Goal: Task Accomplishment & Management: Manage account settings

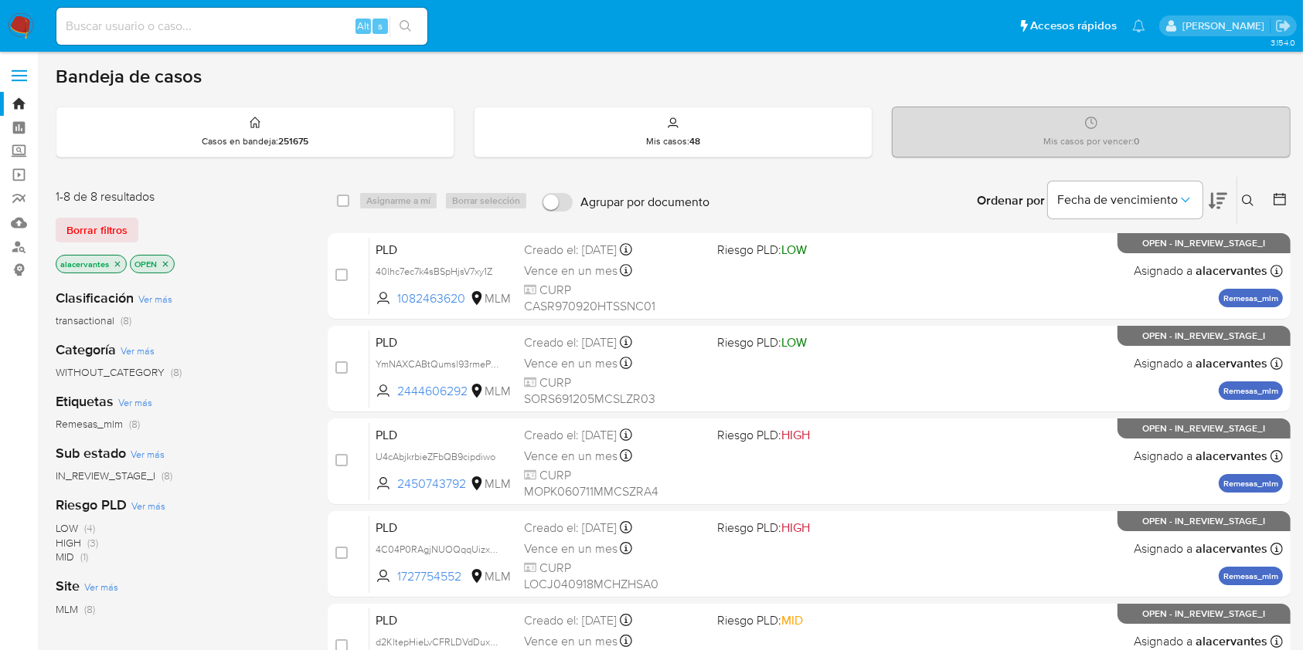
click at [1240, 192] on button at bounding box center [1249, 201] width 25 height 19
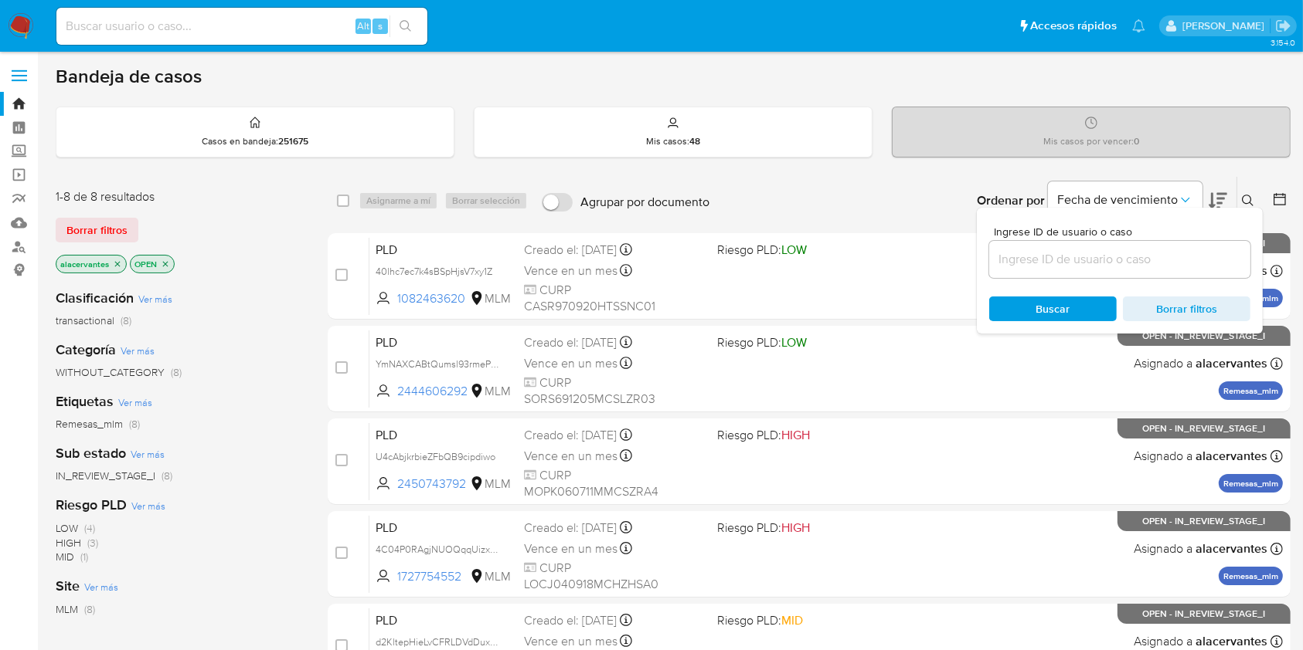
click at [1133, 250] on input at bounding box center [1119, 260] width 261 height 20
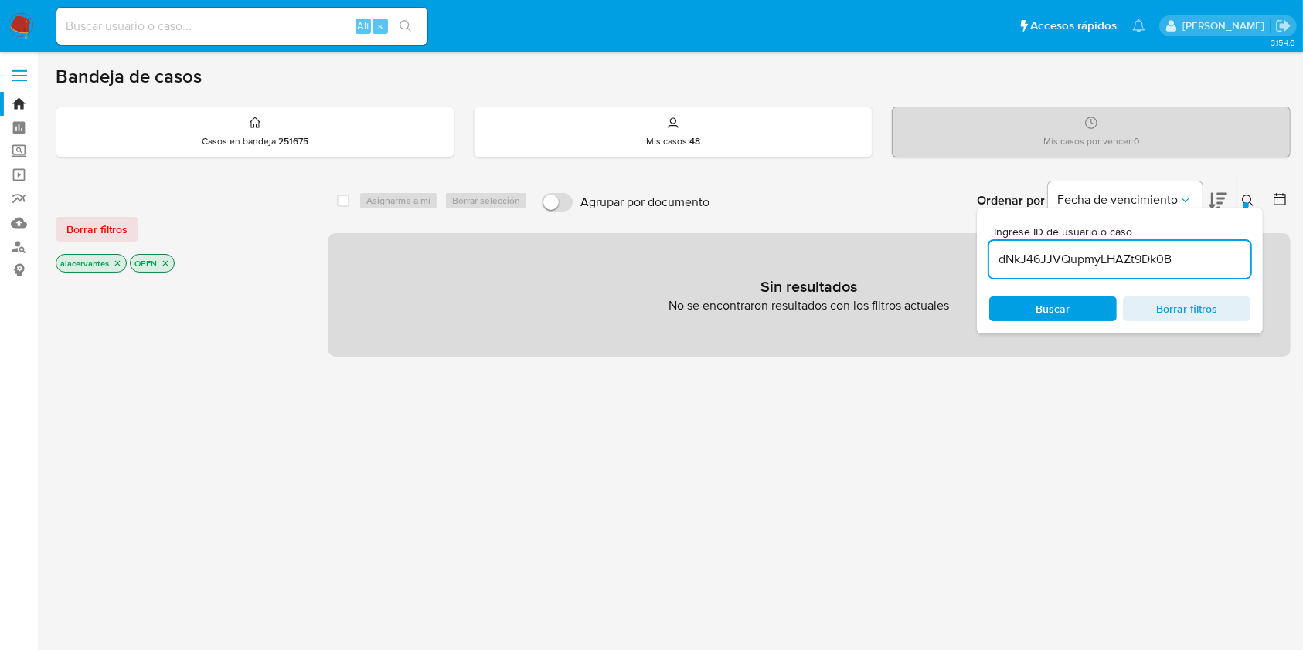
click at [1185, 254] on input "dNkJ46JJVQupmyLHAZt9Dk0B" at bounding box center [1119, 260] width 261 height 20
type input "dNkJ46JJVQupmyLHAZt9Dk0B"
click at [1031, 308] on span "Buscar" at bounding box center [1053, 309] width 106 height 22
click at [113, 263] on icon "close-filter" at bounding box center [117, 263] width 9 height 9
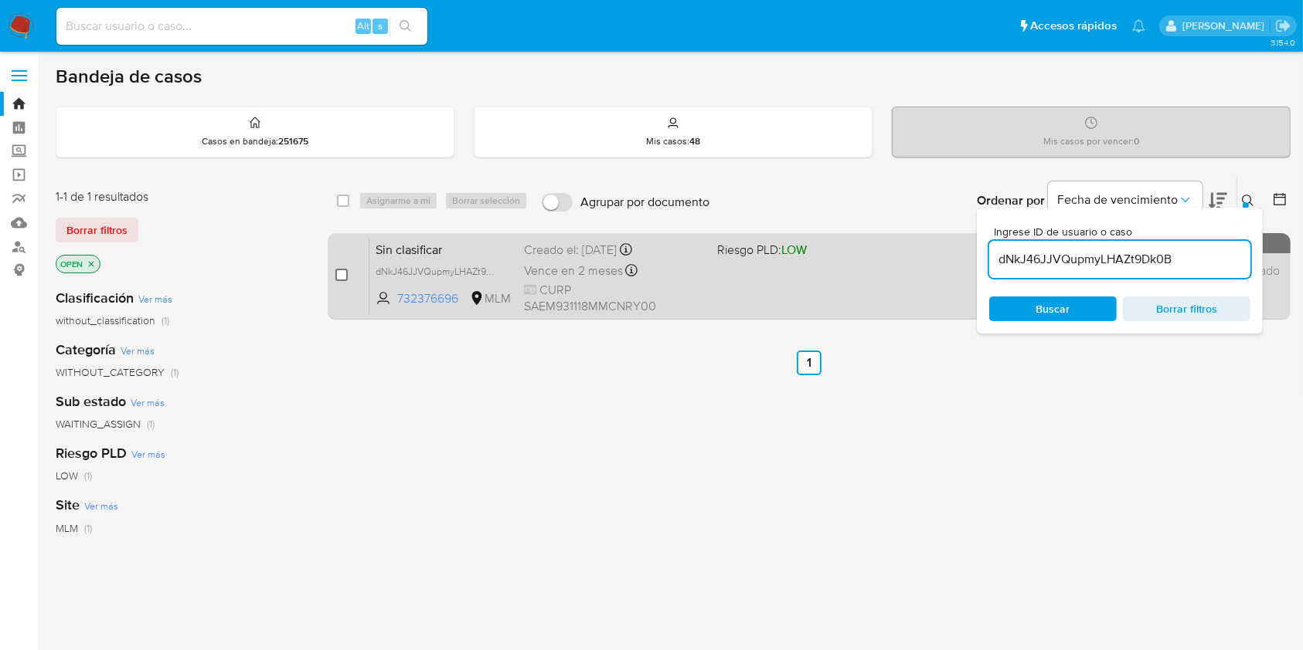
click at [336, 279] on input "checkbox" at bounding box center [341, 275] width 12 height 12
checkbox input "true"
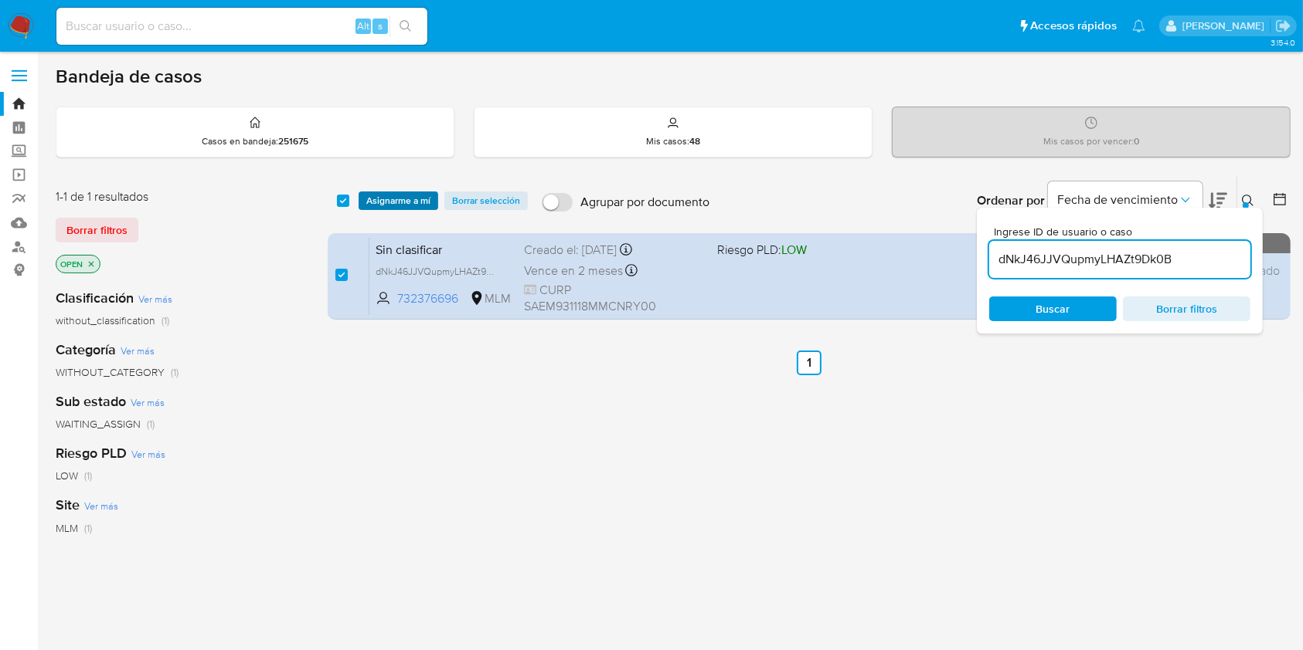
click at [413, 197] on span "Asignarme a mí" at bounding box center [398, 200] width 64 height 15
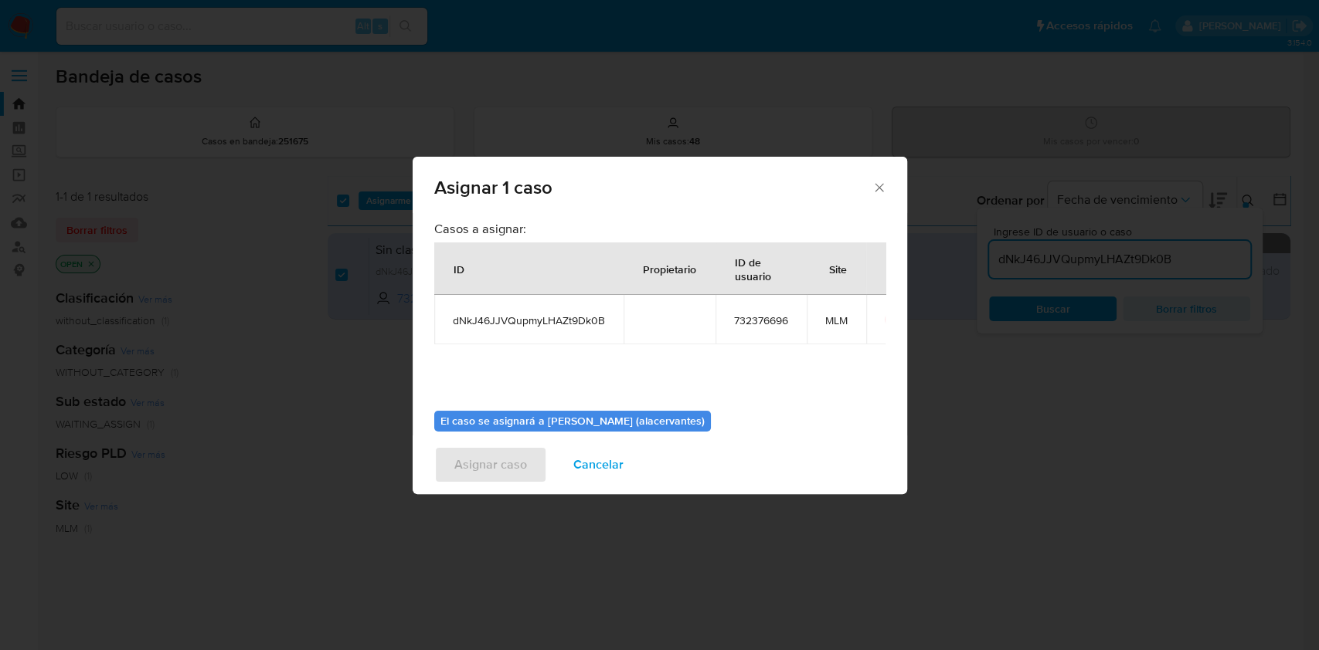
scroll to position [79, 0]
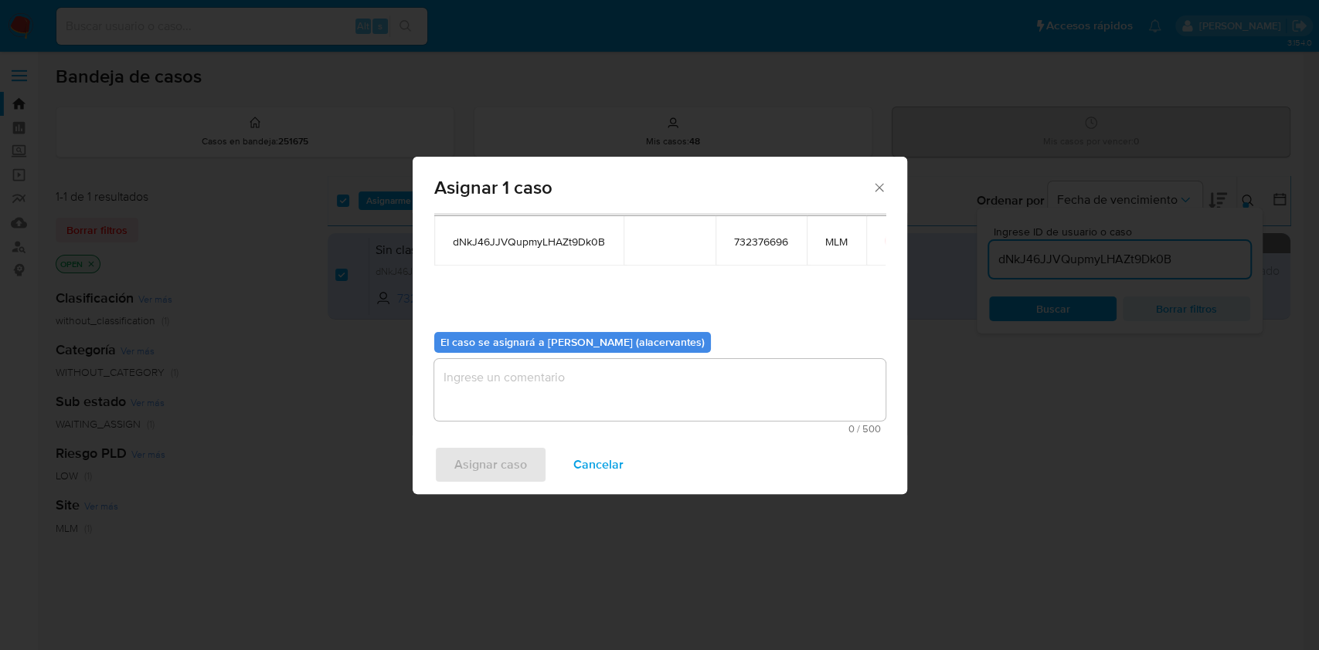
click at [671, 366] on textarea "assign-modal" at bounding box center [659, 390] width 451 height 62
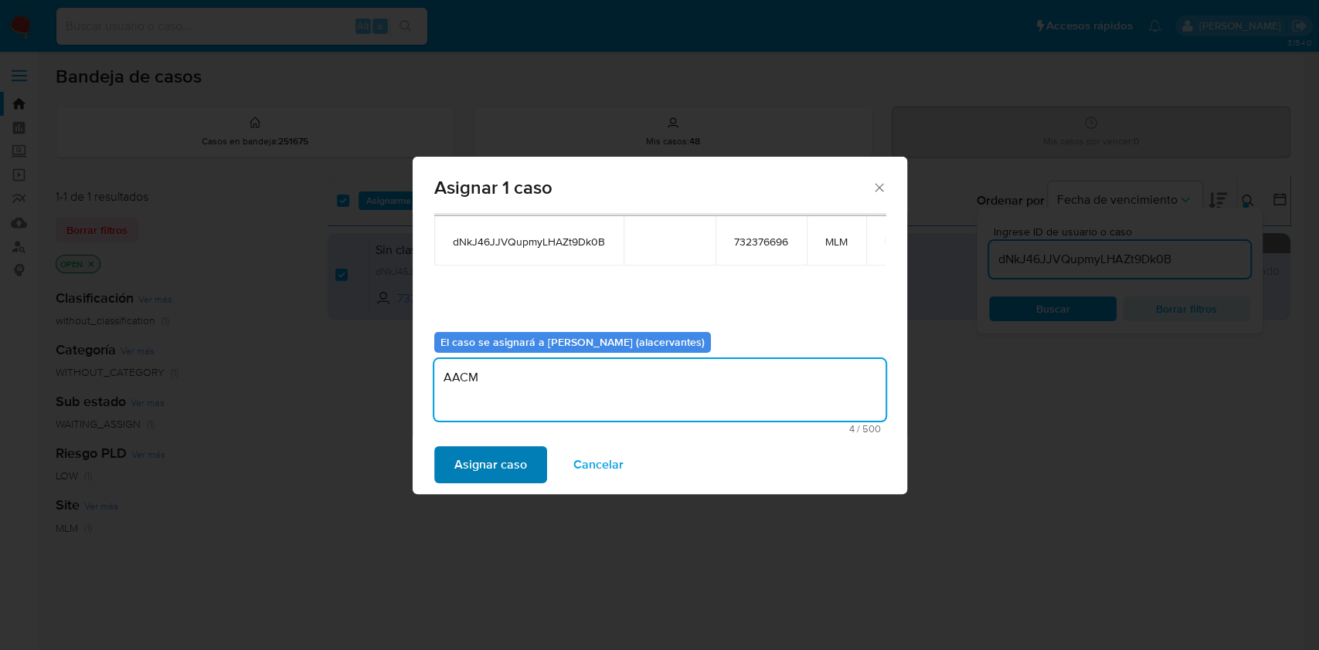
type textarea "AACM"
click at [503, 472] on span "Asignar caso" at bounding box center [490, 465] width 73 height 34
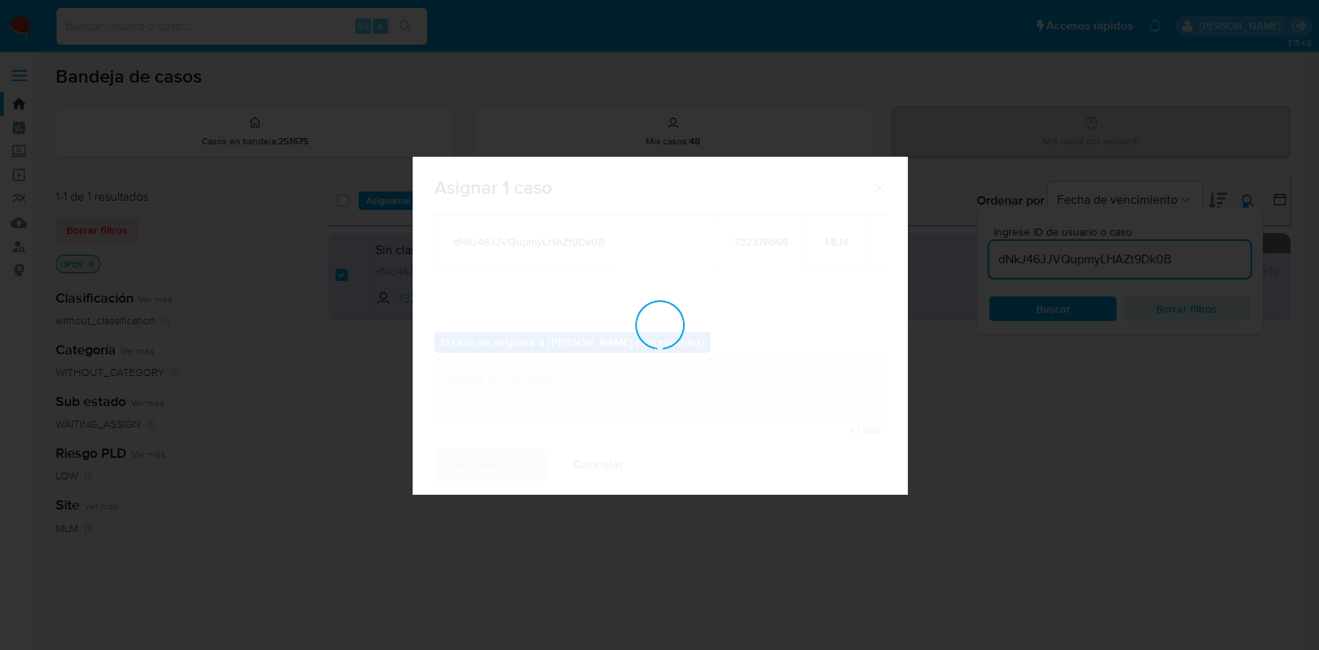
checkbox input "false"
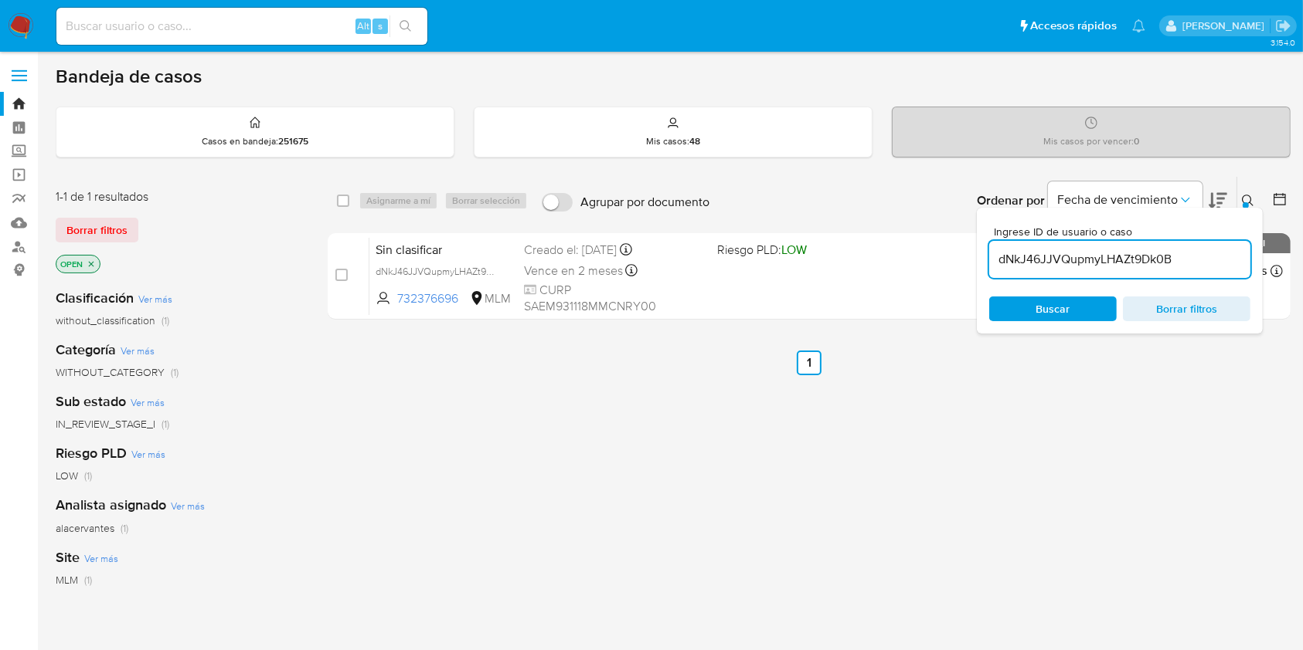
click at [1125, 261] on input "dNkJ46JJVQupmyLHAZt9Dk0B" at bounding box center [1119, 260] width 261 height 20
paste input "jjdhwot7hSf6eZRSqPmjYK5m"
type input "jjdhwot7hSf6eZRSqPmjYK5m"
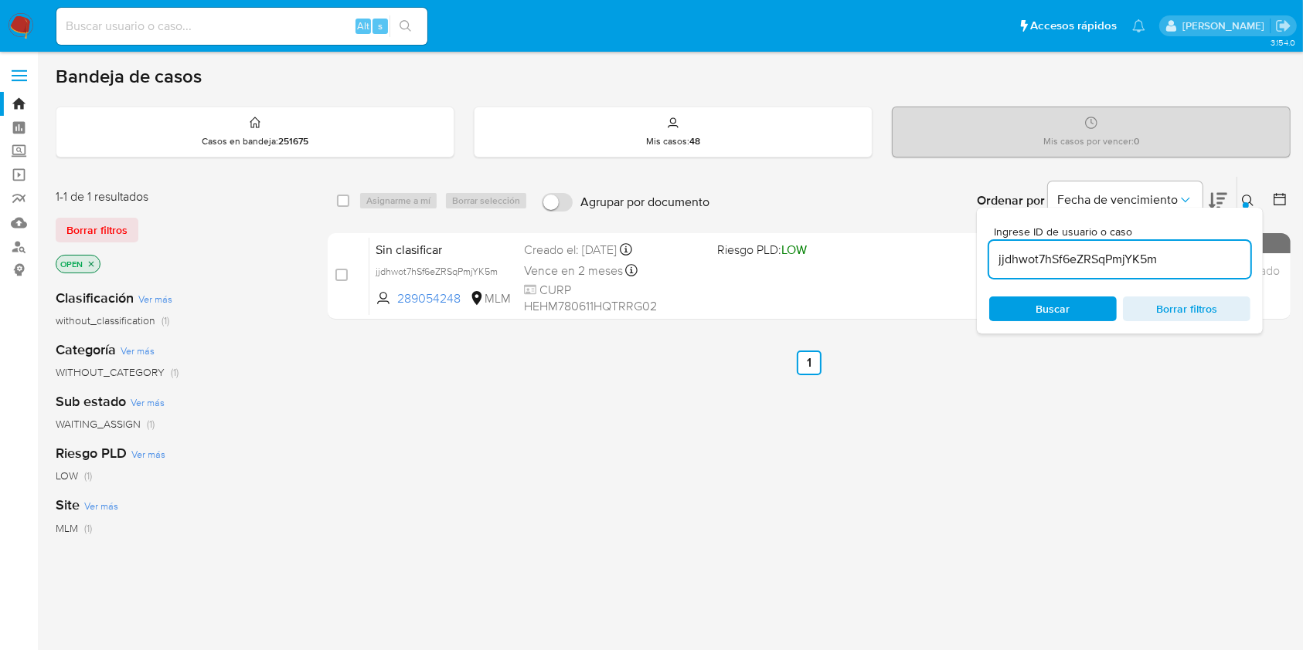
click at [1250, 185] on div "Ingrese ID de usuario o caso jjdhwot7hSf6eZRSqPmjYK5m Buscar Borrar filtros" at bounding box center [1249, 201] width 26 height 48
click at [1241, 200] on icon at bounding box center [1247, 201] width 12 height 12
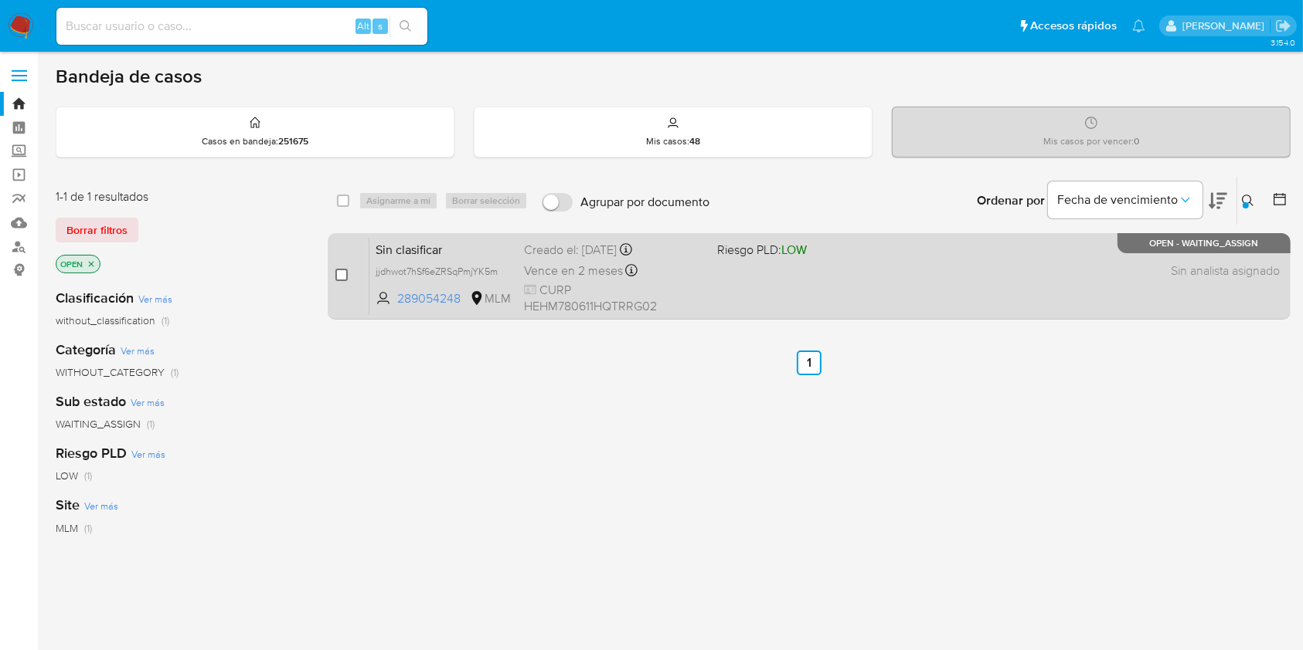
click at [342, 272] on input "checkbox" at bounding box center [341, 275] width 12 height 12
checkbox input "true"
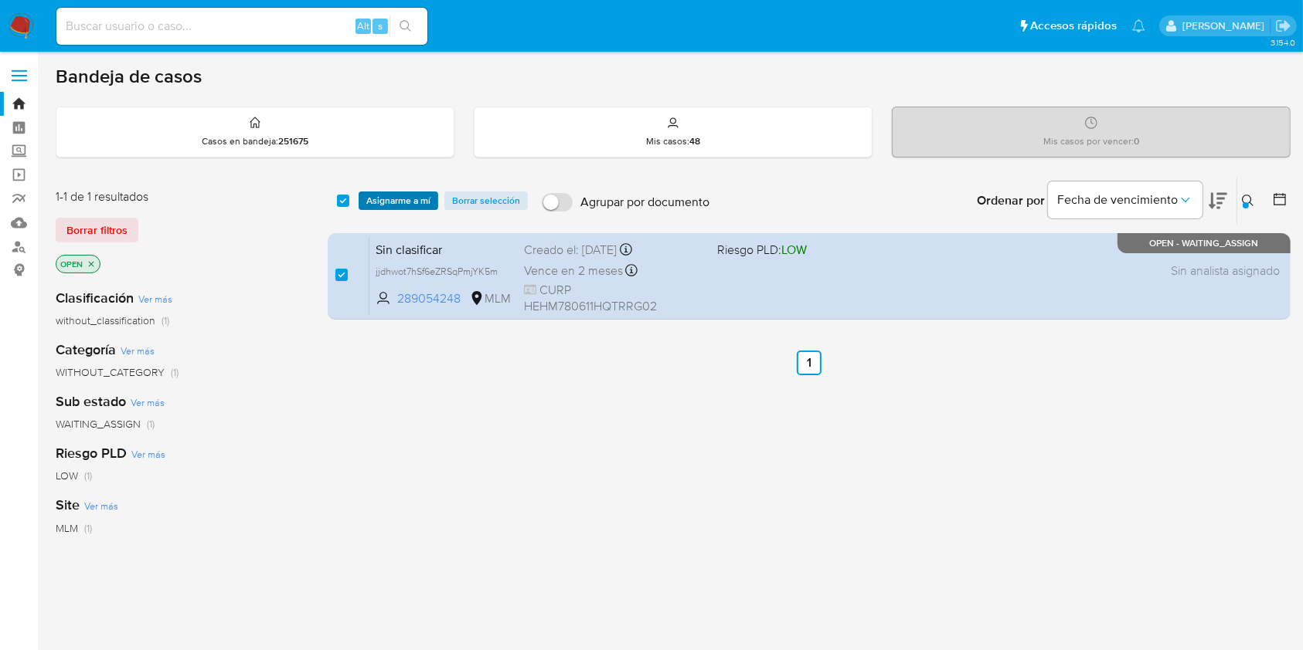
click at [413, 201] on span "Asignarme a mí" at bounding box center [398, 200] width 64 height 15
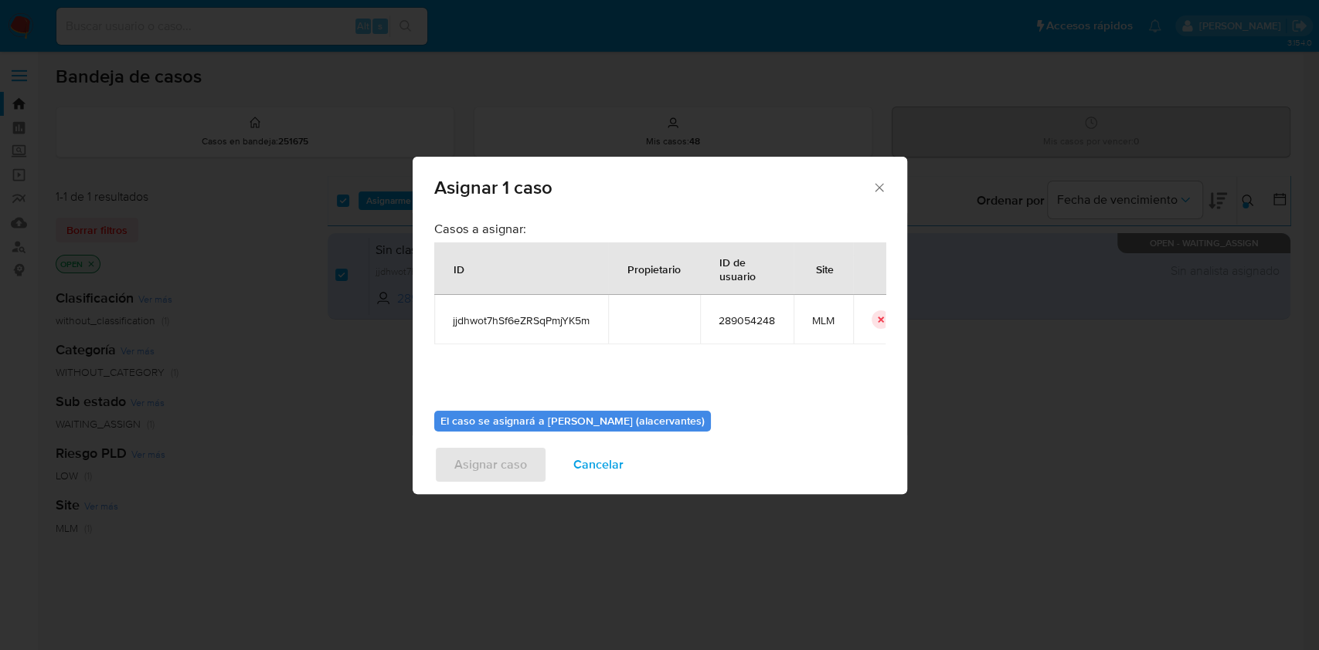
scroll to position [79, 0]
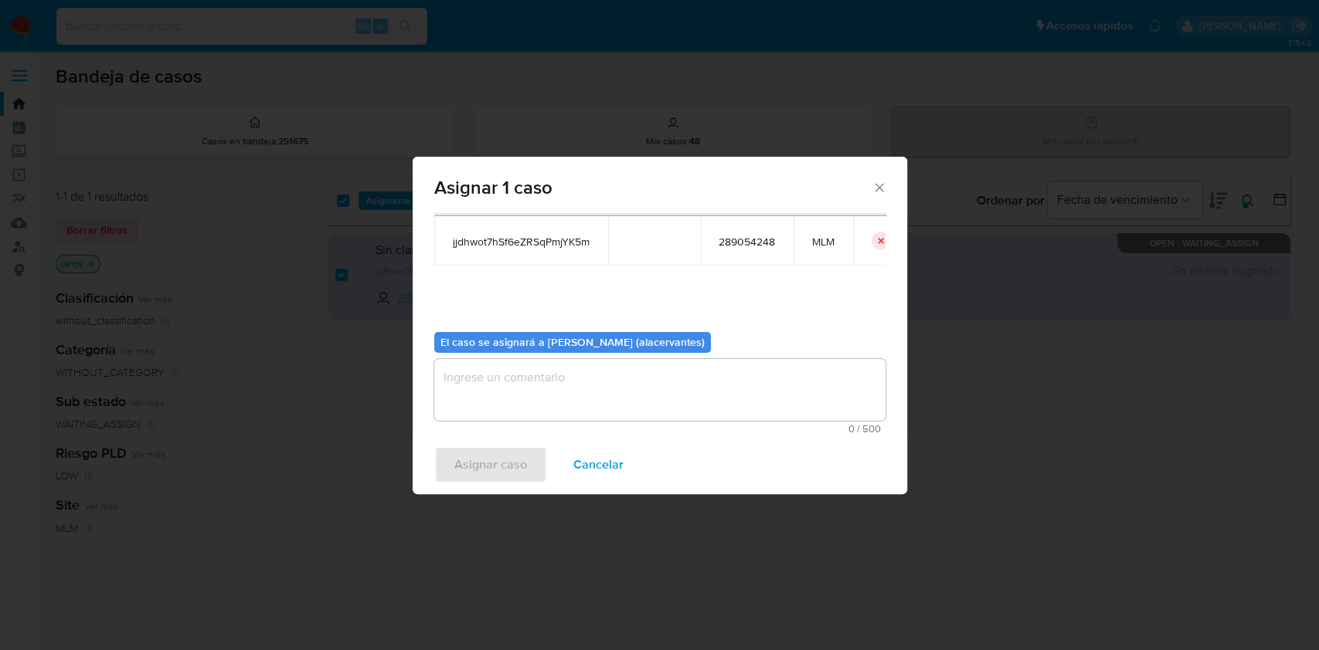
click at [759, 386] on textarea "assign-modal" at bounding box center [659, 390] width 451 height 62
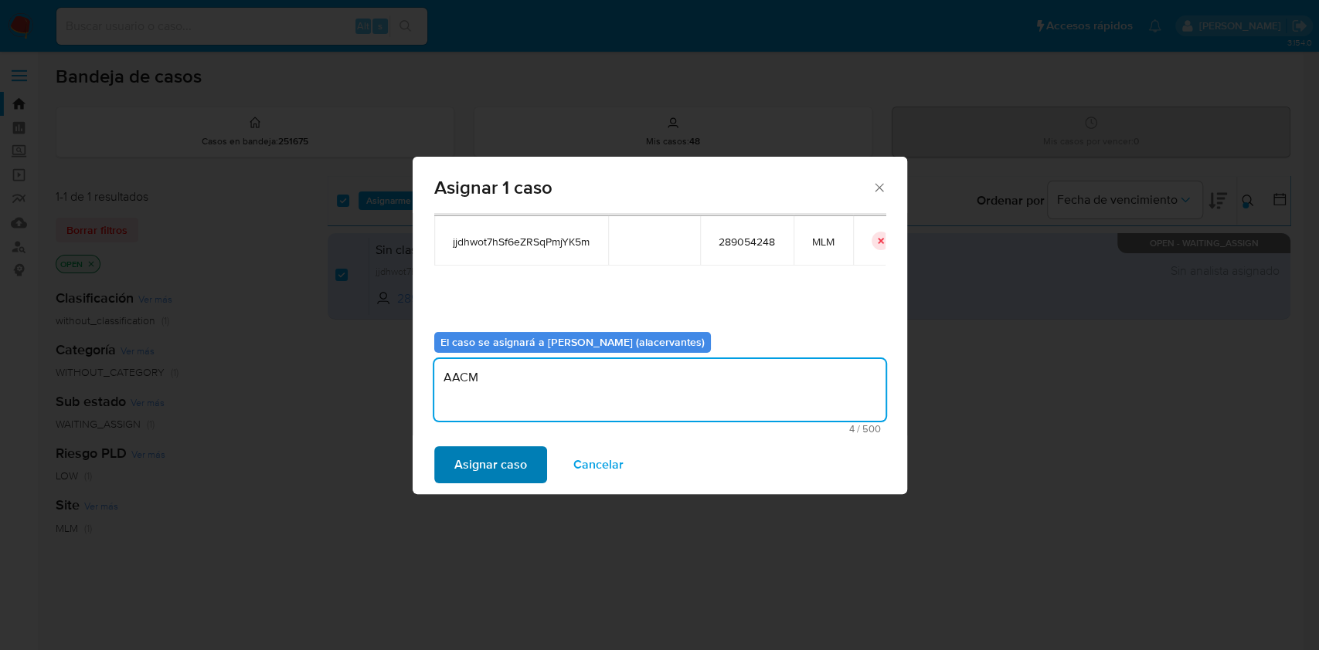
type textarea "AACM"
click at [491, 448] on span "Asignar caso" at bounding box center [490, 465] width 73 height 34
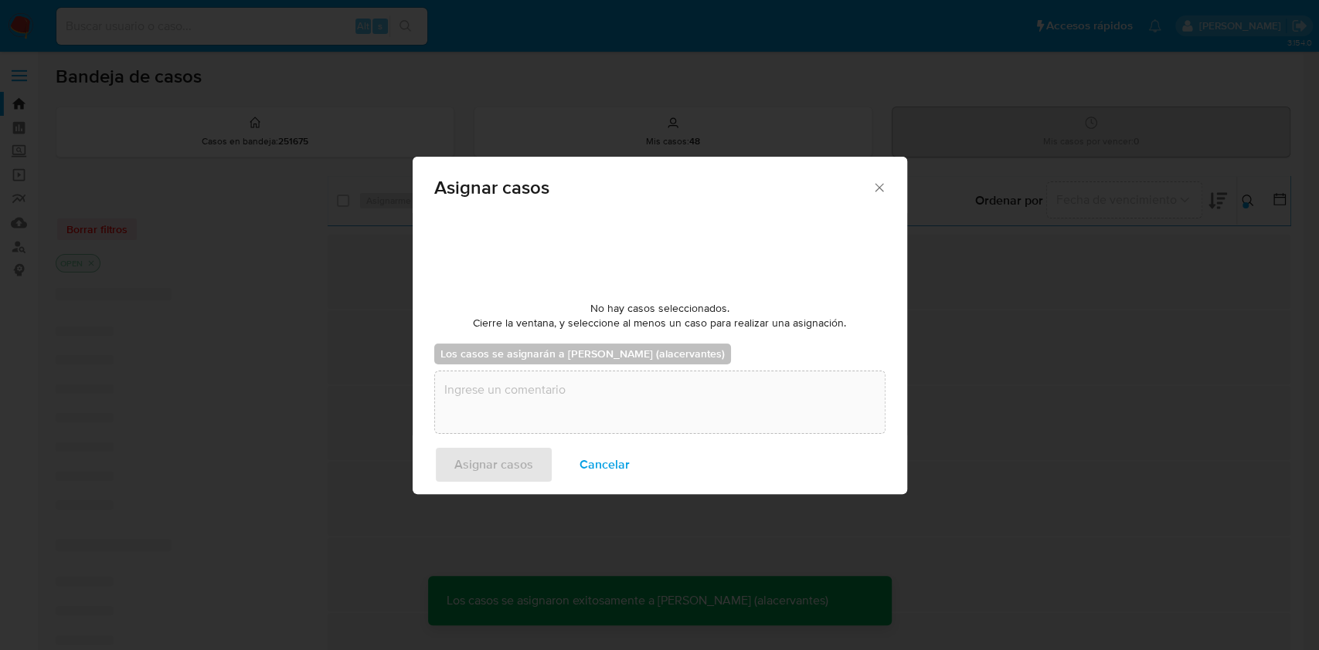
checkbox input "false"
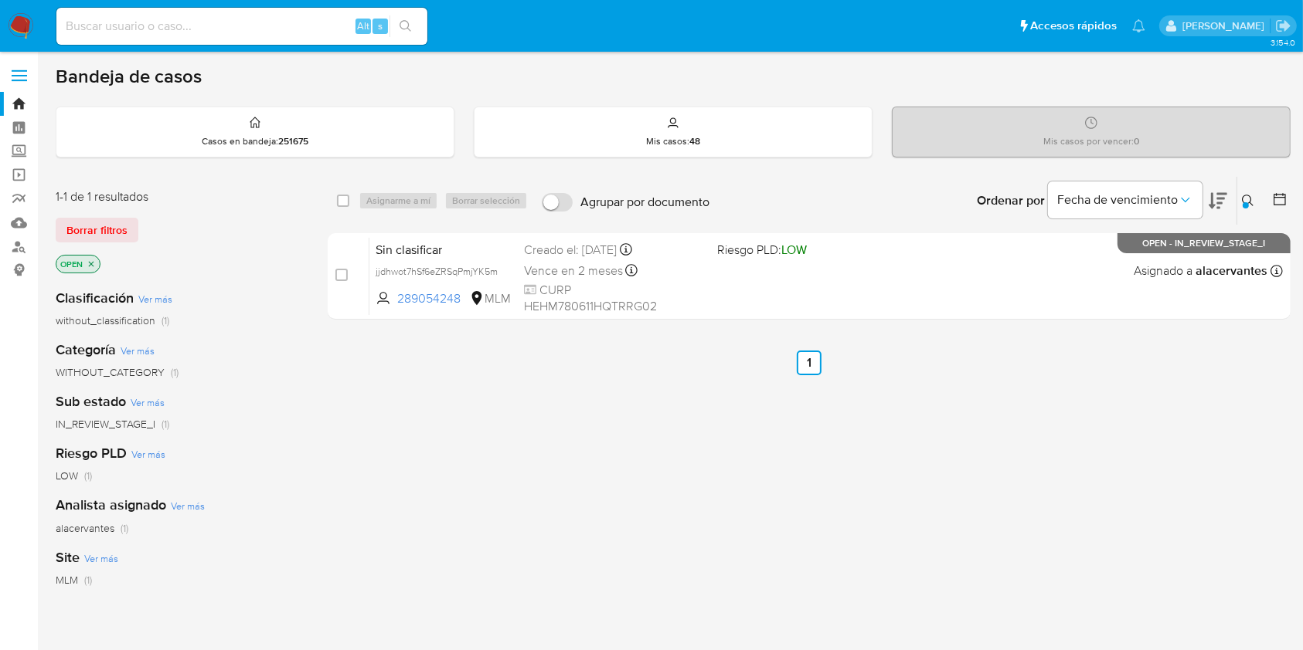
click at [1242, 192] on button at bounding box center [1249, 201] width 25 height 19
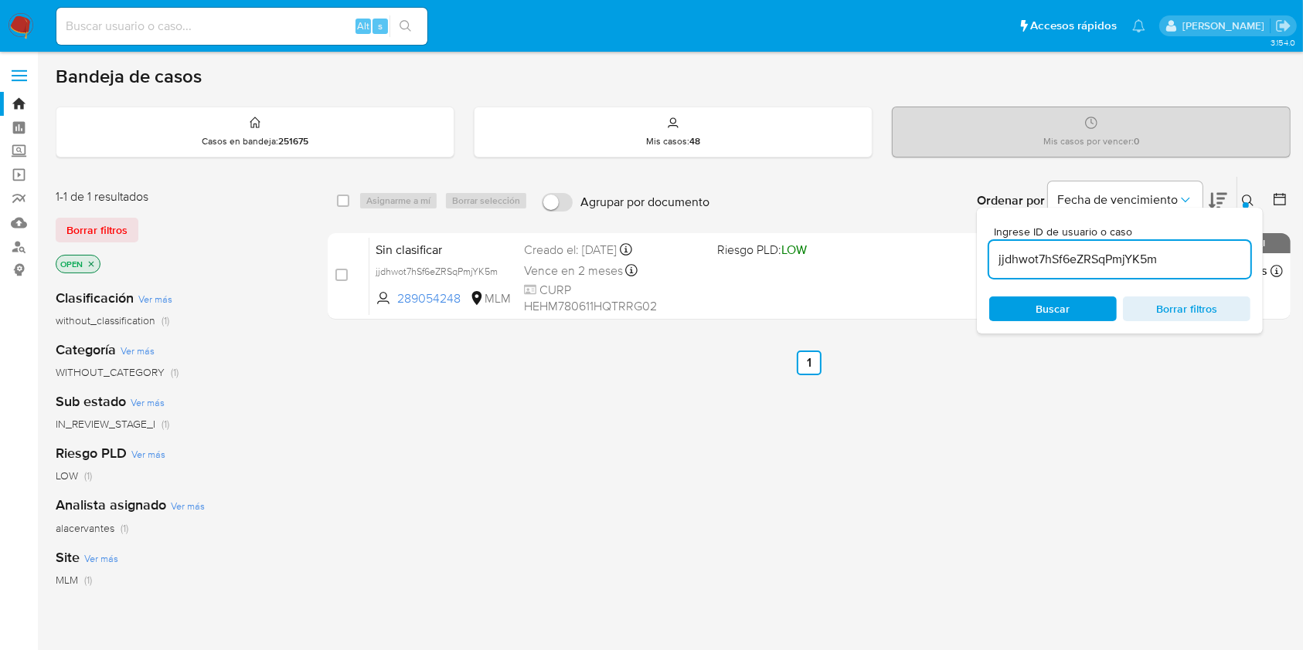
click at [1092, 259] on input "jjdhwot7hSf6eZRSqPmjYK5m" at bounding box center [1119, 260] width 261 height 20
type input "df47SLUPDR5ONJfSIG4oOqWP"
click at [1071, 302] on div "Buscar Borrar filtros" at bounding box center [1119, 309] width 261 height 25
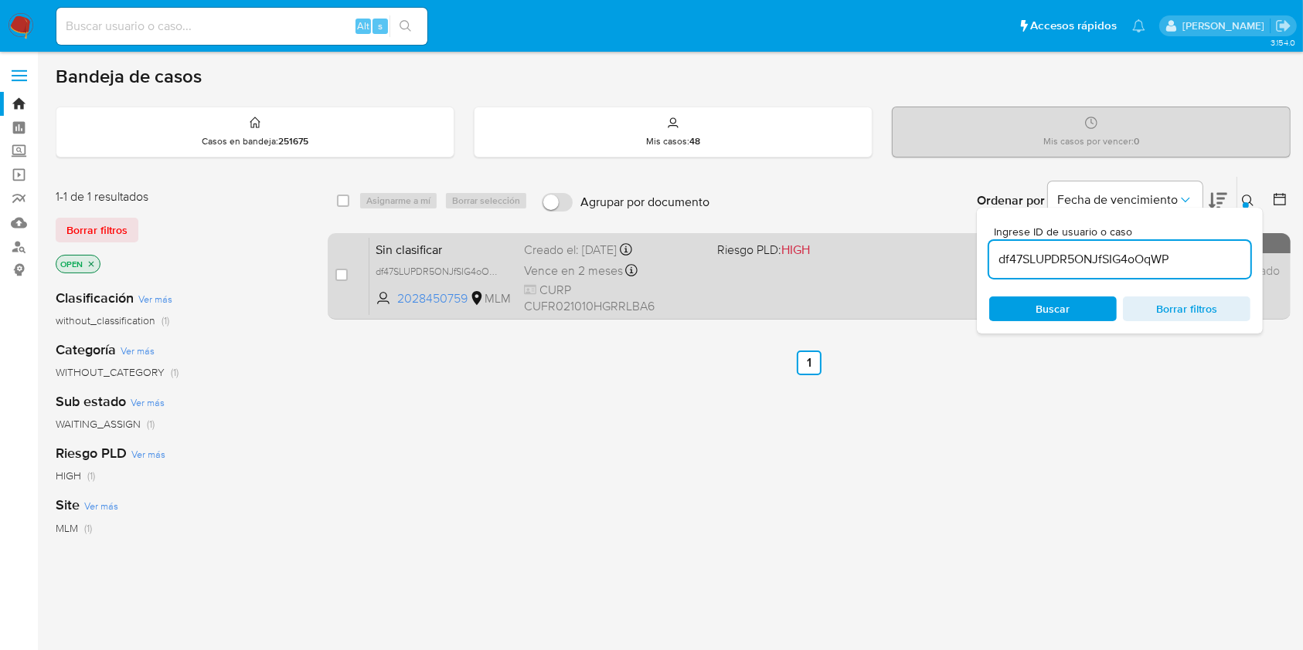
click at [712, 275] on div "Sin clasificar df47SLUPDR5ONJfSIG4oOqWP 2028450759 MLM Riesgo PLD: HIGH Creado …" at bounding box center [825, 276] width 913 height 78
click at [344, 273] on input "checkbox" at bounding box center [341, 275] width 12 height 12
checkbox input "true"
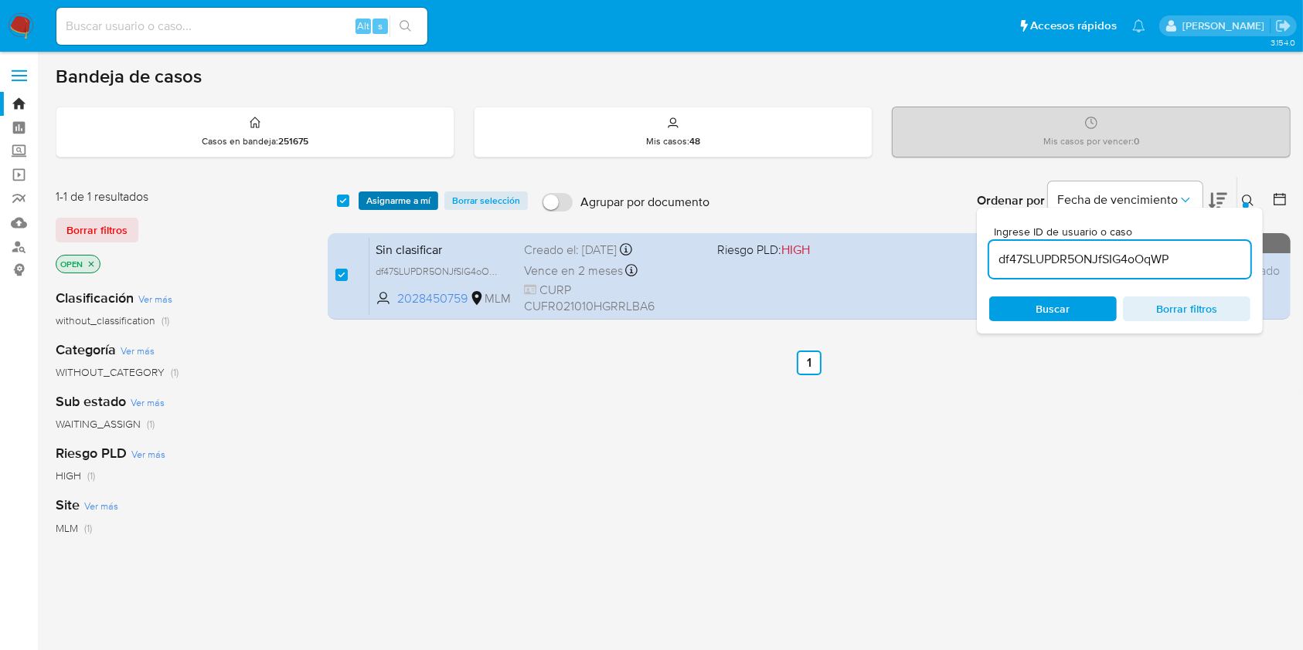
click at [401, 203] on span "Asignarme a mí" at bounding box center [398, 200] width 64 height 15
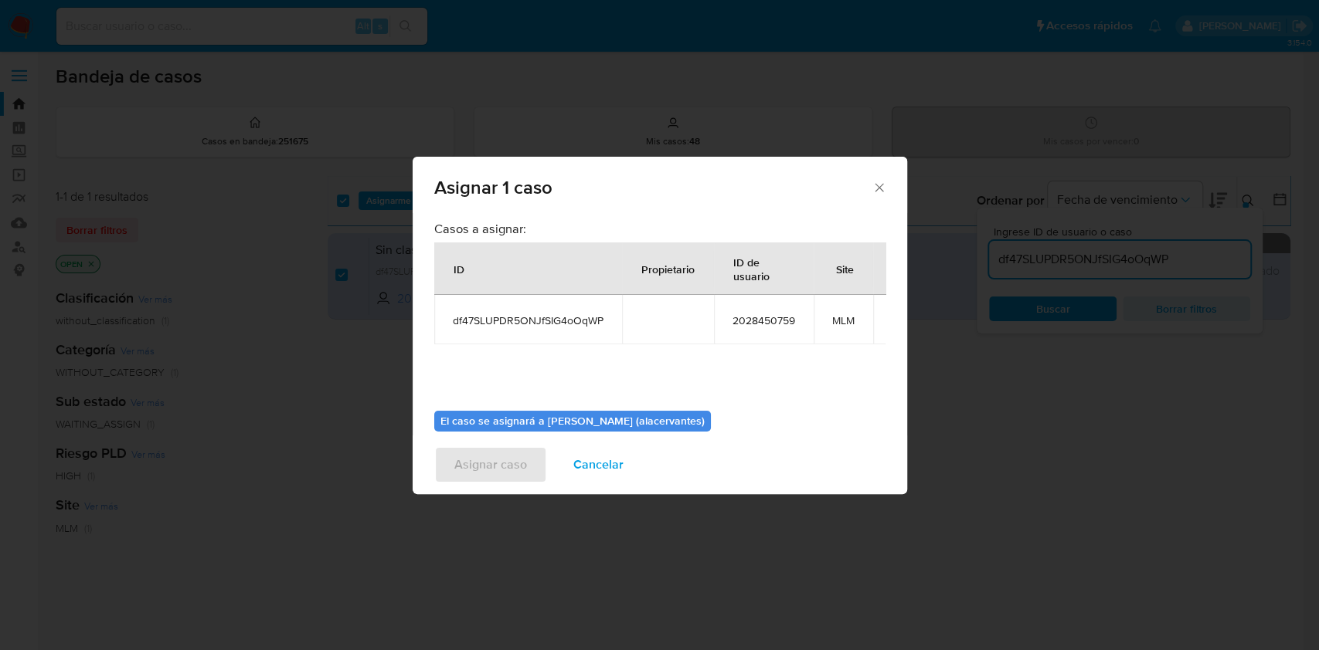
scroll to position [94, 0]
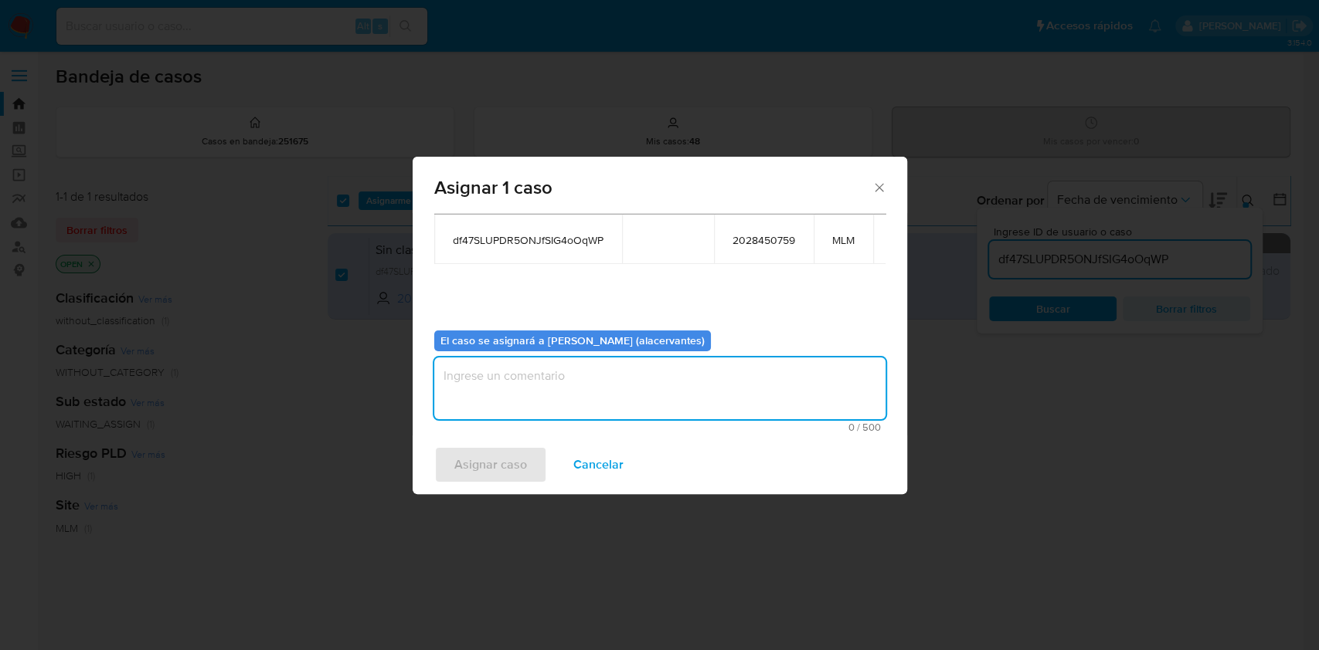
click at [751, 395] on textarea "assign-modal" at bounding box center [659, 389] width 451 height 62
type textarea "AACM"
click at [507, 469] on span "Asignar caso" at bounding box center [490, 465] width 73 height 34
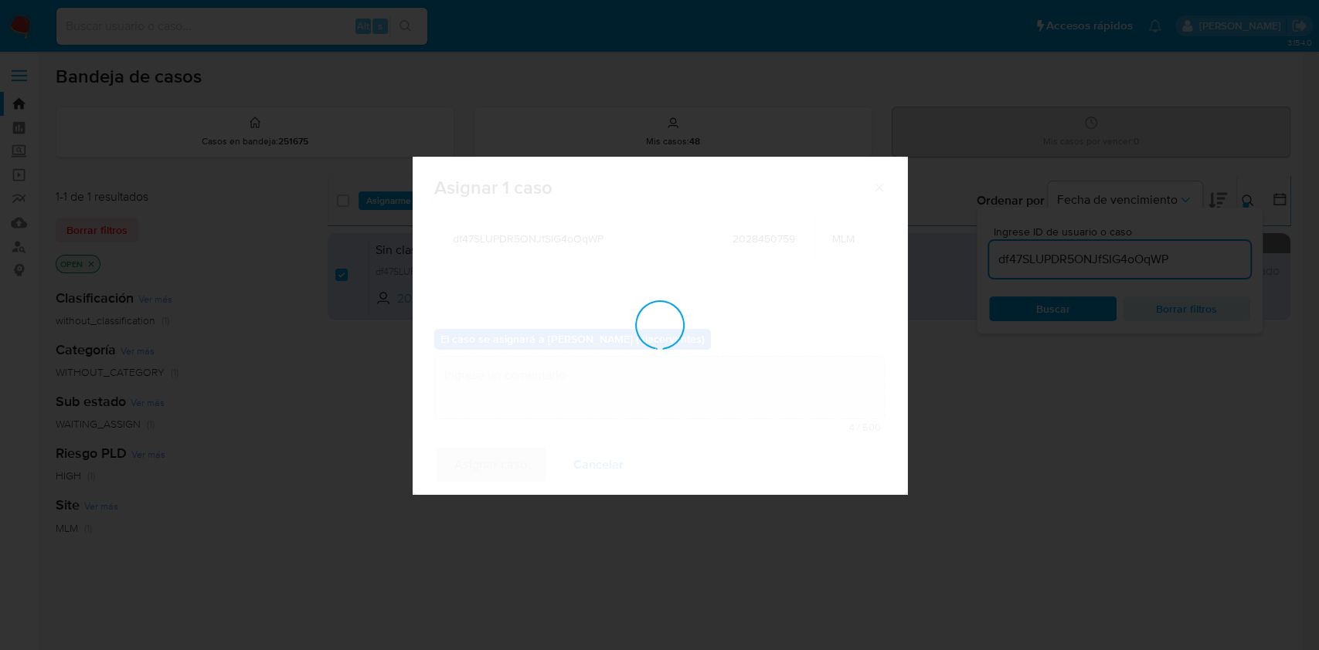
checkbox input "false"
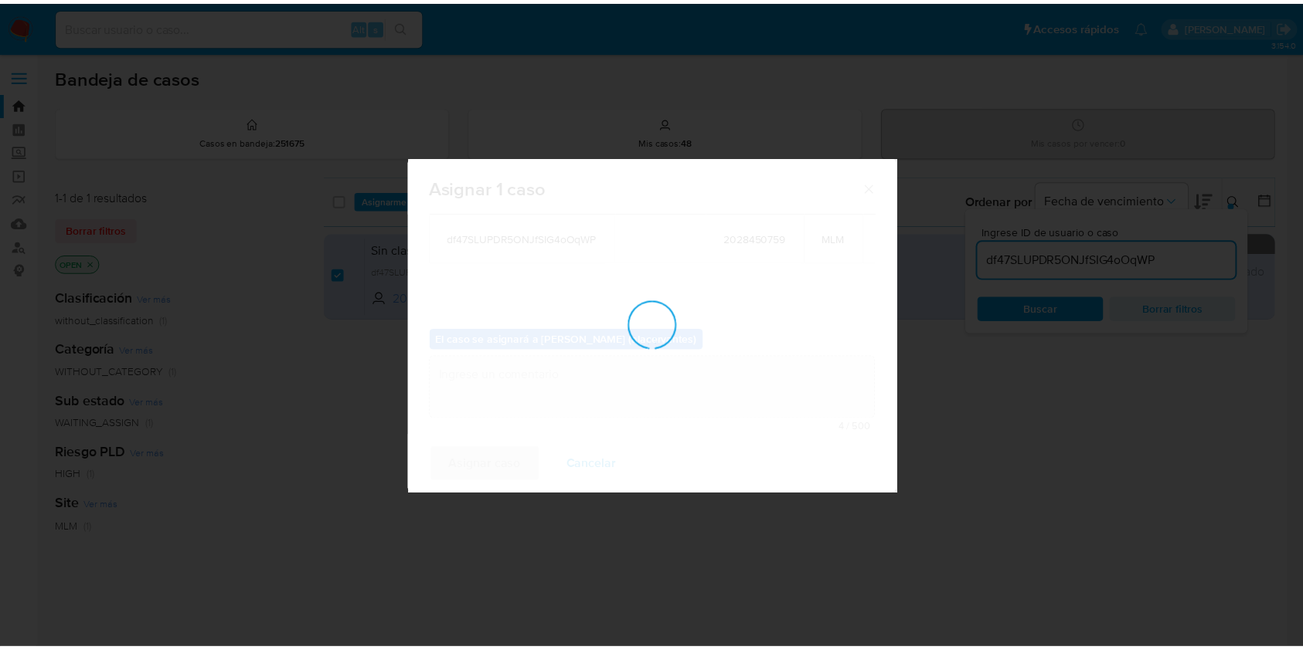
scroll to position [93, 0]
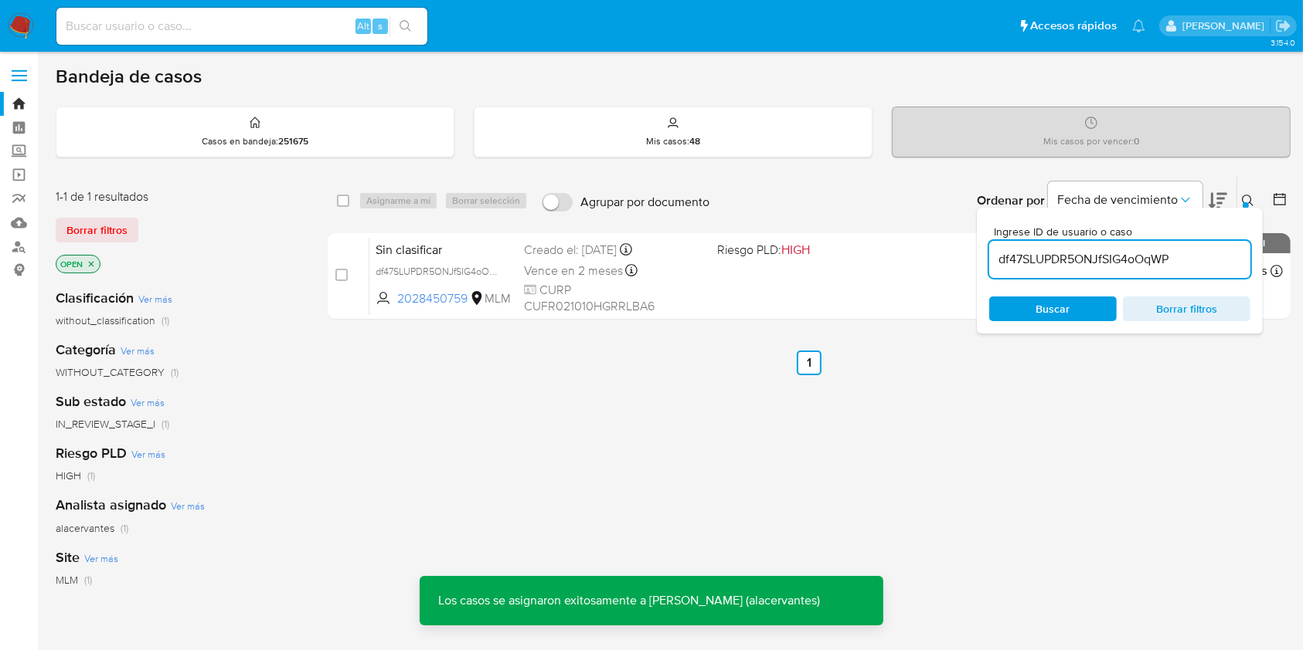
click at [19, 21] on img at bounding box center [21, 26] width 26 height 26
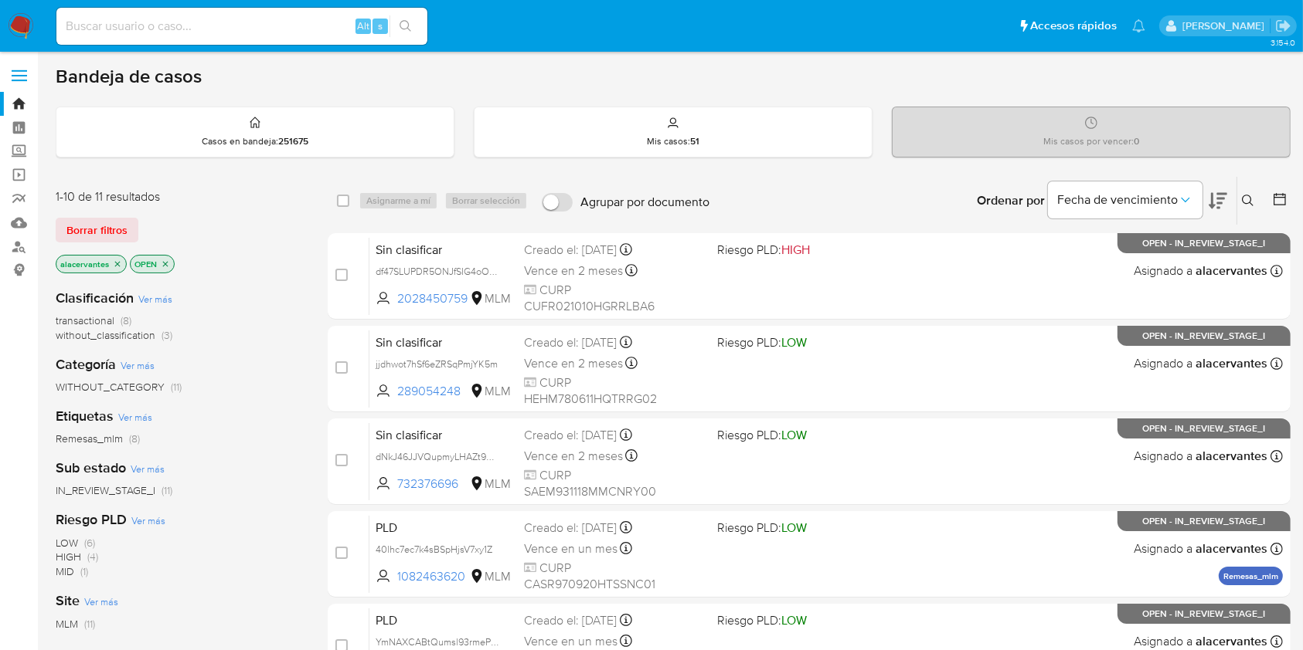
click at [121, 338] on span "without_classification" at bounding box center [106, 335] width 100 height 15
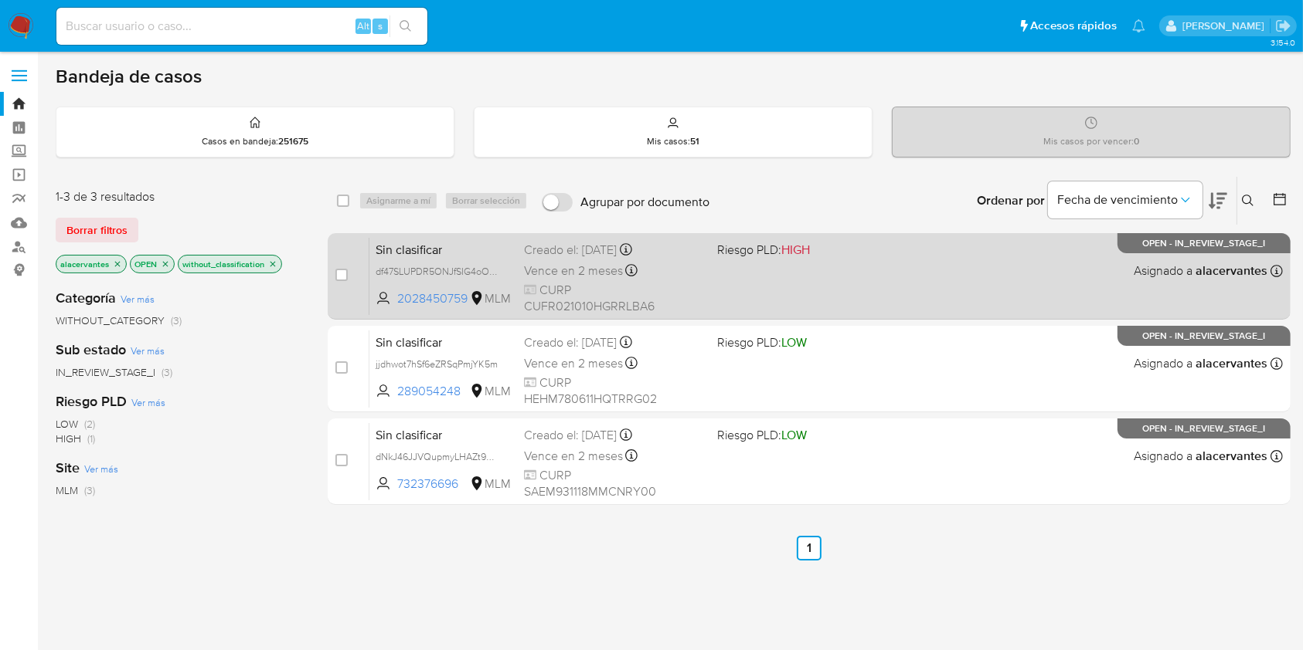
click at [722, 294] on div "Sin clasificar df47SLUPDR5ONJfSIG4oOqWP 2028450759 MLM Riesgo PLD: HIGH Creado …" at bounding box center [825, 276] width 913 height 78
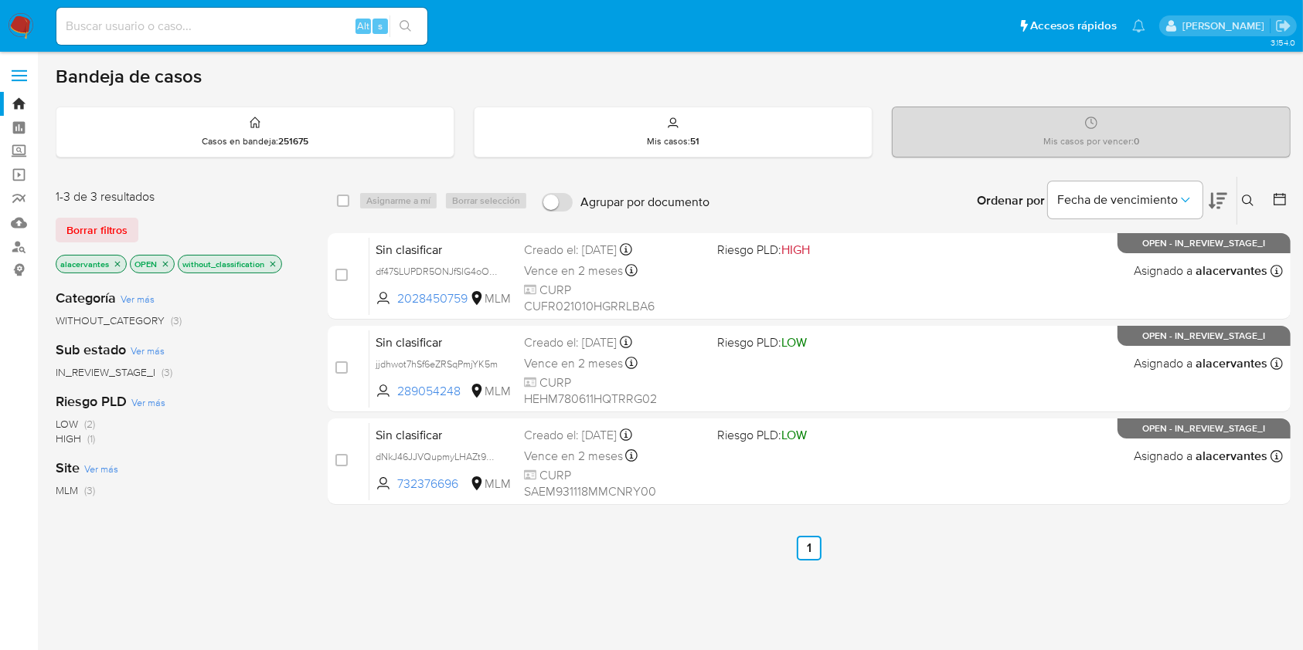
click at [164, 318] on span "WITHOUT_CATEGORY (3)" at bounding box center [119, 321] width 126 height 15
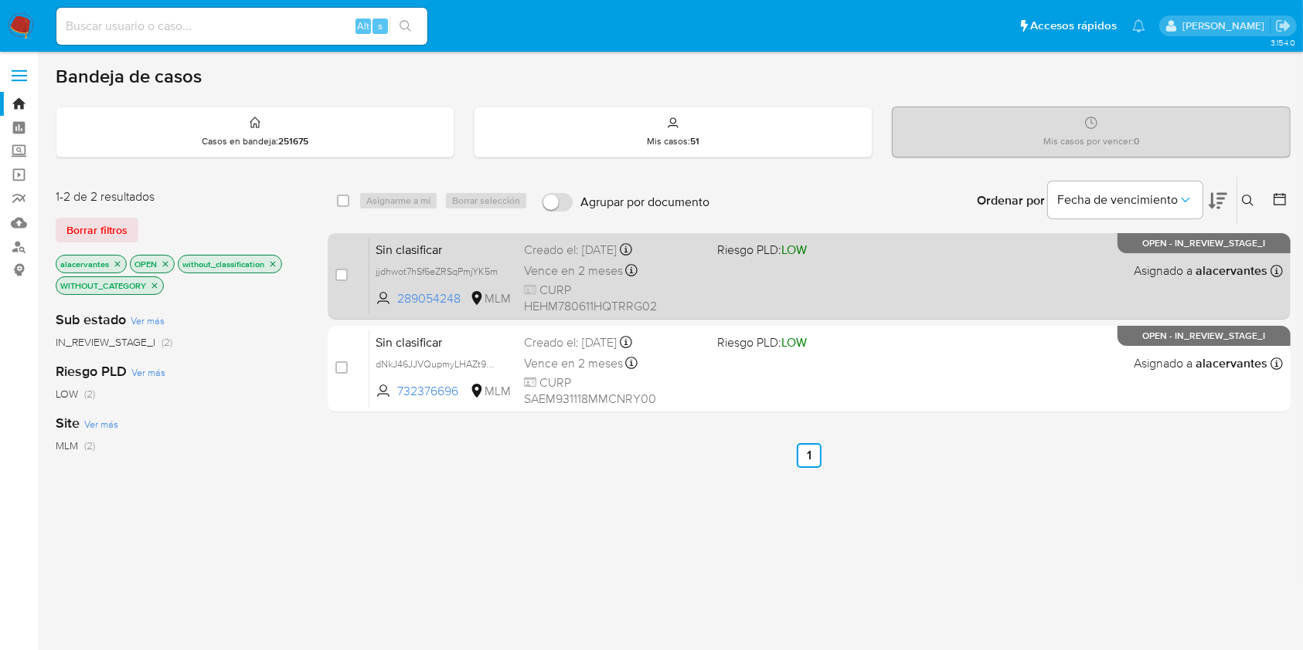
click at [683, 282] on span "CURP HEHM780611HQTRRG02" at bounding box center [614, 298] width 180 height 33
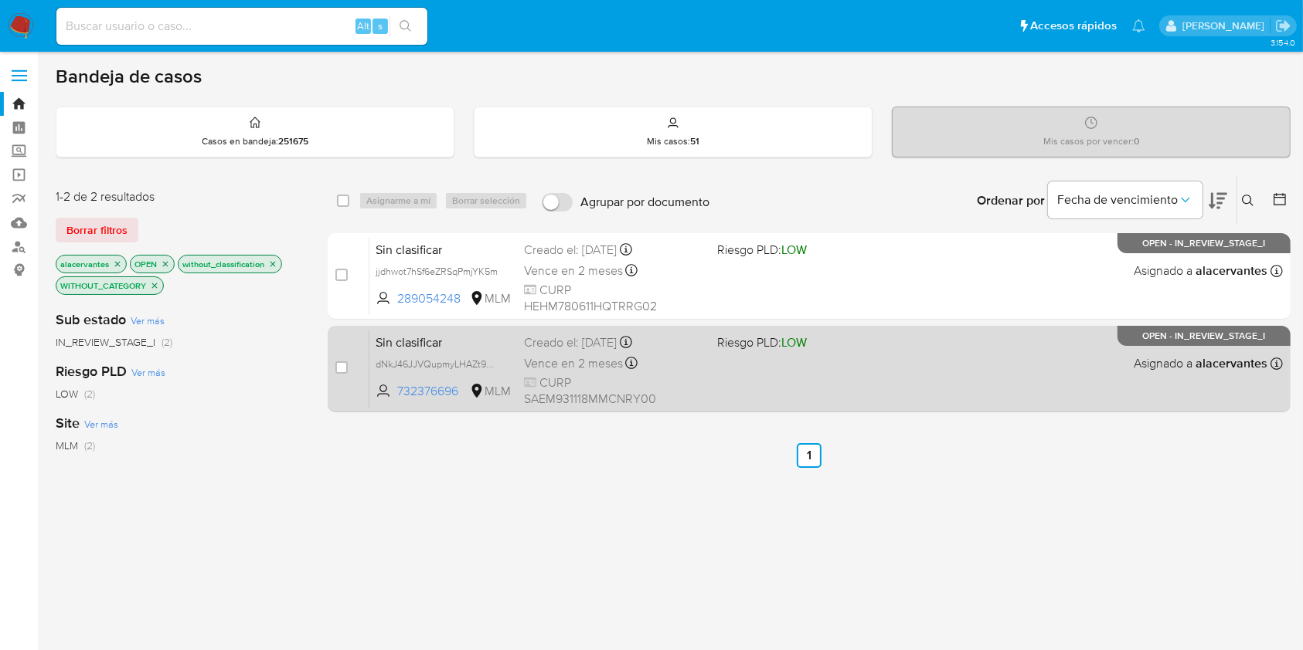
click at [932, 385] on div "Sin clasificar dNkJ46JJVQupmyLHAZt9Dk0B 732376696 MLM Riesgo PLD: LOW Creado el…" at bounding box center [825, 369] width 913 height 78
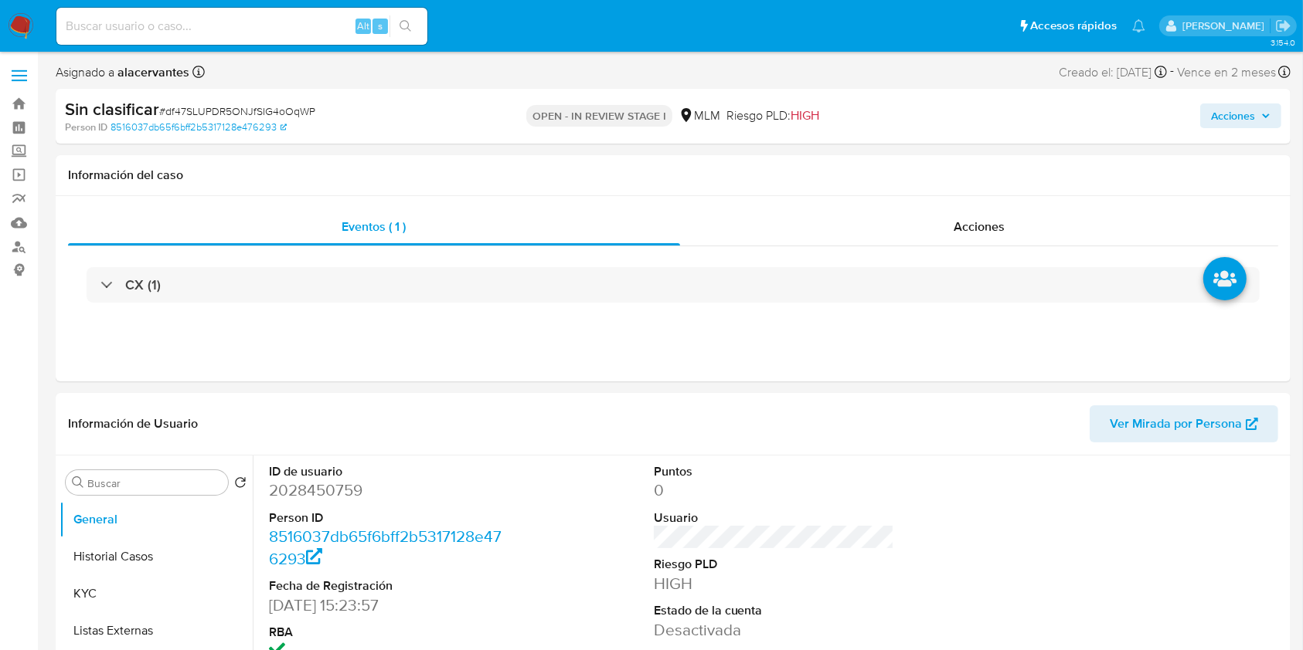
select select "10"
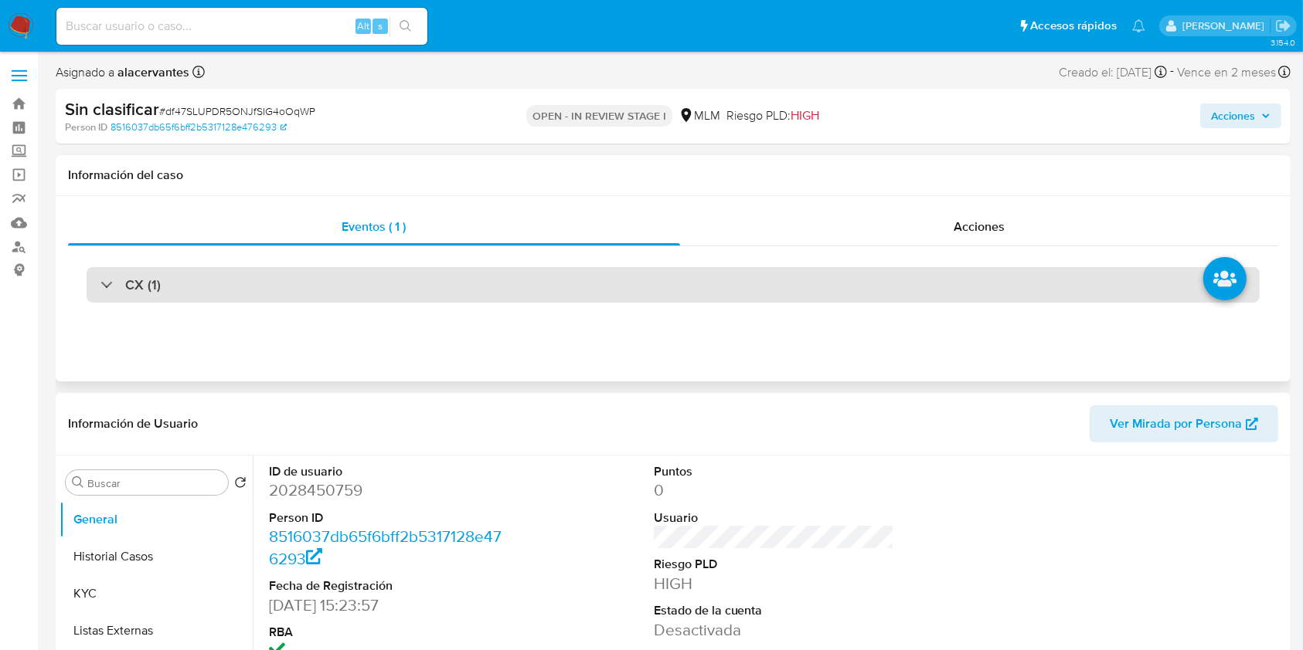
click at [209, 273] on div "CX (1)" at bounding box center [673, 285] width 1173 height 36
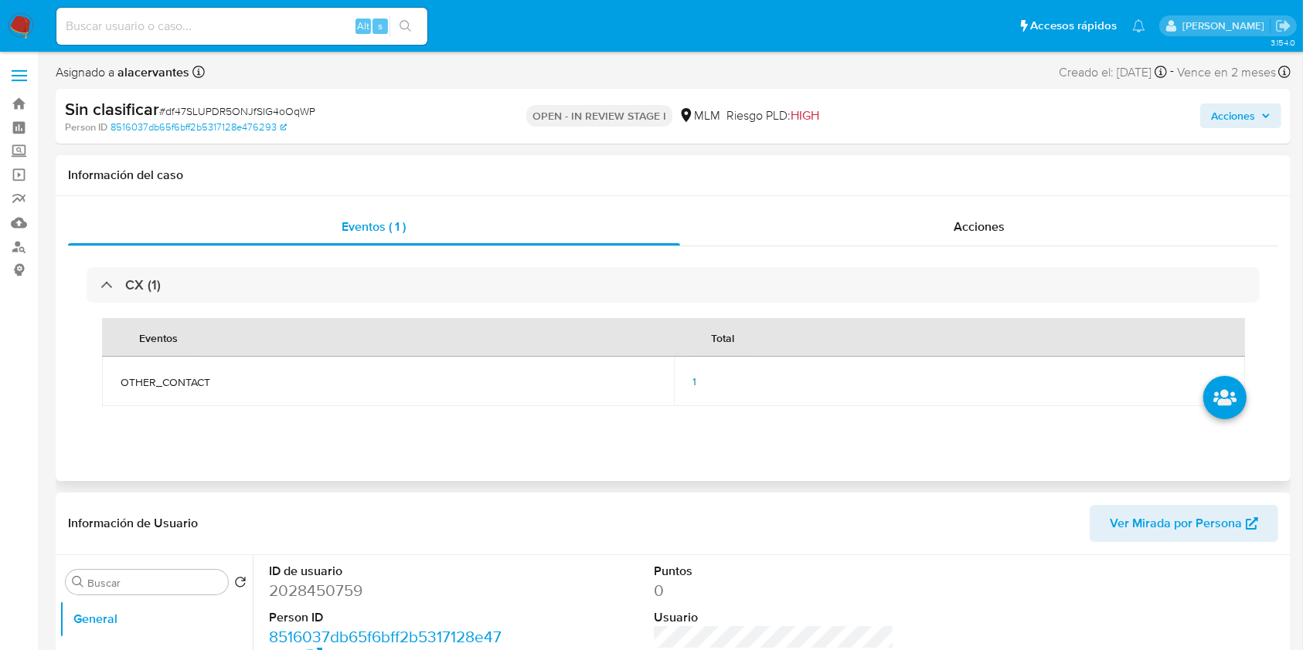
click at [691, 383] on td "1" at bounding box center [960, 381] width 572 height 49
click at [697, 380] on div "1" at bounding box center [959, 382] width 535 height 14
click at [692, 382] on span "1" at bounding box center [694, 381] width 4 height 15
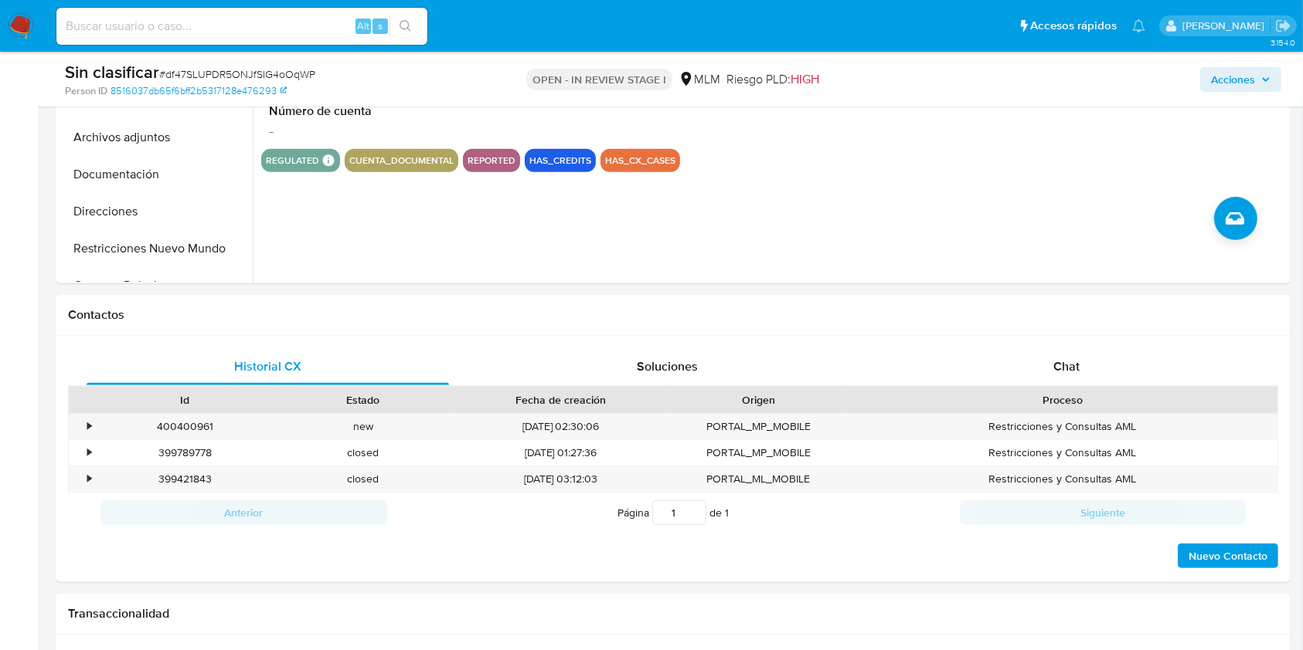
scroll to position [649, 0]
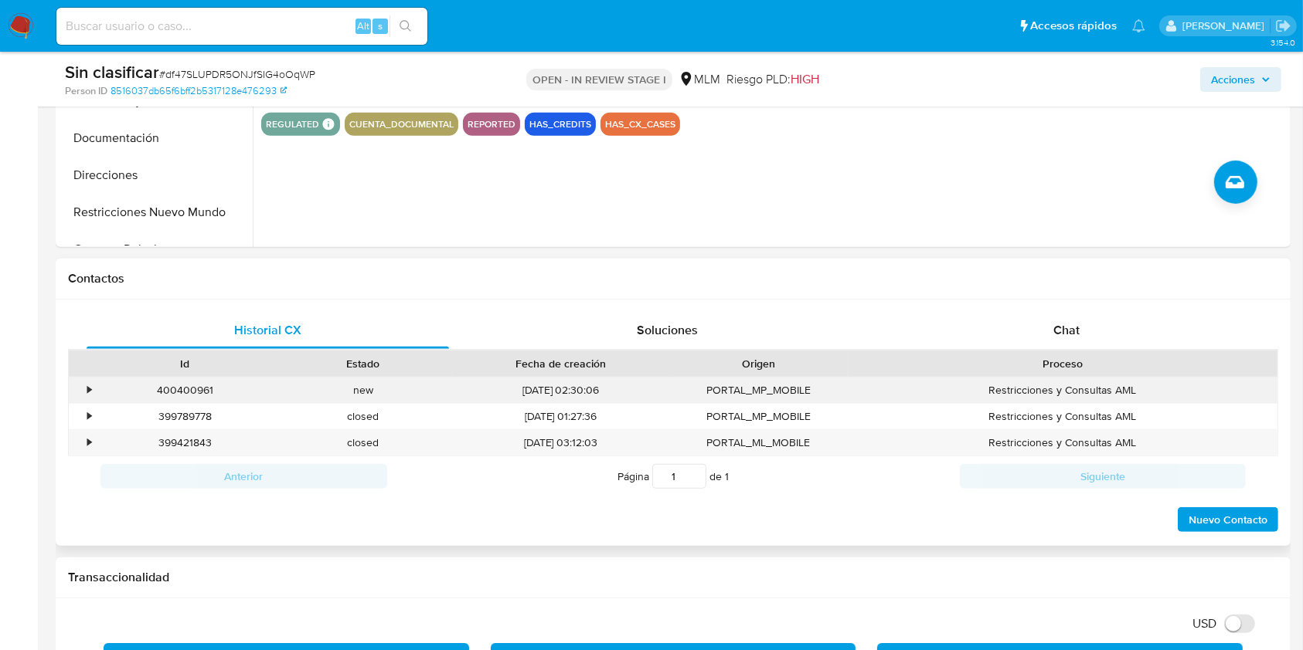
click at [93, 382] on div "•" at bounding box center [82, 390] width 27 height 25
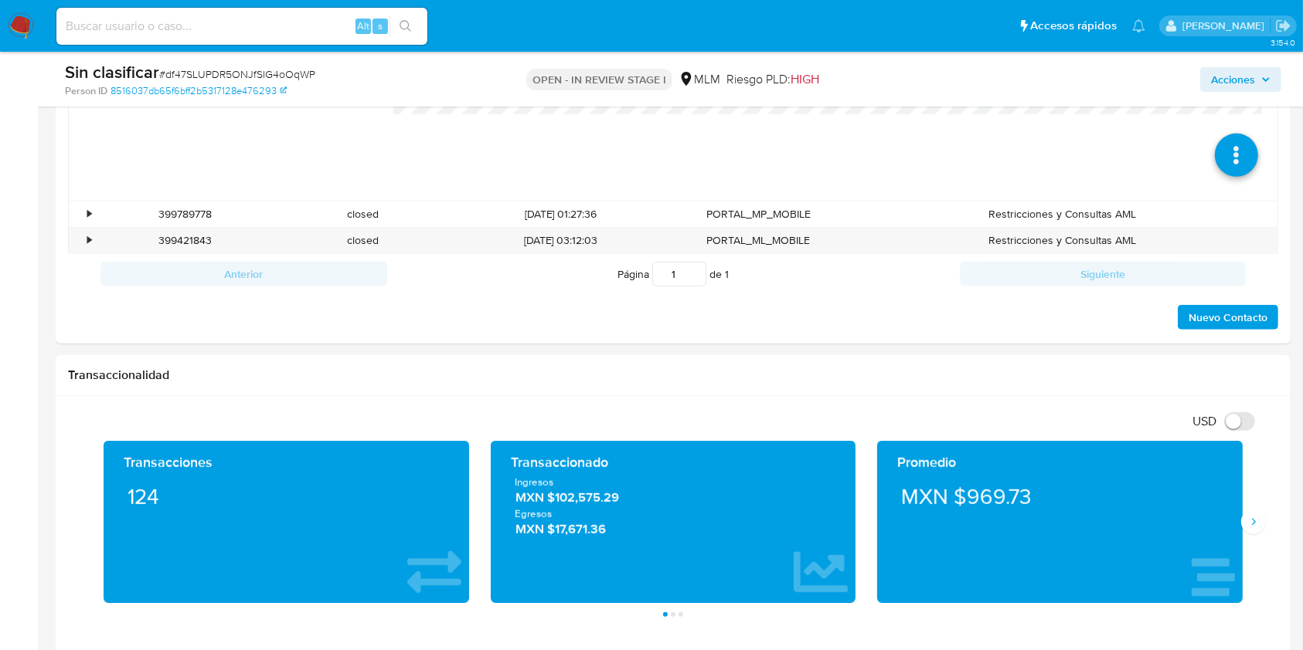
scroll to position [1180, 0]
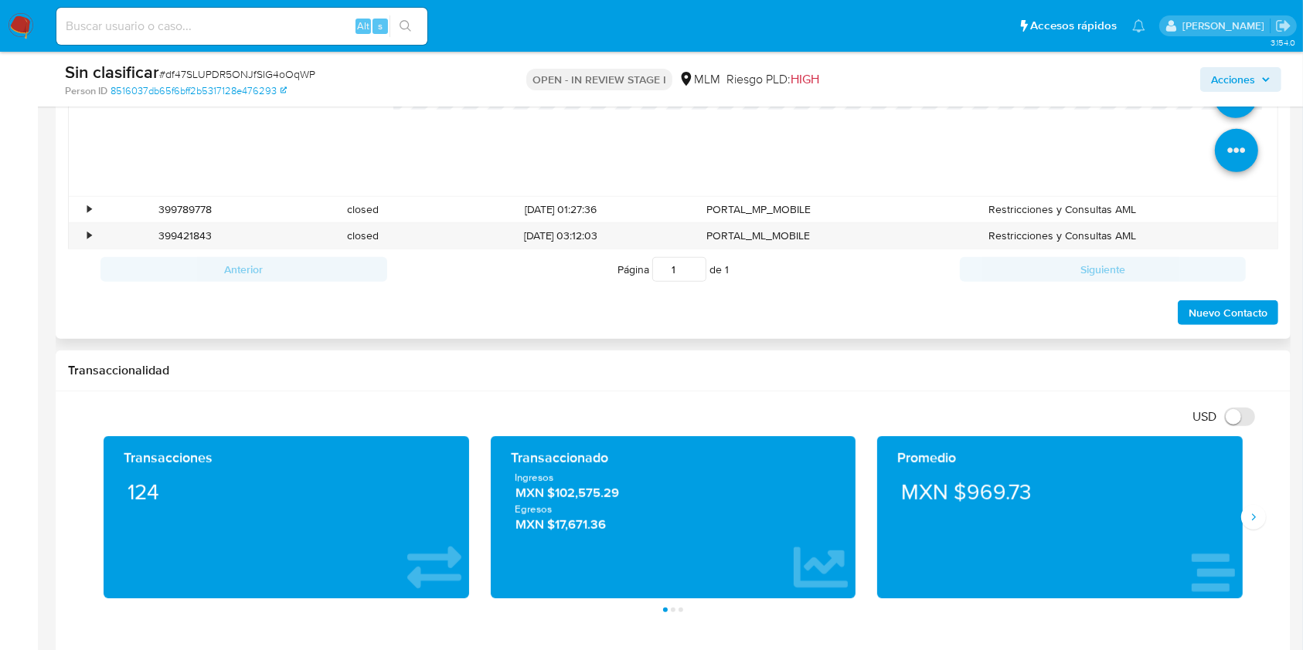
click at [1214, 159] on icon at bounding box center [1235, 150] width 43 height 43
click at [1223, 115] on icon at bounding box center [1235, 96] width 43 height 43
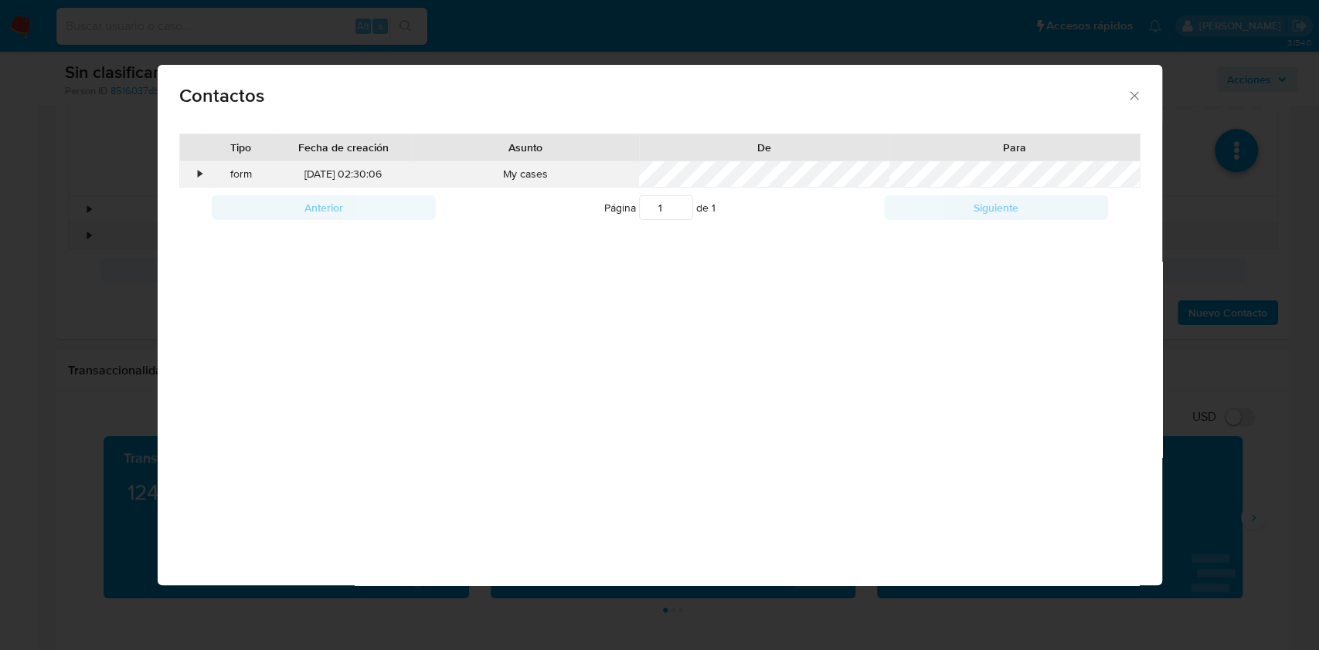
click at [199, 176] on div "•" at bounding box center [201, 174] width 4 height 15
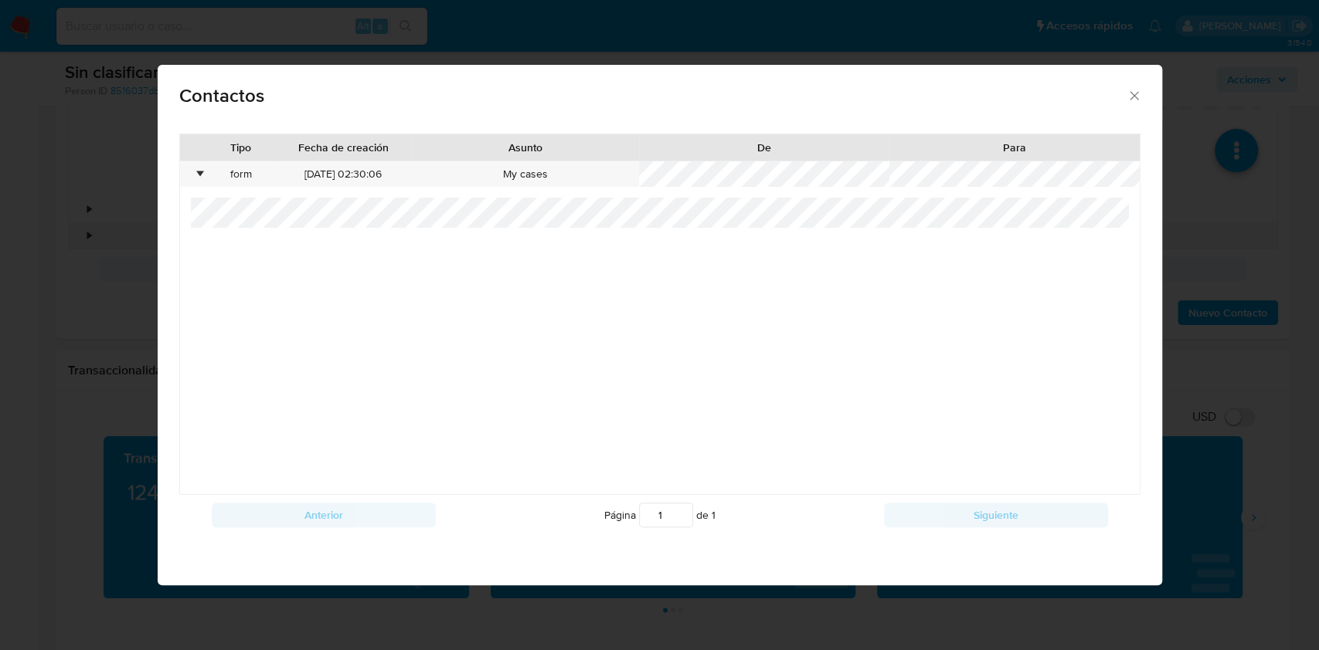
click at [1130, 90] on icon "close" at bounding box center [1133, 95] width 15 height 15
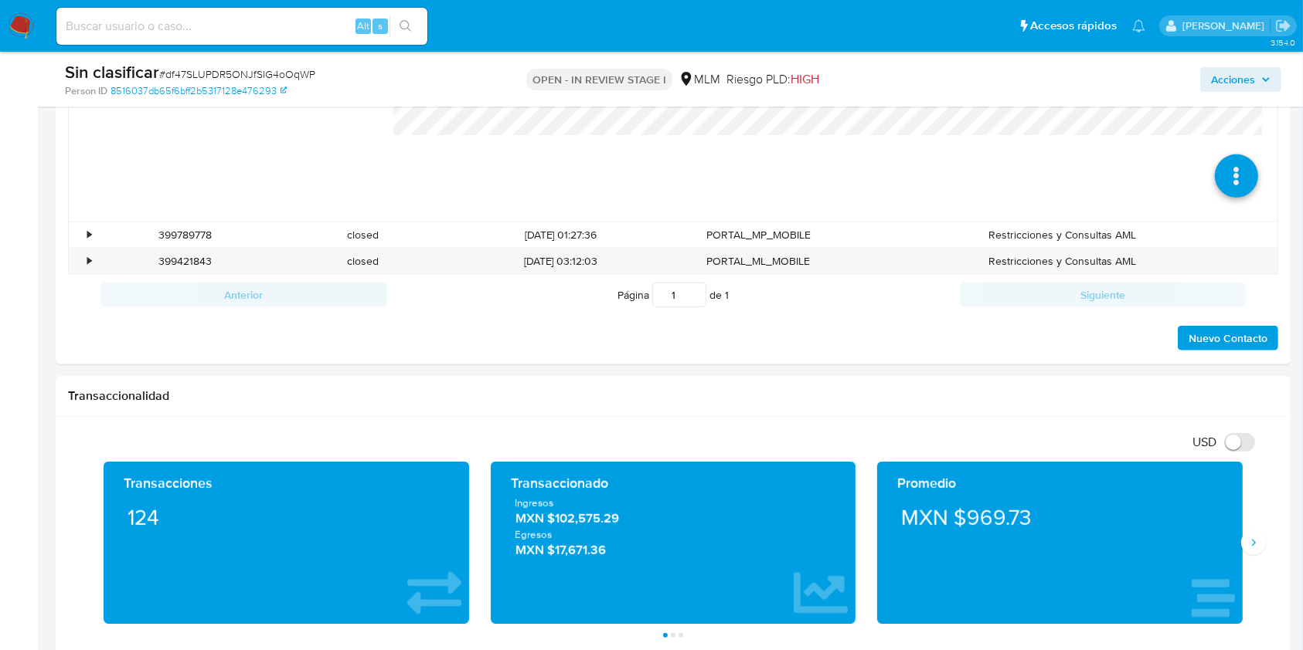
scroll to position [337, 0]
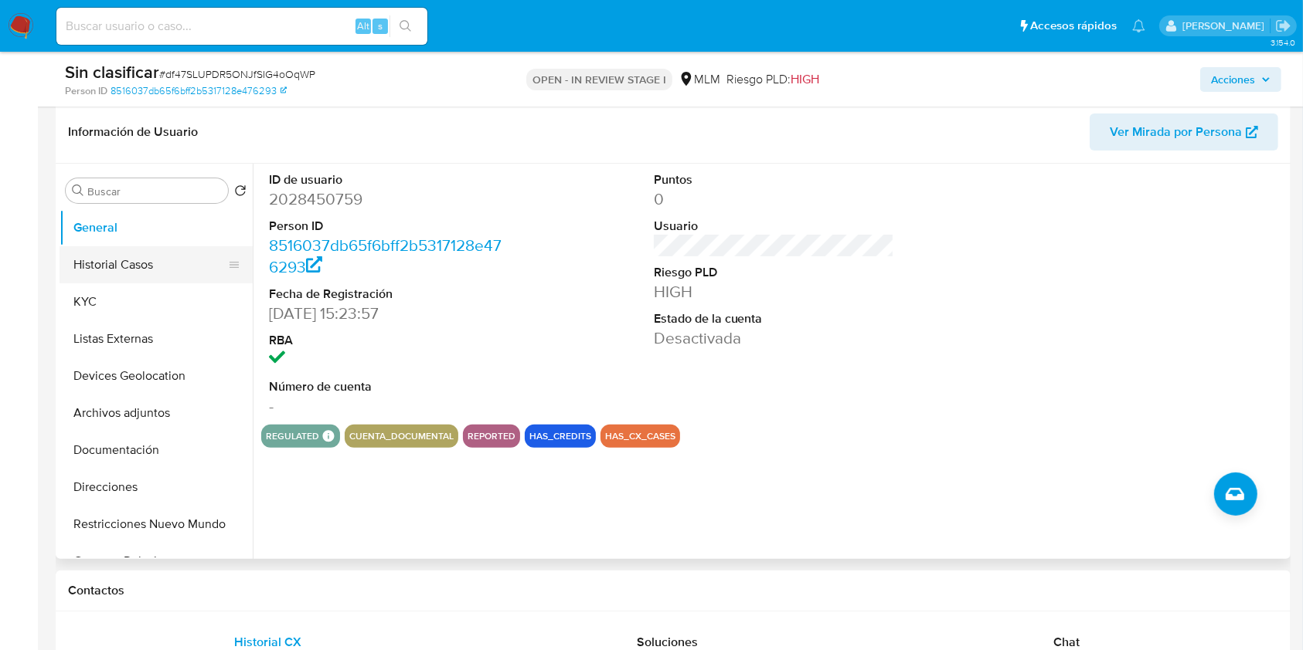
click at [95, 256] on button "Historial Casos" at bounding box center [149, 264] width 181 height 37
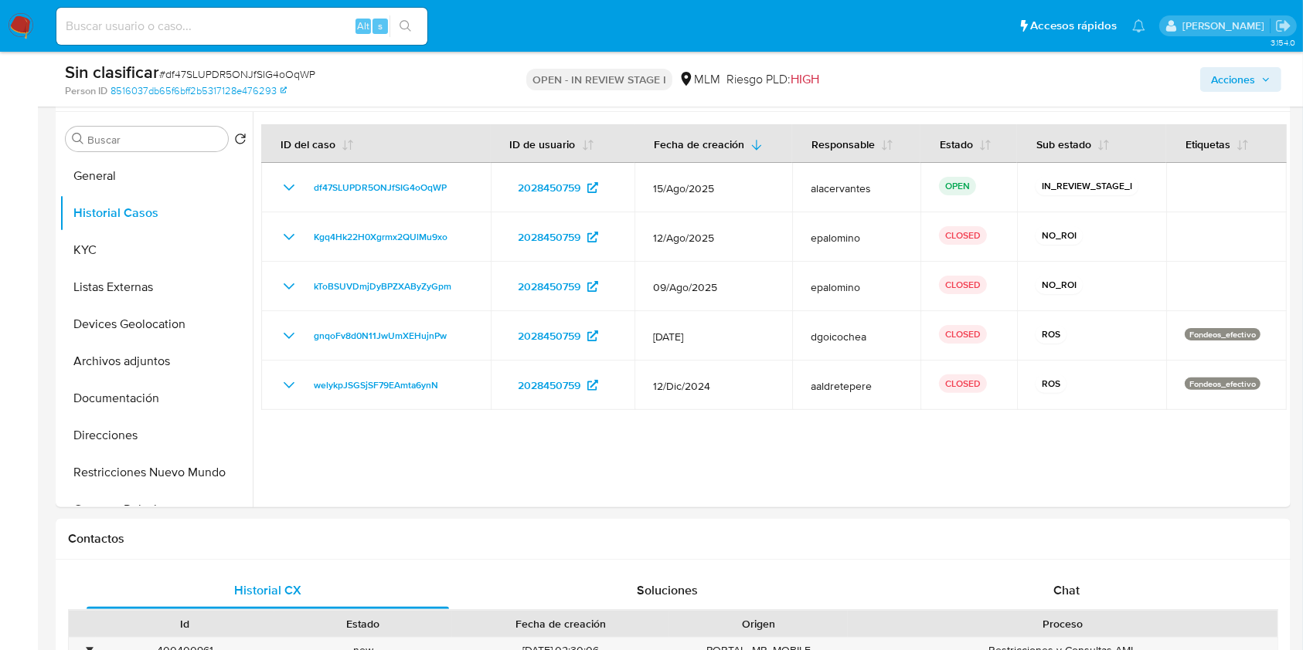
scroll to position [355, 0]
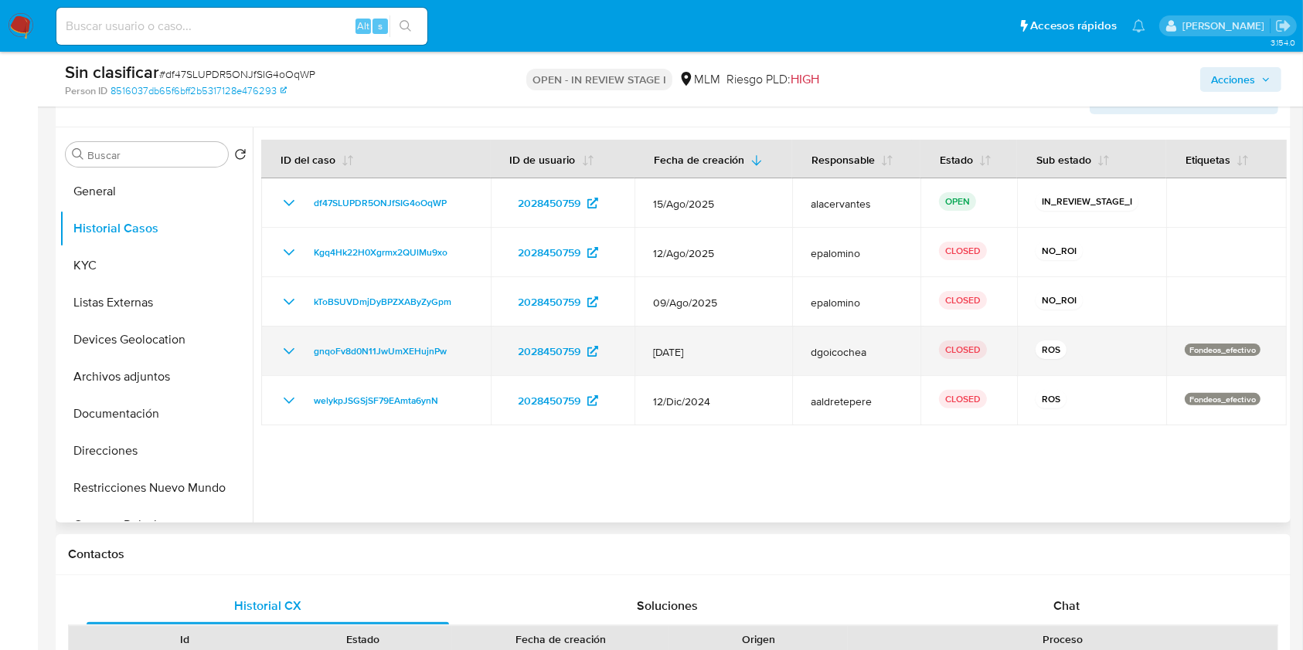
click at [290, 350] on icon "Mostrar/Ocultar" at bounding box center [289, 351] width 19 height 19
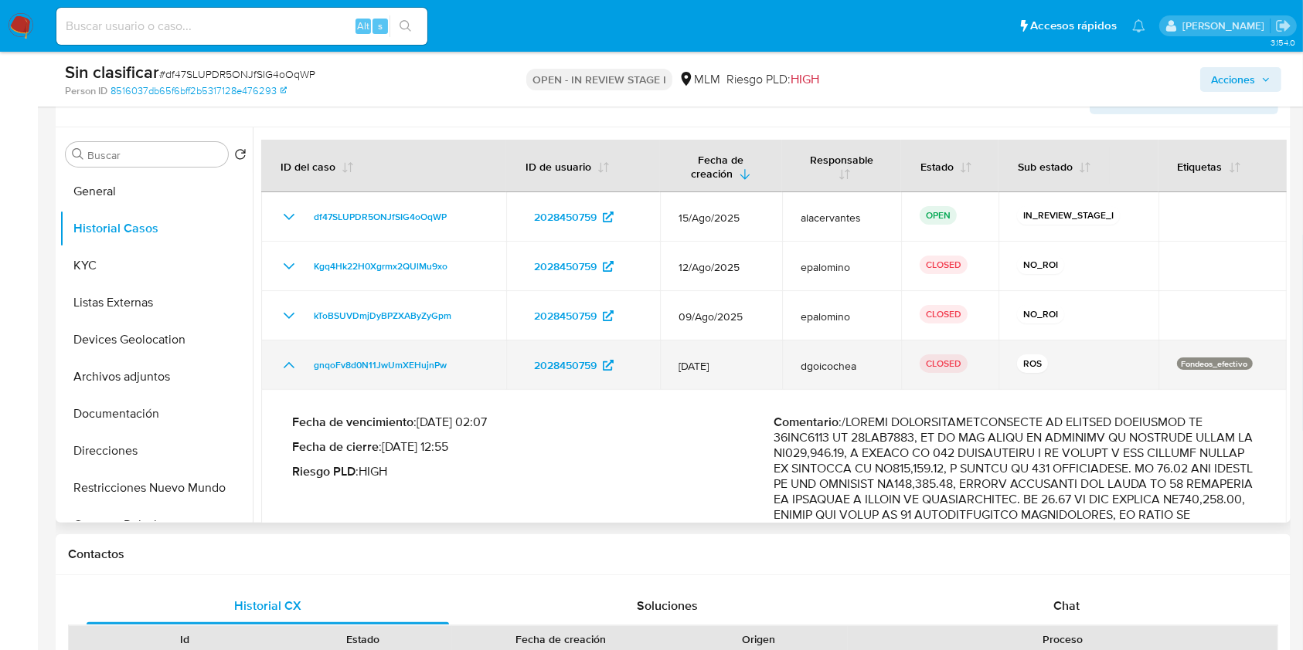
click at [289, 358] on icon "Mostrar/Ocultar" at bounding box center [289, 365] width 19 height 19
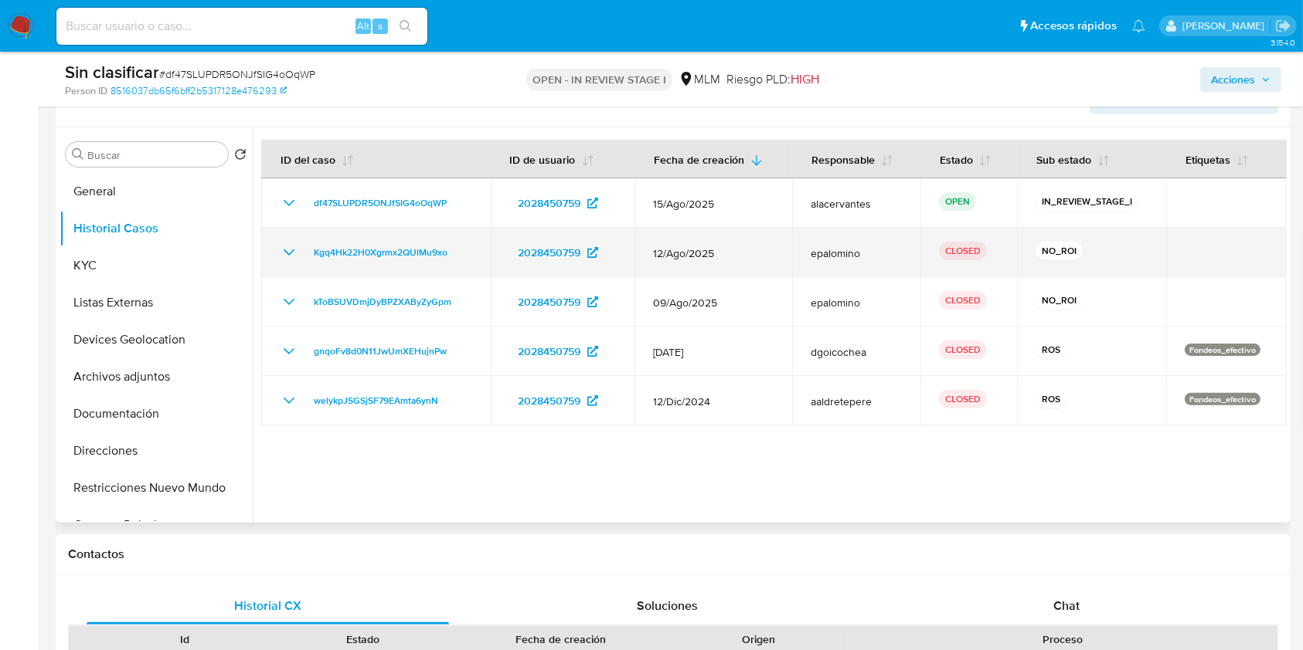
click at [285, 253] on icon "Mostrar/Ocultar" at bounding box center [289, 252] width 19 height 19
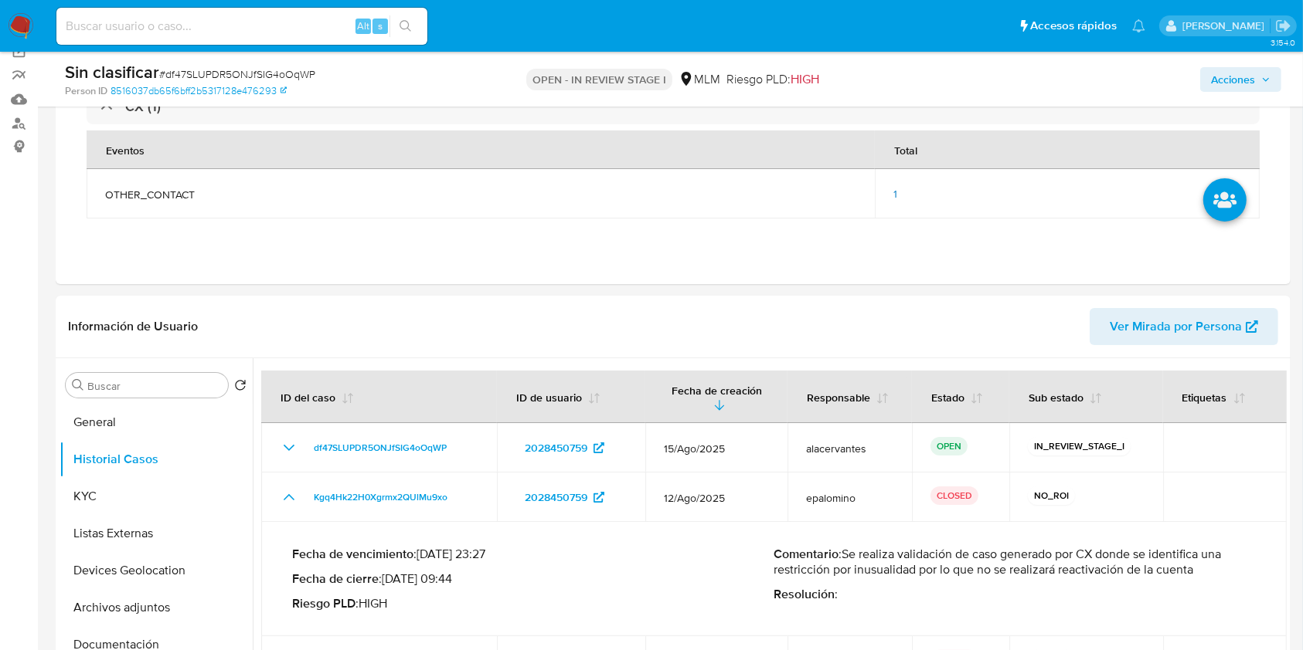
scroll to position [103, 0]
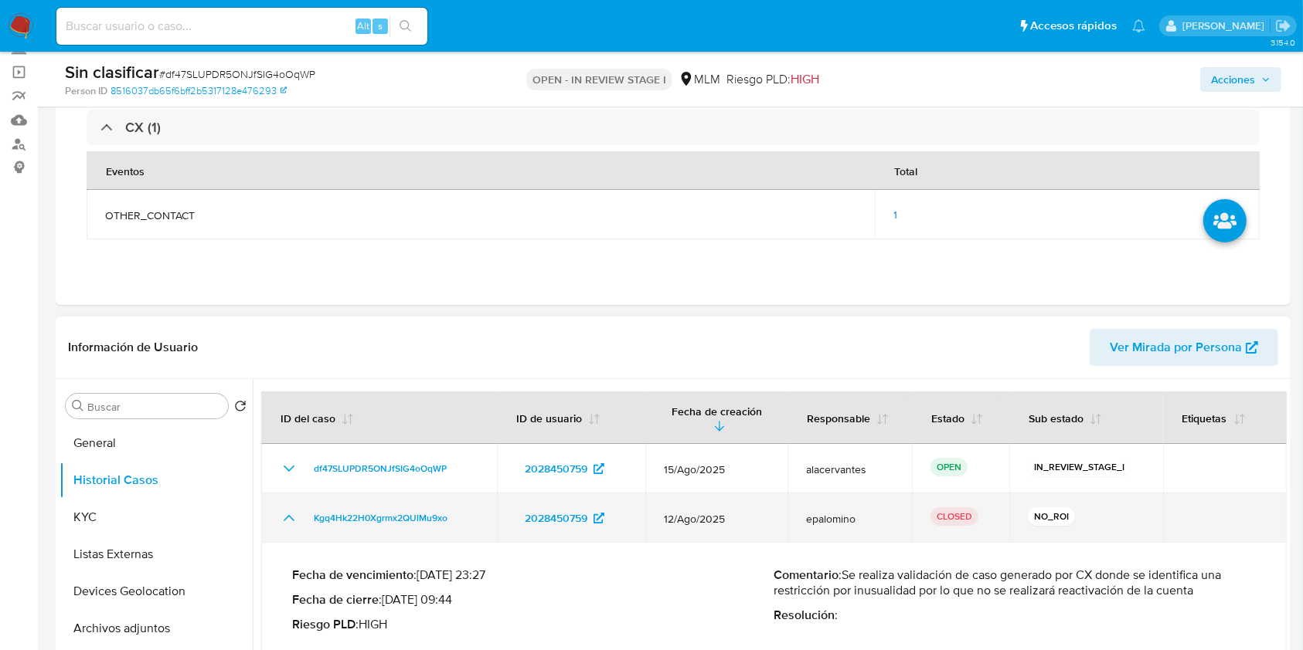
click at [280, 525] on icon "Mostrar/Ocultar" at bounding box center [289, 518] width 19 height 19
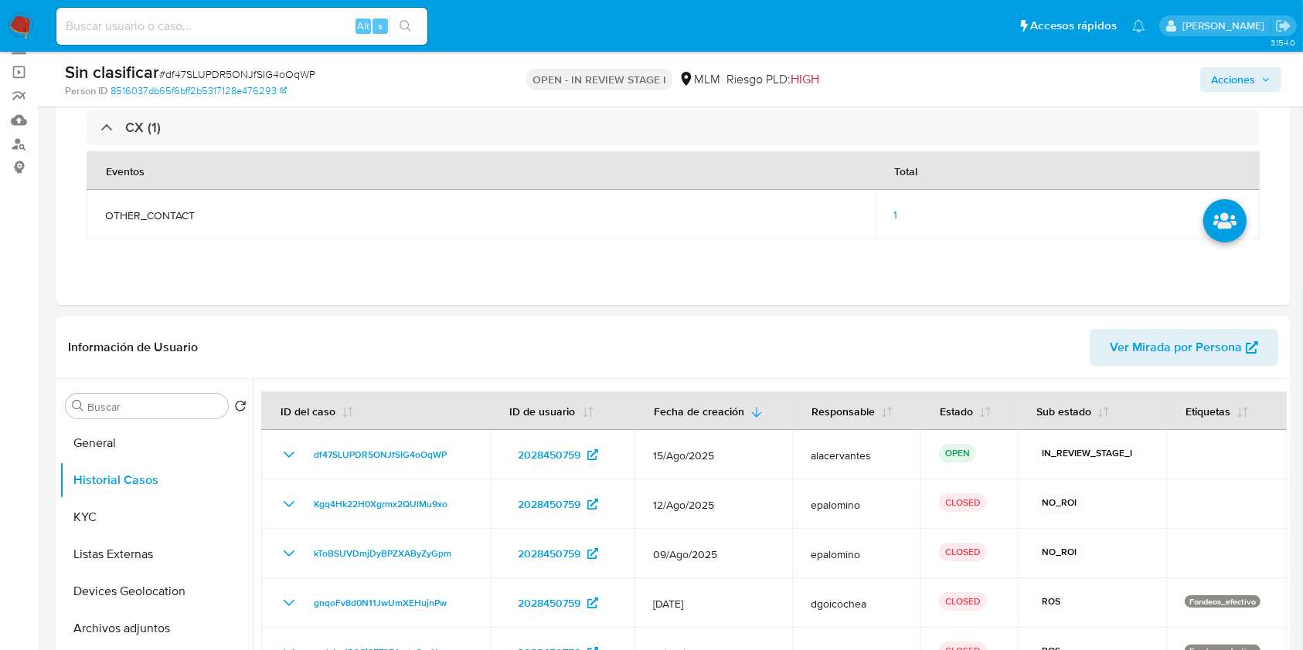
click at [1238, 78] on span "Acciones" at bounding box center [1233, 79] width 44 height 25
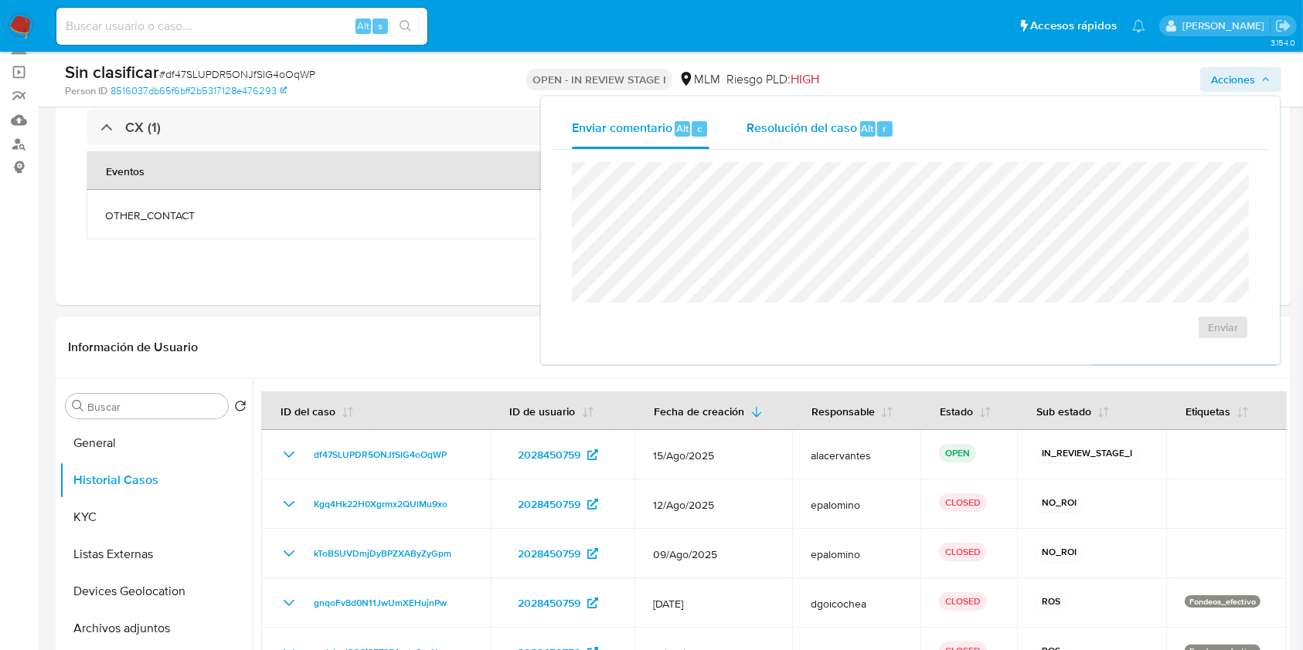
click at [871, 117] on div "Resolución del caso Alt r" at bounding box center [820, 129] width 148 height 40
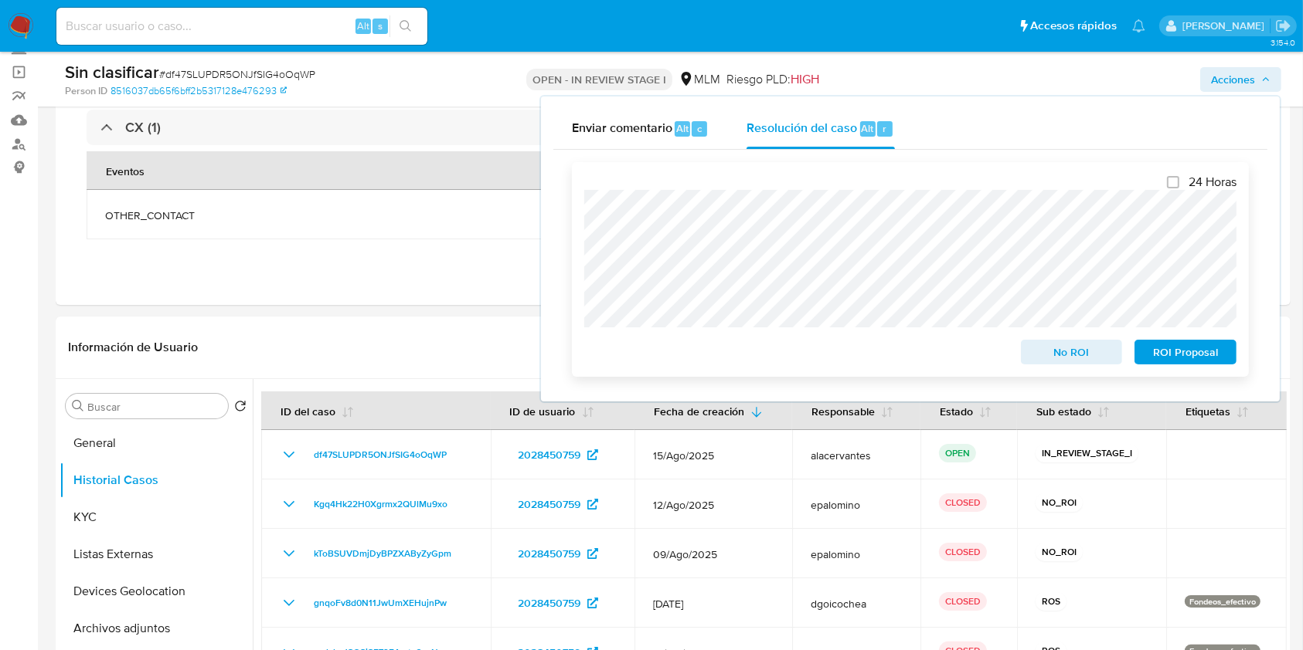
click at [1050, 349] on span "No ROI" at bounding box center [1071, 352] width 80 height 22
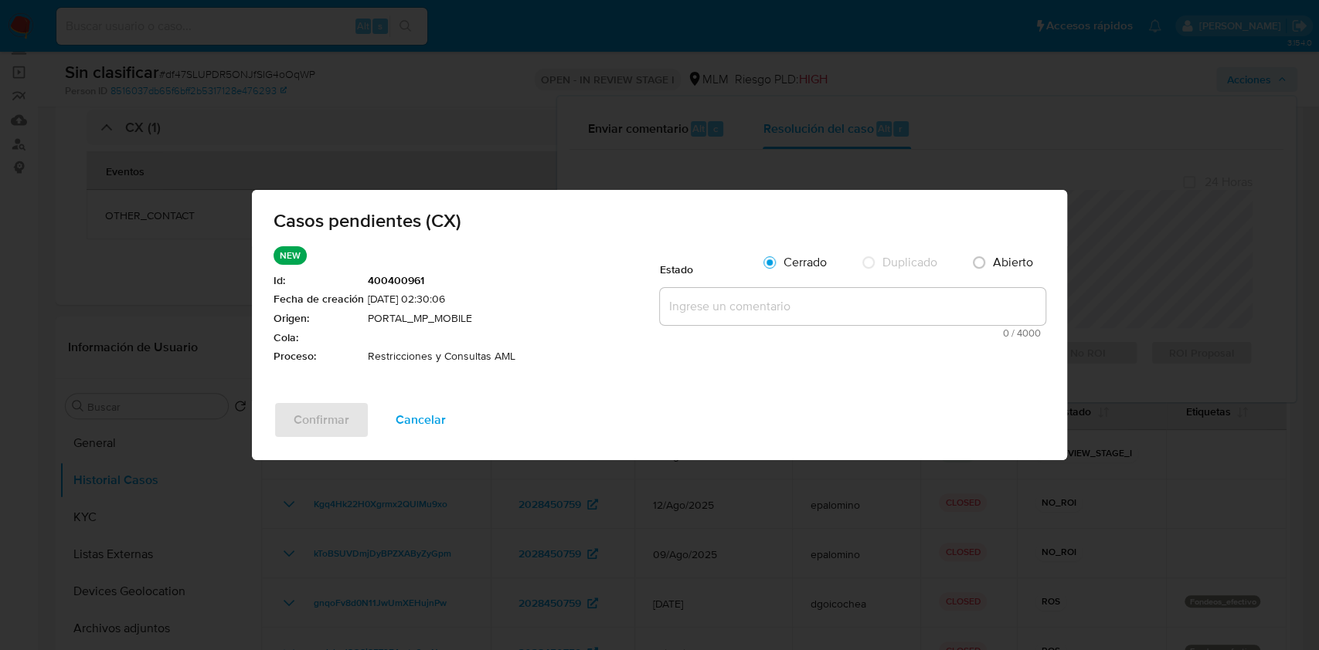
click at [915, 305] on textarea at bounding box center [853, 306] width 386 height 37
paste textarea "Se realiza la validación del caso CX, se identifica que el cliente cuenta con r…"
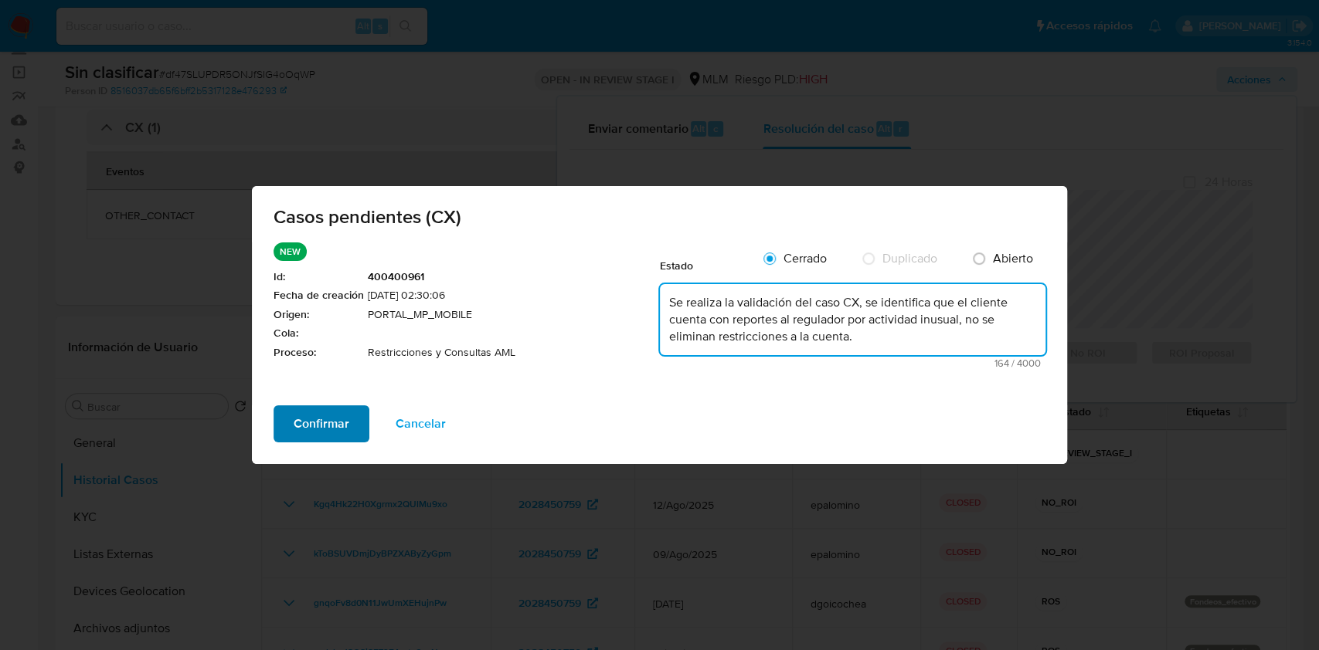
type textarea "Se realiza la validación del caso CX, se identifica que el cliente cuenta con r…"
click at [312, 413] on span "Confirmar" at bounding box center [322, 424] width 56 height 34
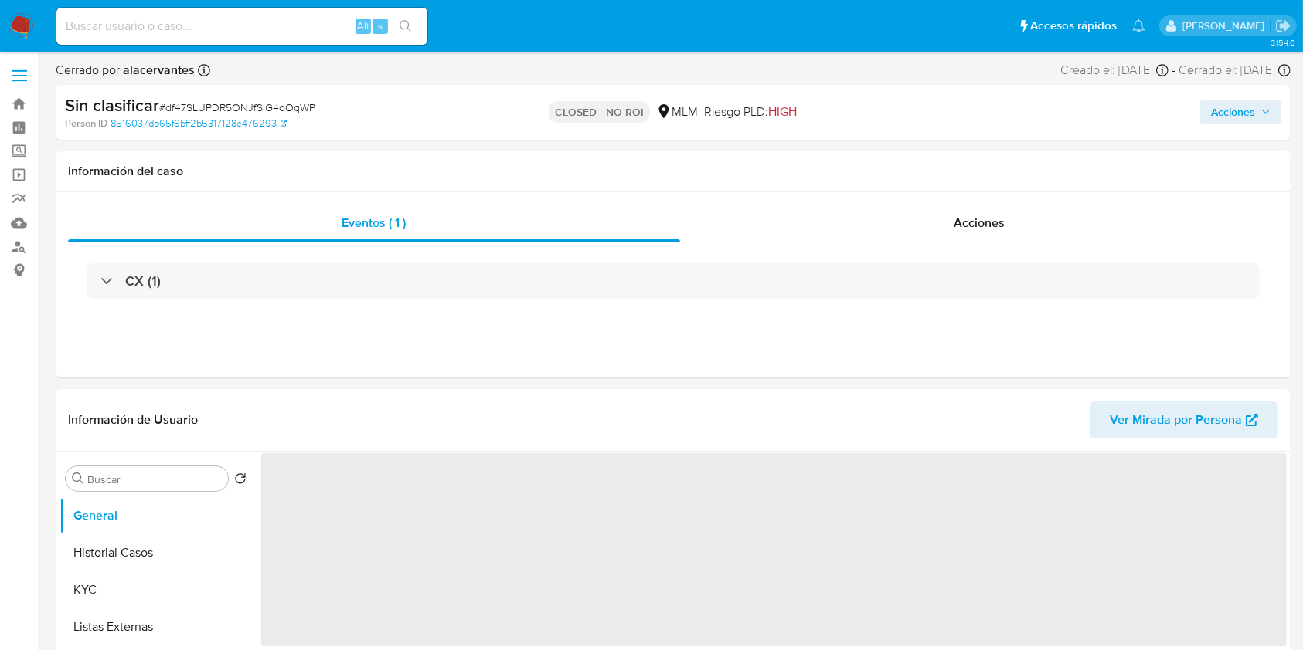
select select "10"
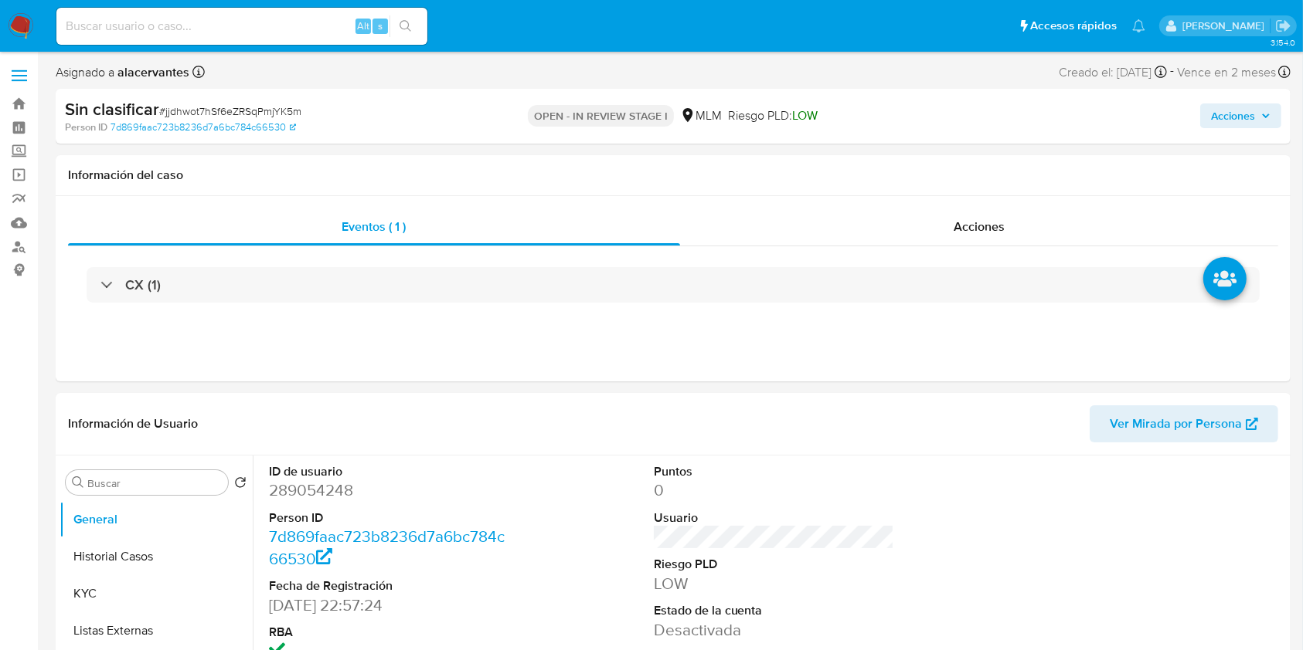
select select "10"
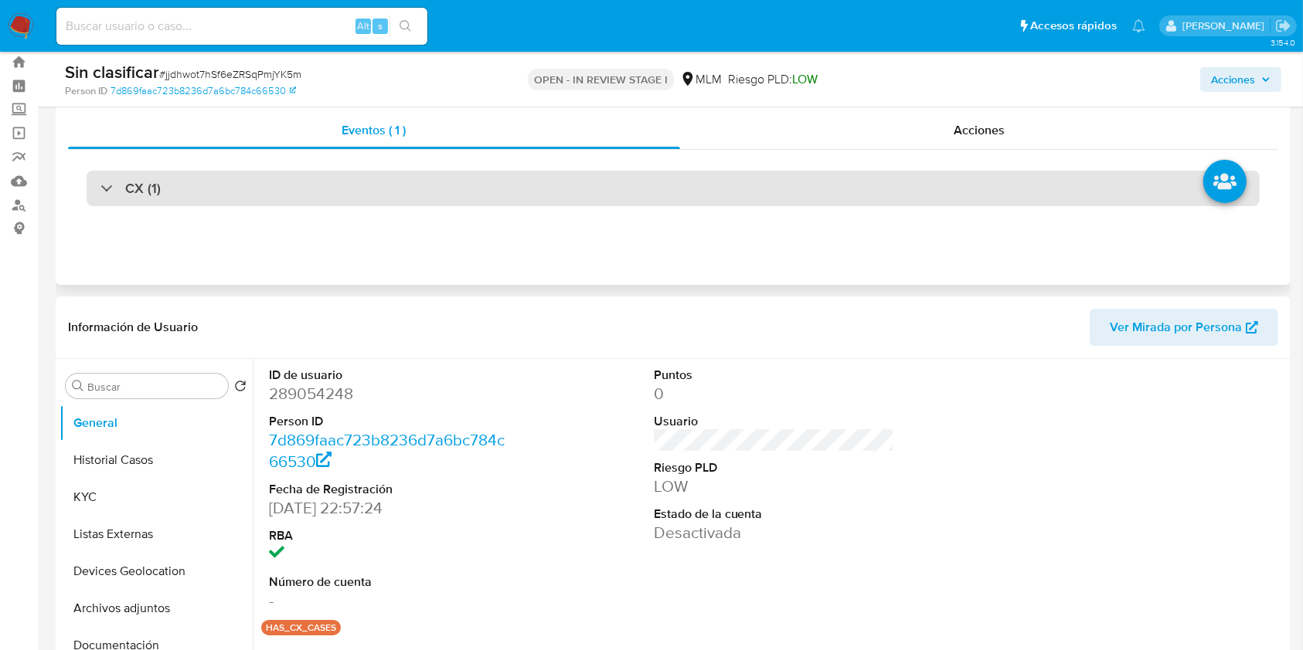
click at [1058, 182] on div "CX (1)" at bounding box center [673, 189] width 1173 height 36
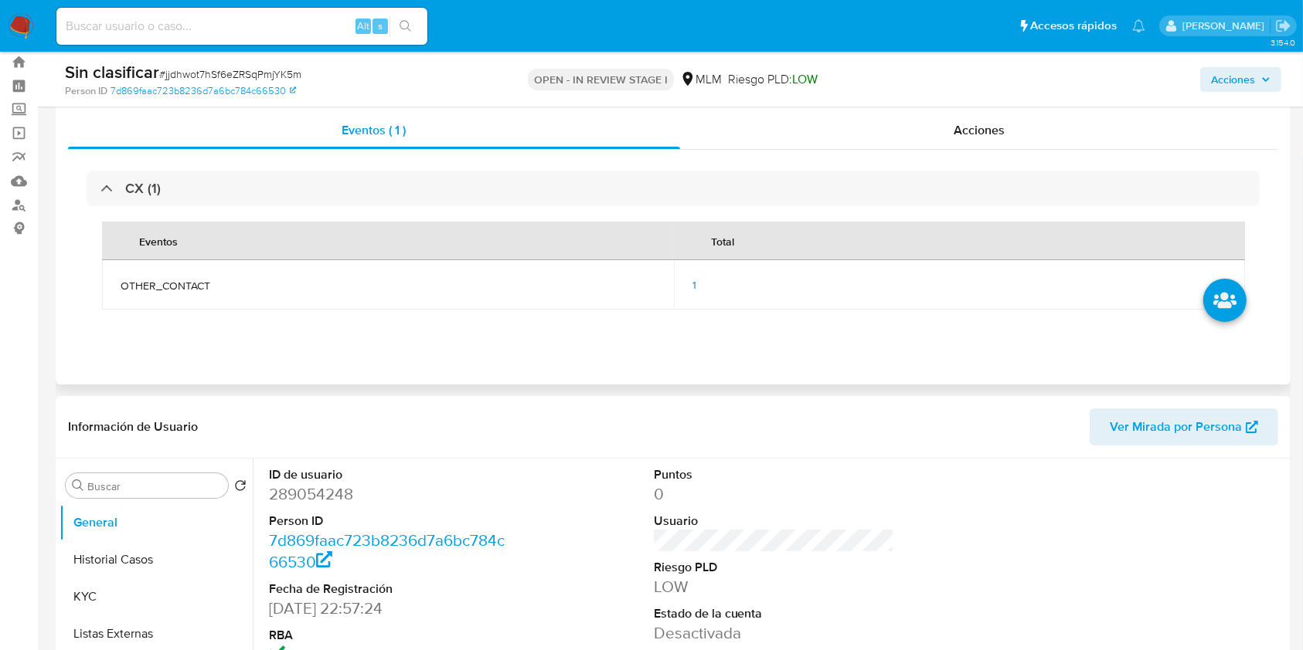
click at [693, 284] on span "1" at bounding box center [694, 284] width 4 height 15
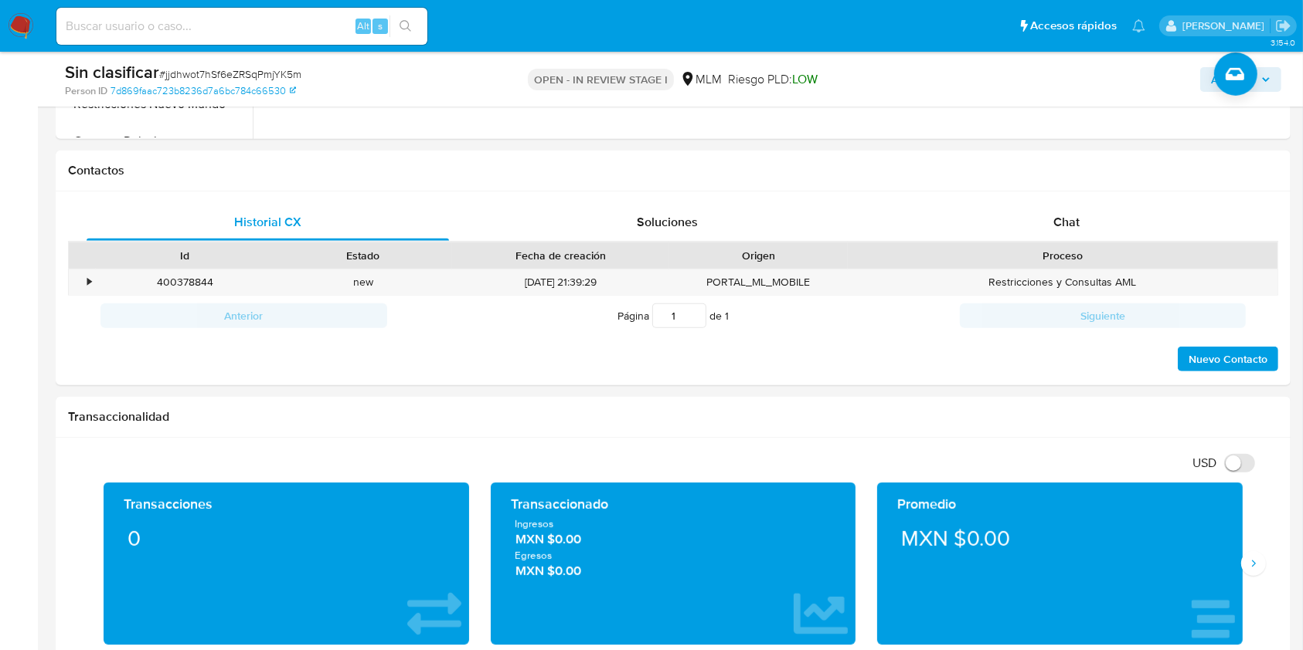
scroll to position [776, 0]
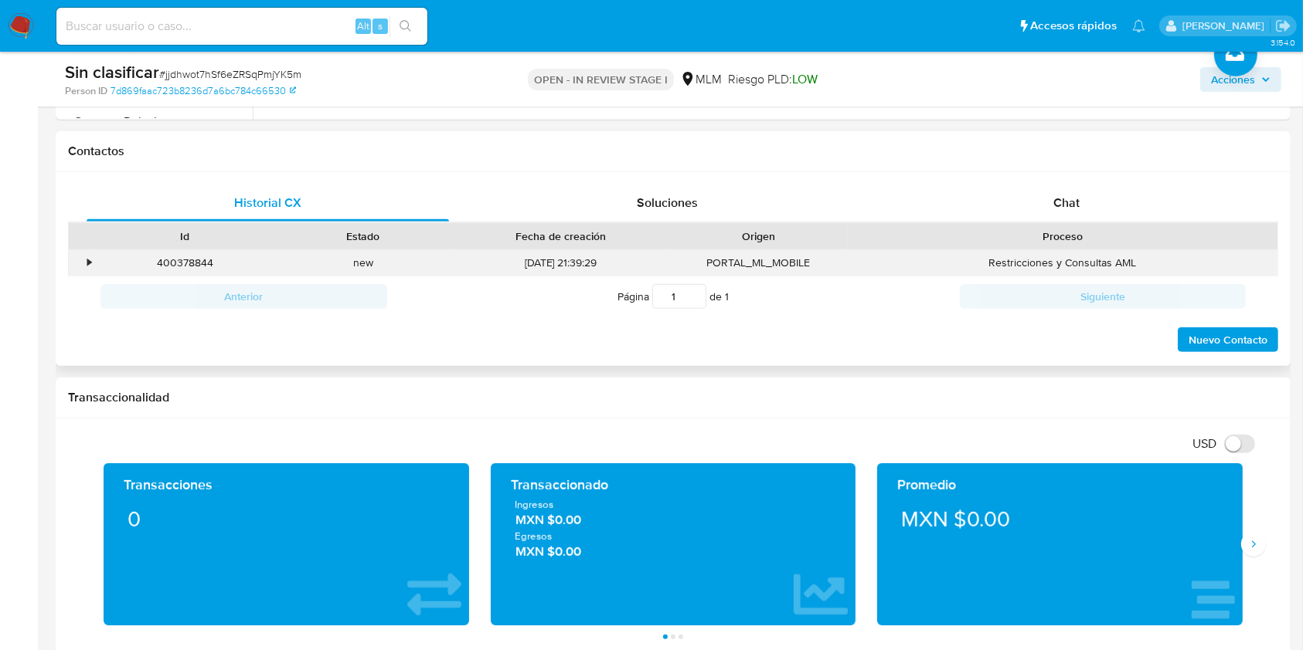
click at [99, 260] on div "400378844 Casos jjdhwot7hSf6eZRSqPmjYK5m" at bounding box center [185, 262] width 178 height 25
click at [93, 260] on div "•" at bounding box center [82, 262] width 27 height 25
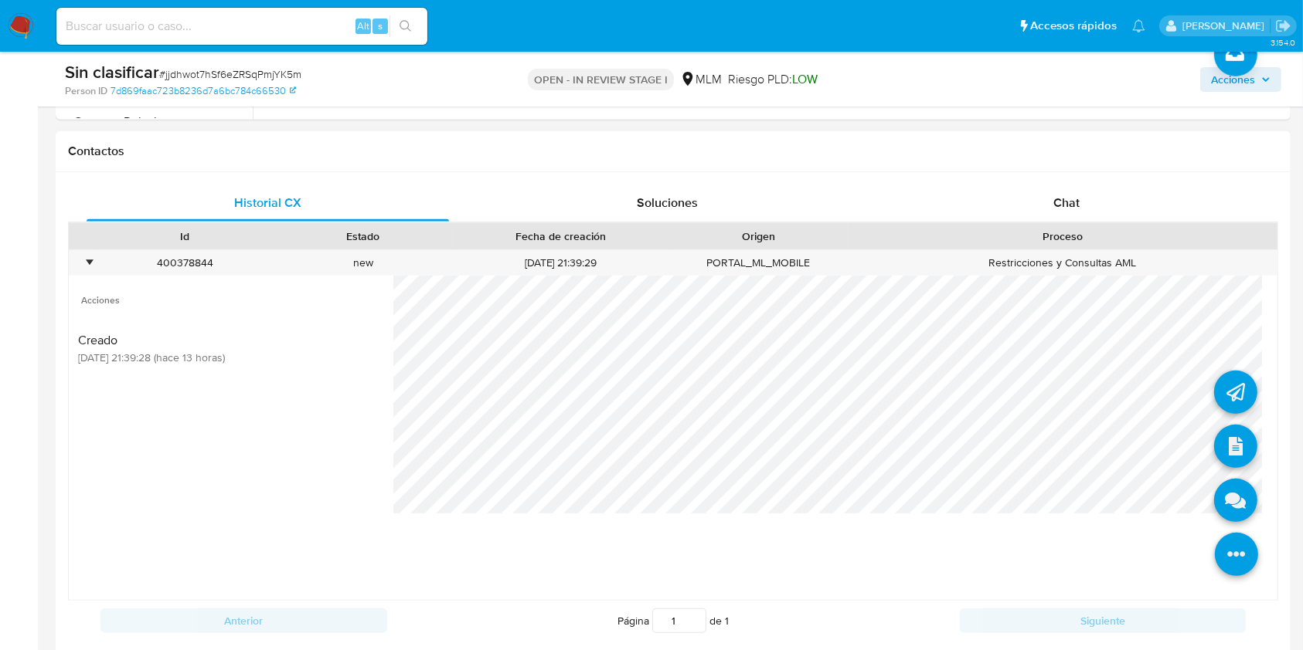
click at [1214, 537] on icon at bounding box center [1235, 554] width 43 height 43
click at [1221, 513] on icon at bounding box center [1235, 500] width 43 height 43
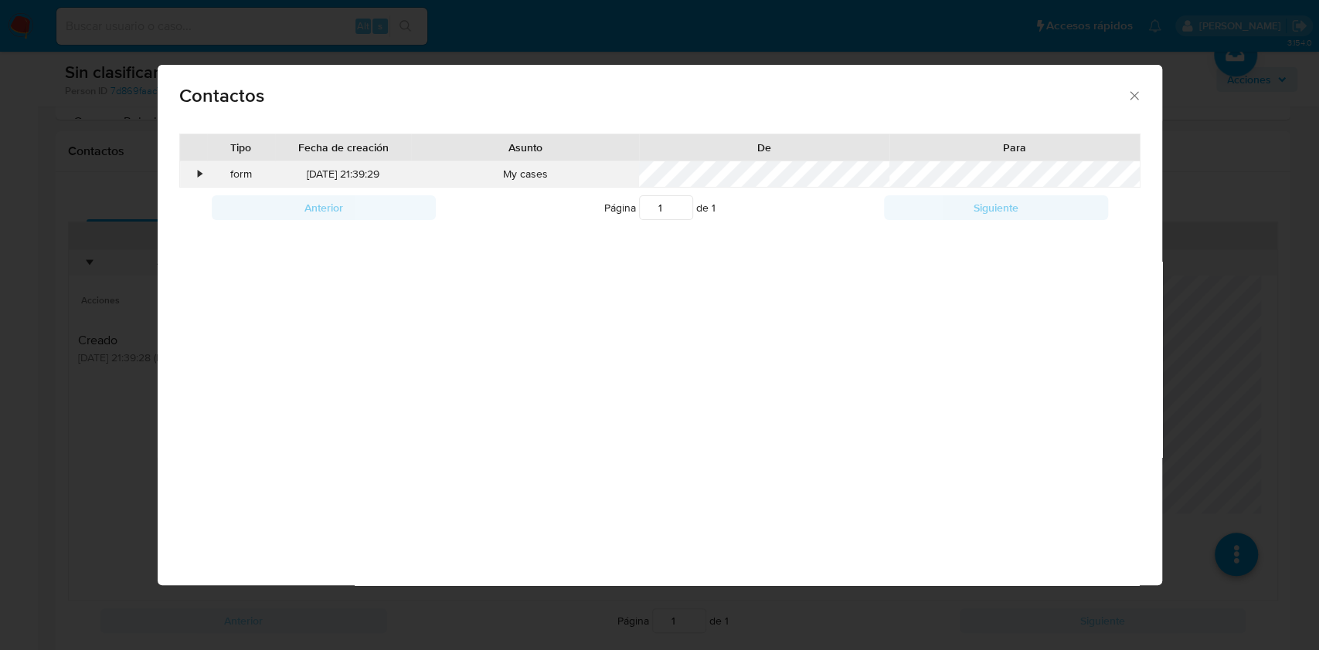
click at [202, 177] on div "•" at bounding box center [201, 174] width 4 height 15
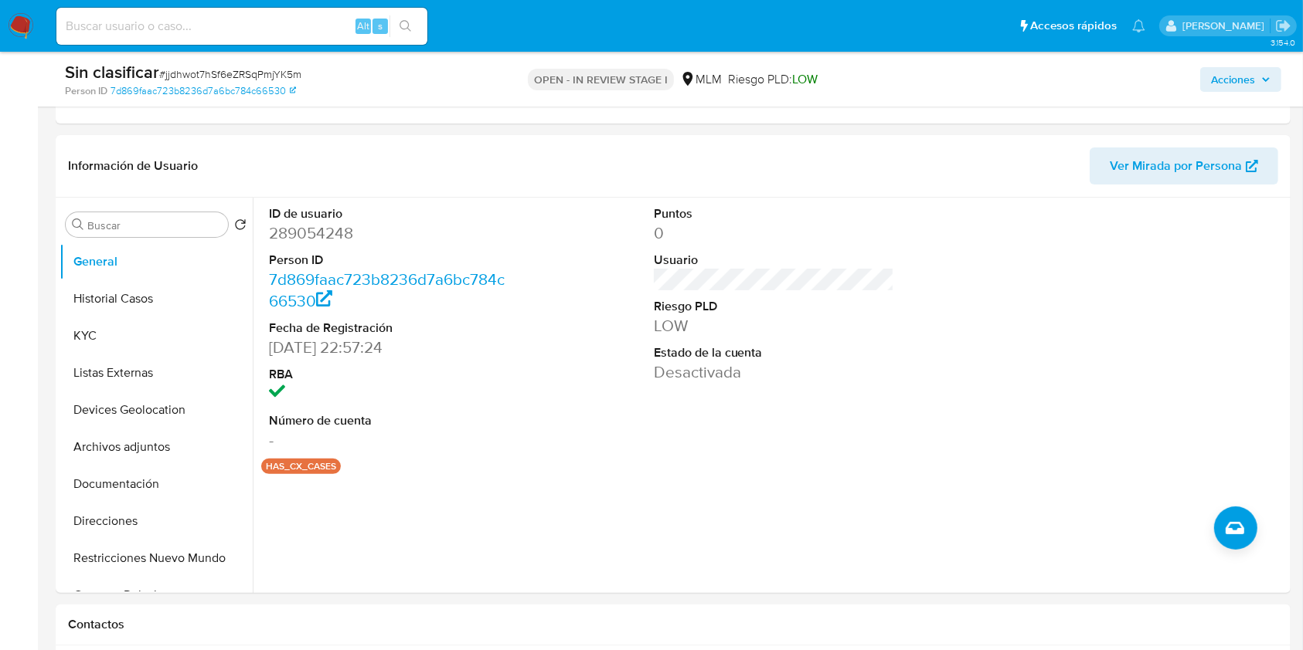
scroll to position [129, 0]
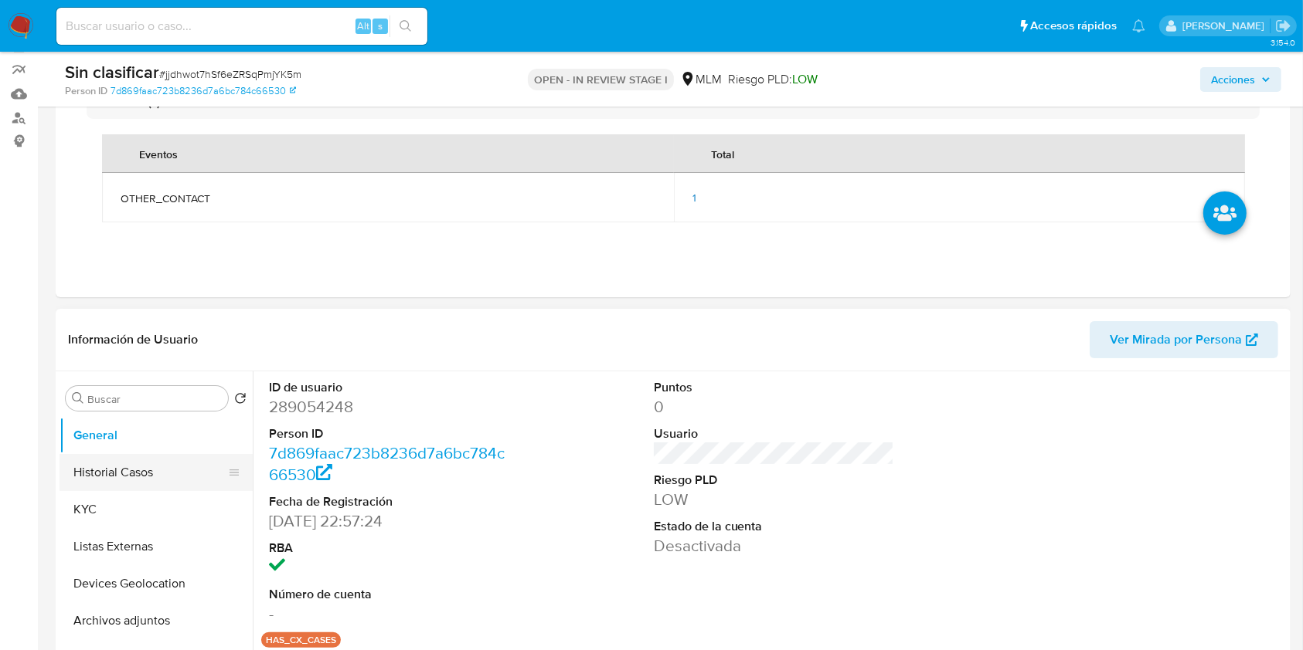
click at [164, 464] on button "Historial Casos" at bounding box center [149, 472] width 181 height 37
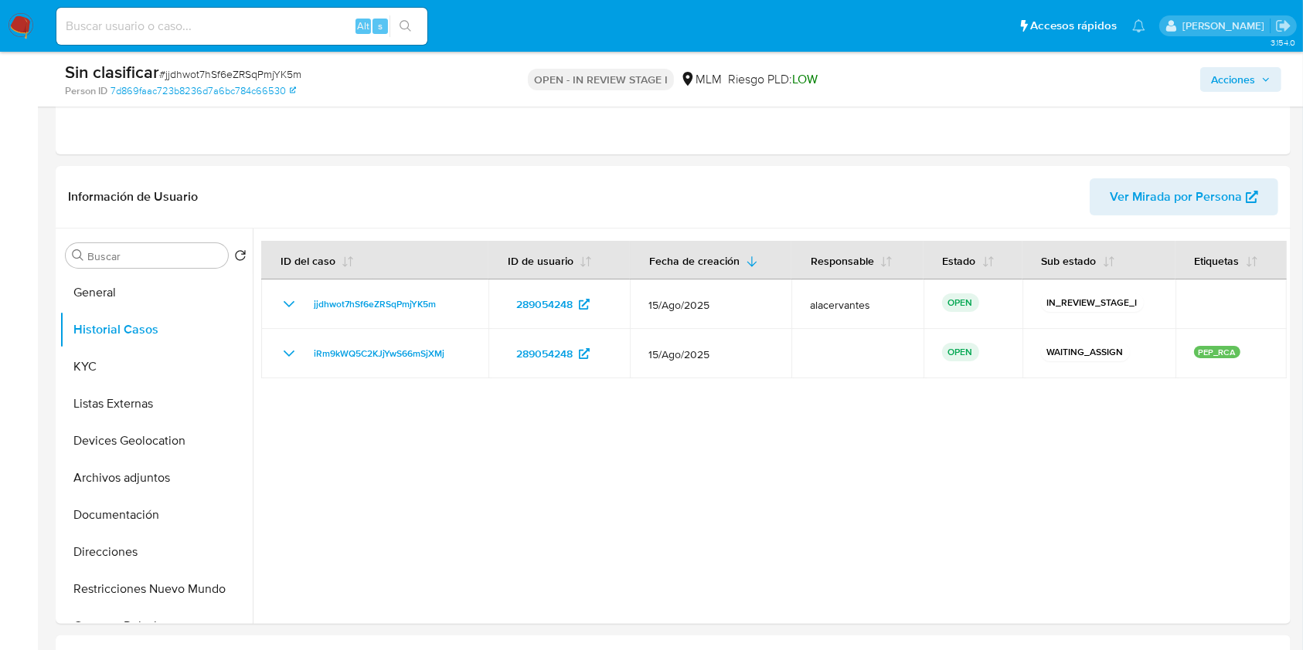
scroll to position [271, 0]
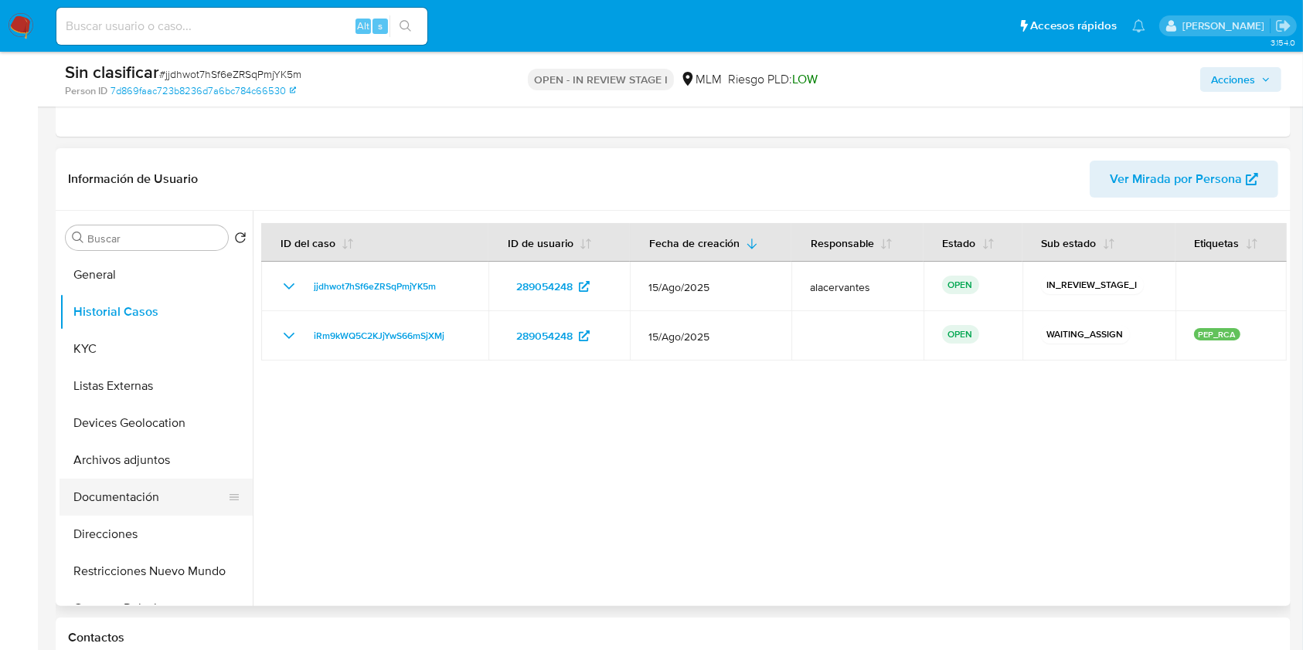
click at [132, 485] on button "Documentación" at bounding box center [149, 497] width 181 height 37
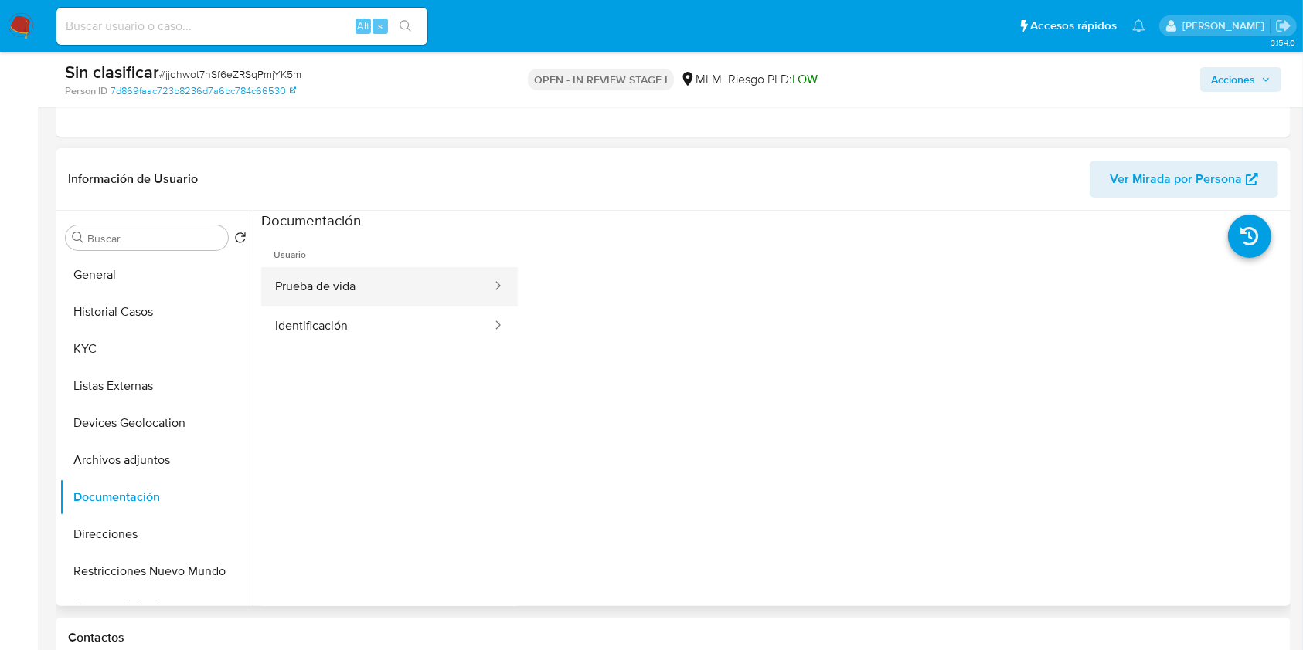
click at [431, 286] on button "Prueba de vida" at bounding box center [377, 286] width 232 height 39
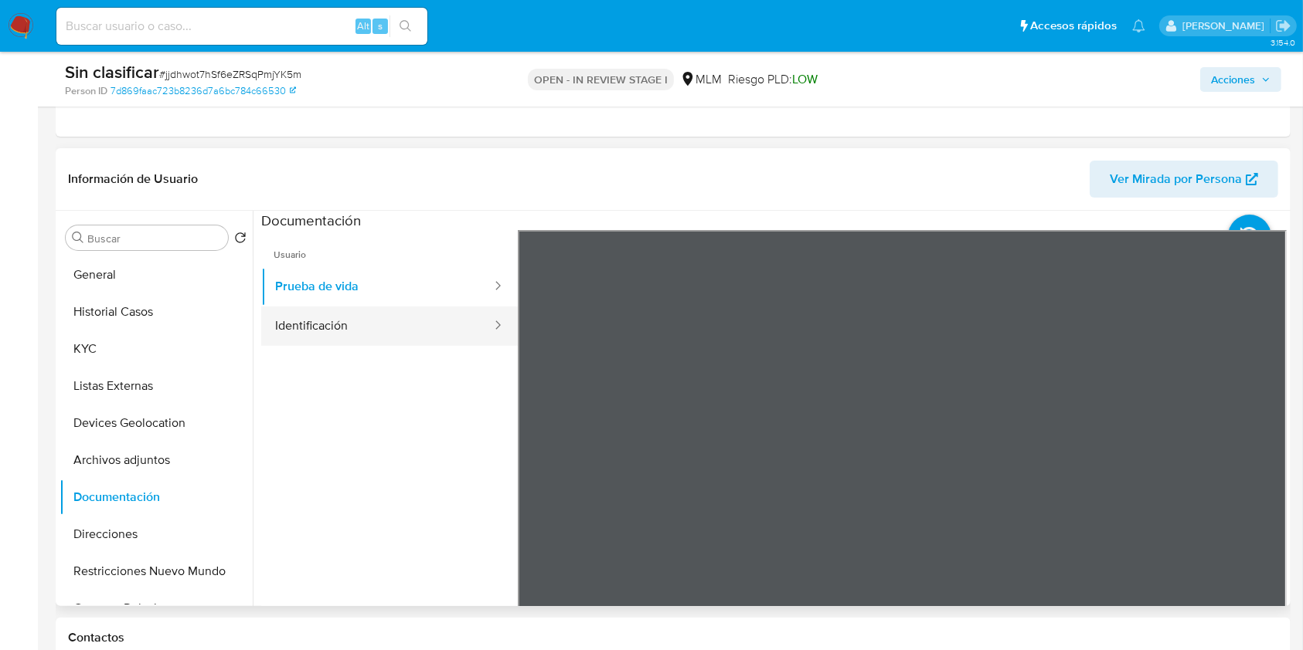
click at [420, 314] on button "Identificación" at bounding box center [377, 326] width 232 height 39
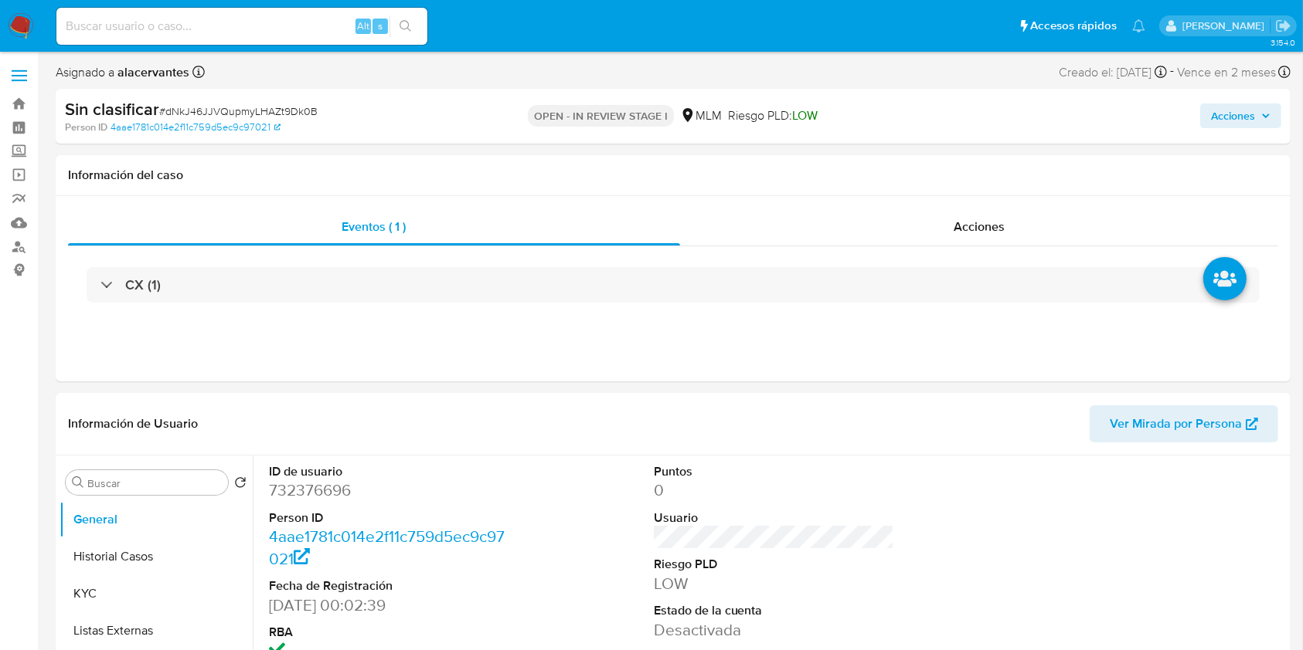
select select "10"
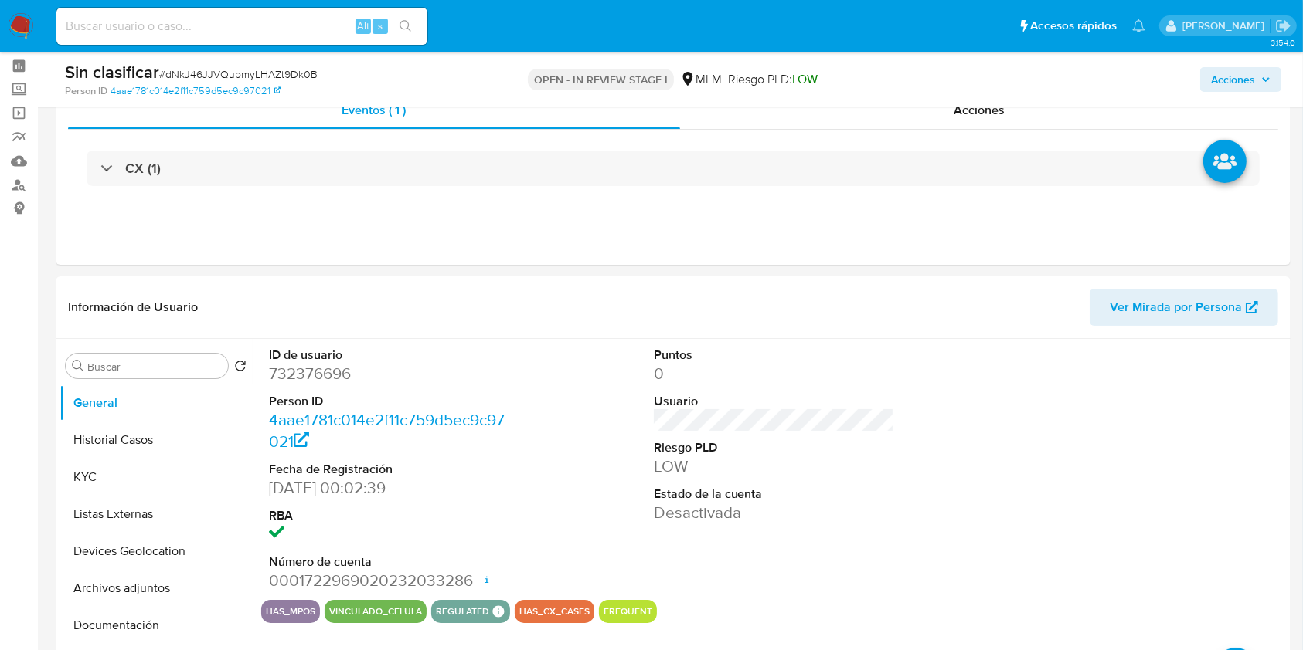
scroll to position [93, 0]
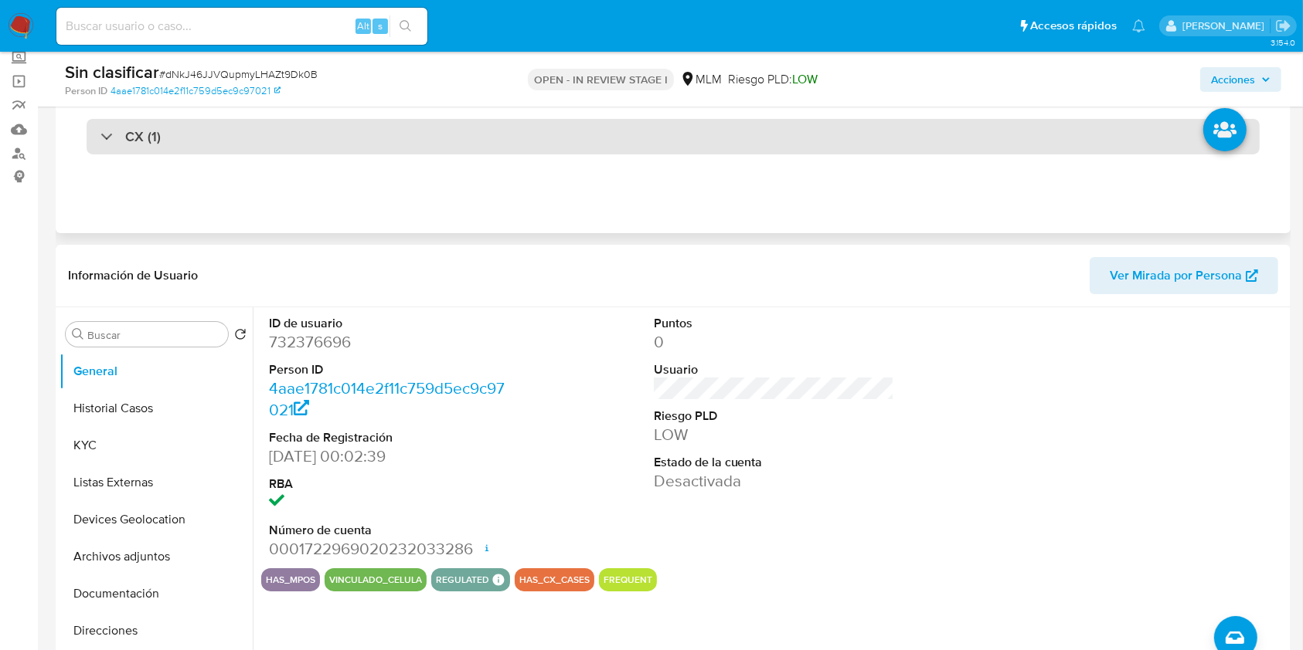
click at [850, 139] on div "CX (1)" at bounding box center [673, 137] width 1173 height 36
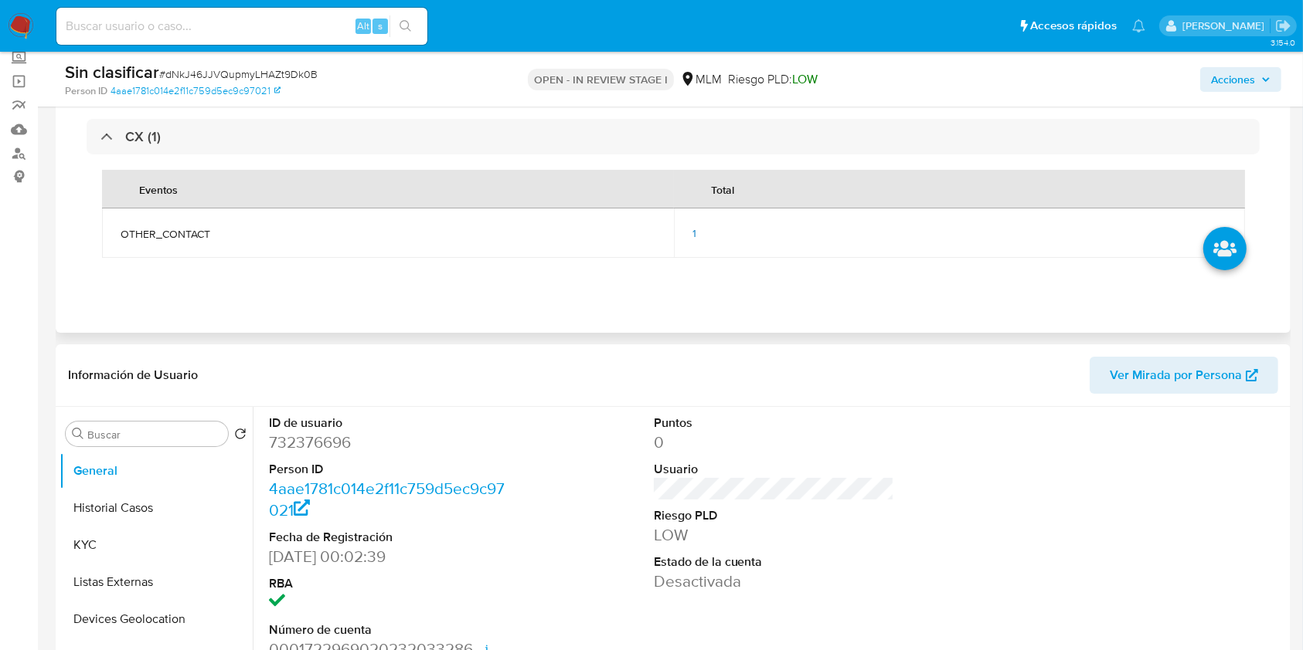
click at [690, 232] on td "1" at bounding box center [960, 233] width 572 height 49
click at [695, 233] on span "1" at bounding box center [694, 233] width 4 height 15
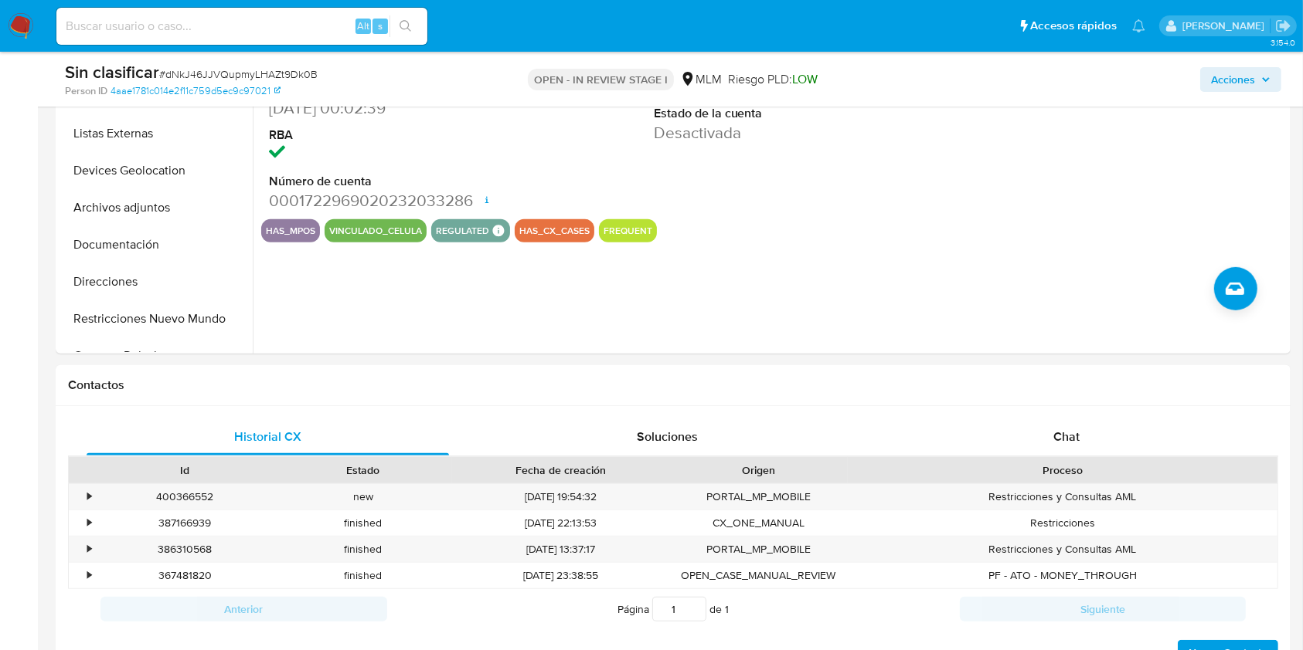
scroll to position [637, 0]
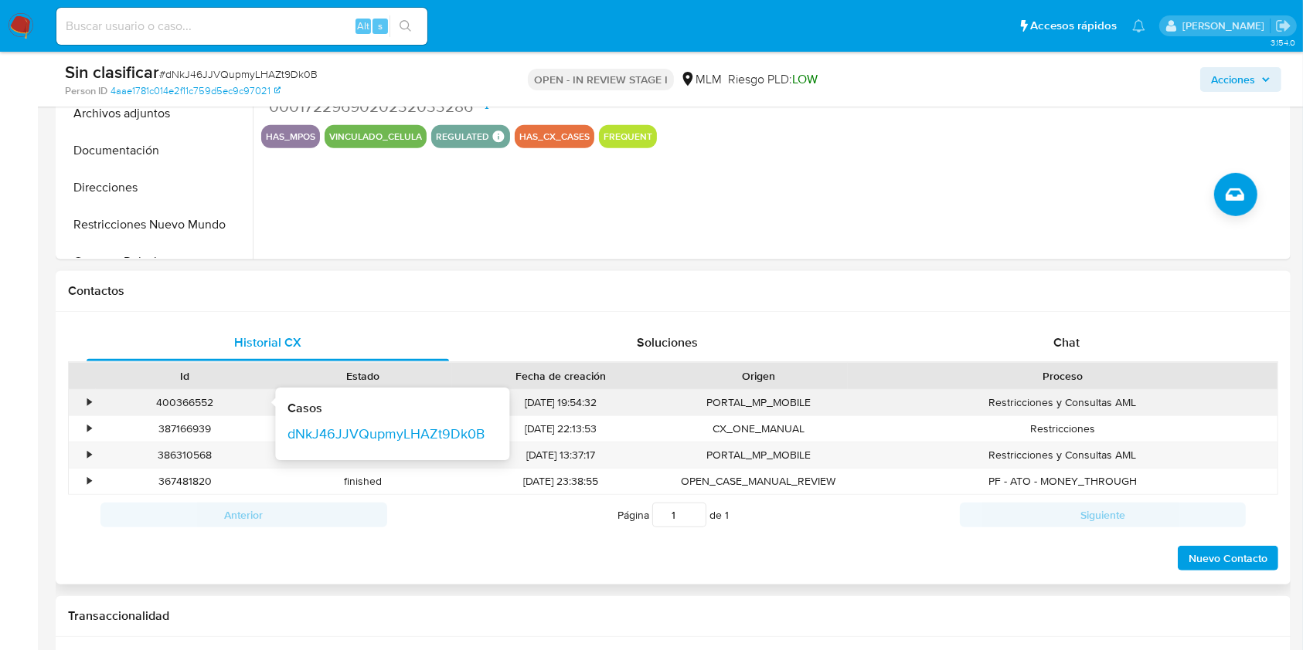
click at [107, 396] on div "400366552" at bounding box center [185, 403] width 157 height 15
click at [92, 400] on div "•" at bounding box center [82, 402] width 27 height 25
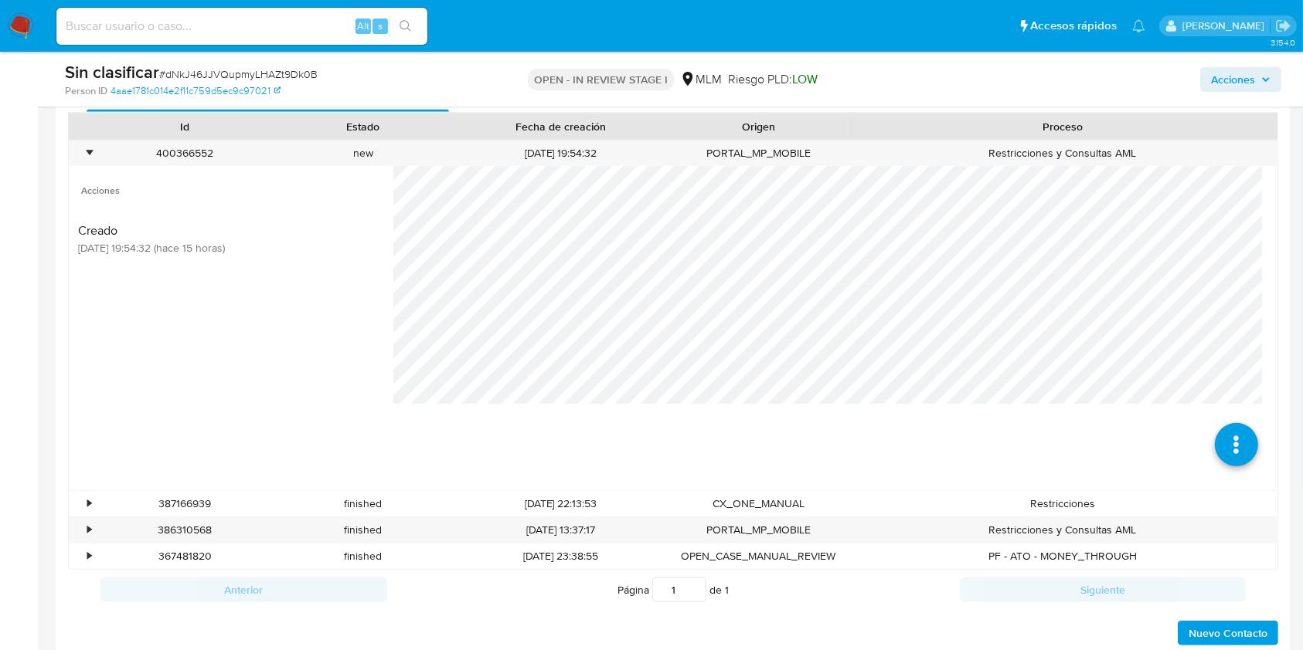
scroll to position [895, 0]
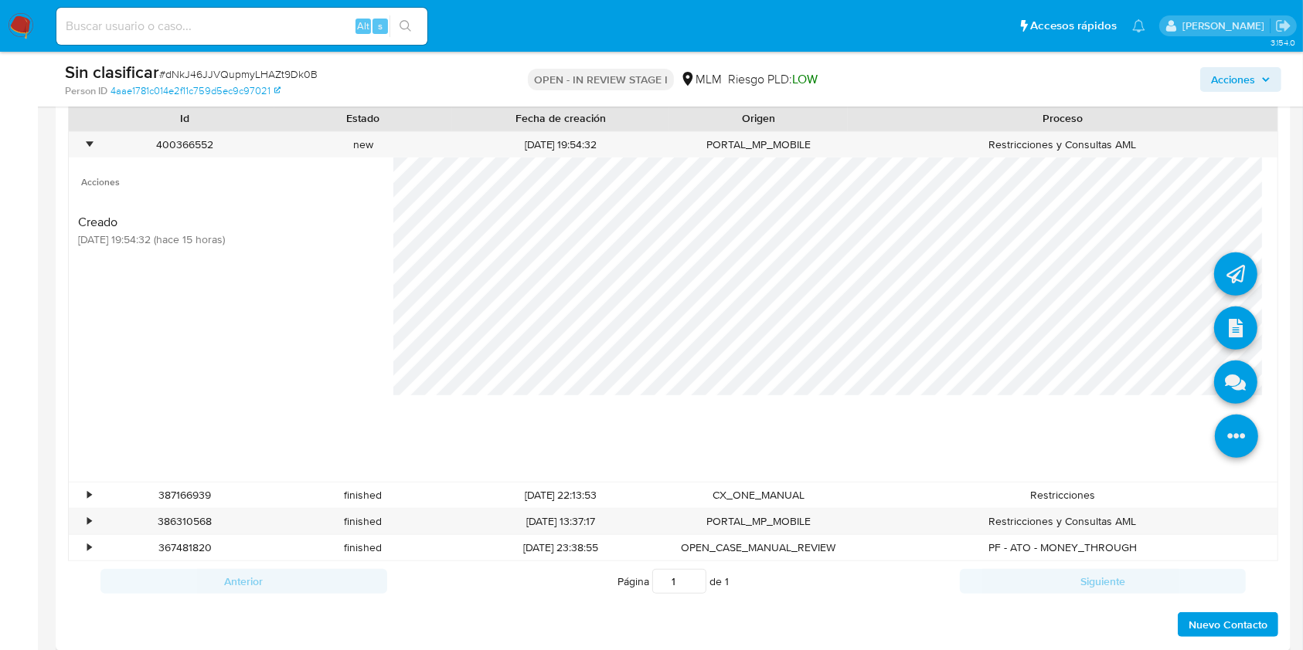
click at [1227, 419] on icon at bounding box center [1235, 436] width 43 height 43
click at [1214, 369] on icon at bounding box center [1235, 382] width 43 height 43
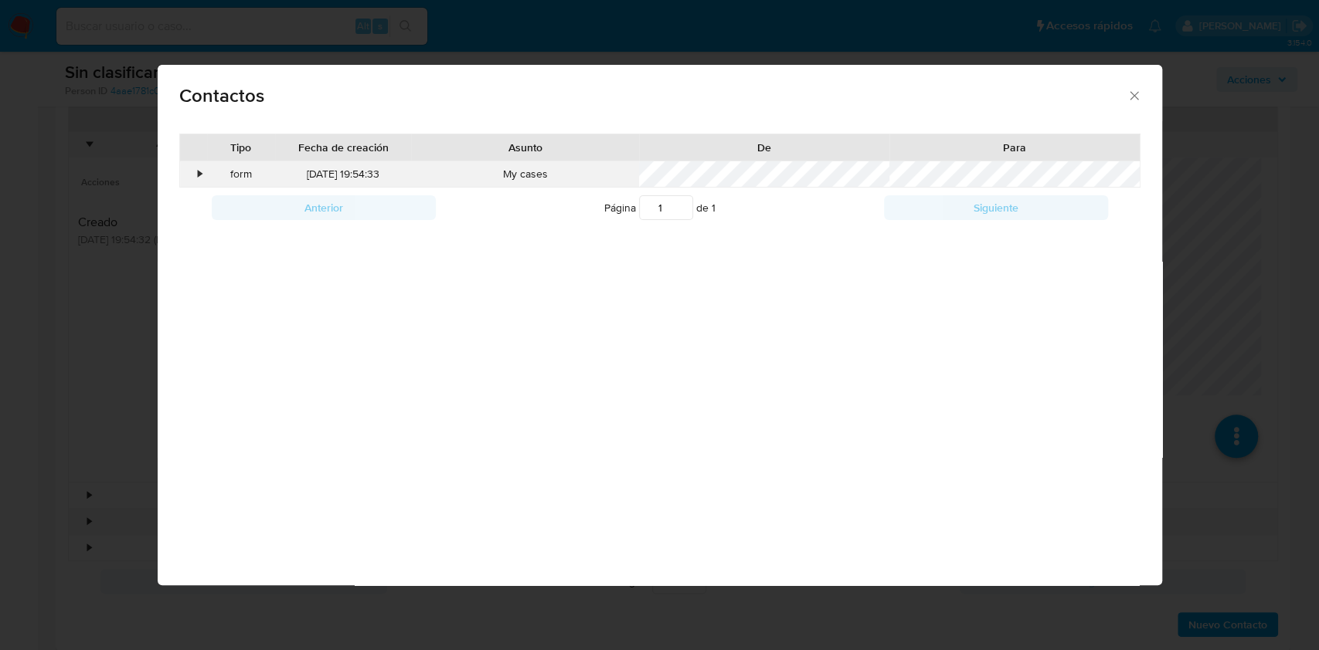
click at [204, 175] on div "•" at bounding box center [193, 174] width 27 height 26
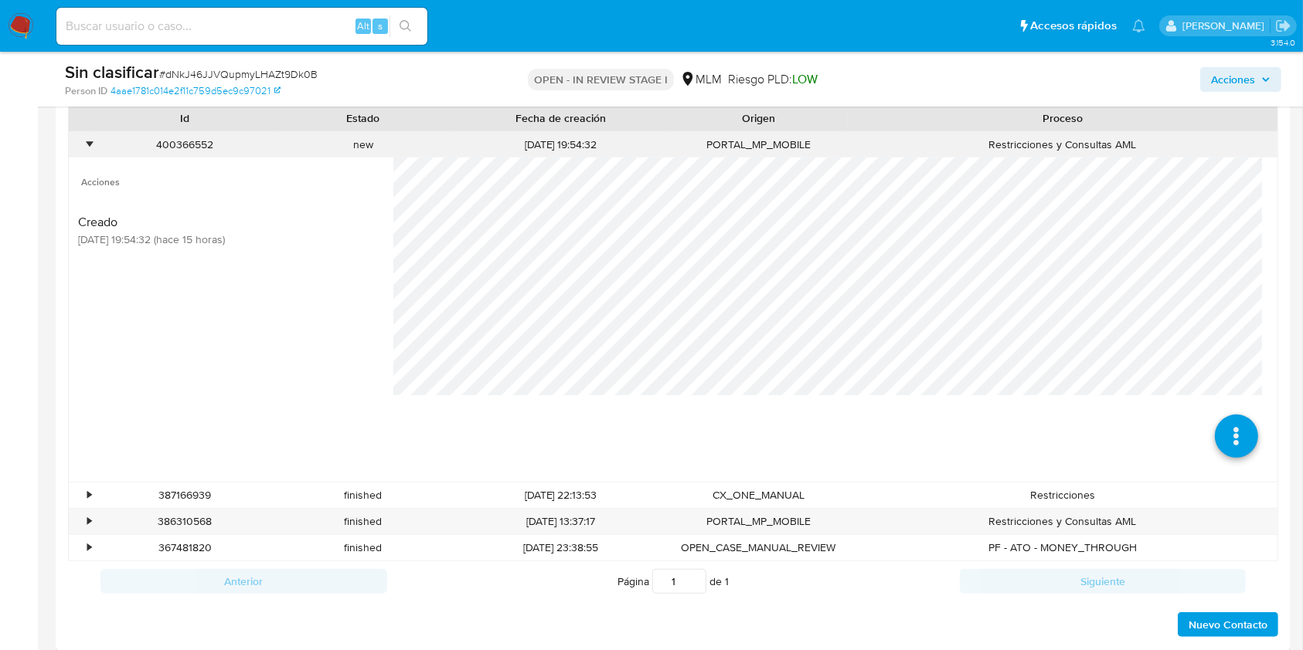
drag, startPoint x: 97, startPoint y: 144, endPoint x: 89, endPoint y: 147, distance: 8.8
click at [89, 147] on div "• 400366552 Casos dNkJ46JJVQupmyLHAZt9Dk0B new 14/08/2025 19:54:32 PORTAL_MP_MO…" at bounding box center [673, 144] width 1208 height 25
click at [89, 147] on div "•" at bounding box center [89, 145] width 4 height 15
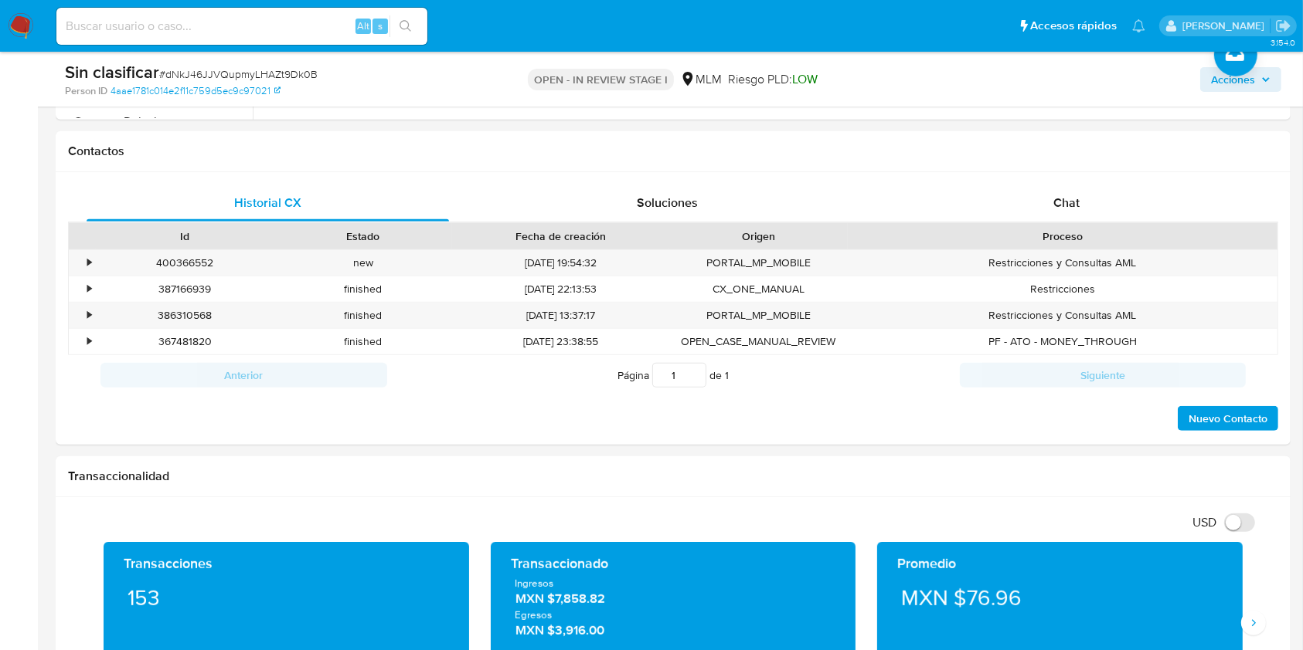
scroll to position [820, 0]
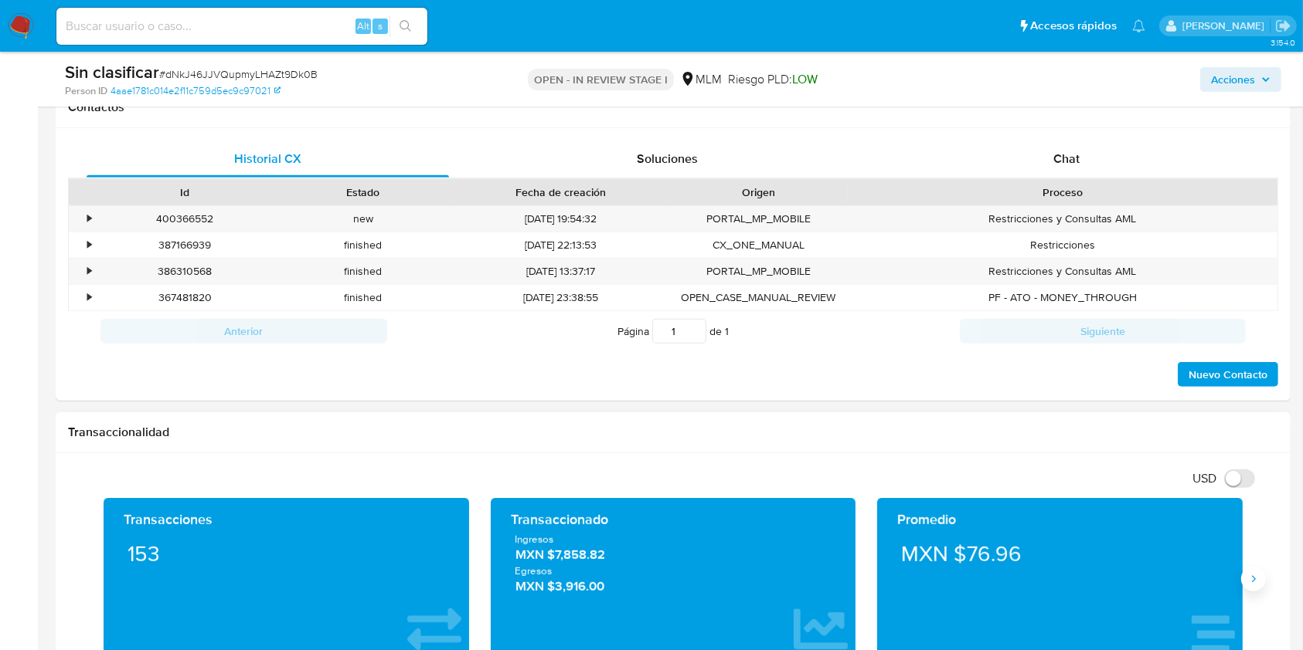
click at [1248, 567] on button "Siguiente" at bounding box center [1253, 579] width 25 height 25
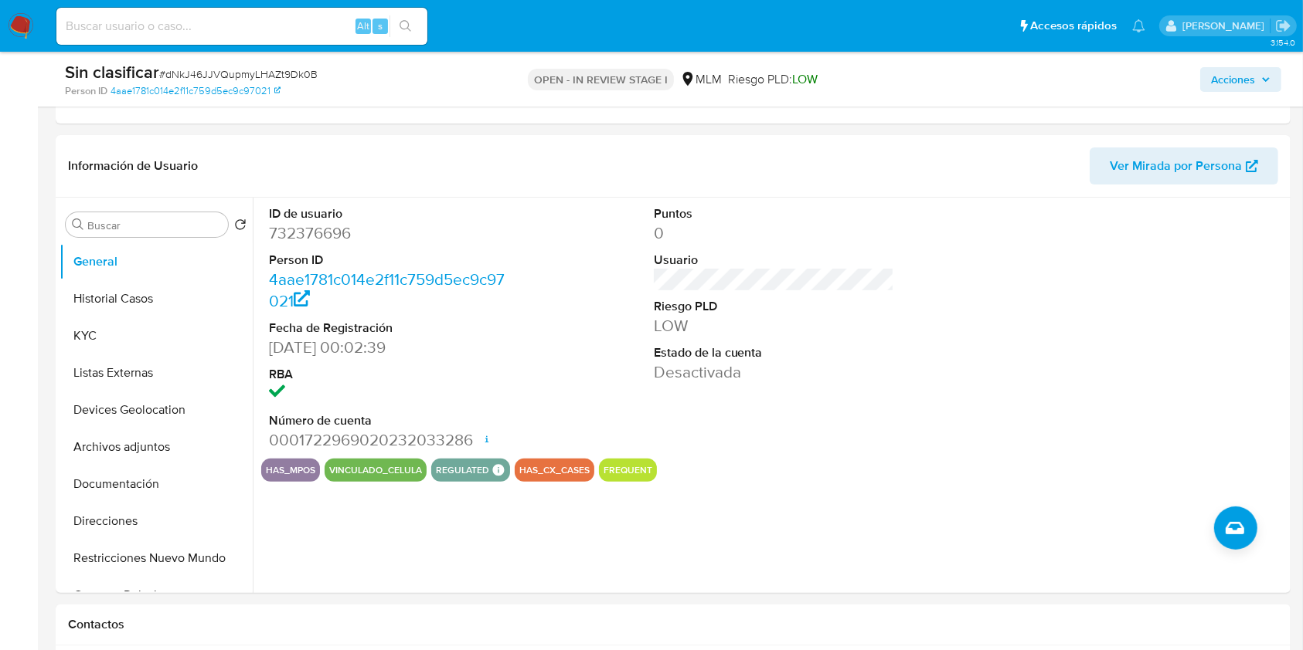
scroll to position [296, 0]
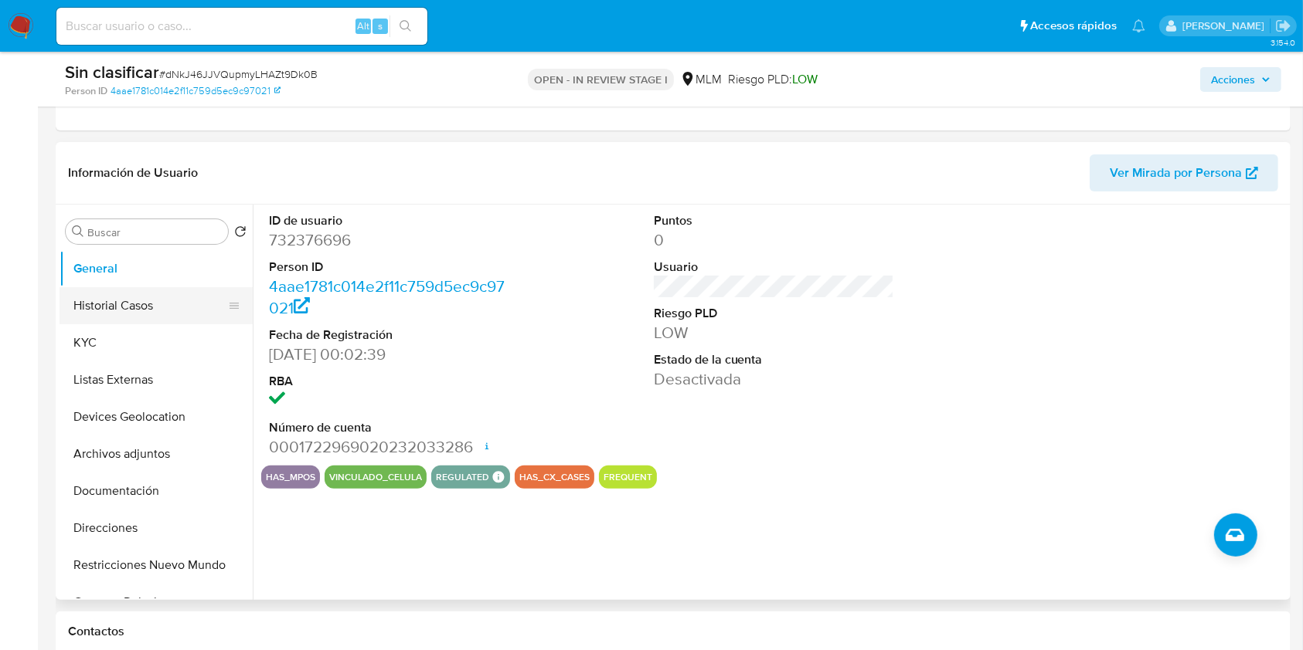
click at [150, 300] on button "Historial Casos" at bounding box center [149, 305] width 181 height 37
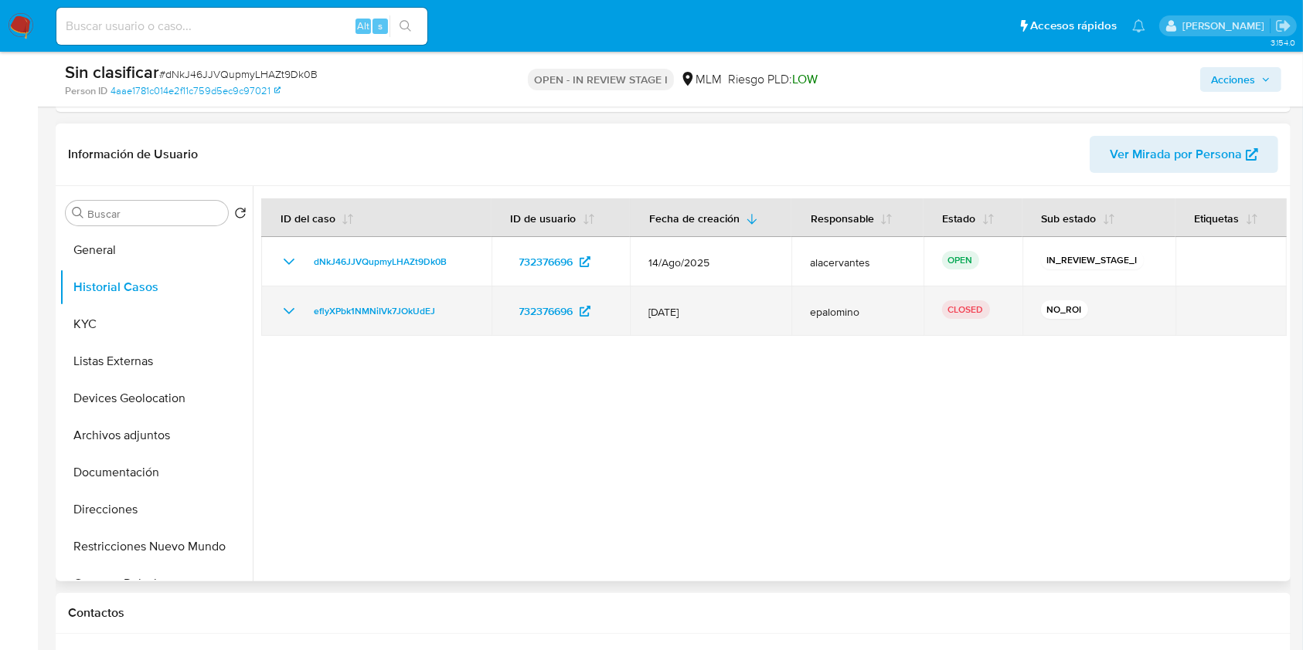
click at [288, 314] on icon "Mostrar/Ocultar" at bounding box center [289, 311] width 19 height 19
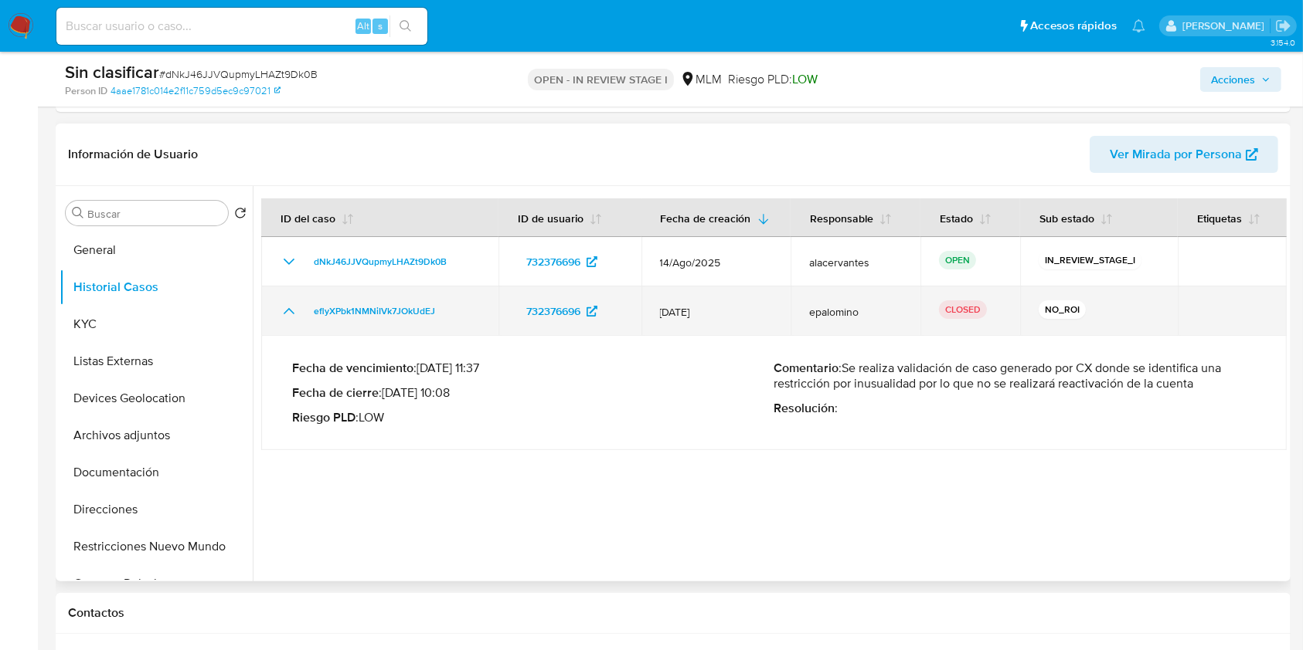
click at [287, 314] on icon "Mostrar/Ocultar" at bounding box center [289, 311] width 11 height 6
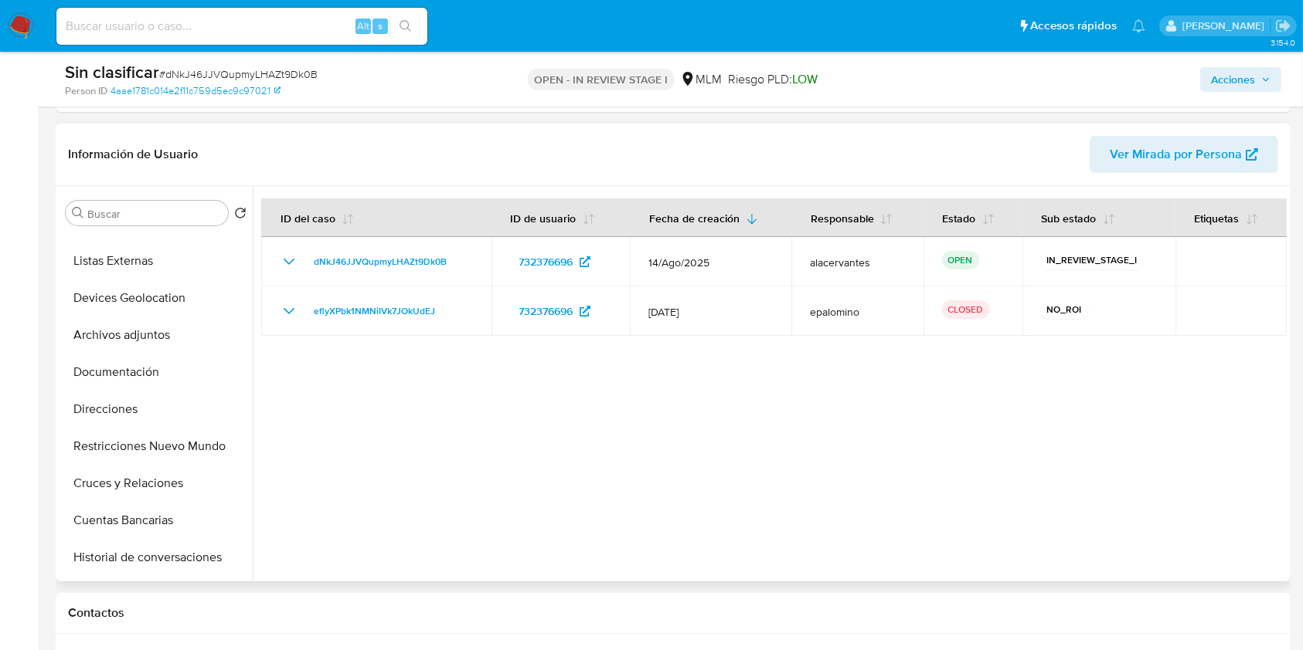
scroll to position [110, 0]
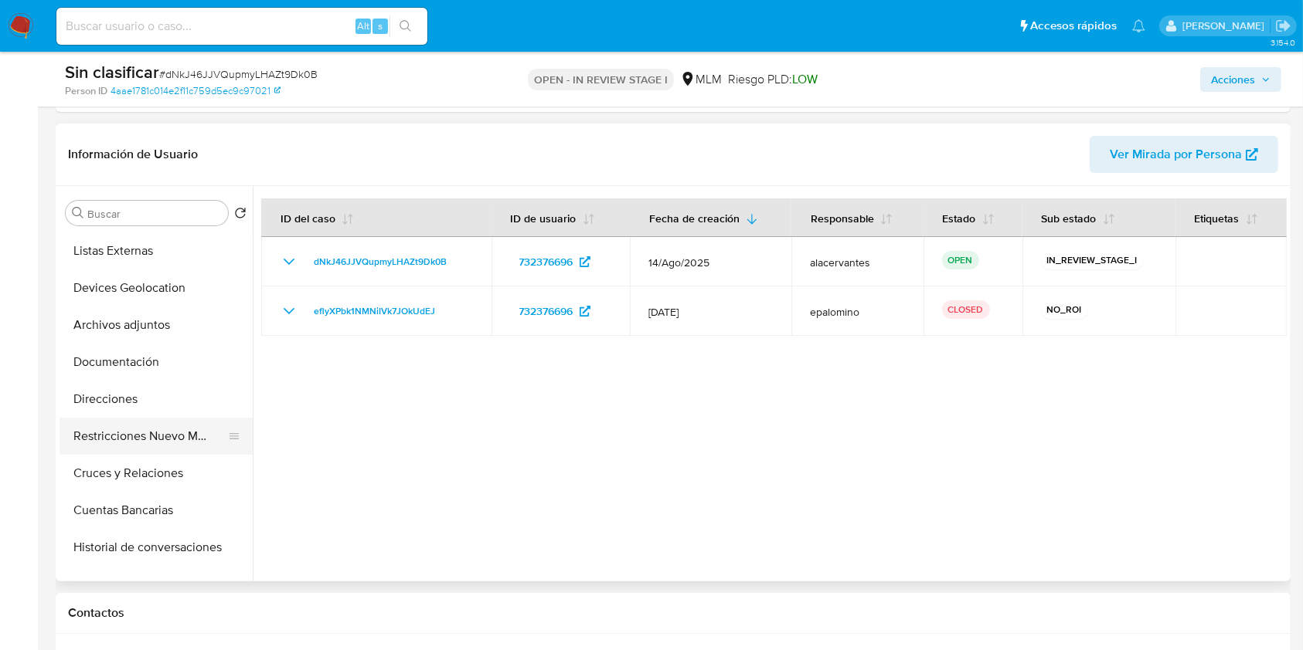
click at [192, 425] on button "Restricciones Nuevo Mundo" at bounding box center [149, 436] width 181 height 37
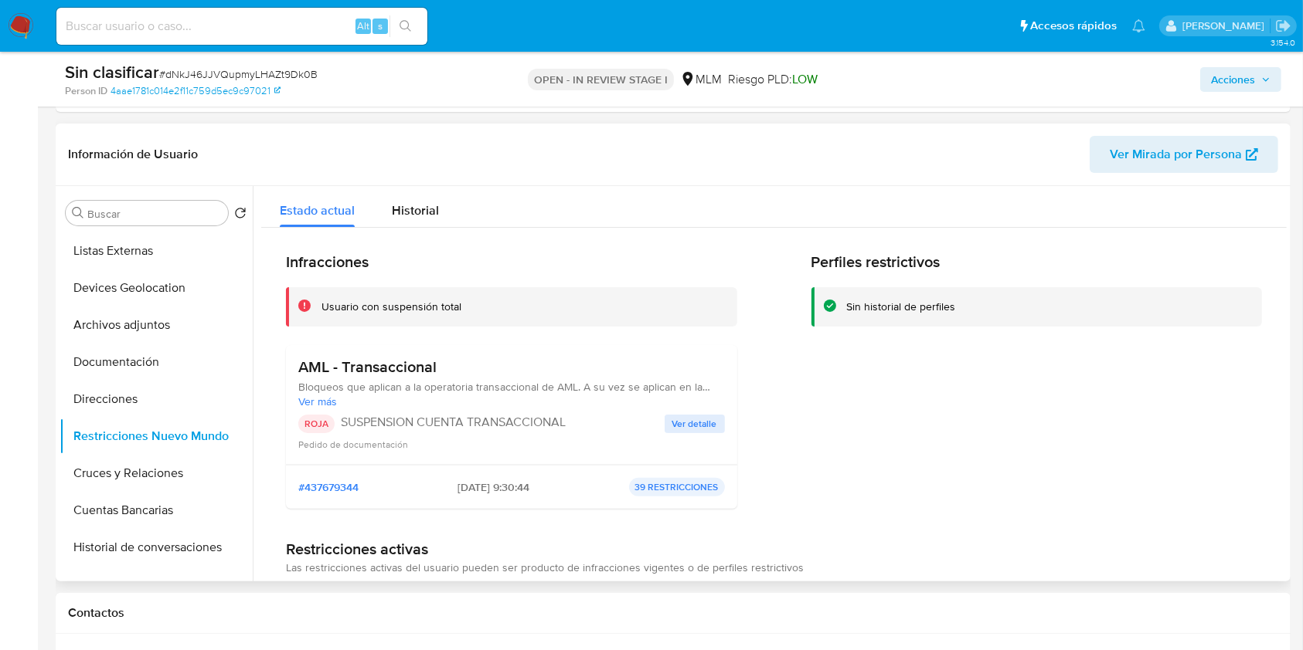
click at [688, 420] on span "Ver detalle" at bounding box center [694, 423] width 45 height 15
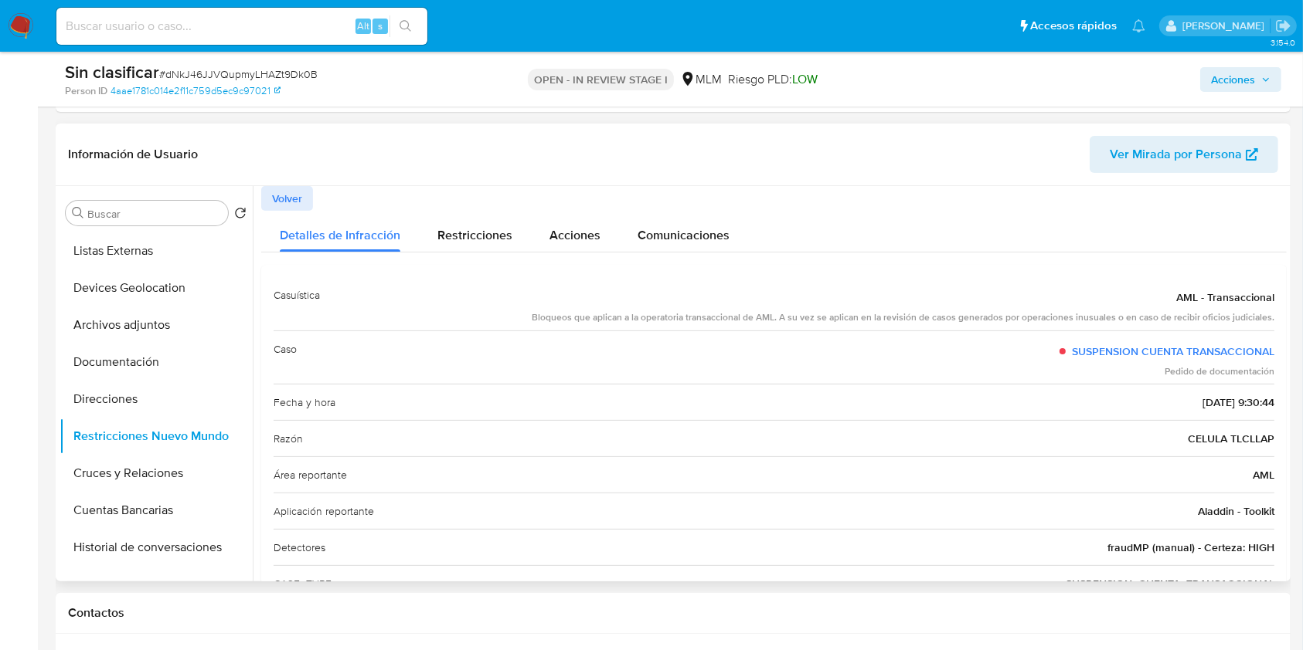
scroll to position [0, 0]
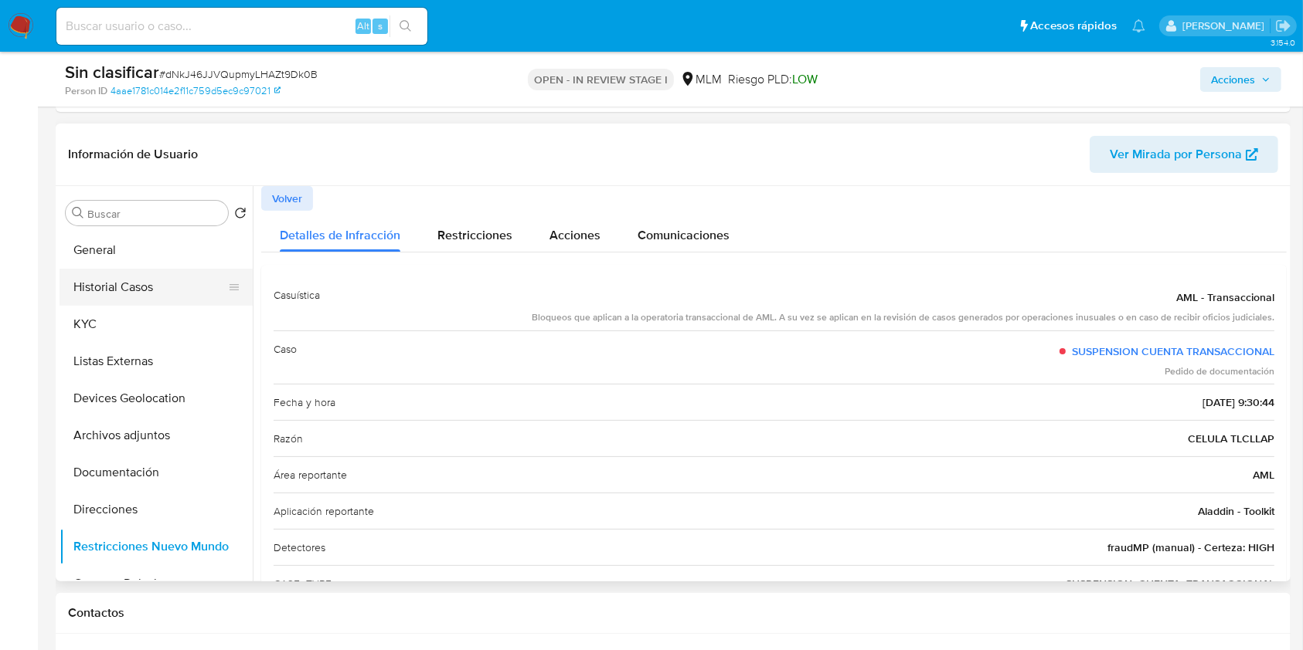
click at [136, 287] on button "Historial Casos" at bounding box center [149, 287] width 181 height 37
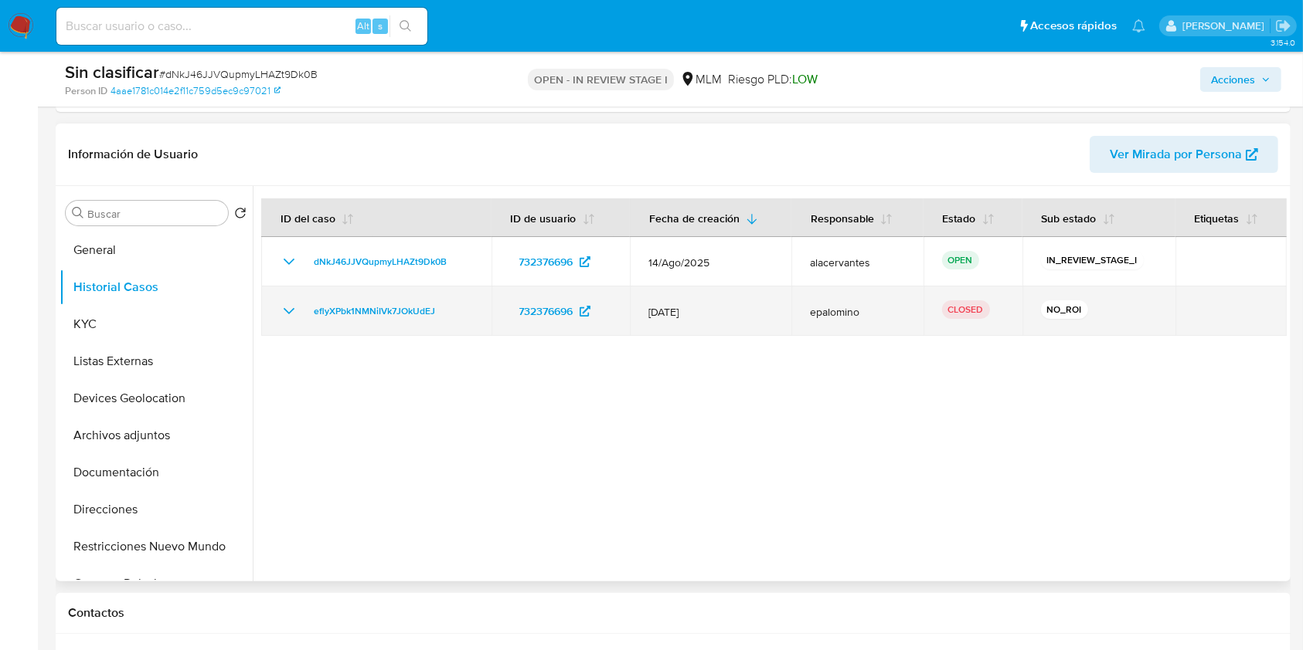
click at [294, 305] on icon "Mostrar/Ocultar" at bounding box center [289, 311] width 19 height 19
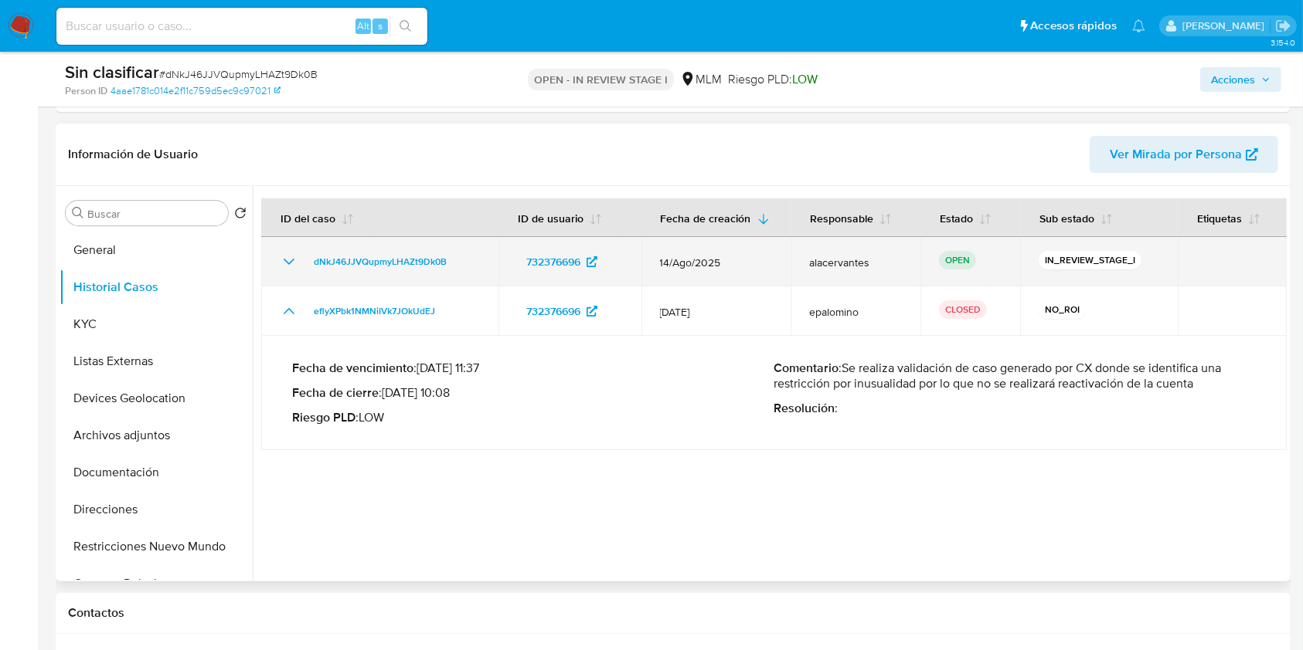
click at [287, 271] on icon "Mostrar/Ocultar" at bounding box center [289, 262] width 19 height 19
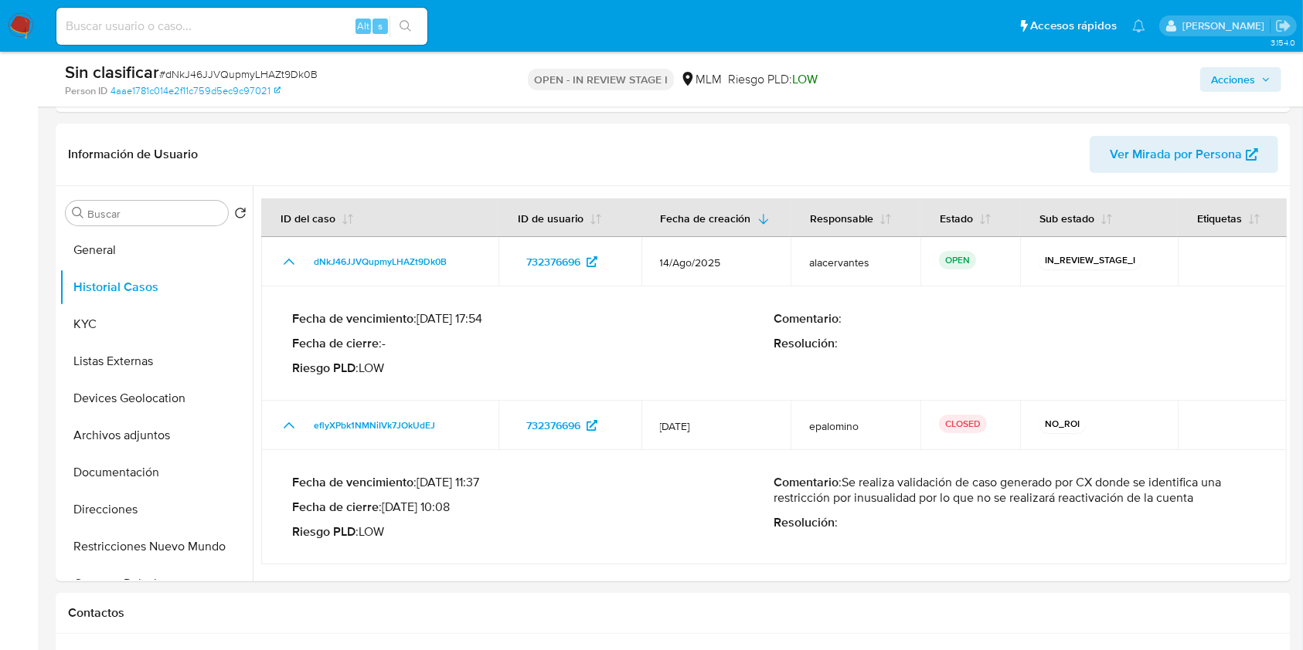
click at [1218, 86] on span "Acciones" at bounding box center [1233, 79] width 44 height 25
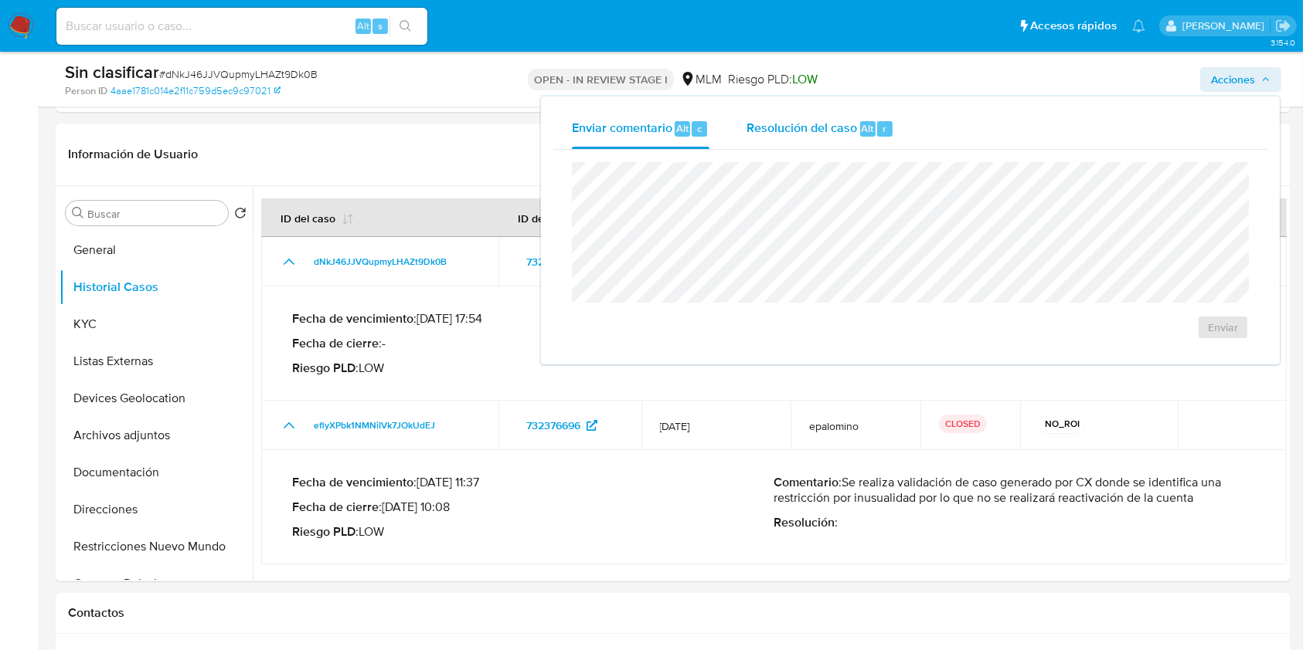
click at [852, 142] on div "Resolución del caso Alt r" at bounding box center [820, 129] width 148 height 40
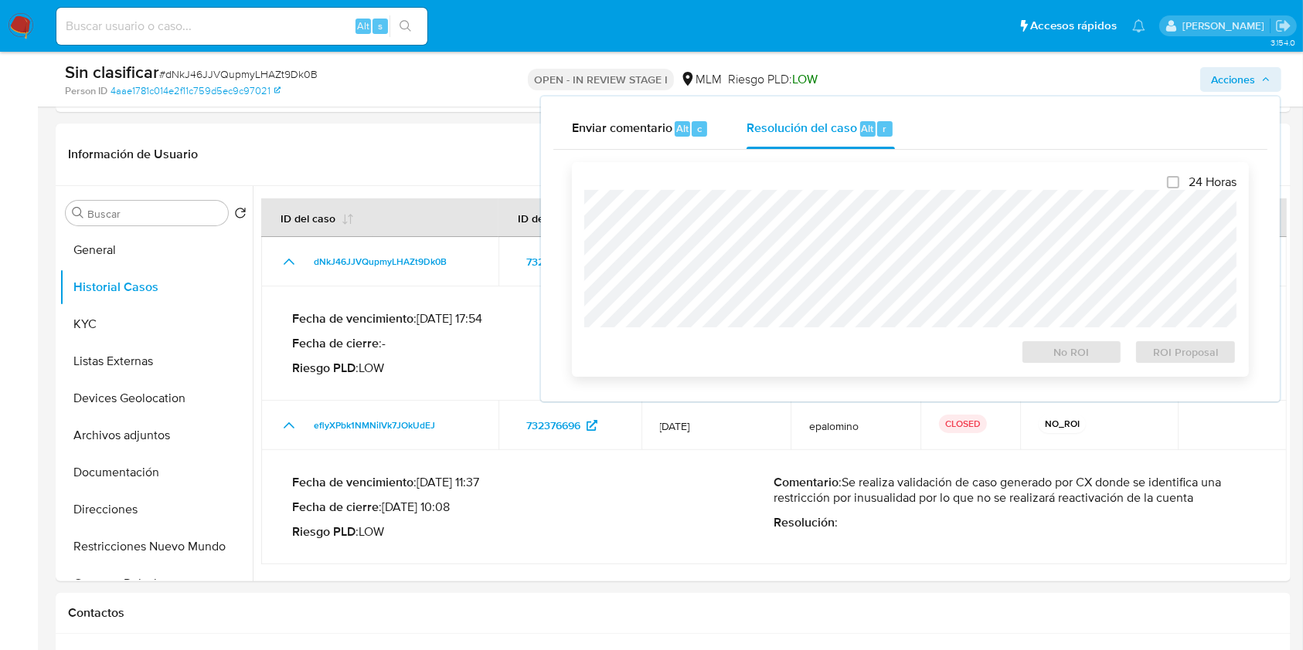
click at [841, 184] on div "24 Horas No ROI ROI Proposal" at bounding box center [910, 270] width 652 height 190
click at [1061, 349] on span "No ROI" at bounding box center [1071, 352] width 80 height 22
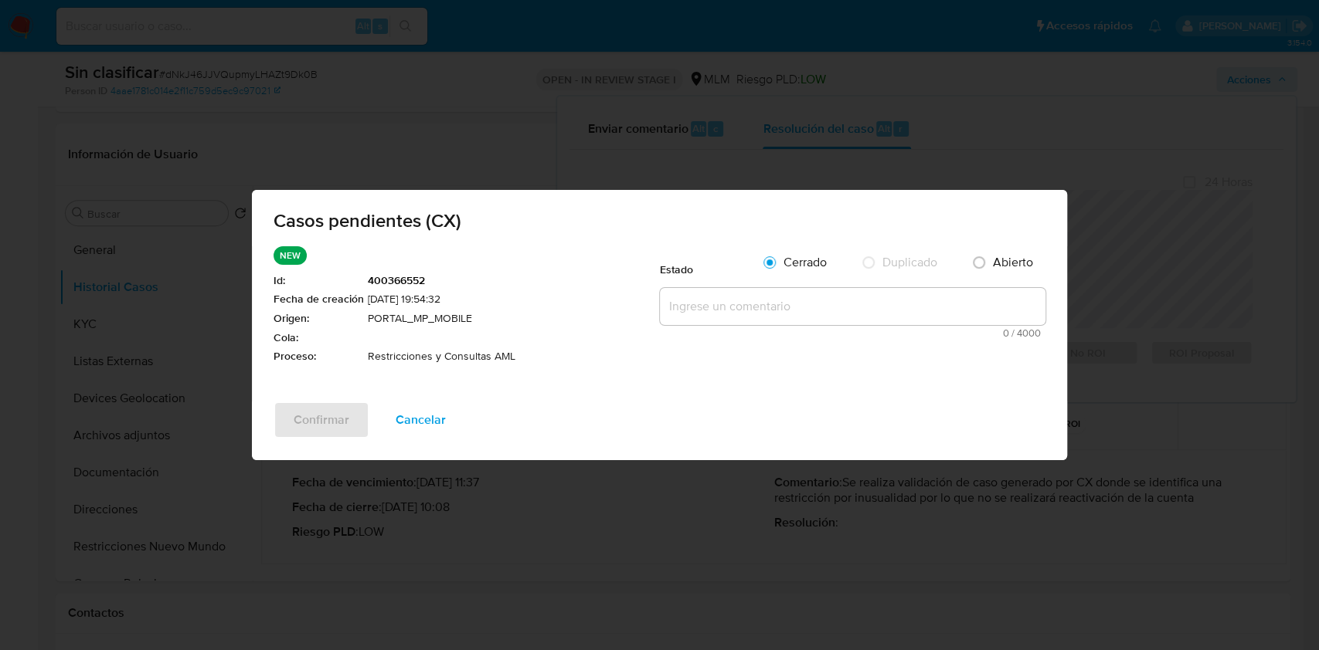
click at [925, 308] on textarea at bounding box center [853, 306] width 386 height 37
paste textarea "Se realiza la validación del caso CX, se identifica que el cliente se encuentra…"
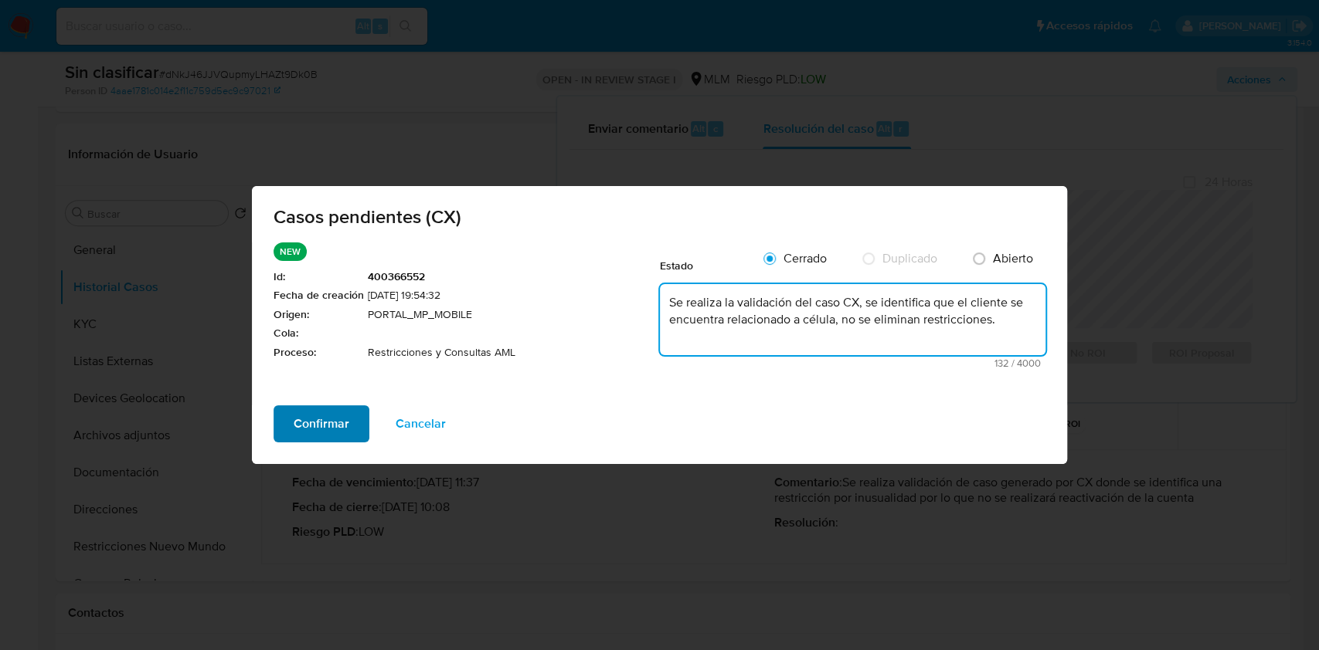
type textarea "Se realiza la validación del caso CX, se identifica que el cliente se encuentra…"
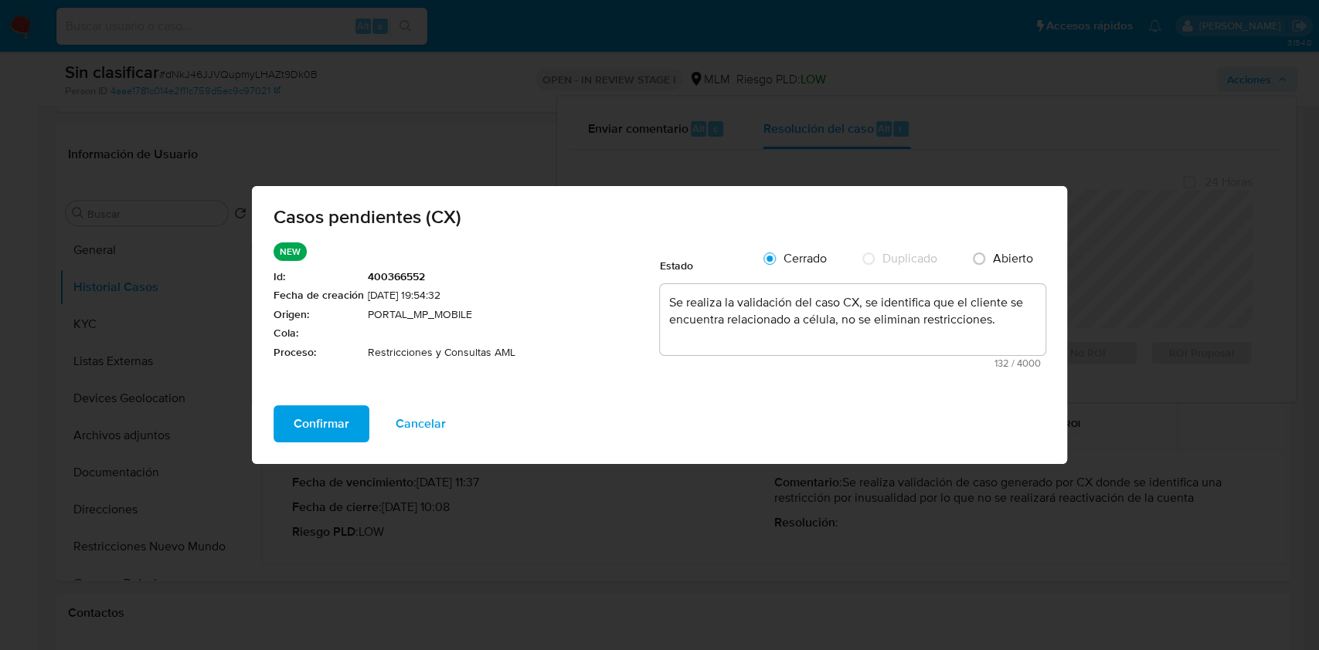
click at [335, 423] on span "Confirmar" at bounding box center [322, 424] width 56 height 34
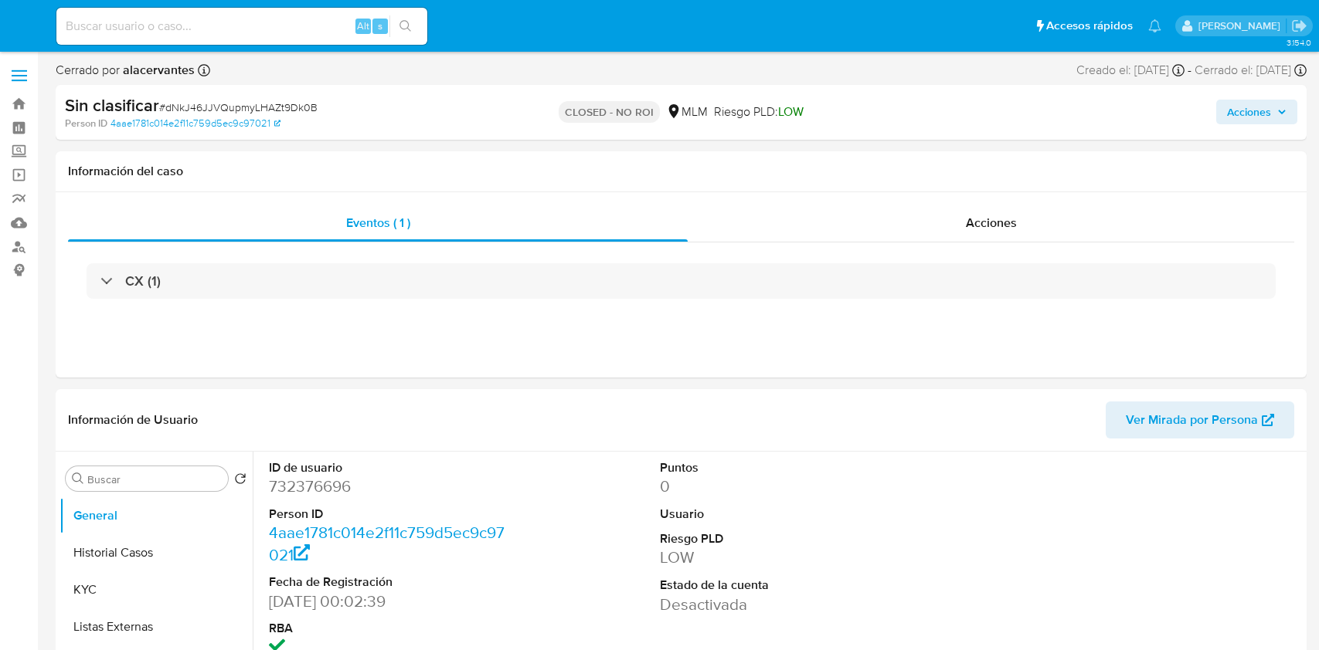
select select "10"
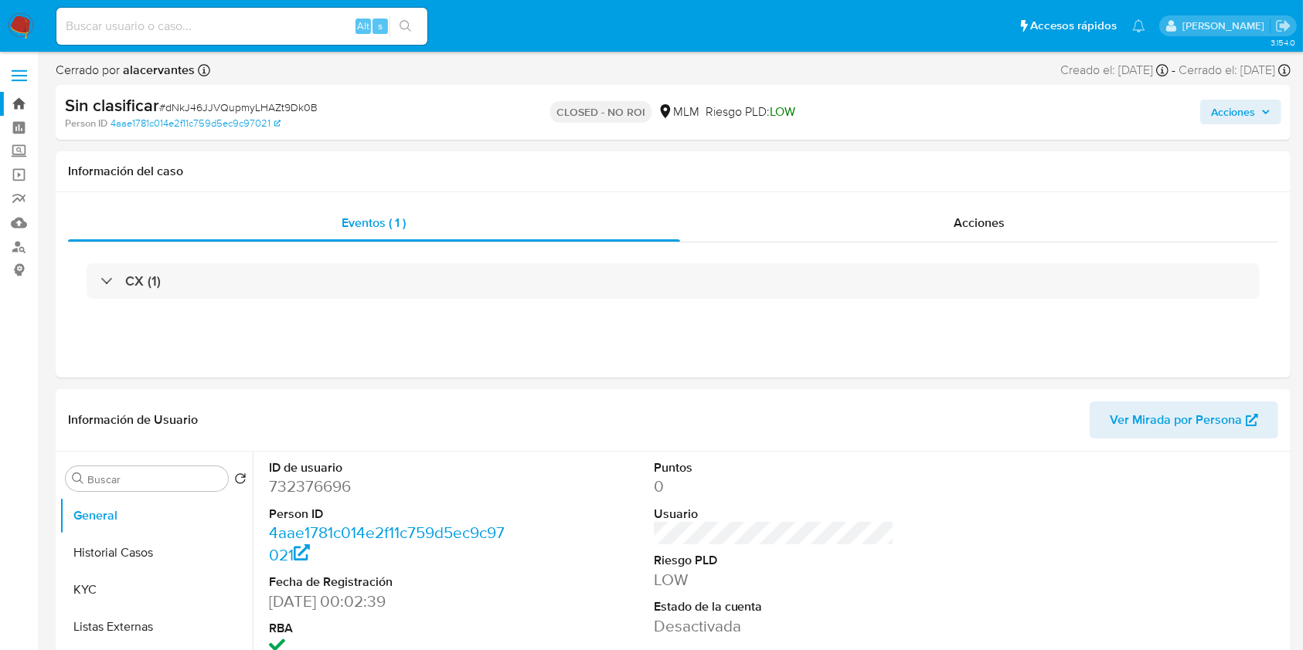
click at [26, 104] on link "Bandeja" at bounding box center [92, 104] width 184 height 24
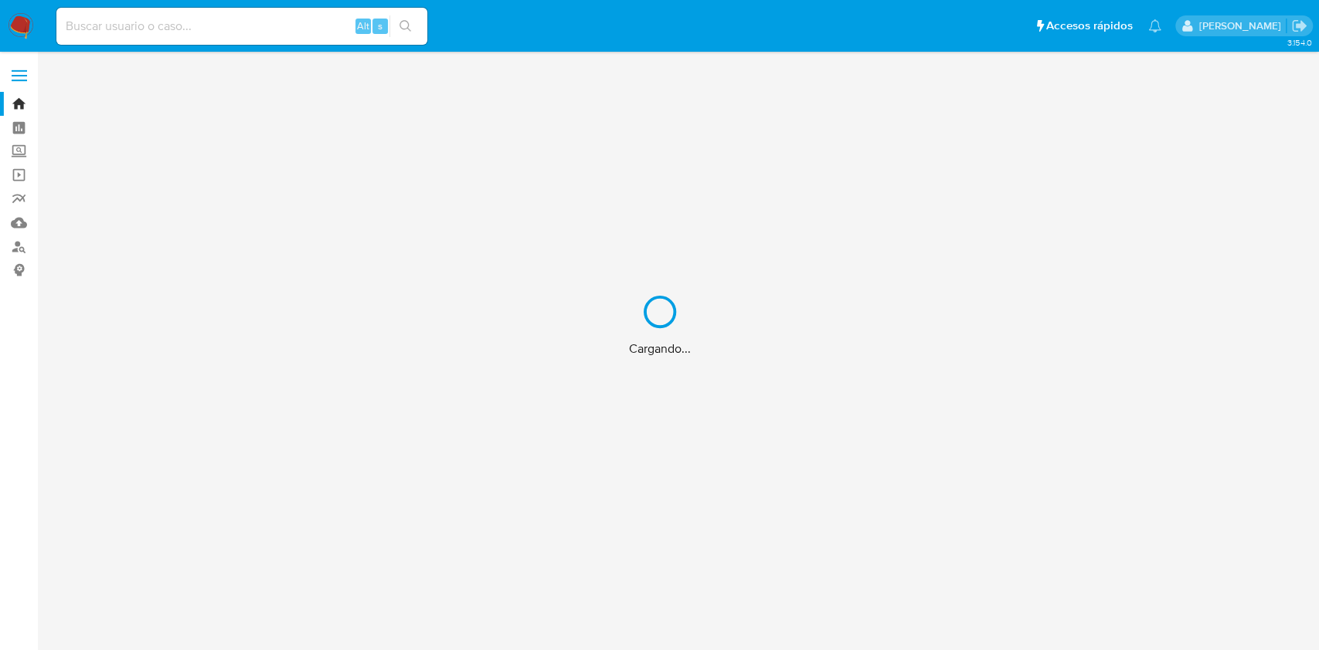
click at [22, 26] on div "Cargando..." at bounding box center [659, 325] width 1319 height 650
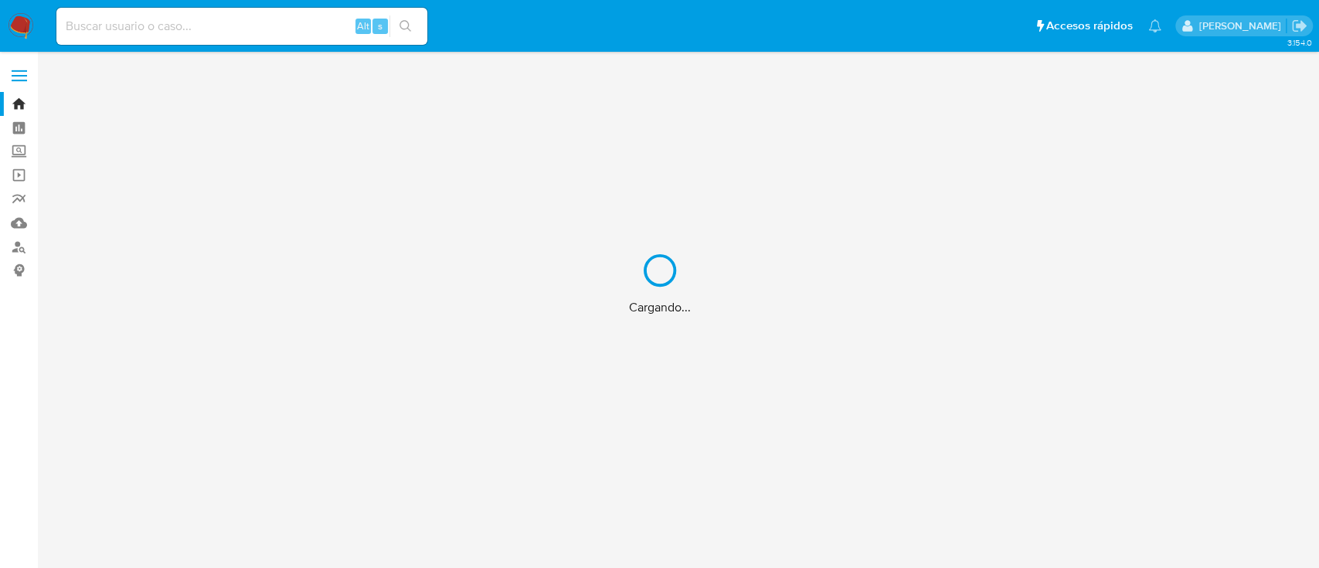
click at [256, 37] on div "Cargando..." at bounding box center [659, 284] width 1319 height 568
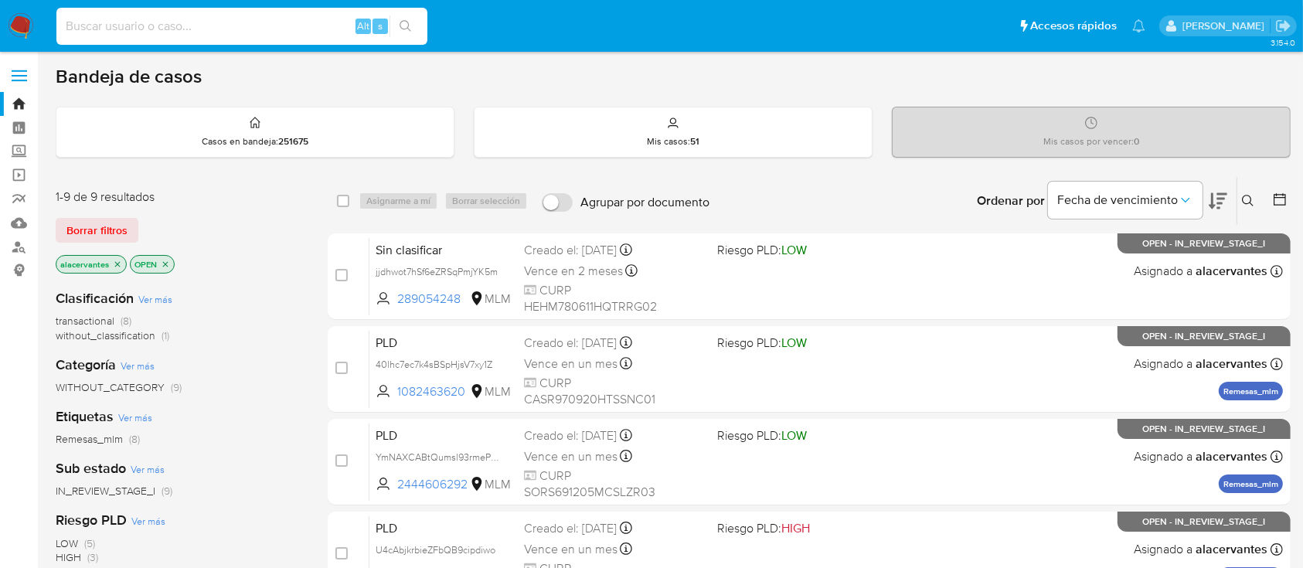
click at [229, 33] on input at bounding box center [241, 26] width 371 height 20
paste input "2502005851"
type input "2502005851"
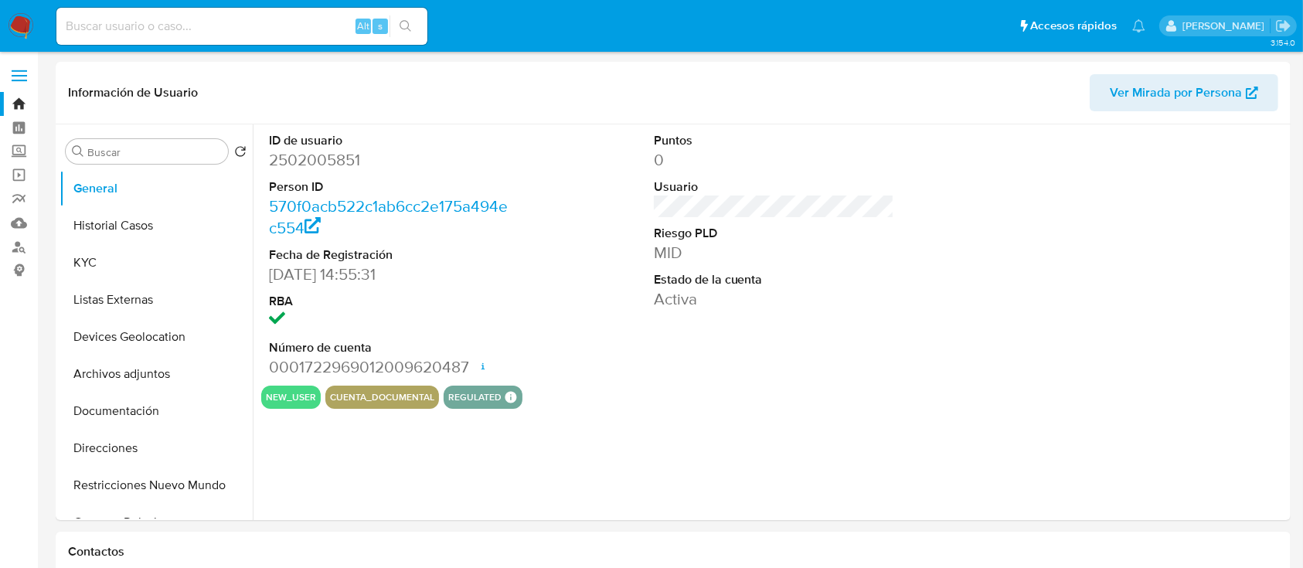
select select "10"
click at [157, 222] on button "Historial Casos" at bounding box center [149, 225] width 181 height 37
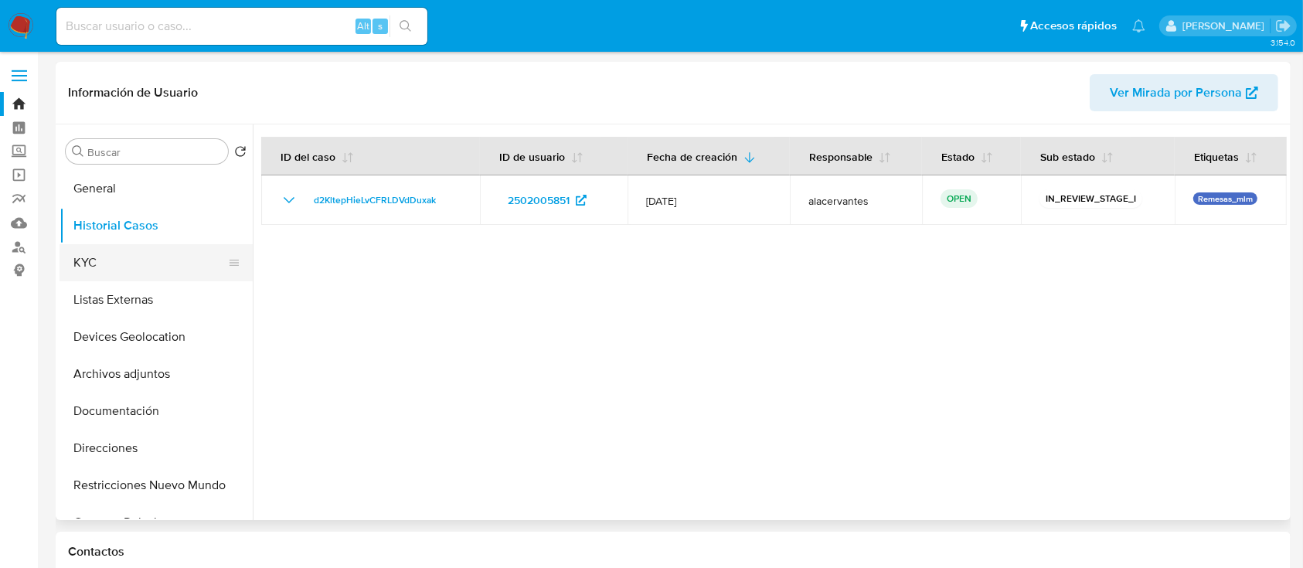
click at [117, 256] on button "KYC" at bounding box center [149, 262] width 181 height 37
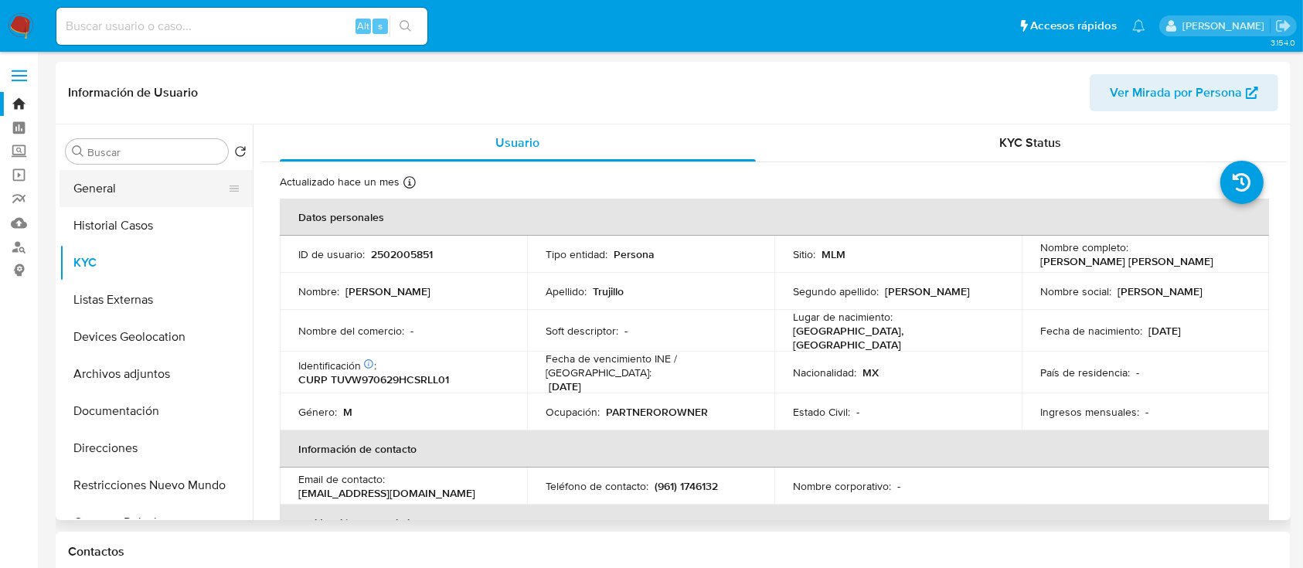
click at [158, 189] on button "General" at bounding box center [149, 188] width 181 height 37
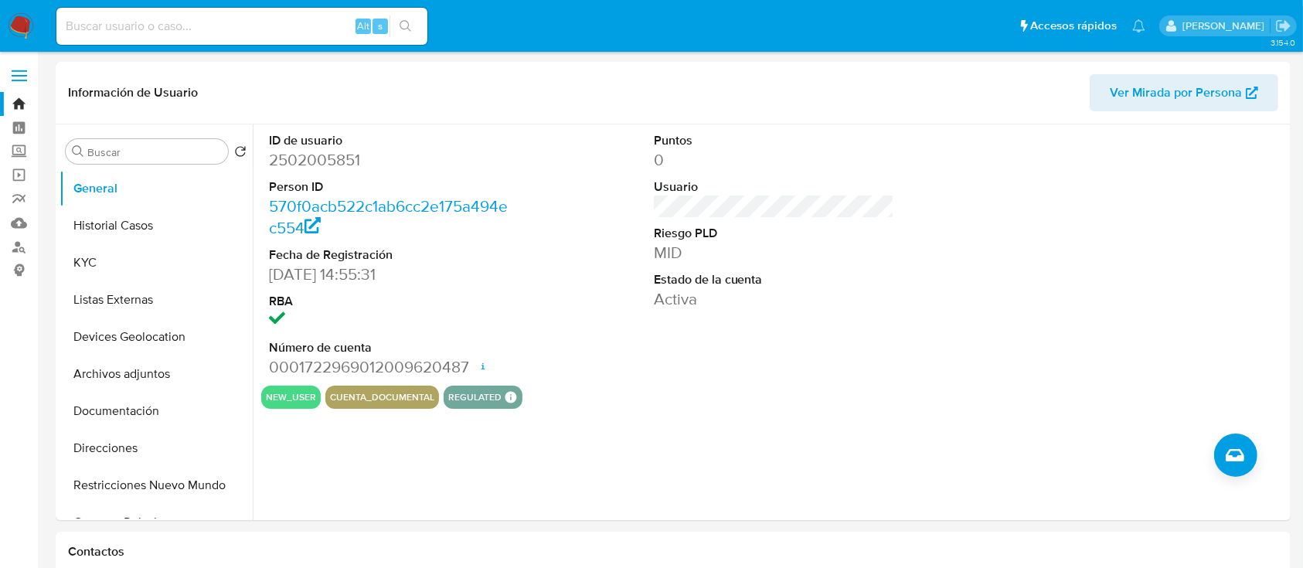
scroll to position [60, 0]
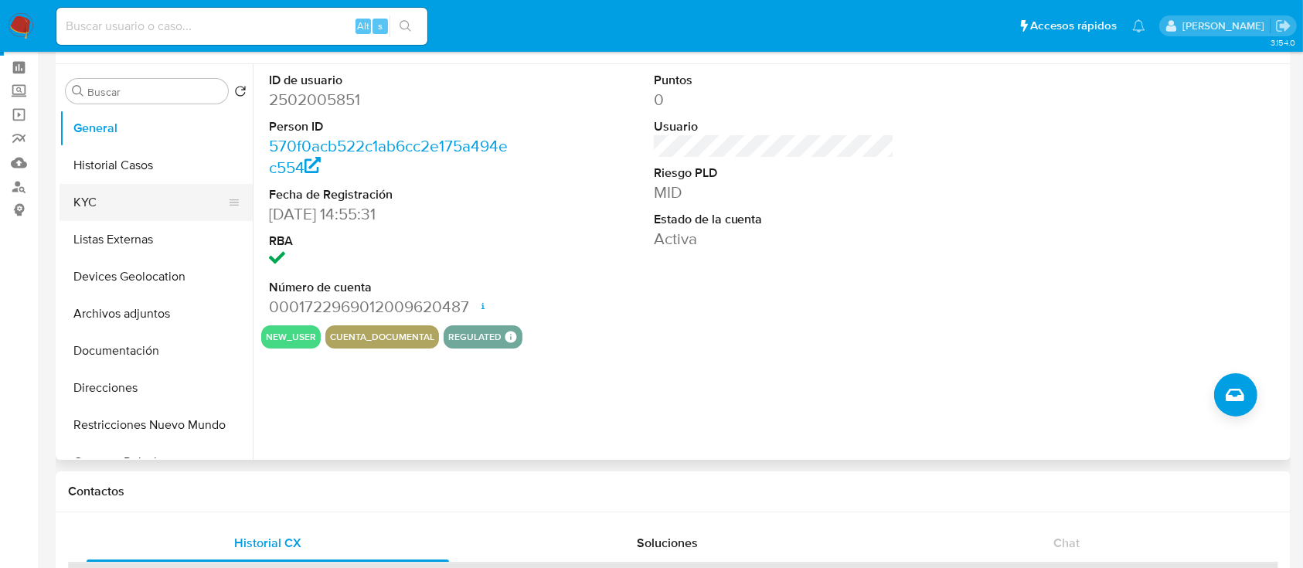
click at [136, 198] on button "KYC" at bounding box center [149, 202] width 181 height 37
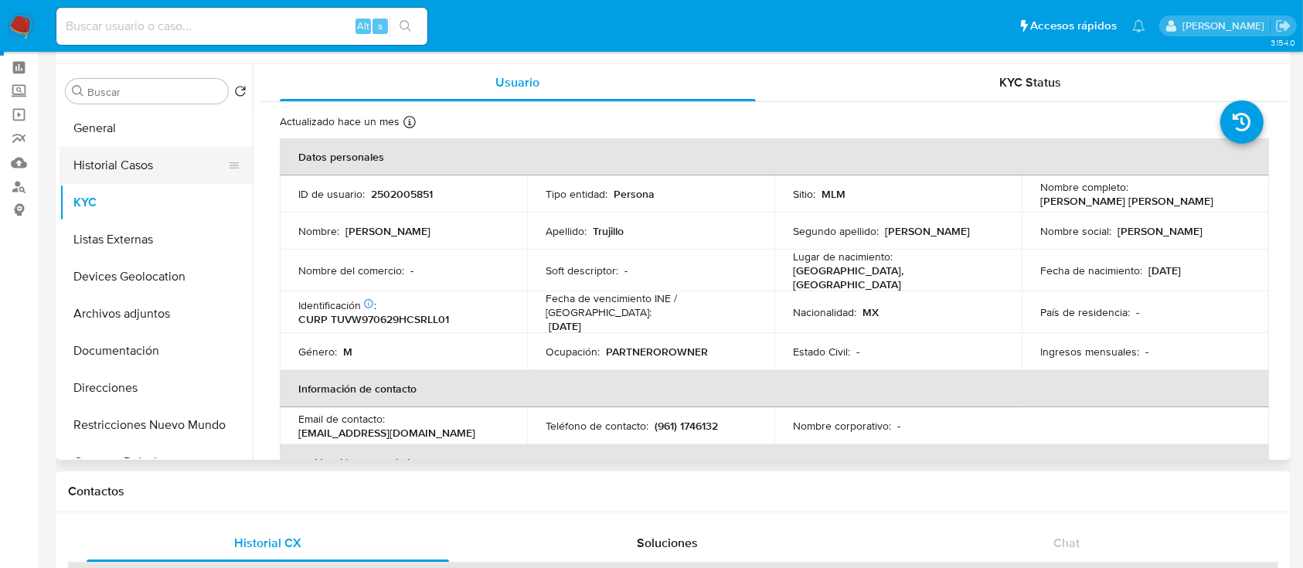
click at [167, 164] on button "Historial Casos" at bounding box center [149, 165] width 181 height 37
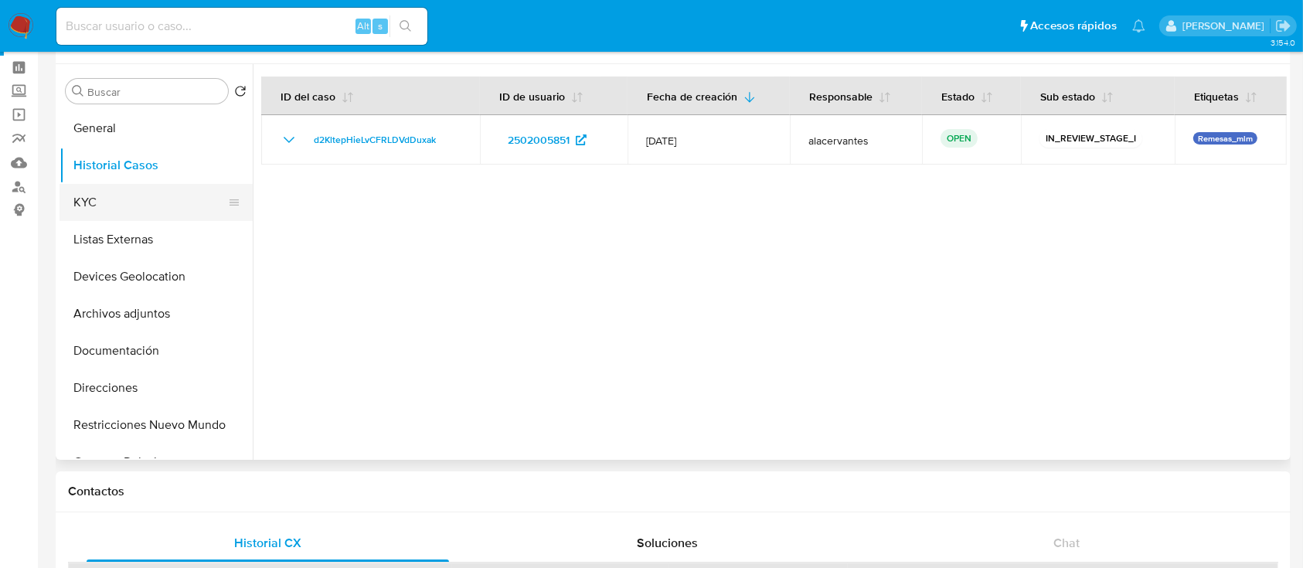
click at [124, 190] on button "KYC" at bounding box center [149, 202] width 181 height 37
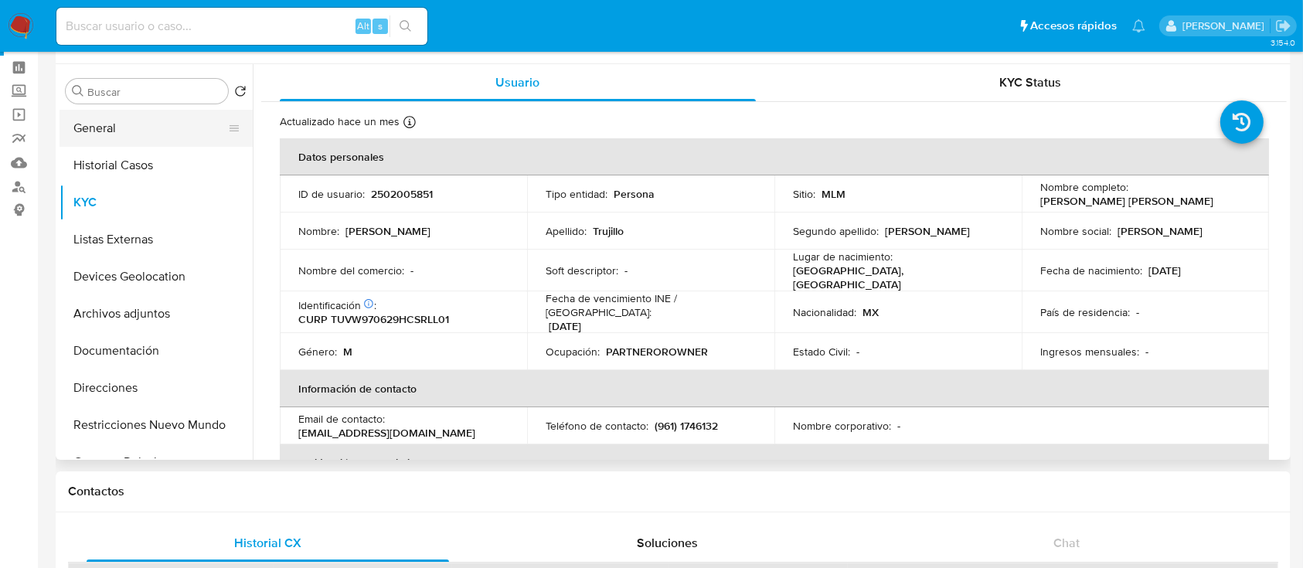
click at [141, 128] on button "General" at bounding box center [149, 128] width 181 height 37
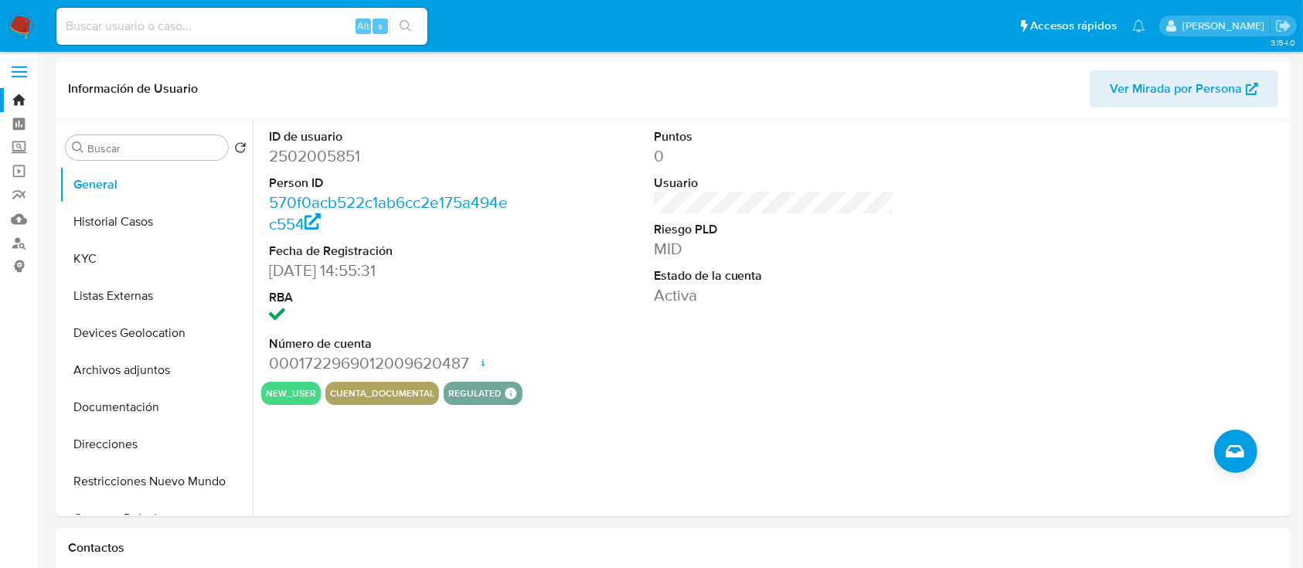
scroll to position [0, 0]
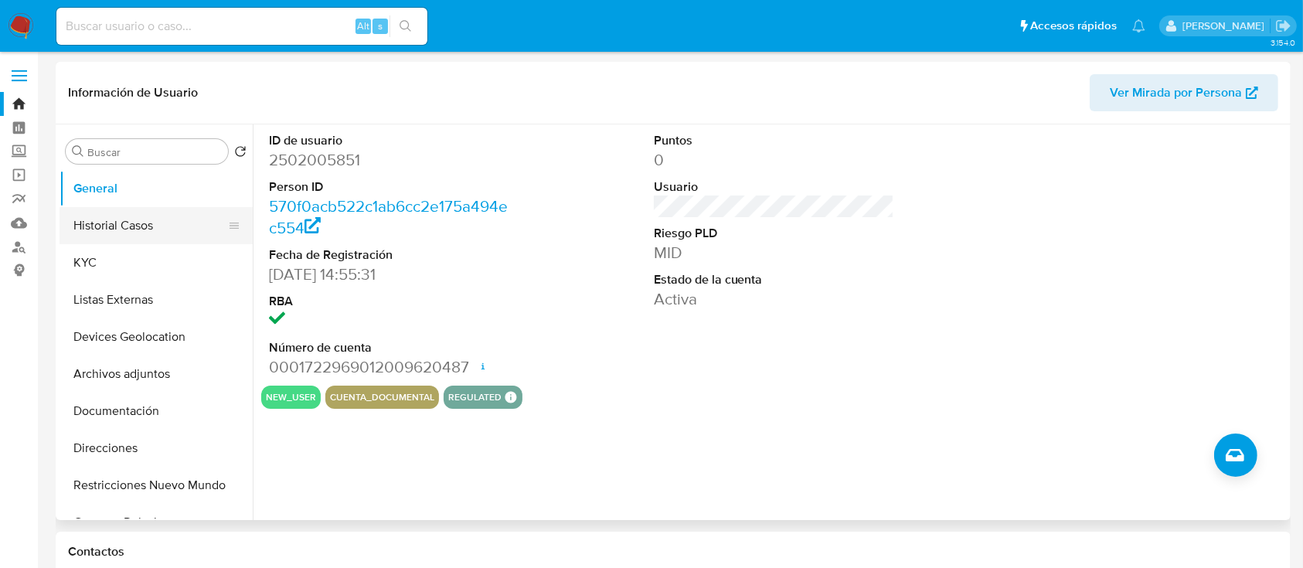
click at [121, 229] on button "Historial Casos" at bounding box center [149, 225] width 181 height 37
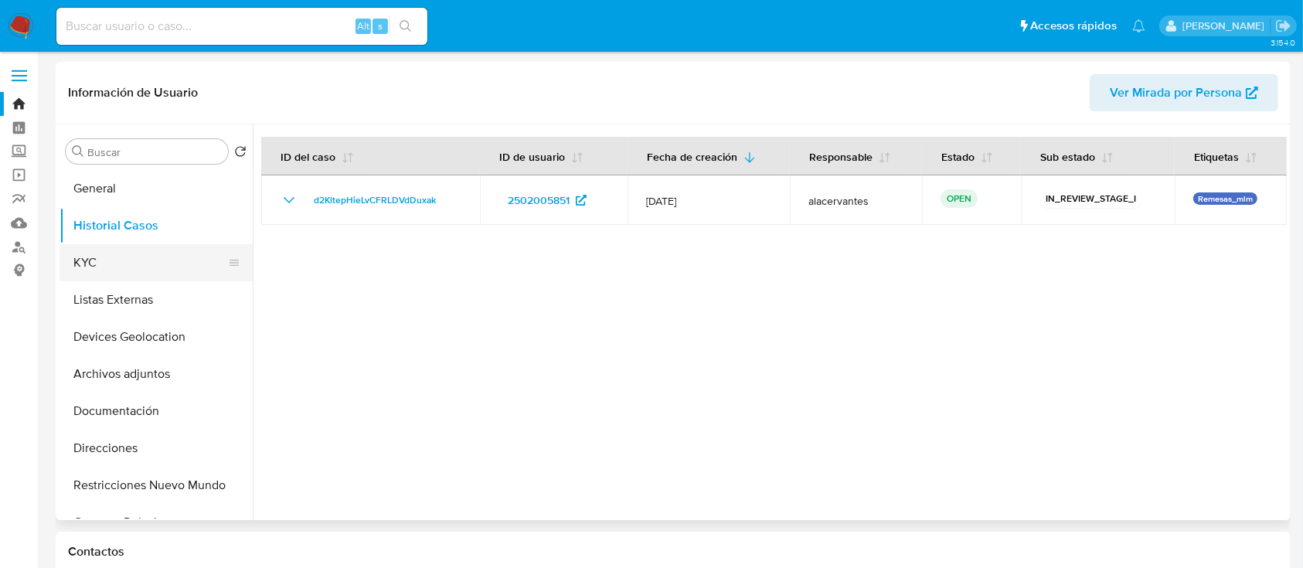
click at [150, 252] on button "KYC" at bounding box center [149, 262] width 181 height 37
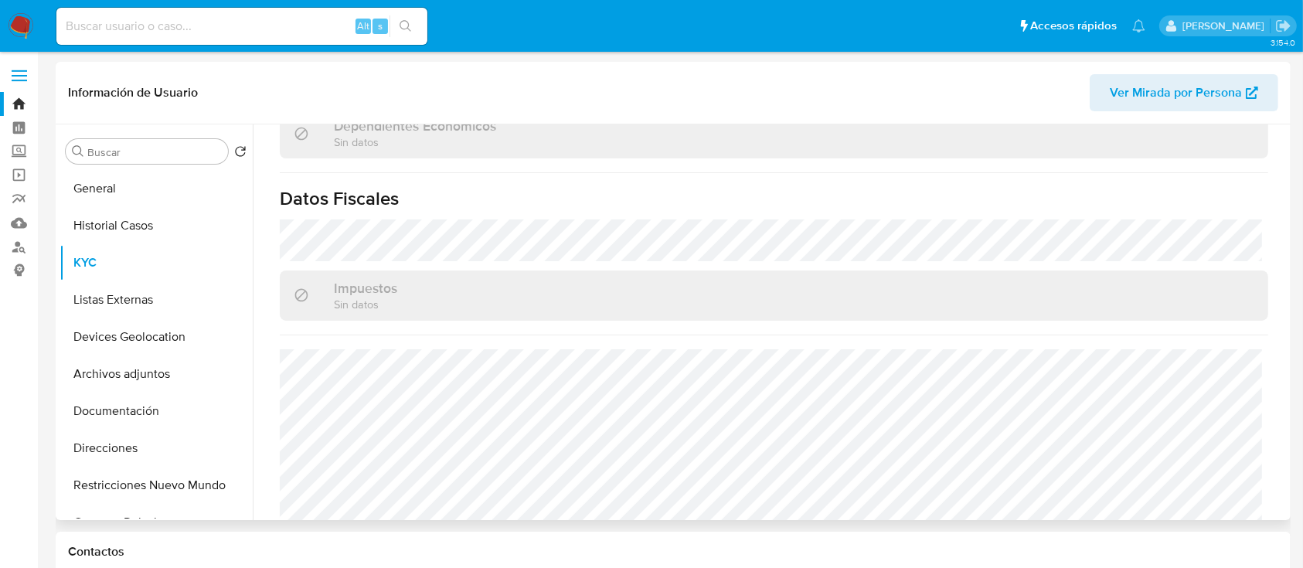
scroll to position [956, 0]
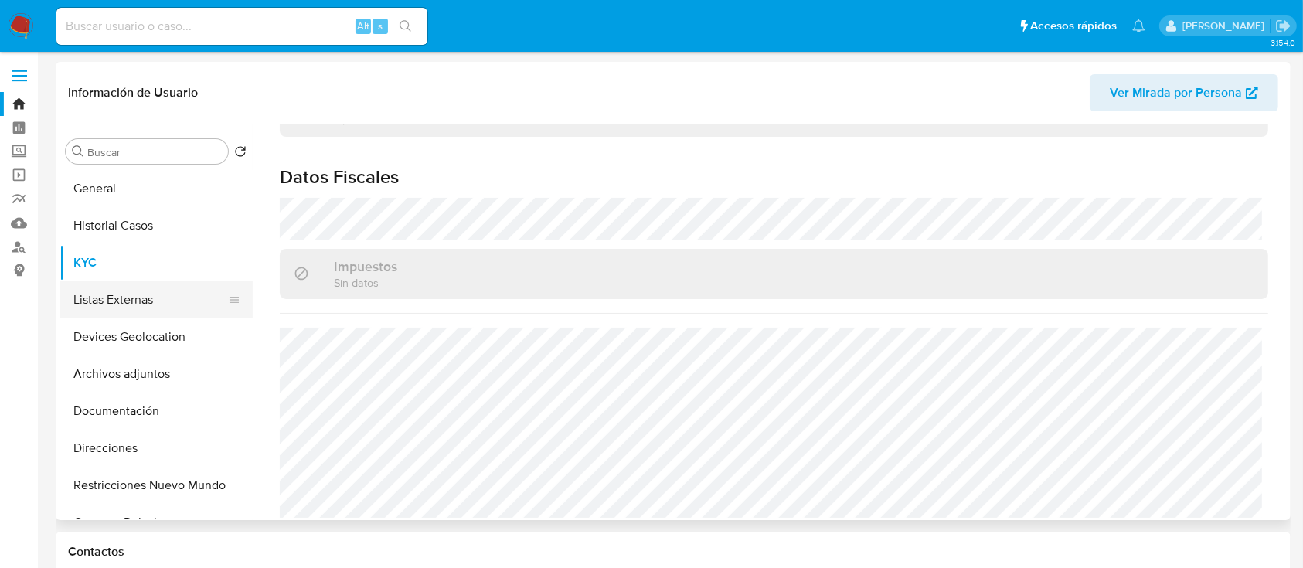
click at [114, 295] on button "Listas Externas" at bounding box center [149, 299] width 181 height 37
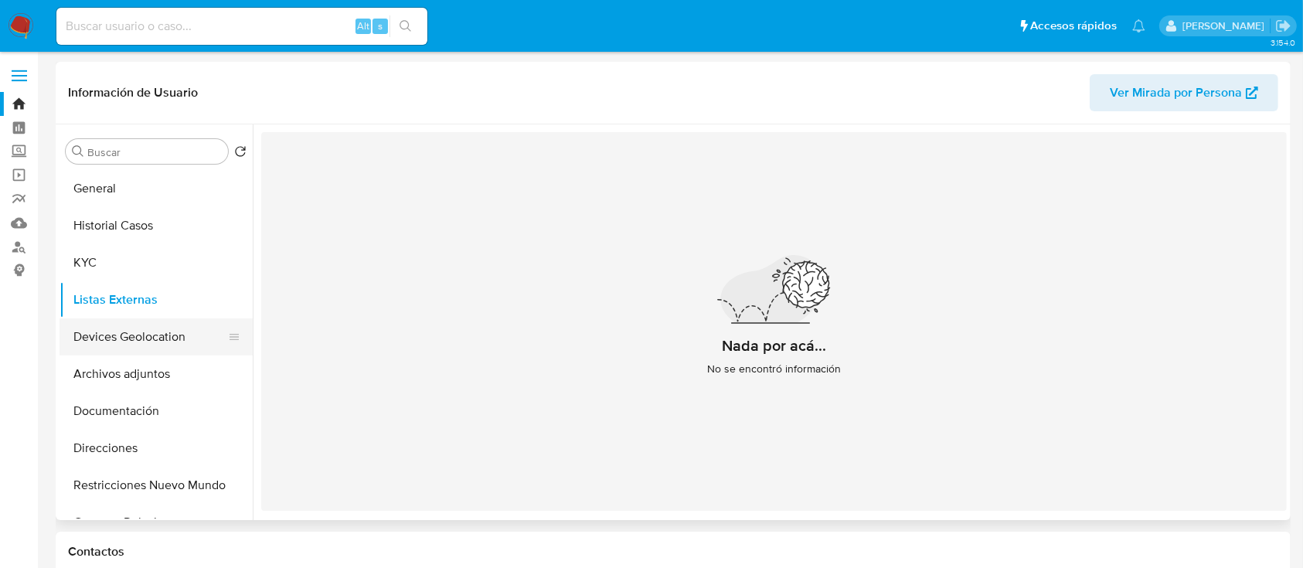
click at [151, 341] on button "Devices Geolocation" at bounding box center [149, 336] width 181 height 37
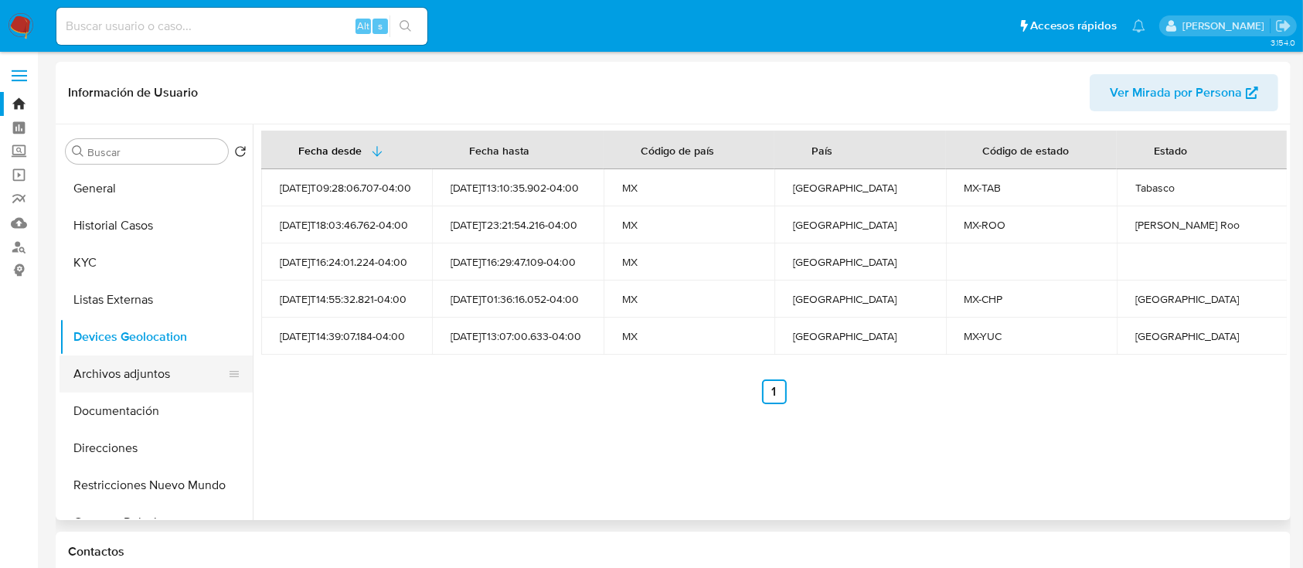
click at [130, 383] on button "Archivos adjuntos" at bounding box center [149, 373] width 181 height 37
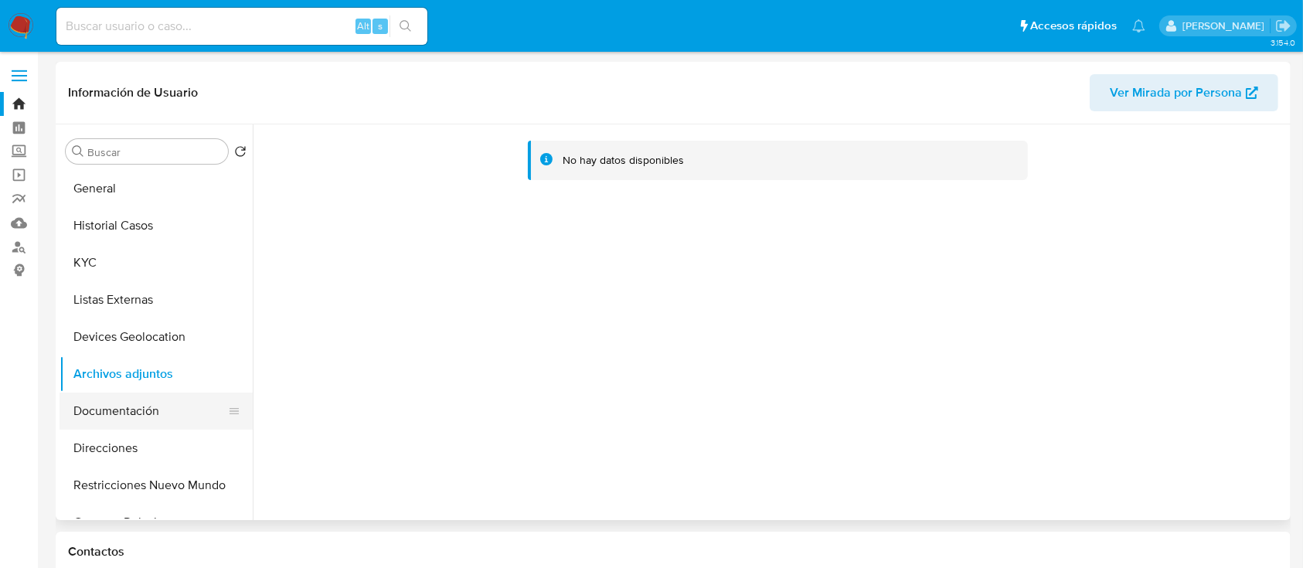
click at [138, 410] on button "Documentación" at bounding box center [149, 410] width 181 height 37
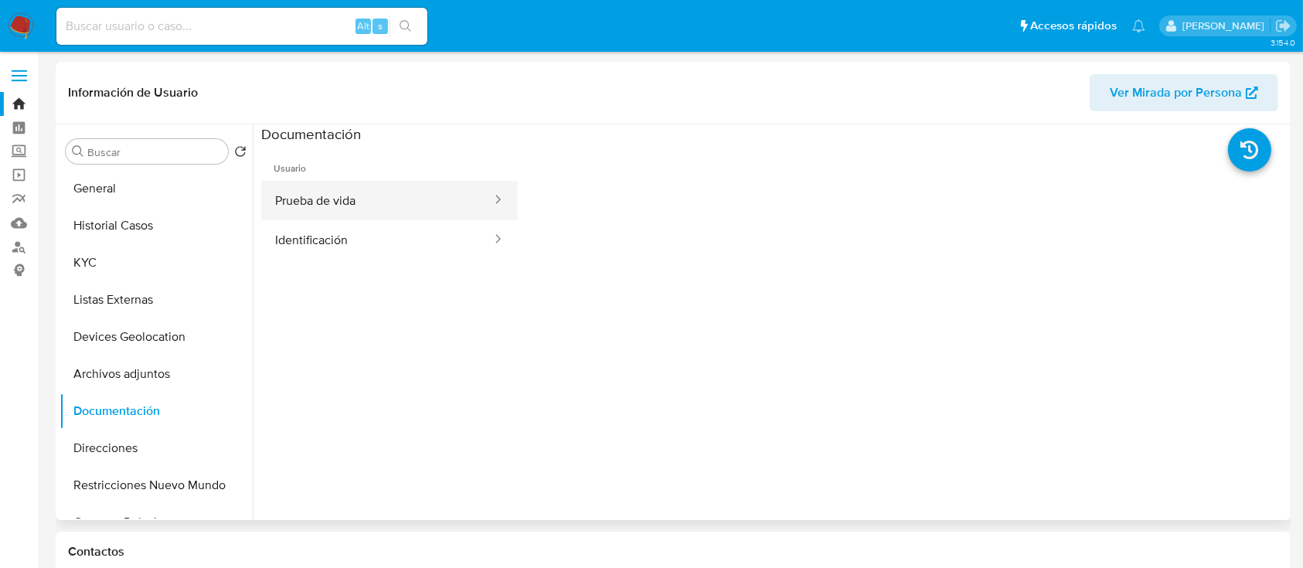
click at [328, 193] on button "Prueba de vida" at bounding box center [377, 200] width 232 height 39
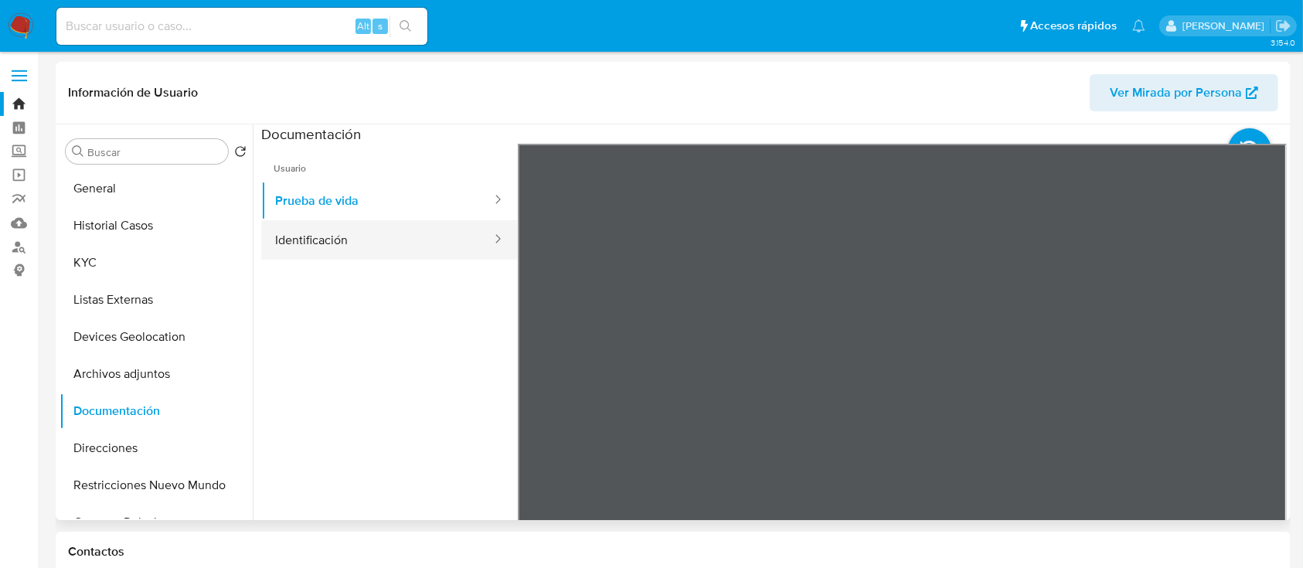
click at [362, 243] on button "Identificación" at bounding box center [377, 239] width 232 height 39
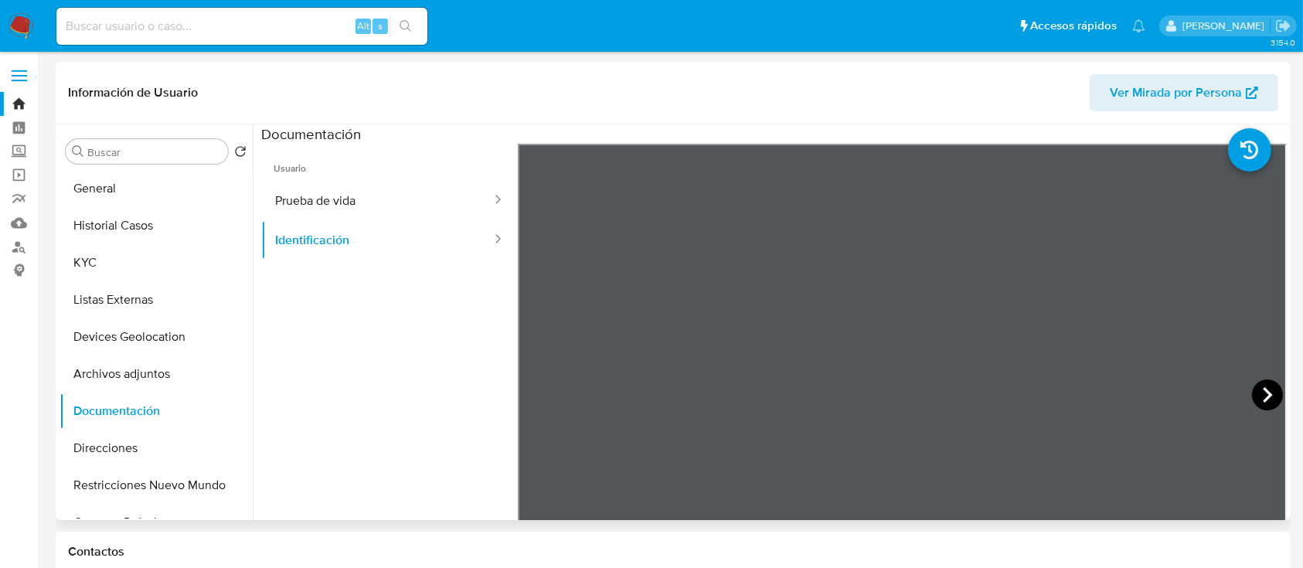
click at [1259, 394] on icon at bounding box center [1267, 394] width 31 height 31
click at [153, 176] on button "General" at bounding box center [149, 188] width 181 height 37
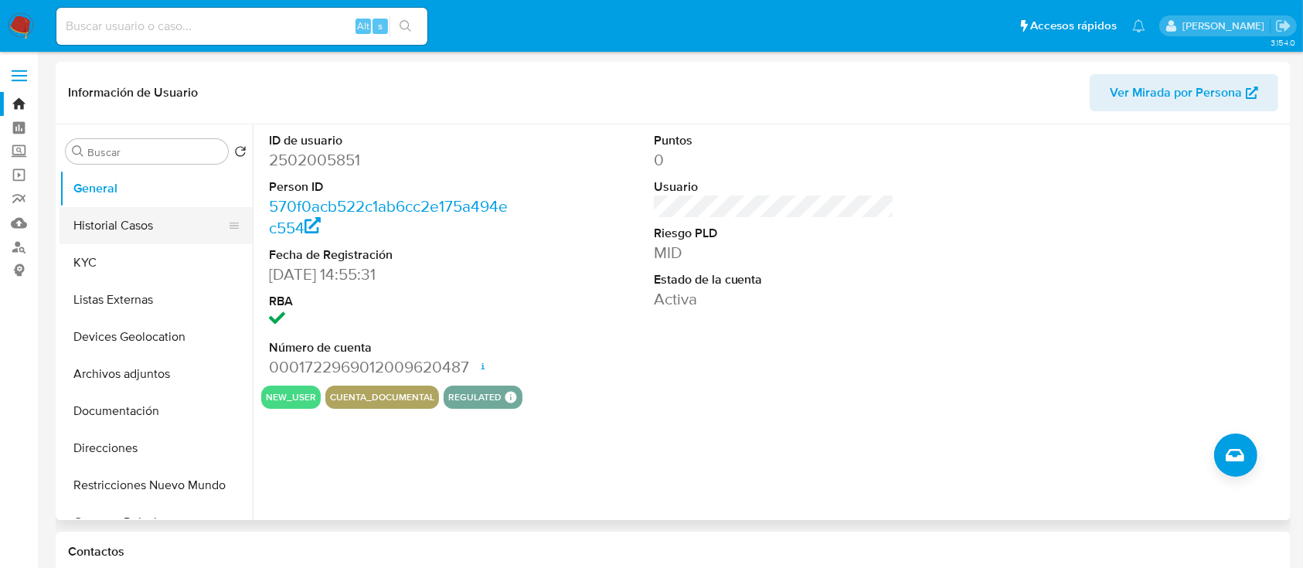
click at [125, 224] on button "Historial Casos" at bounding box center [149, 225] width 181 height 37
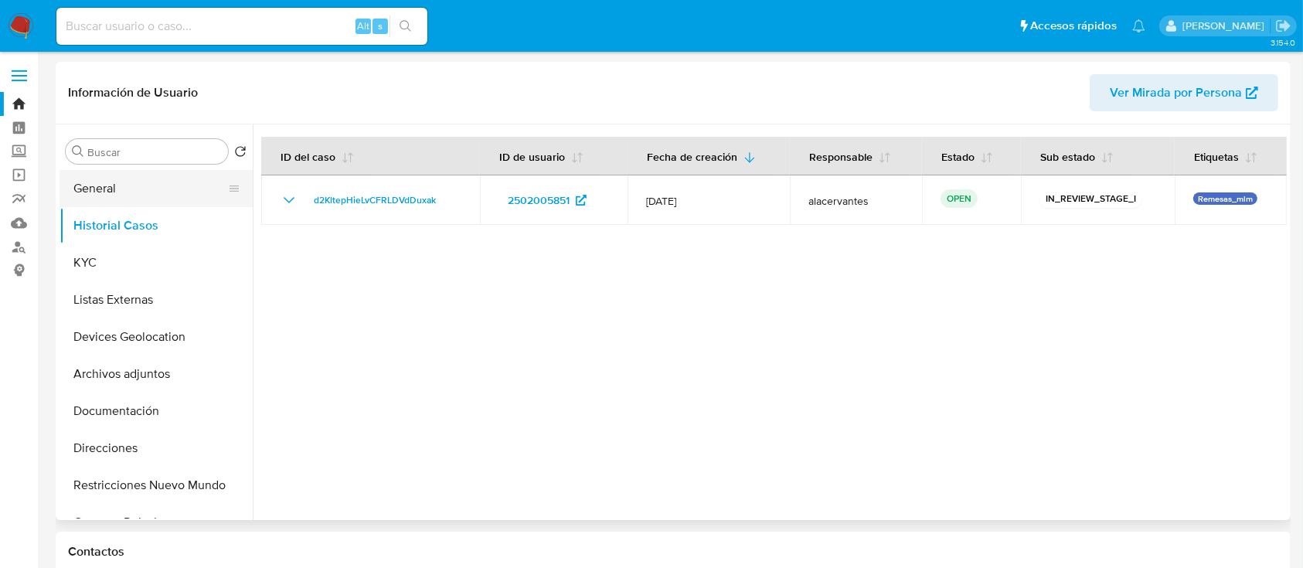
click at [107, 186] on button "General" at bounding box center [149, 188] width 181 height 37
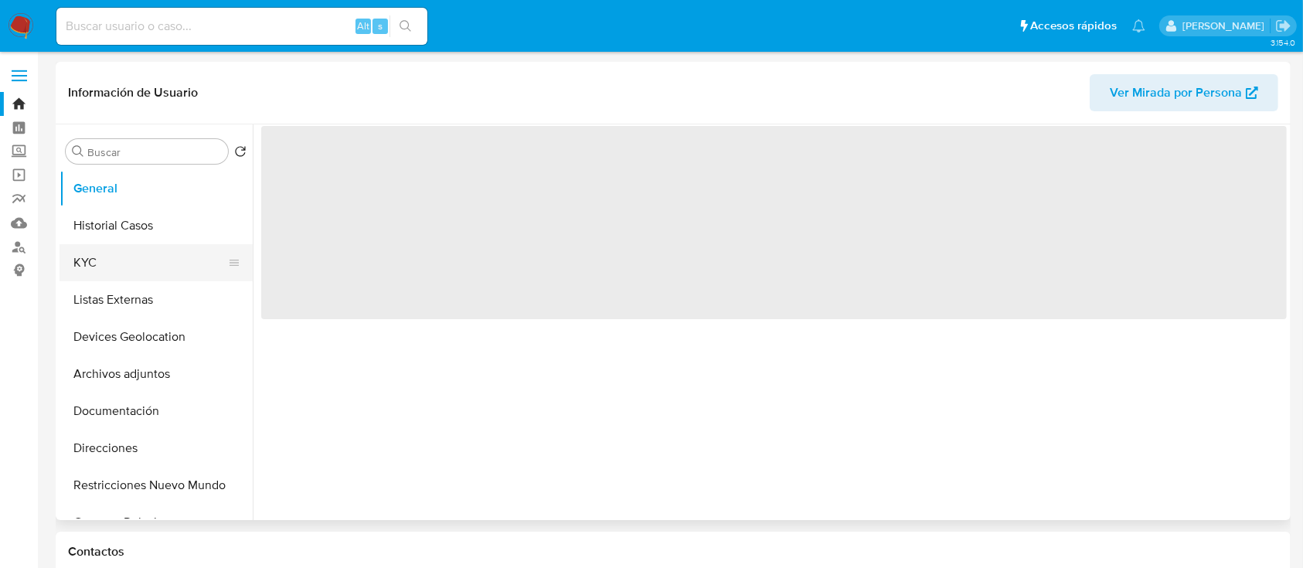
click at [95, 269] on button "KYC" at bounding box center [149, 262] width 181 height 37
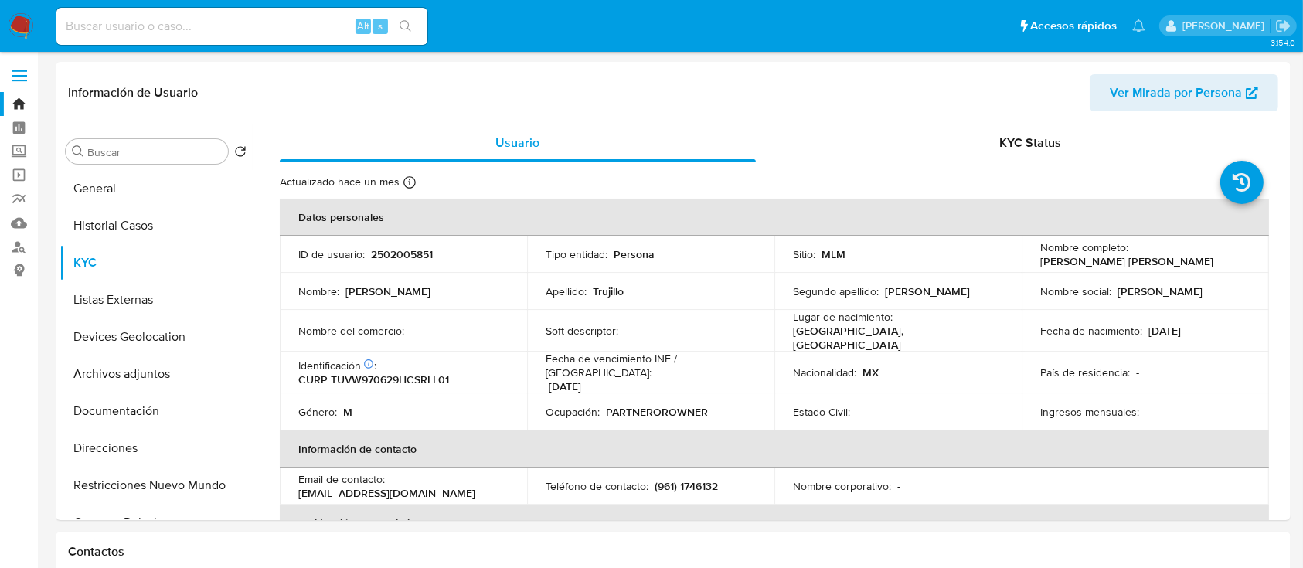
drag, startPoint x: 725, startPoint y: 474, endPoint x: 652, endPoint y: 484, distance: 74.1
click at [652, 484] on td "Teléfono de contacto : (961) 1746132" at bounding box center [650, 485] width 247 height 37
drag, startPoint x: 655, startPoint y: 477, endPoint x: 725, endPoint y: 474, distance: 69.6
click at [725, 479] on div "Teléfono de contacto : (961) 1746132" at bounding box center [650, 486] width 210 height 14
copy p "961) 1746132"
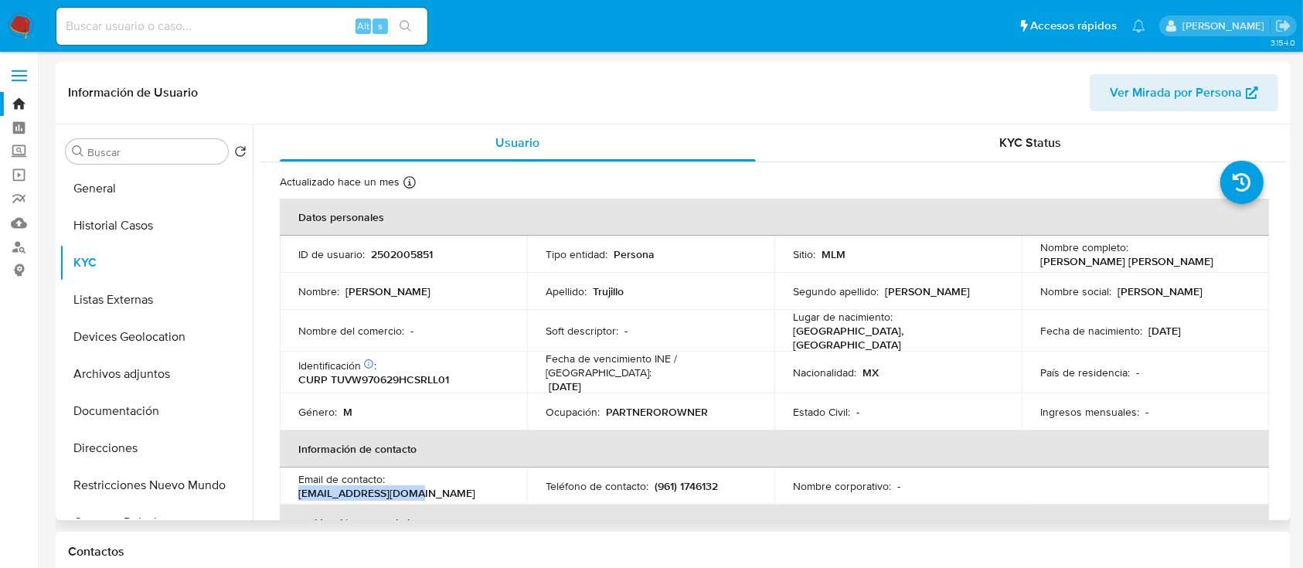
drag, startPoint x: 411, startPoint y: 485, endPoint x: 297, endPoint y: 487, distance: 114.4
click at [297, 487] on td "Email de contacto : wialex2025@gmail.com" at bounding box center [403, 485] width 247 height 37
copy p "wialex2025@gmail.com"
click at [139, 182] on button "General" at bounding box center [149, 188] width 181 height 37
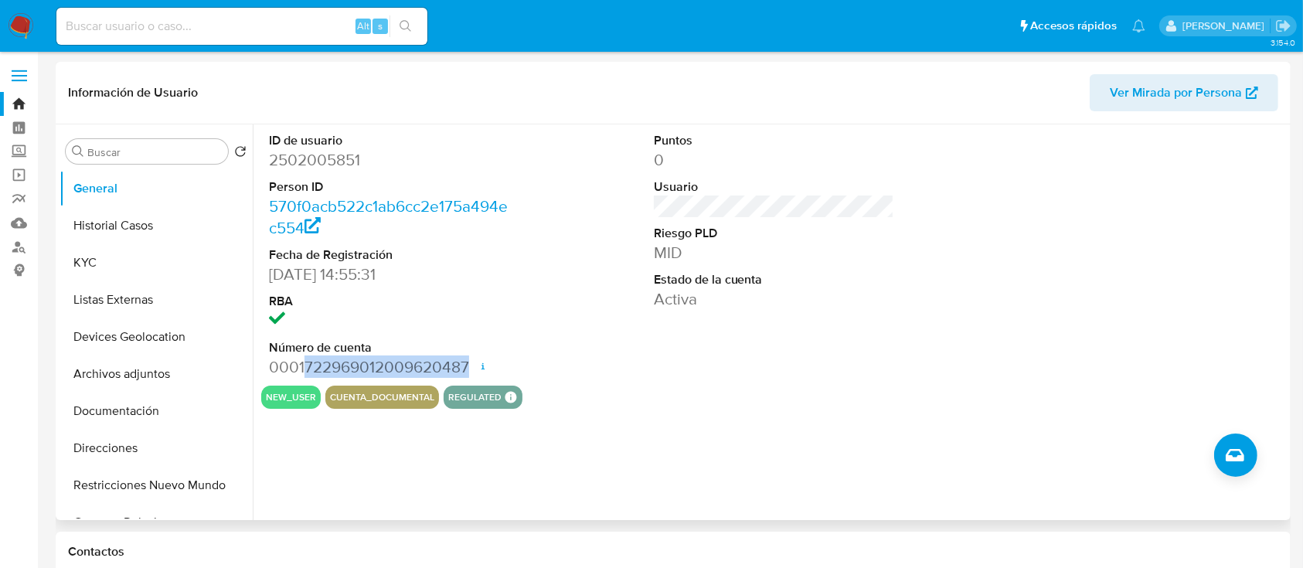
drag, startPoint x: 303, startPoint y: 366, endPoint x: 471, endPoint y: 362, distance: 168.5
click at [471, 362] on dd "0001722969012009620487 Fecha de apertura 18/06/2025 14:59 Estado ACTIVE" at bounding box center [389, 367] width 241 height 22
copy dd "722969012009620487"
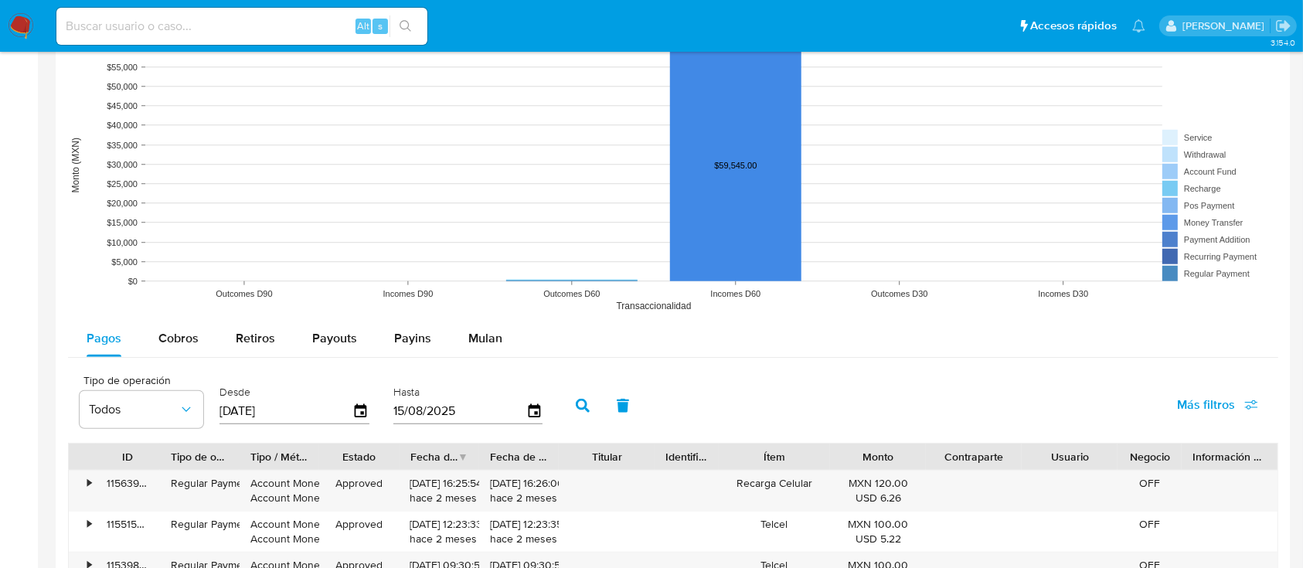
scroll to position [1228, 0]
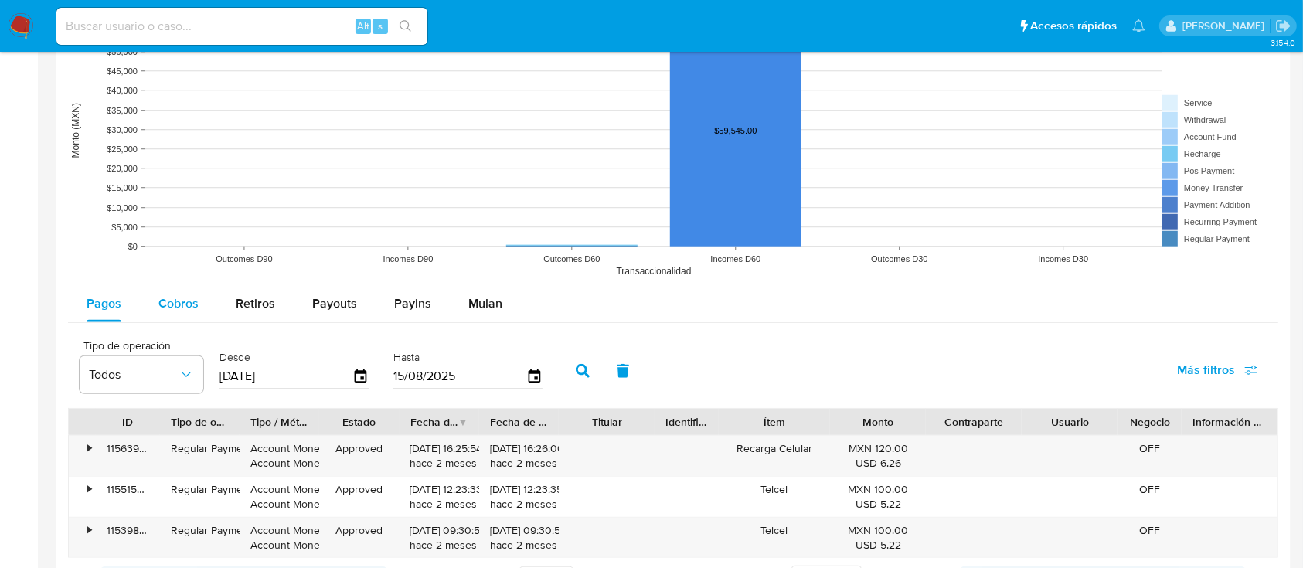
click at [175, 311] on span "Cobros" at bounding box center [178, 303] width 40 height 18
select select "10"
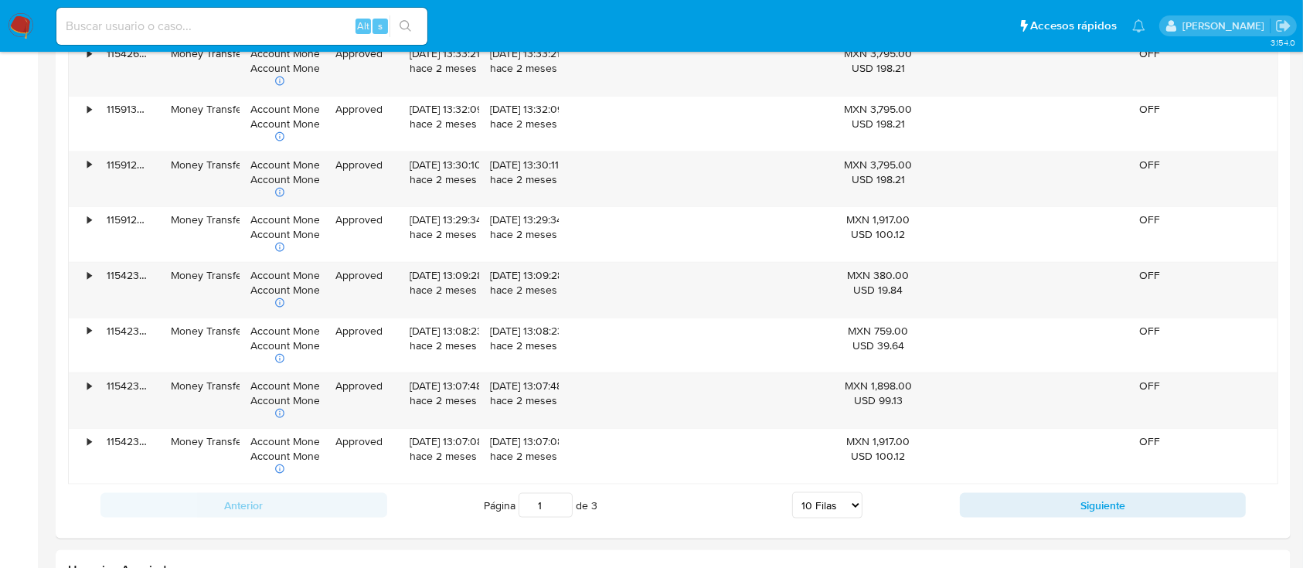
scroll to position [1744, 0]
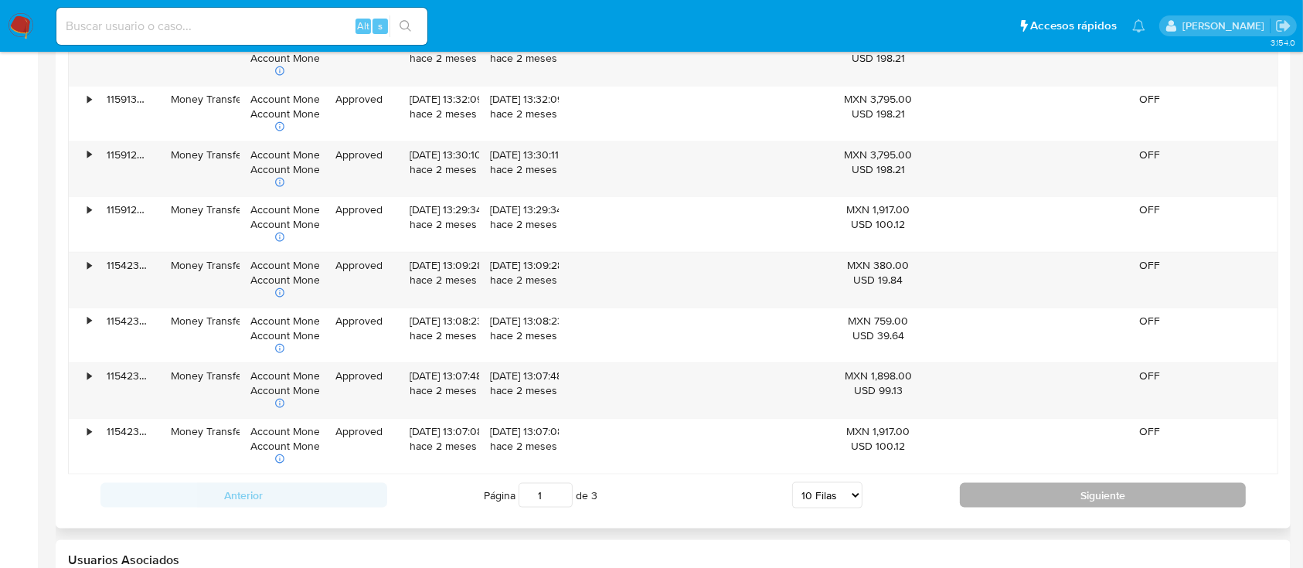
click at [1079, 492] on button "Siguiente" at bounding box center [1103, 495] width 287 height 25
click at [1026, 495] on button "Siguiente" at bounding box center [1103, 495] width 287 height 25
type input "3"
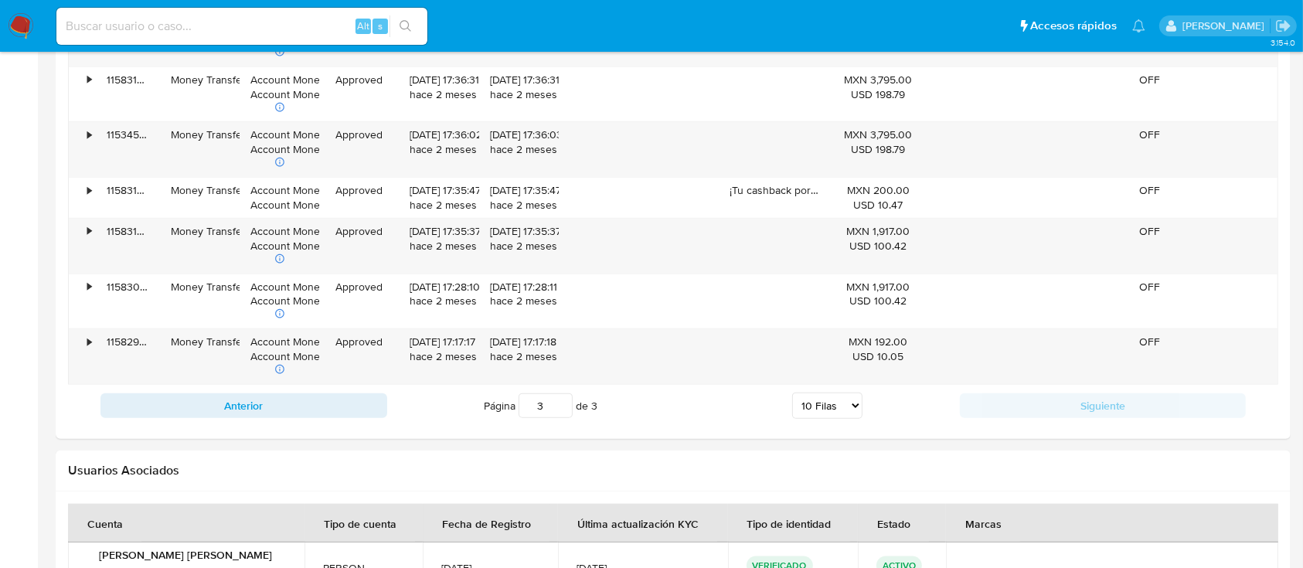
scroll to position [1681, 0]
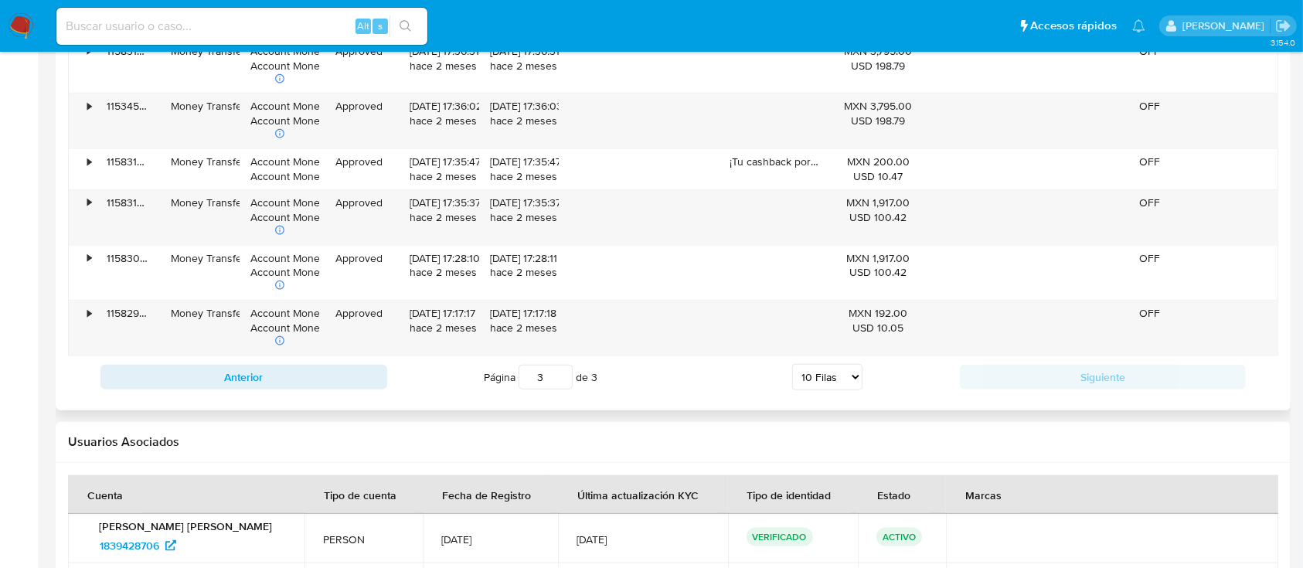
click at [1198, 392] on div "Anterior Página 3 de 3 5 Filas 10 Filas 20 Filas 25 Filas 50 Filas 100 Filas Si…" at bounding box center [673, 377] width 1210 height 42
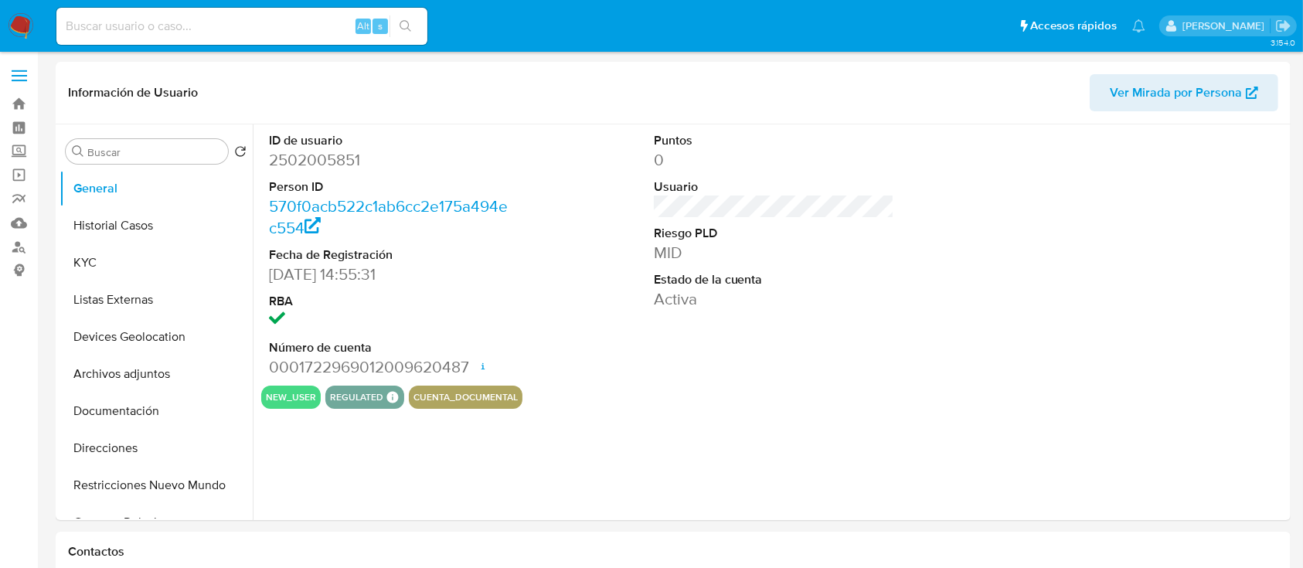
select select "10"
click at [136, 330] on button "Devices Geolocation" at bounding box center [149, 336] width 181 height 37
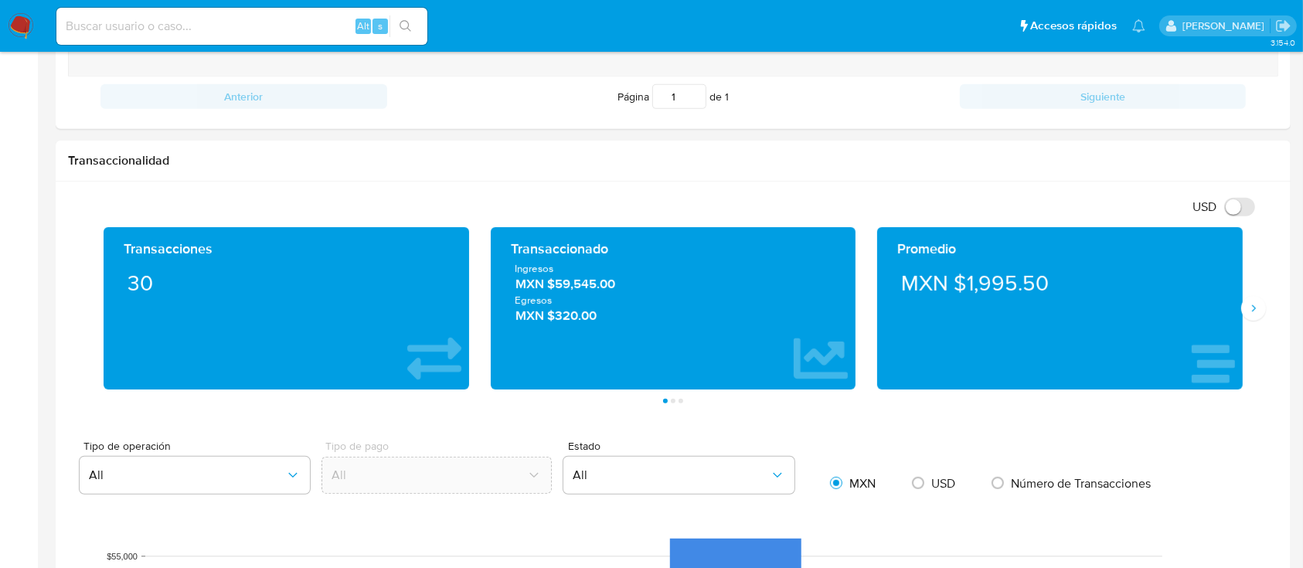
scroll to position [691, 0]
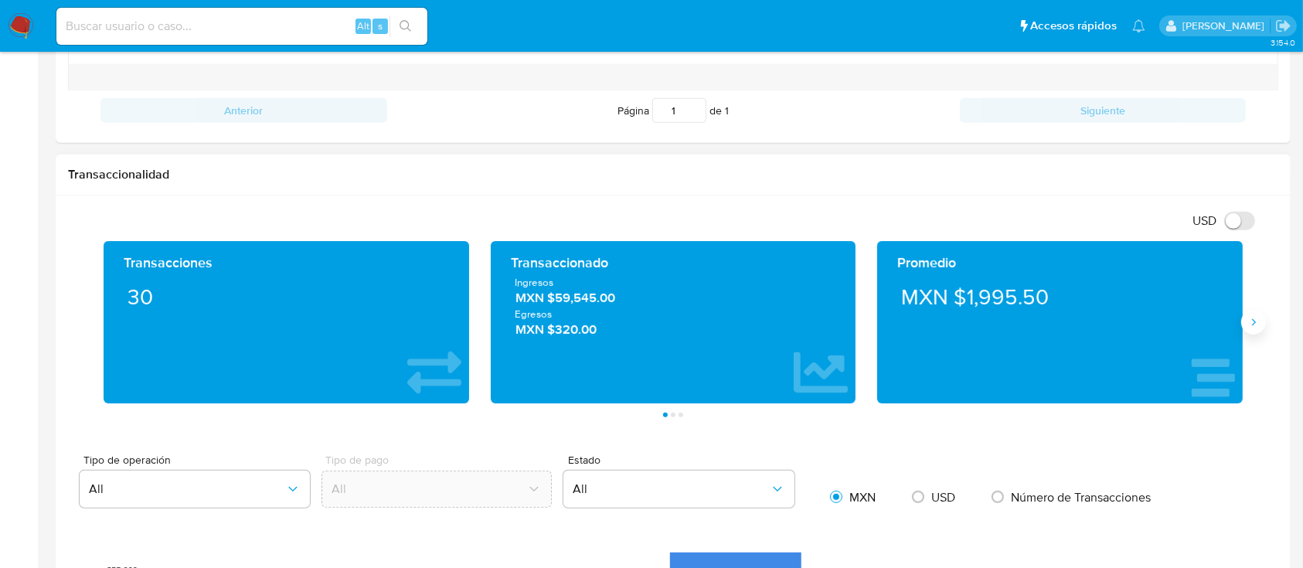
click at [1248, 319] on icon "Siguiente" at bounding box center [1253, 322] width 12 height 12
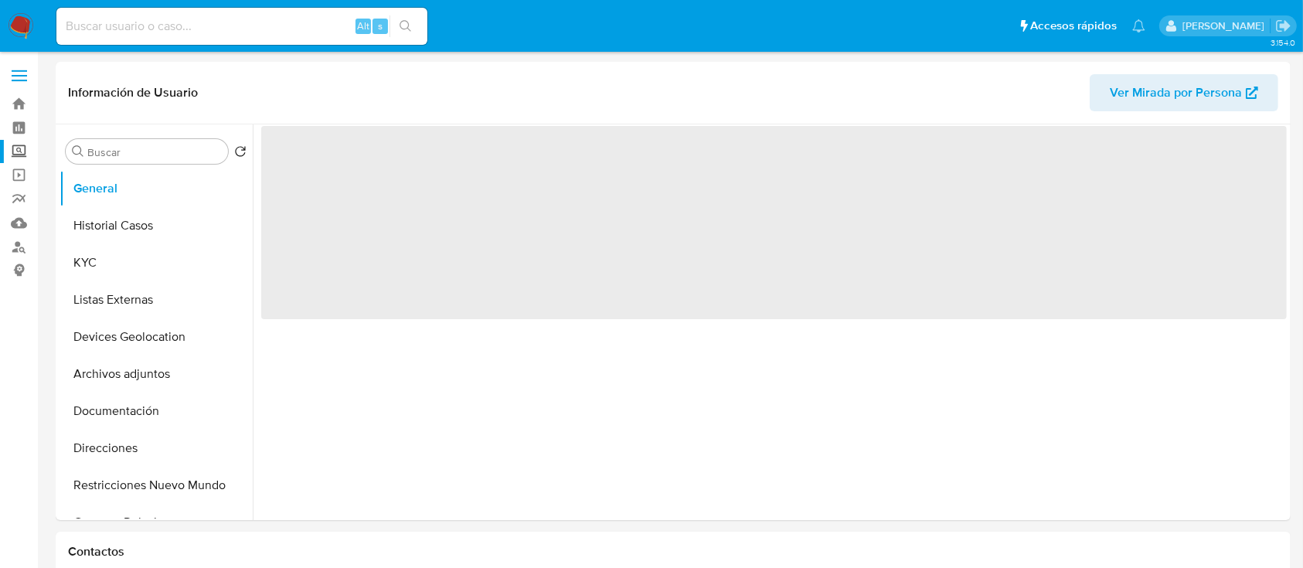
click at [19, 158] on label "Screening" at bounding box center [92, 152] width 184 height 24
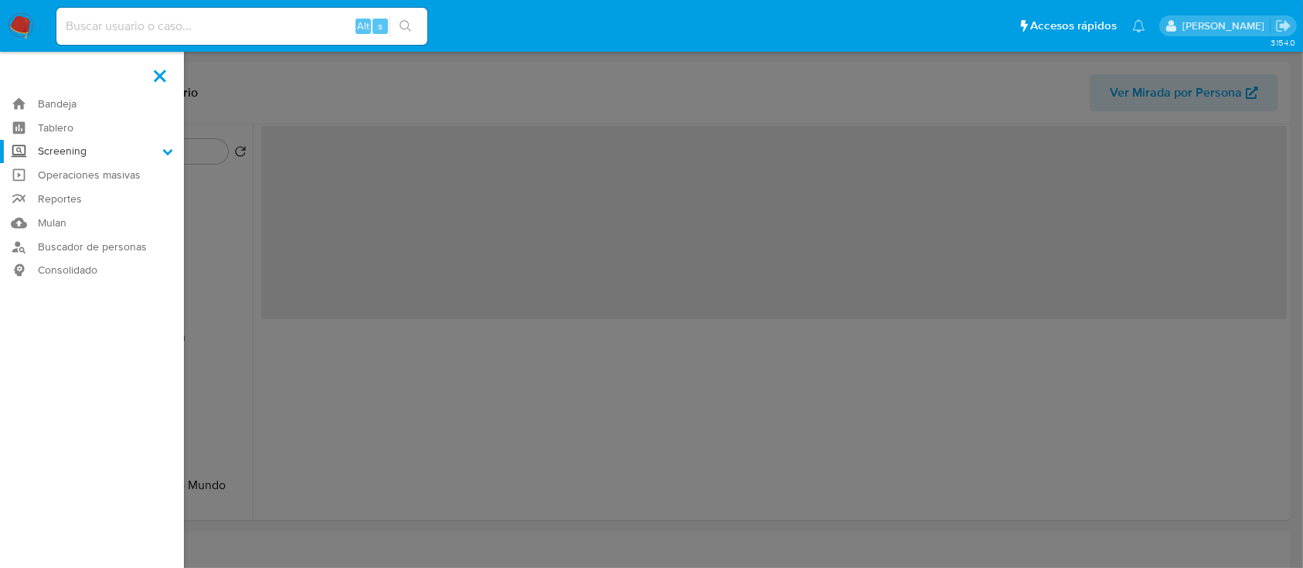
click at [0, 0] on input "Screening" at bounding box center [0, 0] width 0 height 0
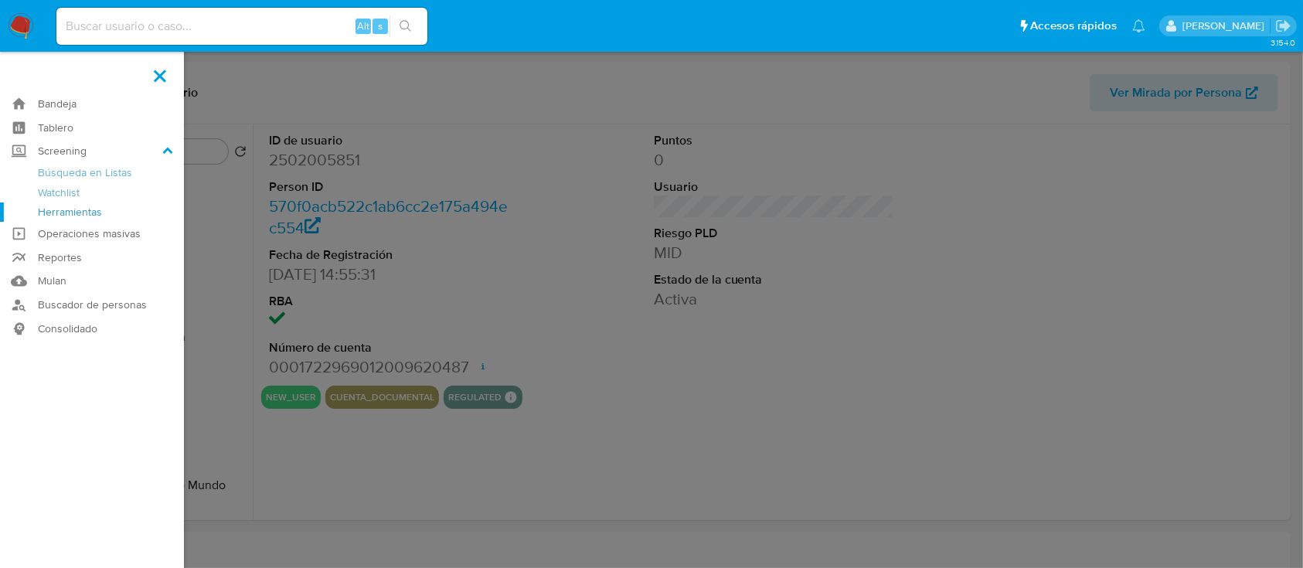
select select "10"
click at [96, 211] on link "Herramientas" at bounding box center [92, 211] width 184 height 19
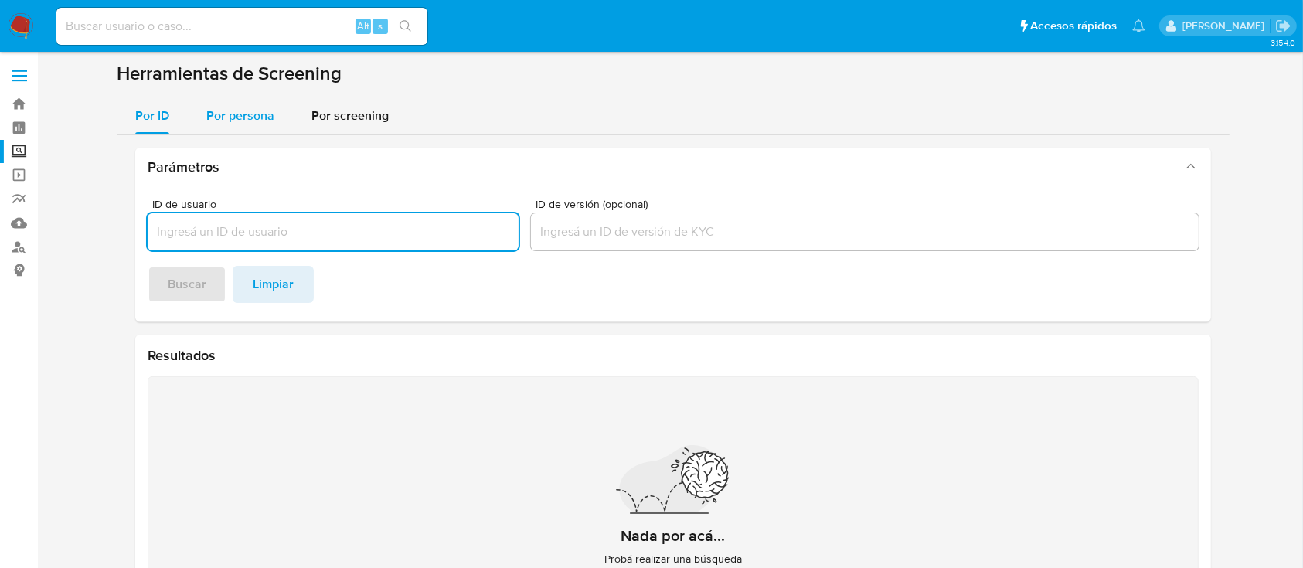
click at [232, 110] on span "Por persona" at bounding box center [240, 116] width 68 height 18
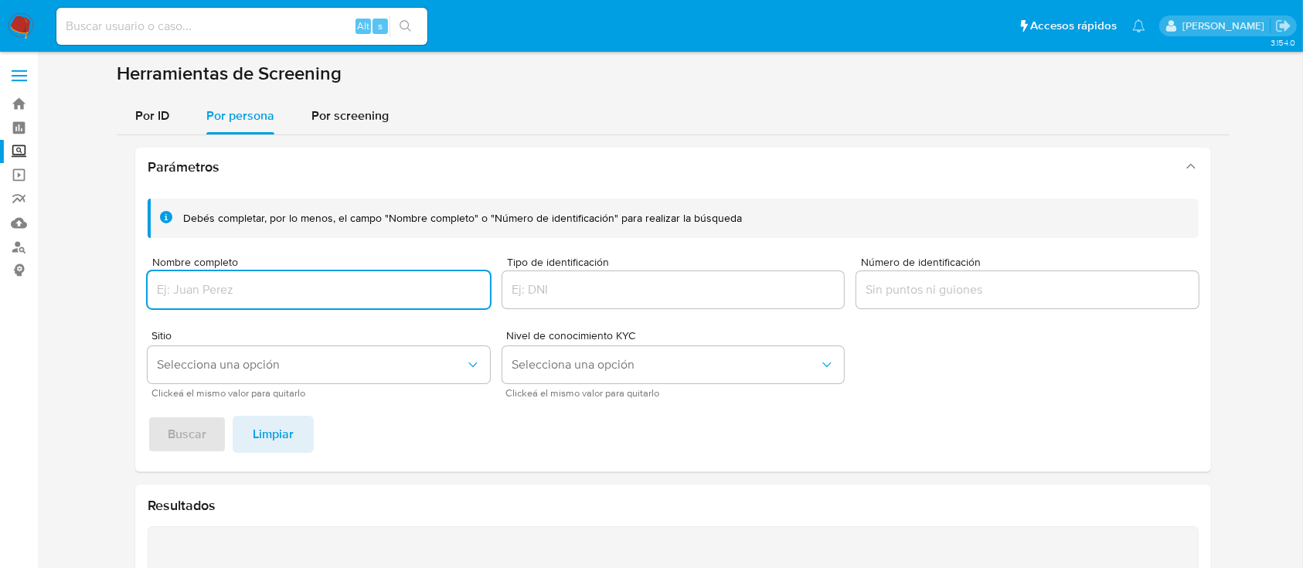
click at [304, 280] on input "Nombre completo" at bounding box center [319, 290] width 342 height 20
type input "[PERSON_NAME]"
click at [188, 446] on span "Buscar" at bounding box center [187, 434] width 39 height 34
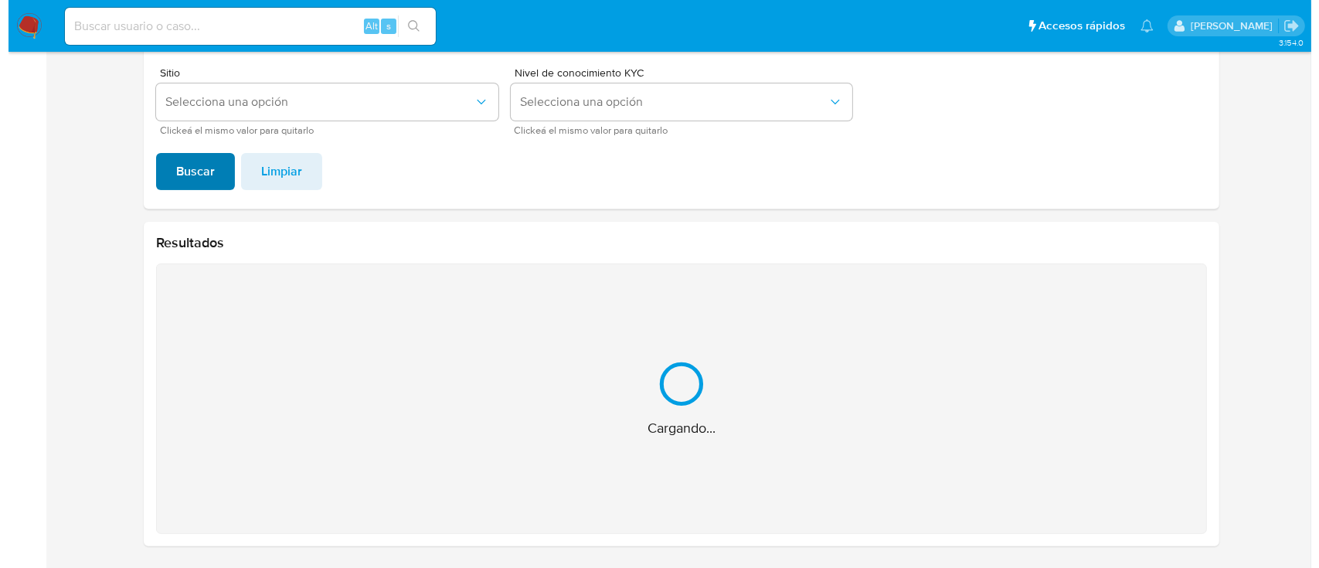
scroll to position [233, 0]
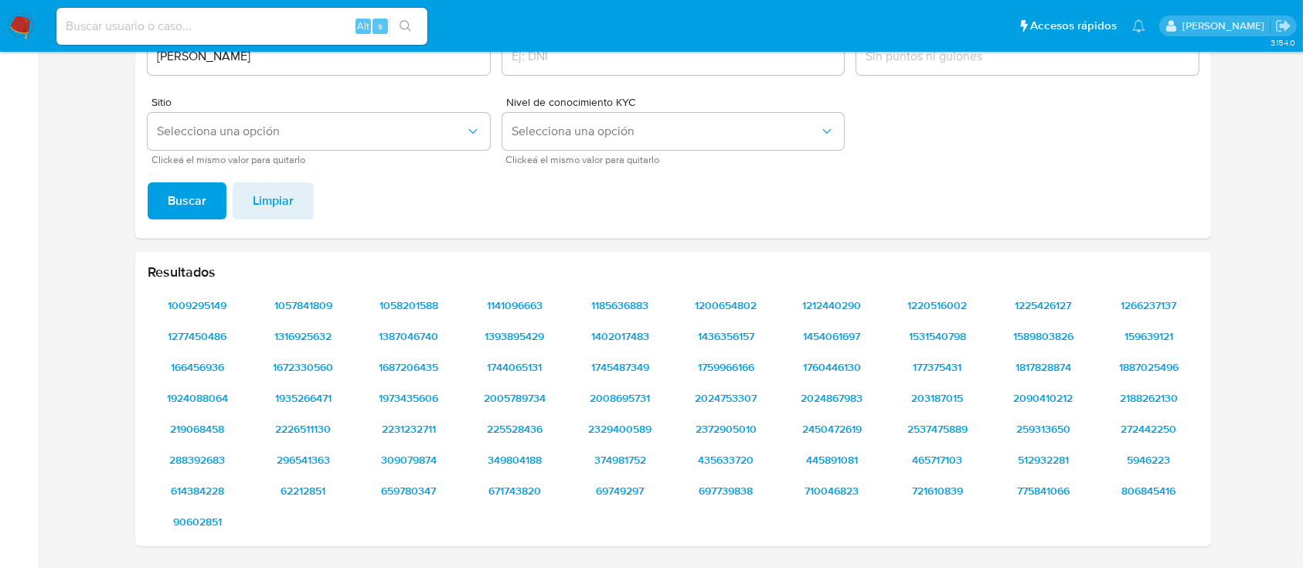
click at [303, 156] on span "Clickeá el mismo valor para quitarlo" at bounding box center [322, 160] width 342 height 8
click at [308, 141] on button "Selecciona una opción" at bounding box center [319, 131] width 342 height 37
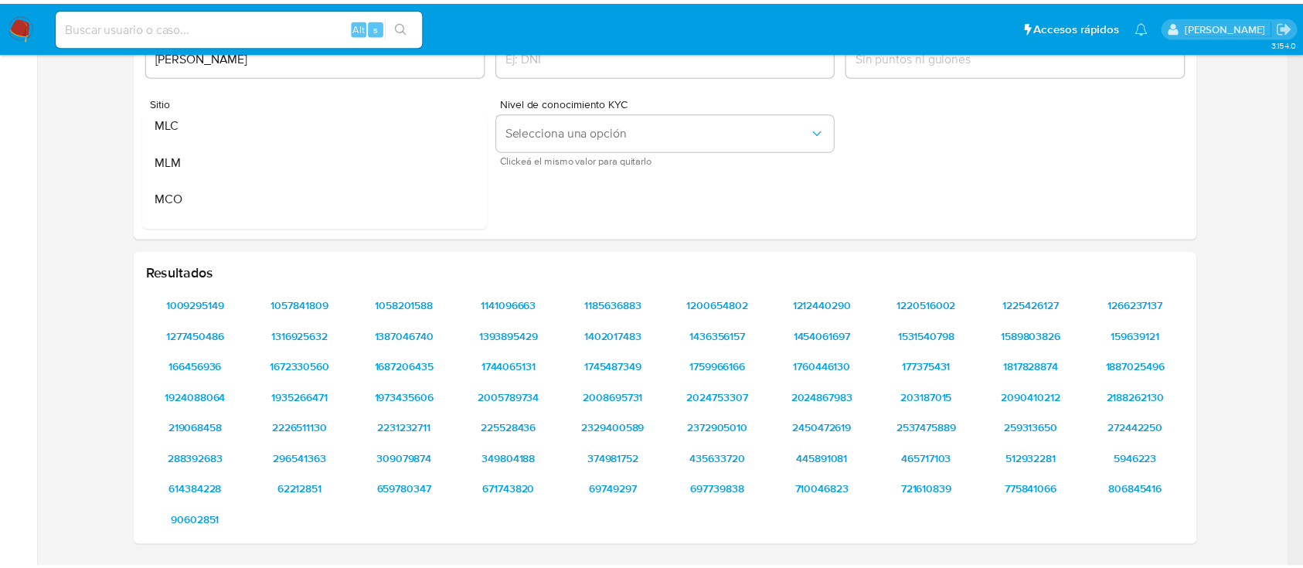
scroll to position [82, 0]
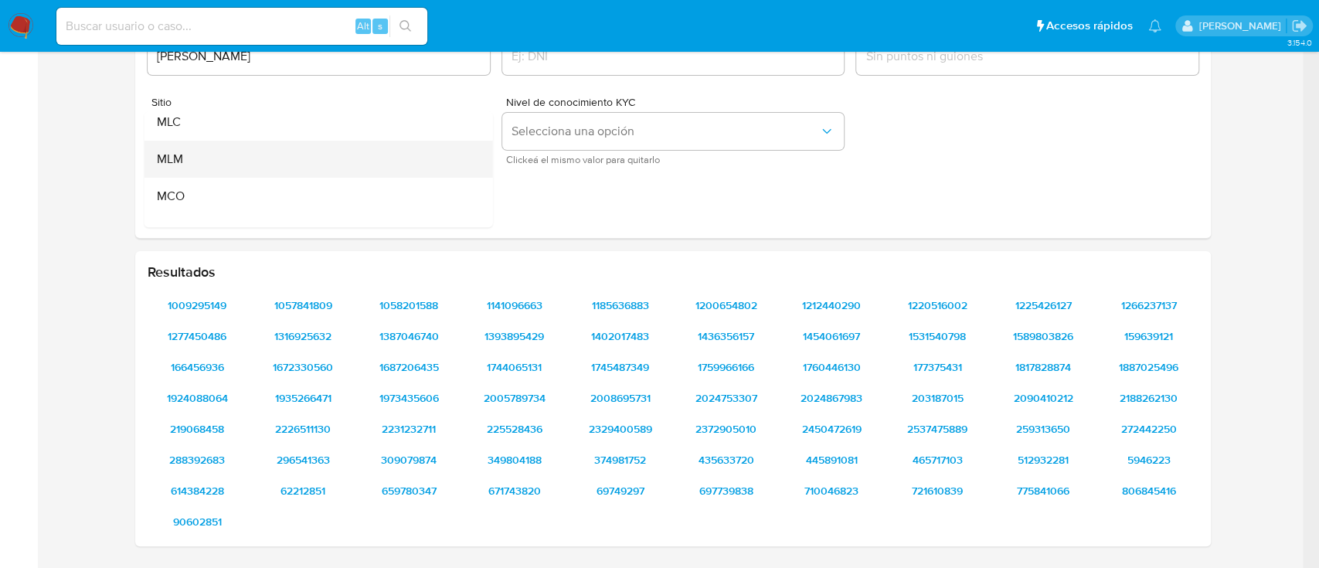
click at [245, 161] on div "MLM" at bounding box center [314, 159] width 314 height 37
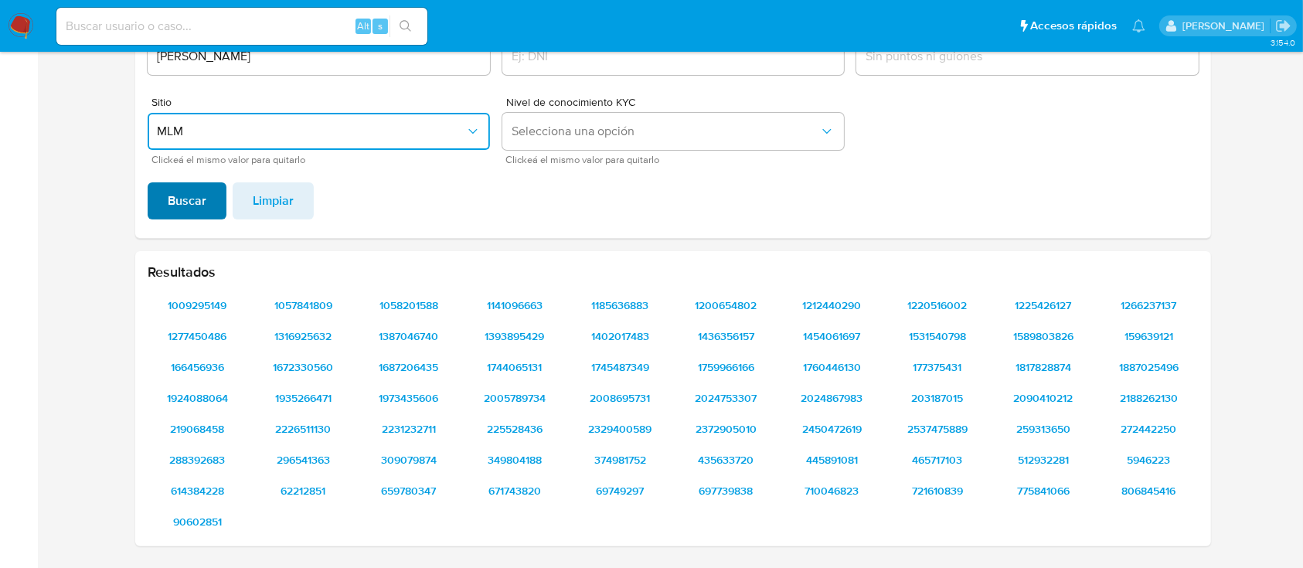
click at [188, 203] on span "Buscar" at bounding box center [187, 201] width 39 height 34
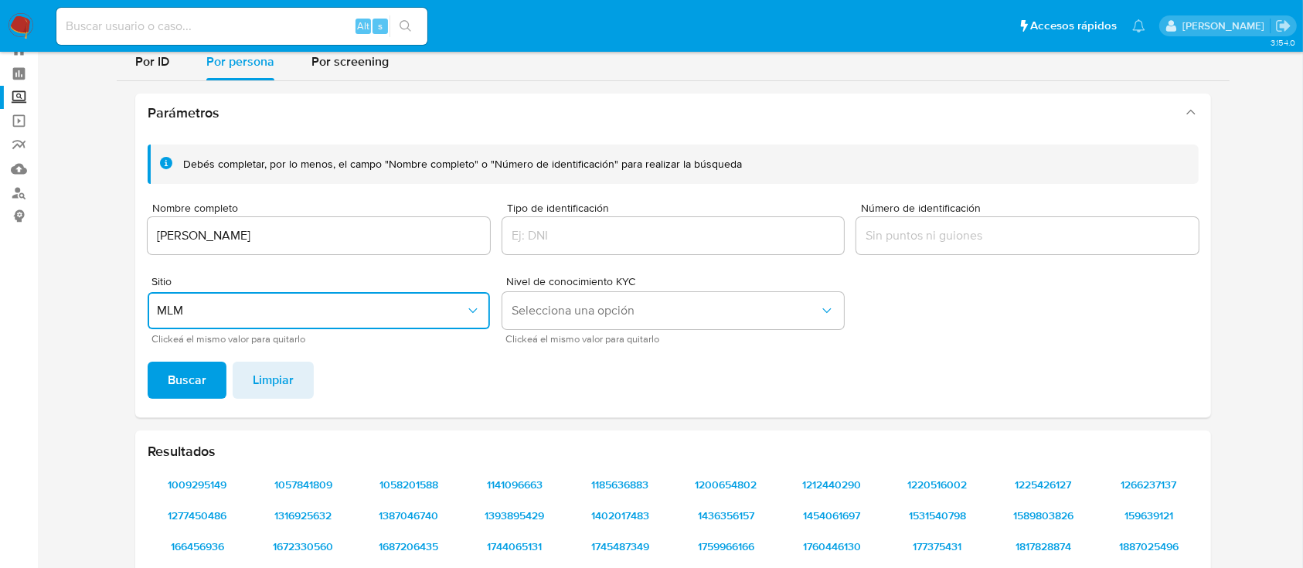
scroll to position [46, 0]
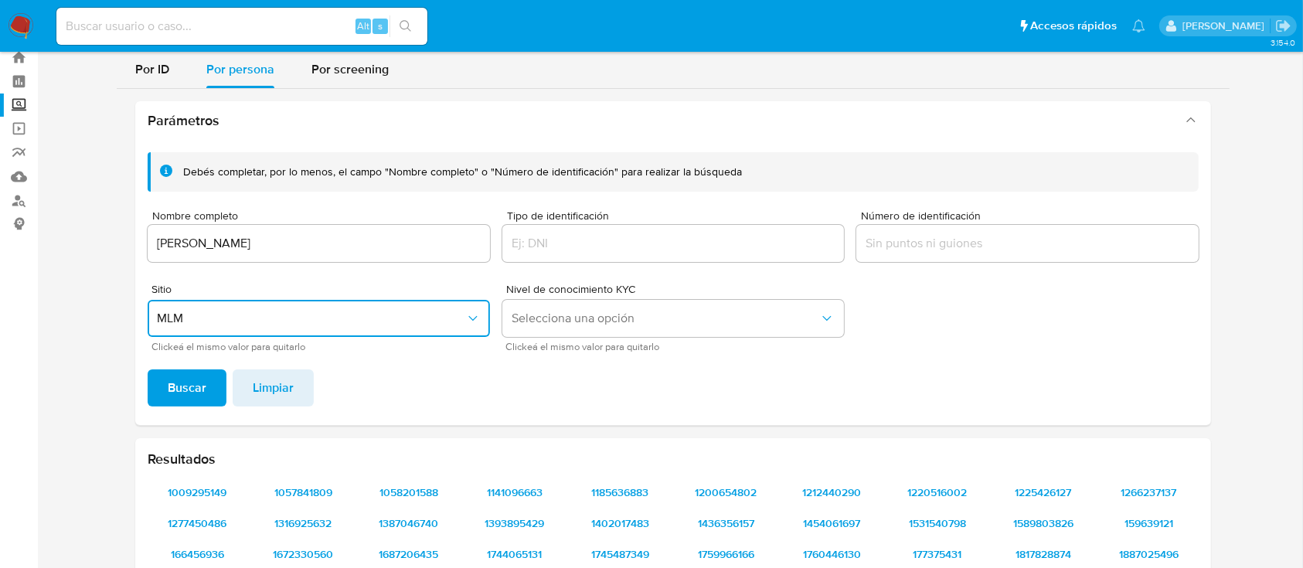
click at [623, 246] on input "Tipo de identificación" at bounding box center [673, 243] width 342 height 20
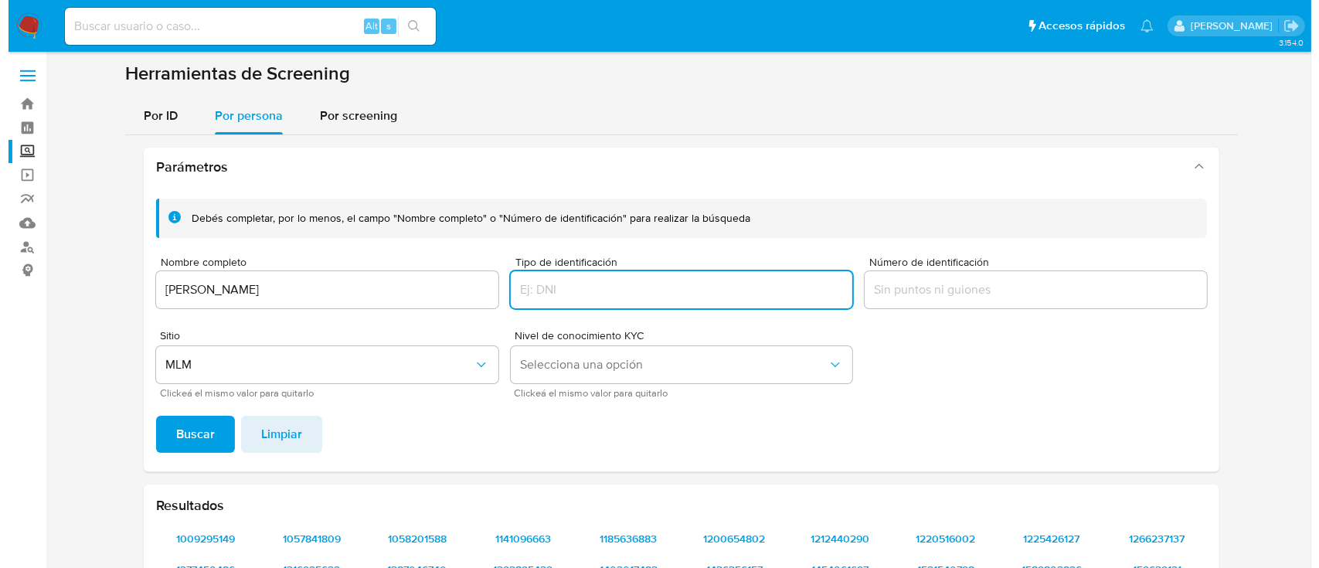
scroll to position [2, 0]
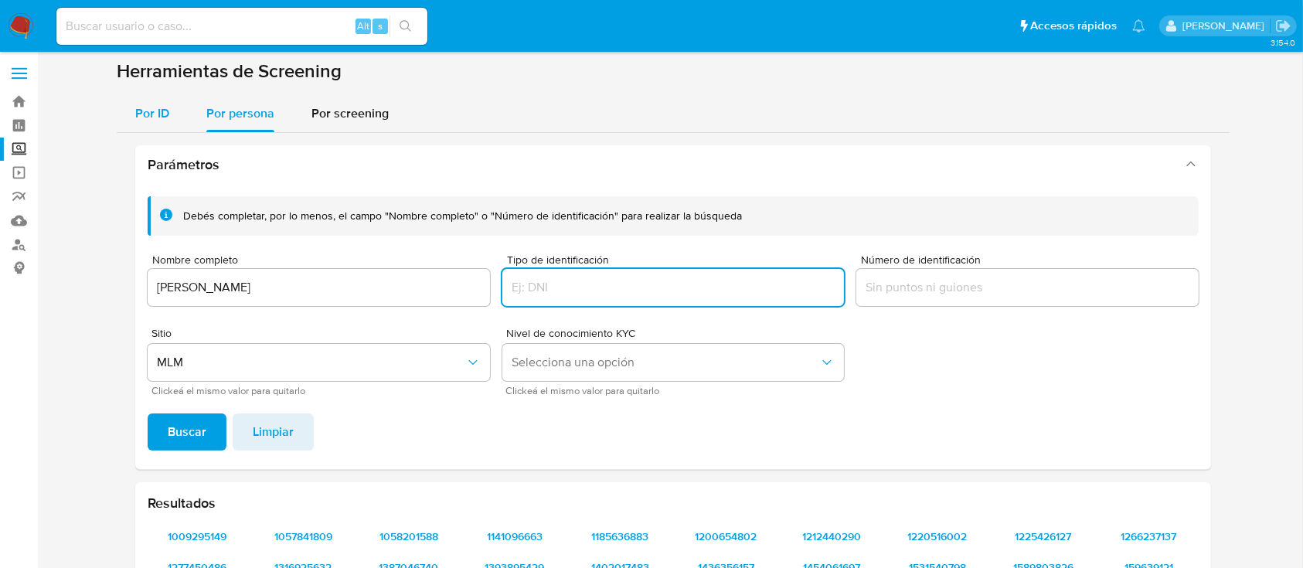
click at [161, 131] on div "Por ID" at bounding box center [152, 113] width 34 height 37
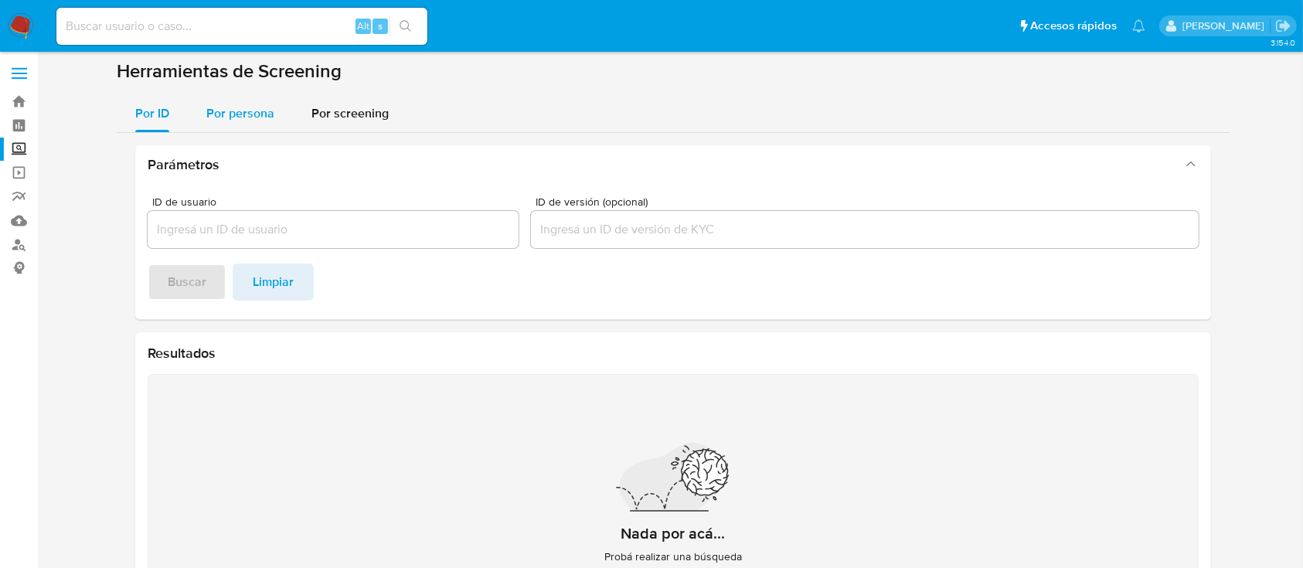
click at [226, 114] on span "Por persona" at bounding box center [240, 113] width 68 height 18
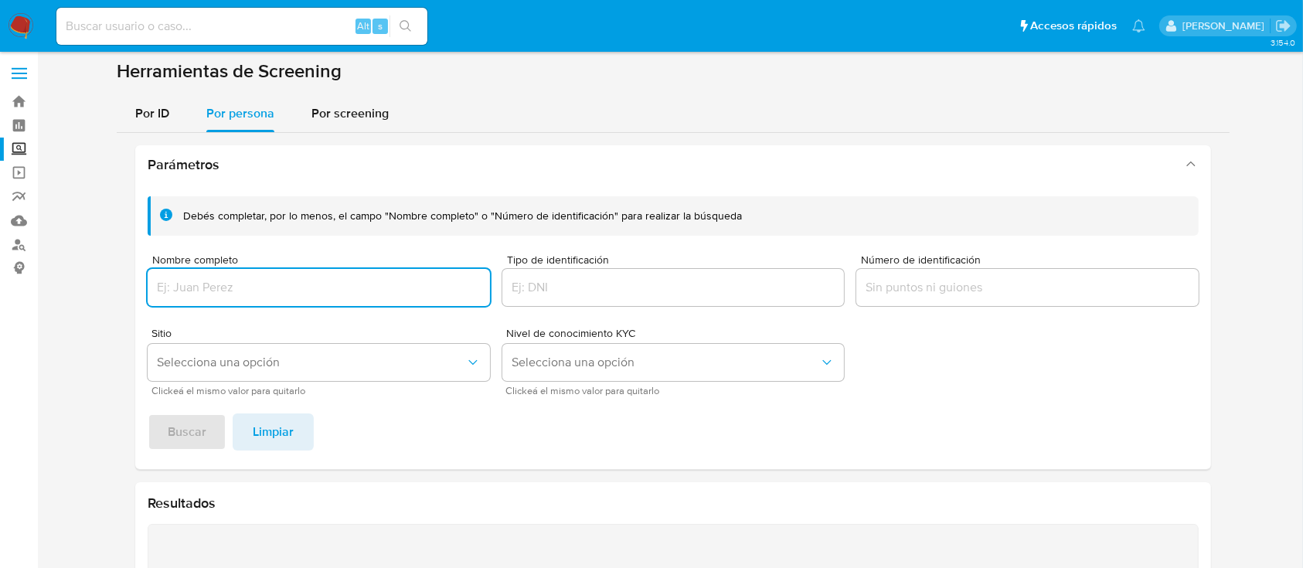
click at [389, 283] on input "Nombre completo" at bounding box center [319, 287] width 342 height 20
type input "[PERSON_NAME] [PERSON_NAME]"
click at [395, 368] on span "Selecciona una opción" at bounding box center [311, 362] width 308 height 15
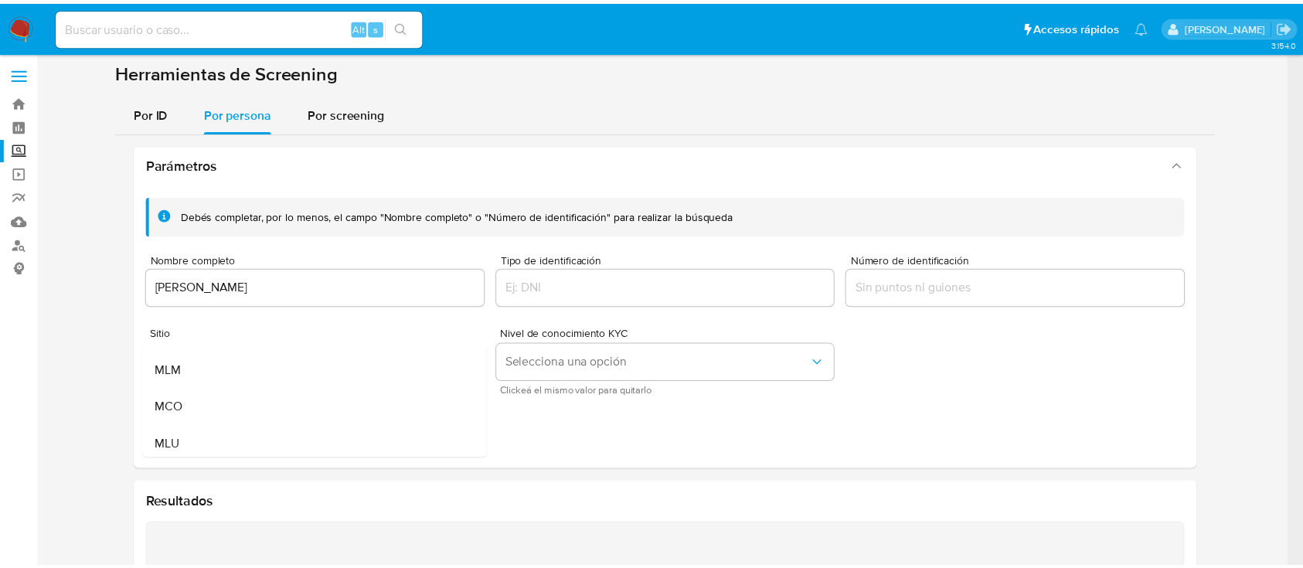
scroll to position [106, 0]
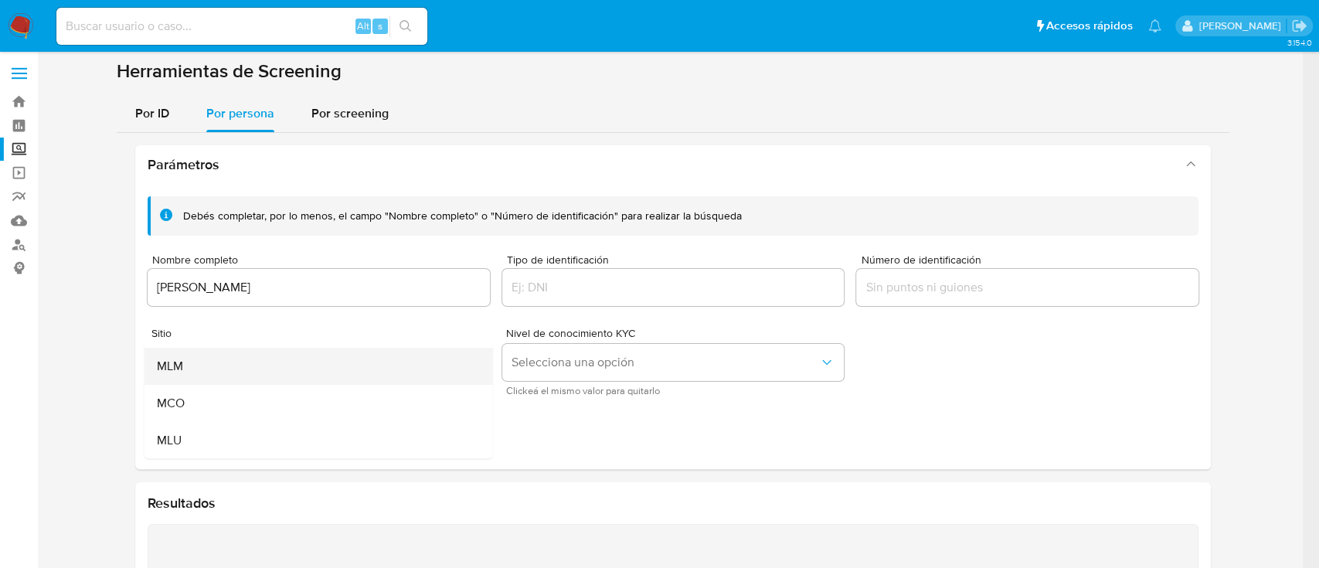
click at [250, 375] on div "MLM" at bounding box center [314, 366] width 314 height 37
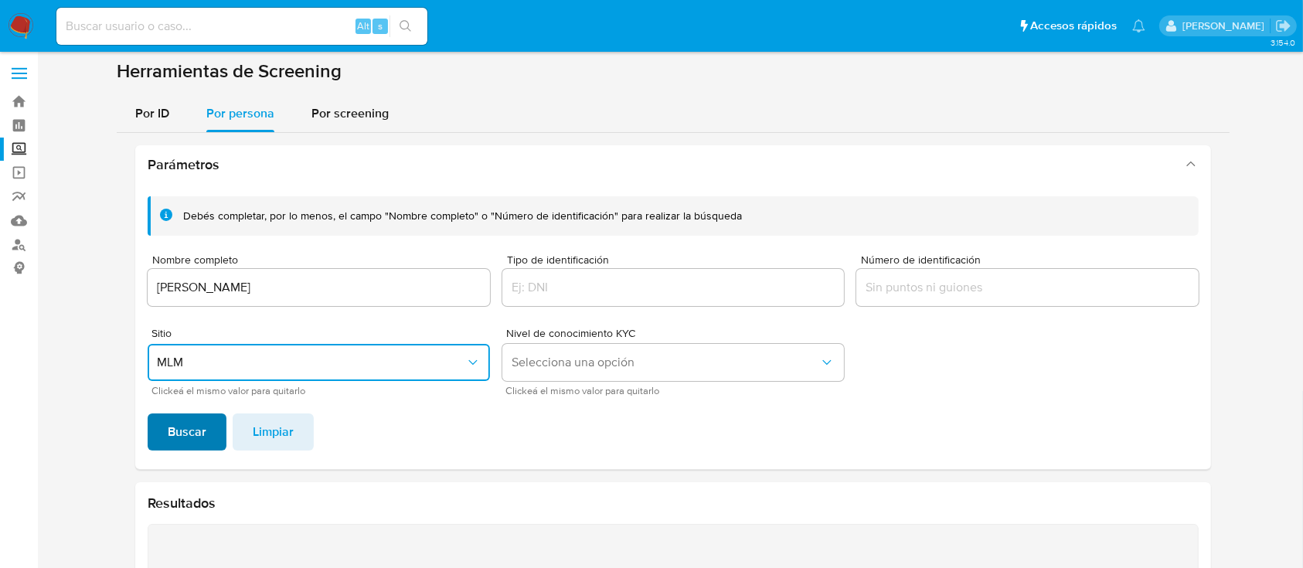
click at [193, 431] on span "Buscar" at bounding box center [187, 432] width 39 height 34
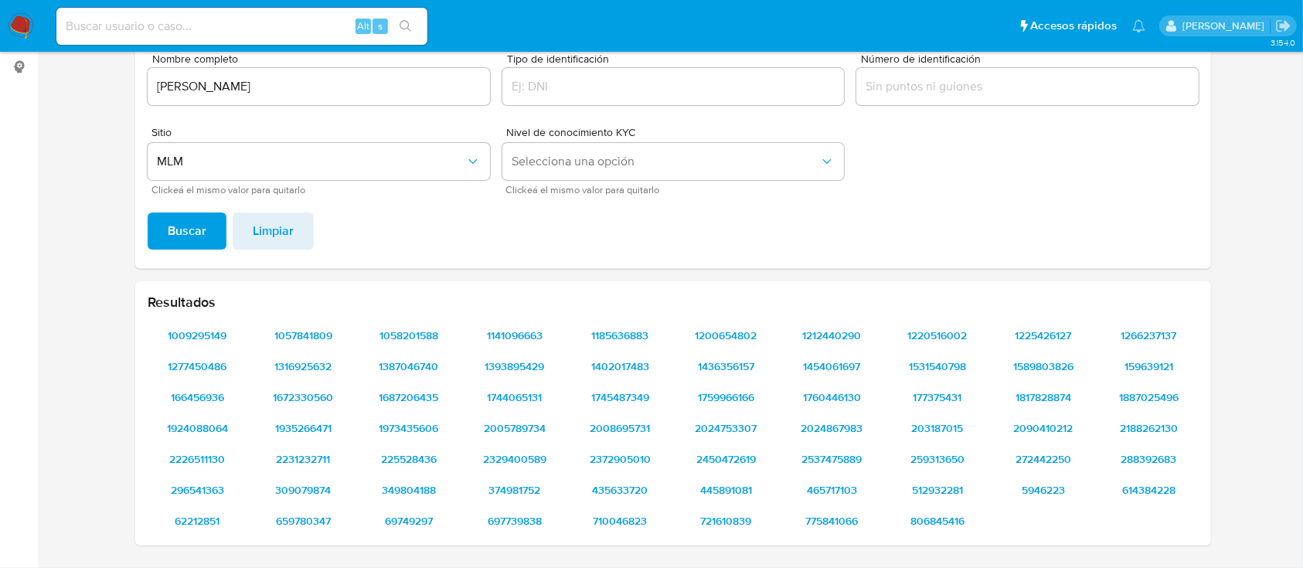
scroll to position [202, 0]
drag, startPoint x: 1303, startPoint y: 338, endPoint x: 1310, endPoint y: 372, distance: 34.1
click at [1303, 372] on html "Pausado Ver notificaciones Alt s Accesos rápidos Presiona las siguientes teclas…" at bounding box center [651, 183] width 1303 height 771
click at [1205, 498] on div "Resultados 1009295149 1057841809 1058201588 1141096663 1185636883 1200654802 12…" at bounding box center [672, 414] width 1075 height 264
click at [826, 160] on icon "Nivel de conocimiento KYC" at bounding box center [826, 162] width 15 height 15
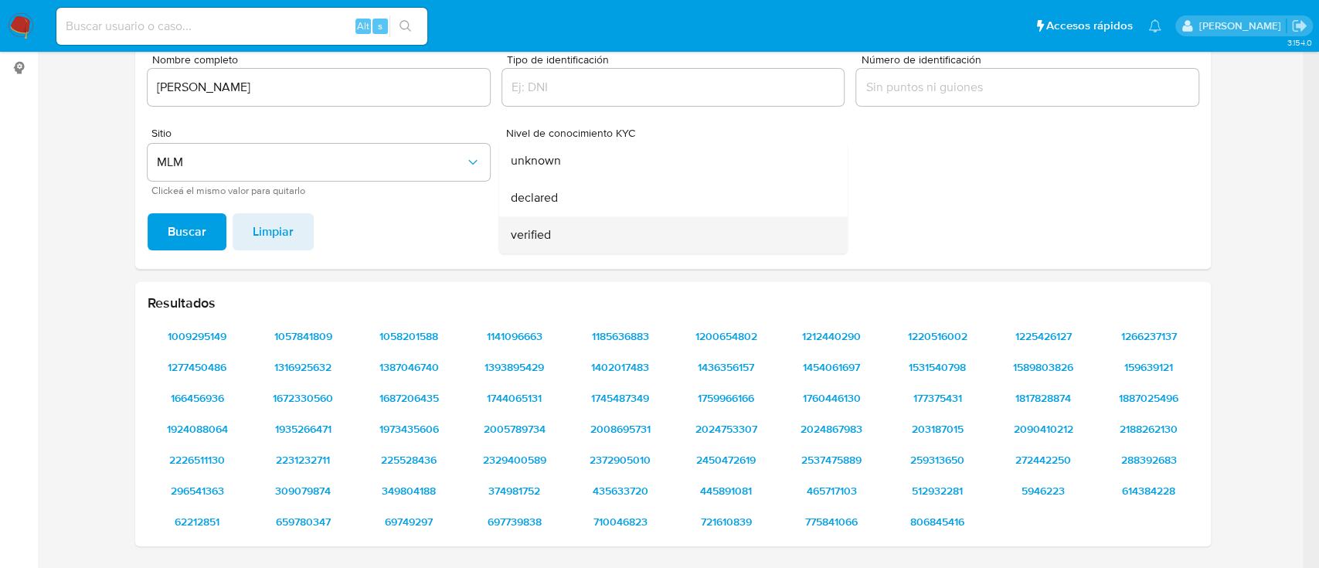
click at [691, 232] on div "verified" at bounding box center [668, 234] width 314 height 37
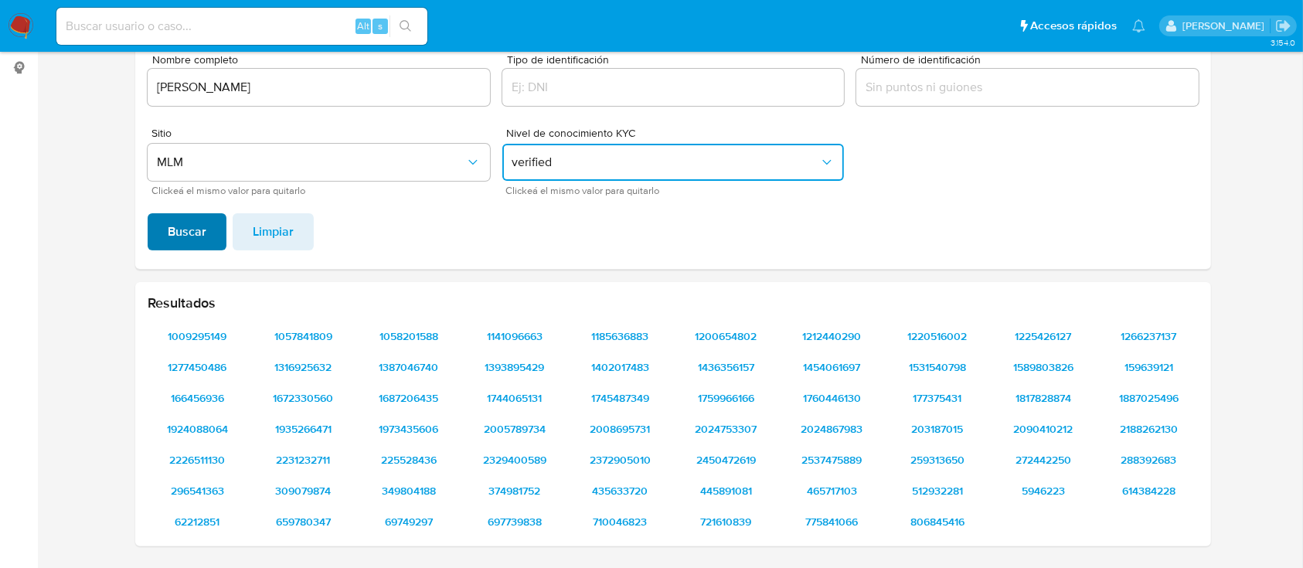
click at [192, 229] on span "Buscar" at bounding box center [187, 232] width 39 height 34
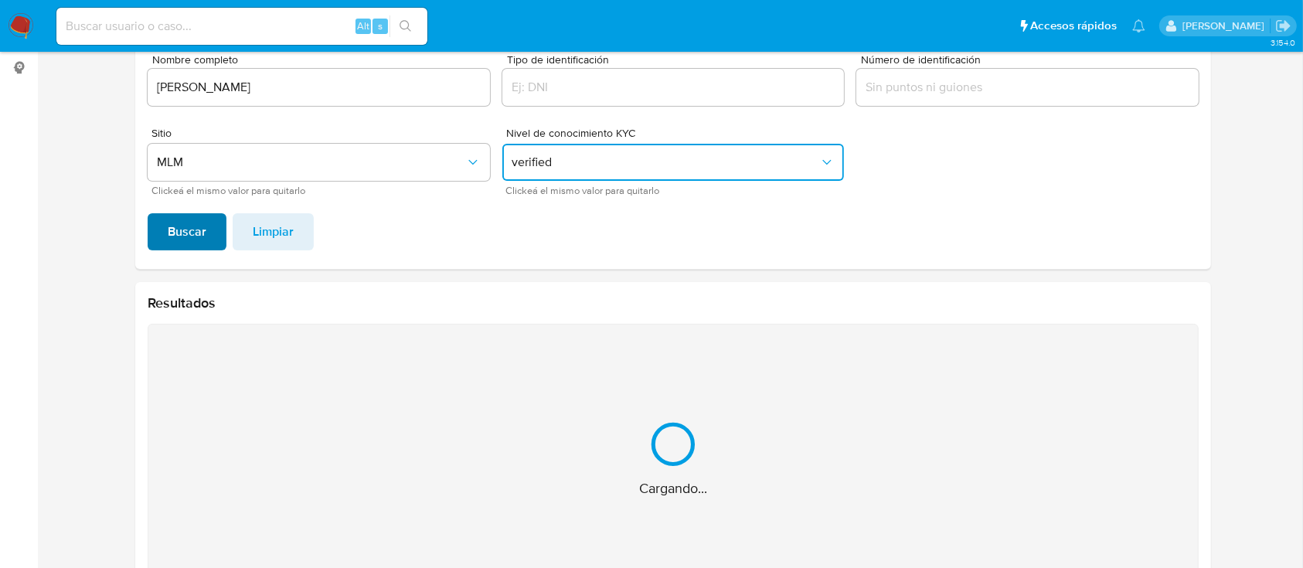
scroll to position [172, 0]
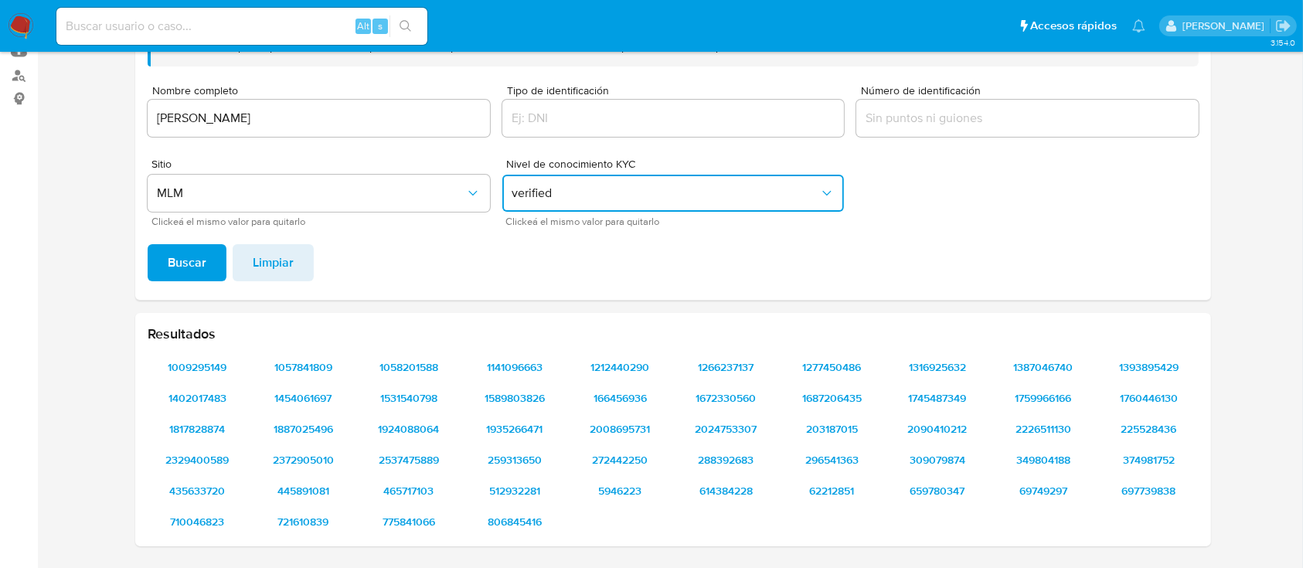
click at [634, 176] on button "verified" at bounding box center [673, 193] width 342 height 37
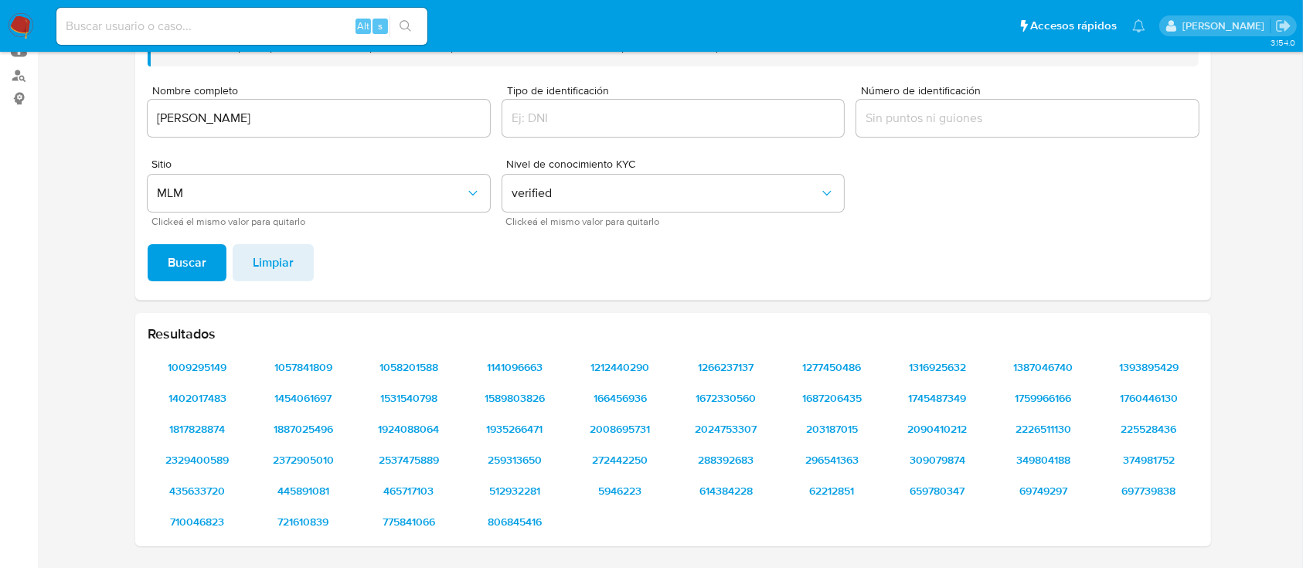
click at [439, 117] on input "MARCO ANTONIO GOMEZ PEREZ" at bounding box center [319, 118] width 342 height 20
click at [262, 281] on div "Debés completar, por lo menos, el campo "Nombre completo" o "Número de identifi…" at bounding box center [672, 157] width 1075 height 285
click at [267, 276] on span "Limpiar" at bounding box center [273, 263] width 41 height 34
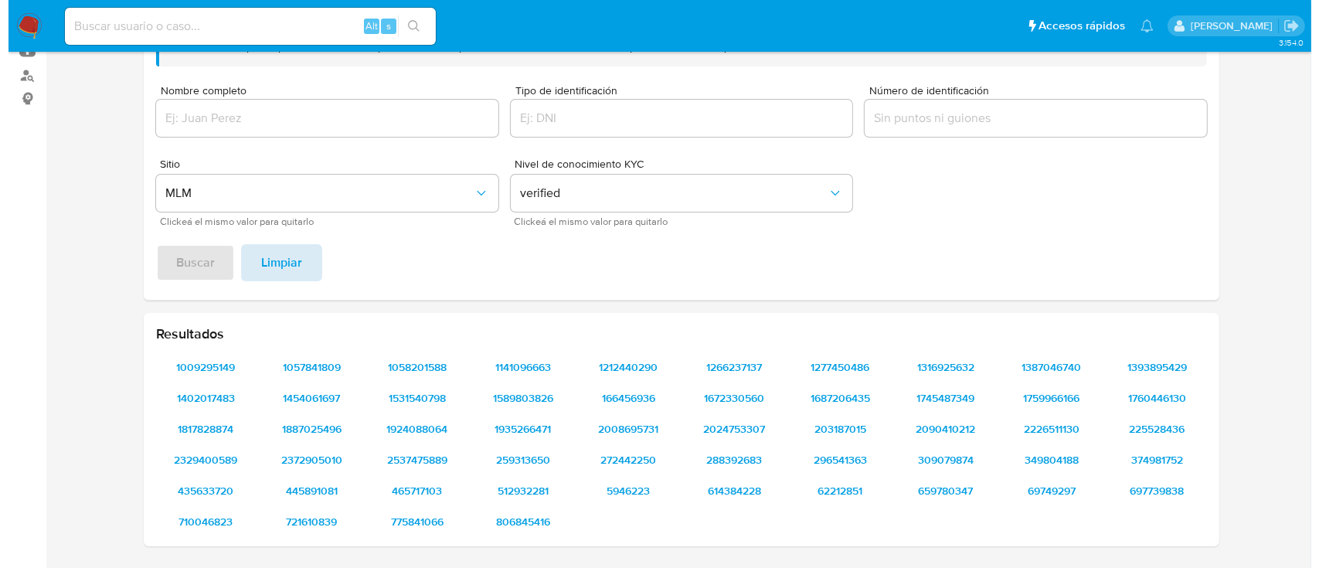
scroll to position [0, 0]
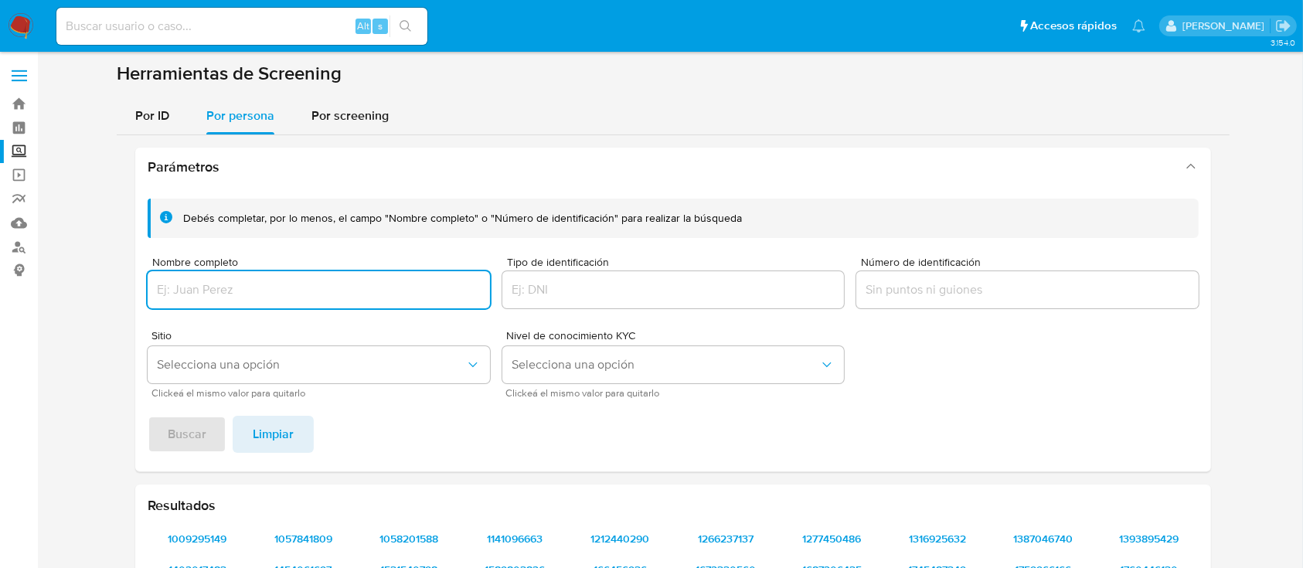
click at [228, 285] on input "Nombre completo" at bounding box center [319, 290] width 342 height 20
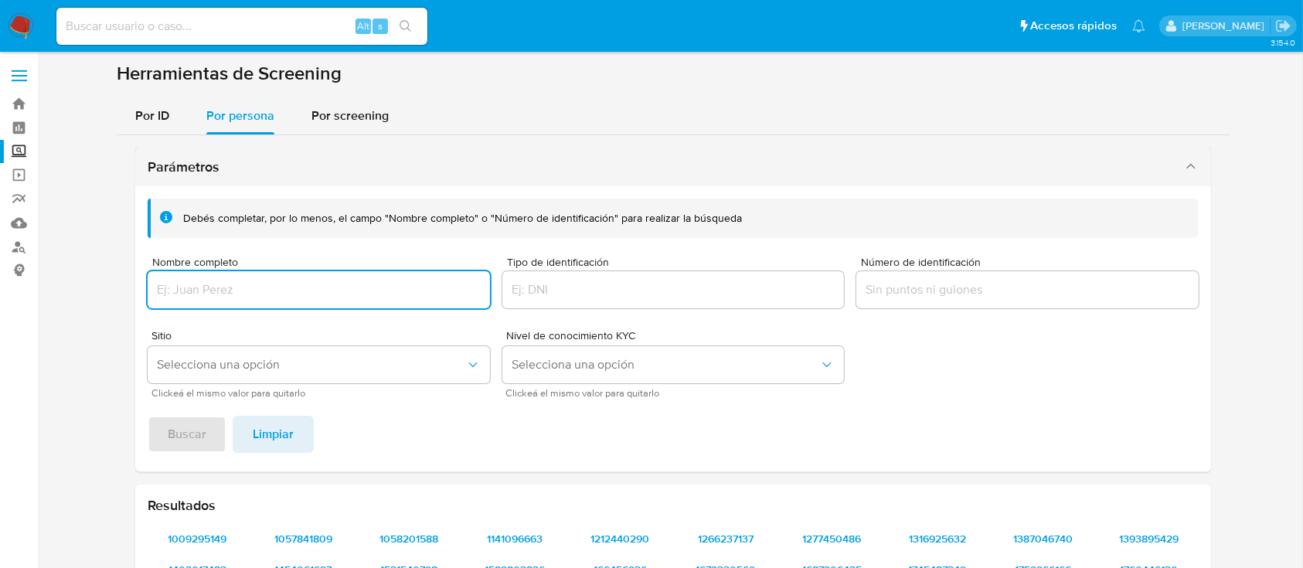
paste input "MARCO ANTONIO GOMEZ PEREZ"
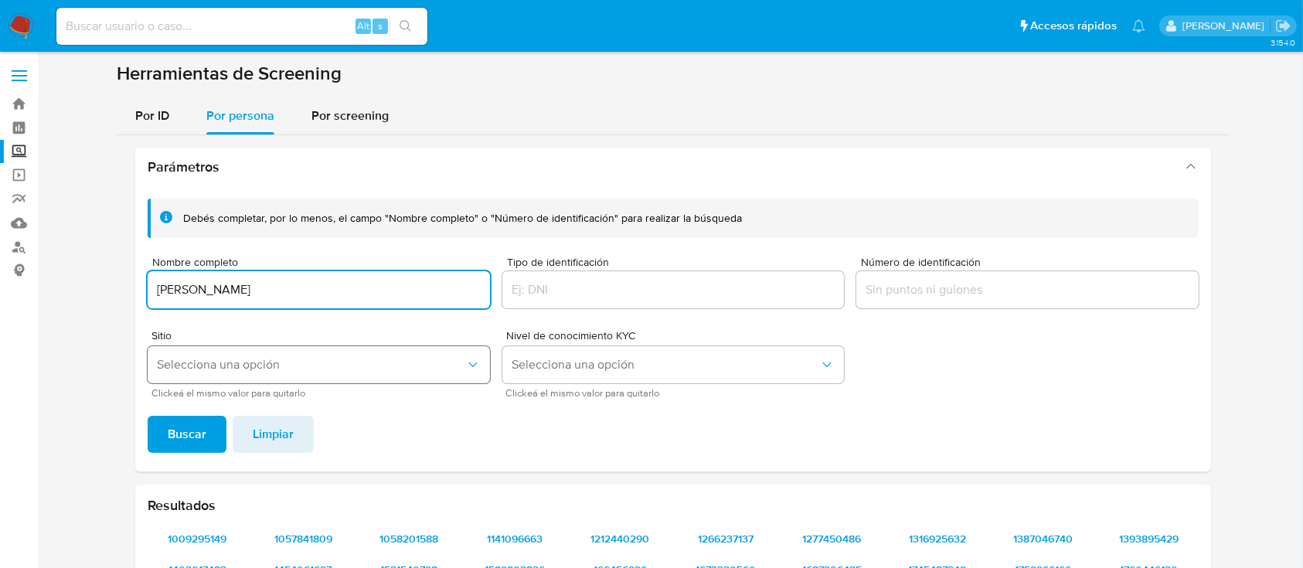
type input "MARCO ANTONIO GOMEZ PEREZ"
click at [262, 349] on button "Selecciona una opción" at bounding box center [319, 364] width 342 height 37
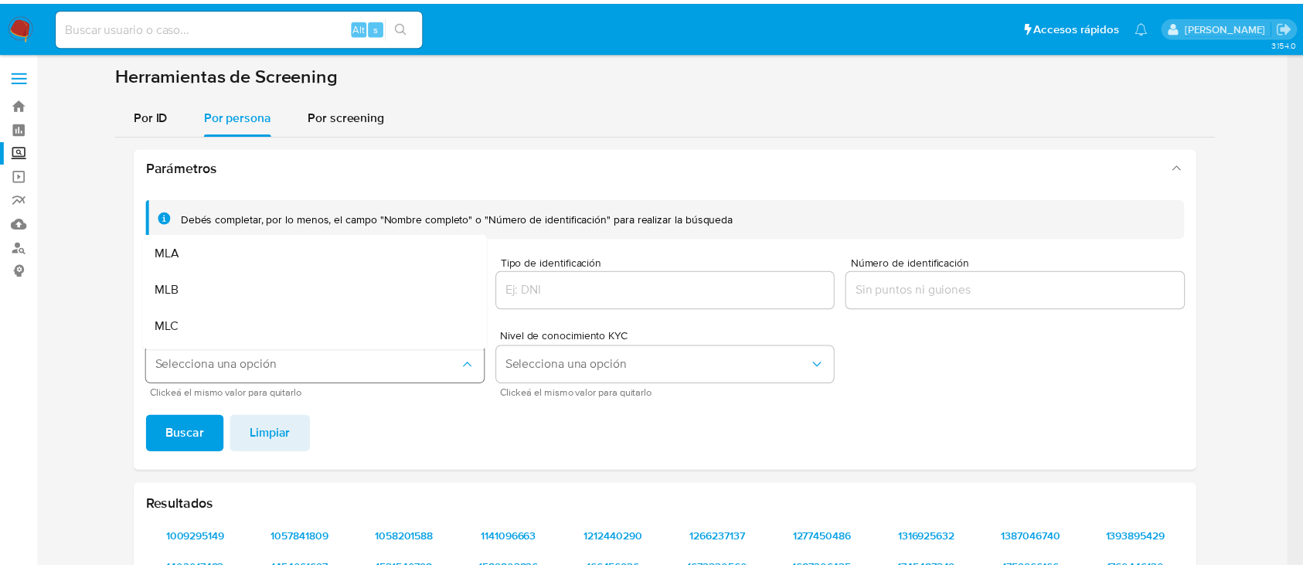
scroll to position [32, 0]
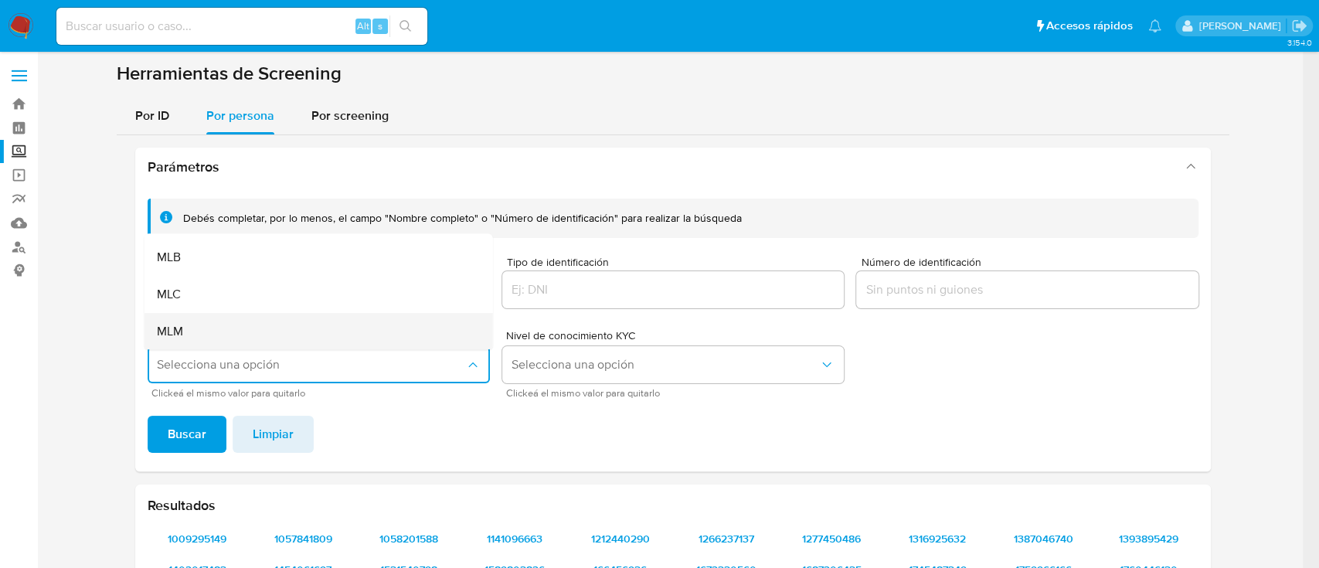
click at [224, 330] on div "MLM" at bounding box center [314, 331] width 314 height 37
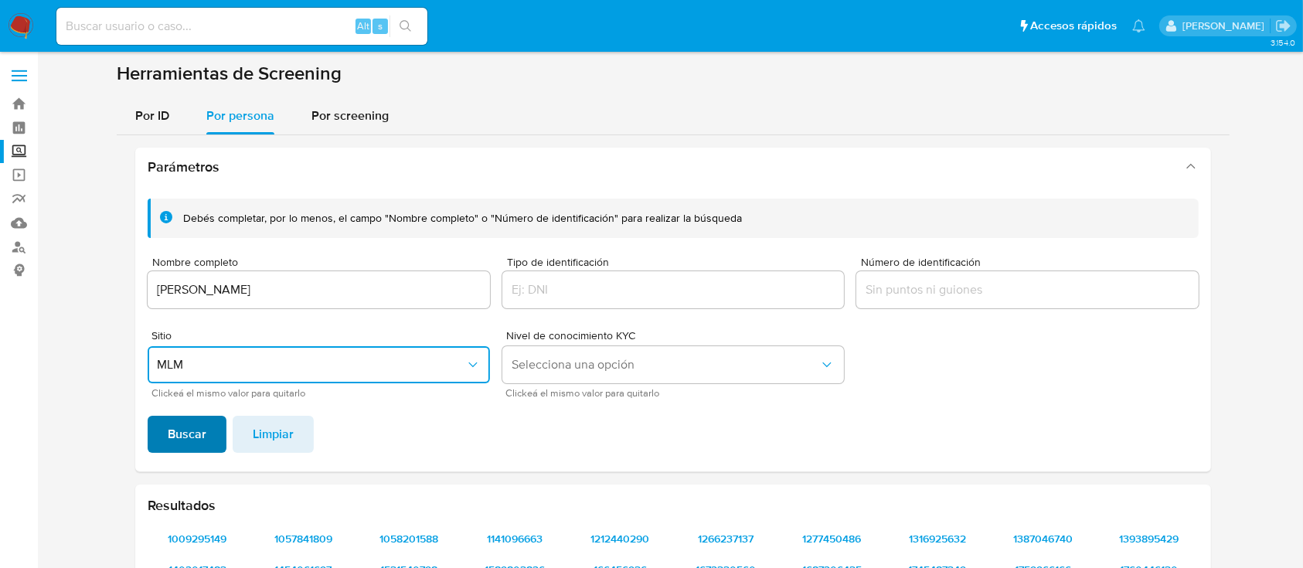
click at [202, 426] on span "Buscar" at bounding box center [187, 434] width 39 height 34
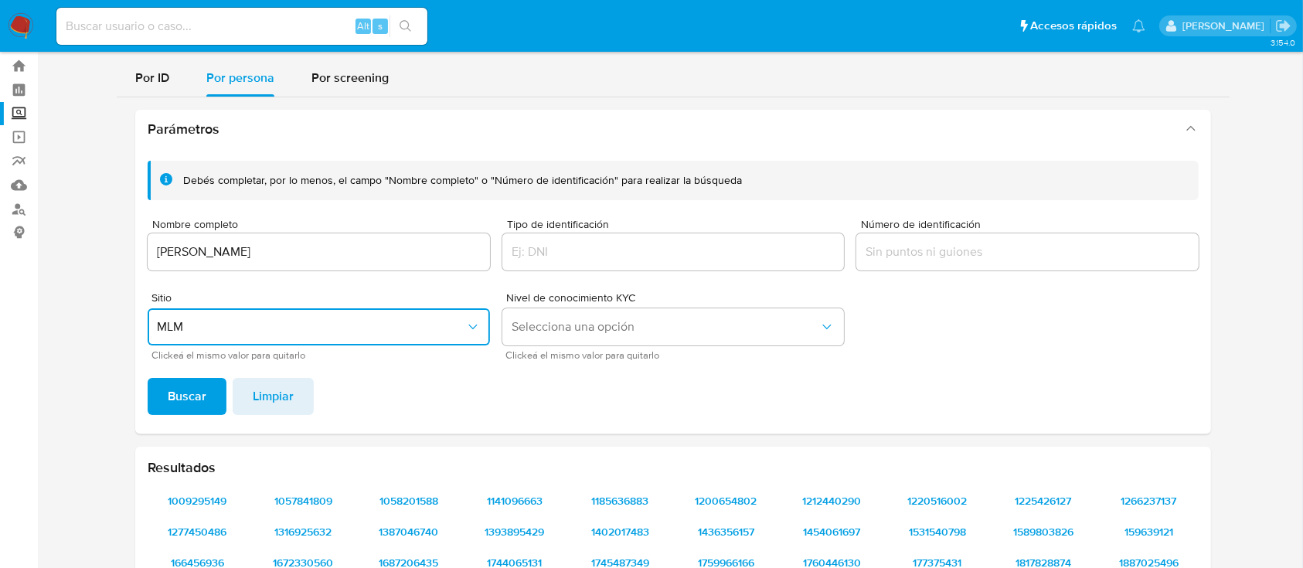
scroll to position [0, 0]
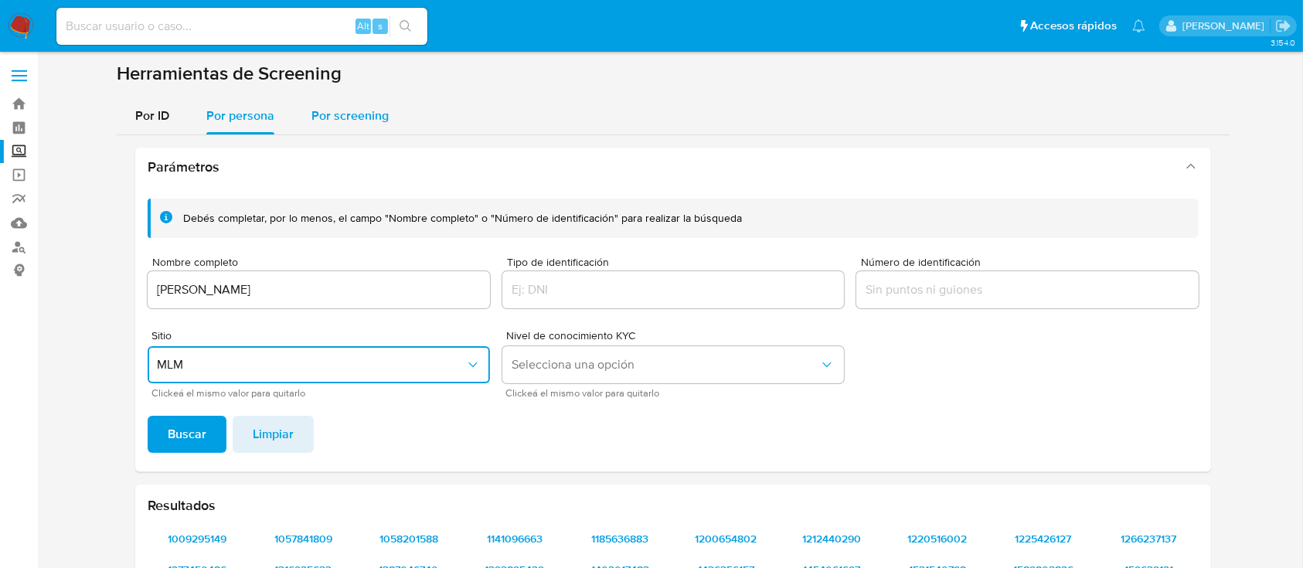
click at [357, 104] on div "Por screening" at bounding box center [349, 115] width 77 height 37
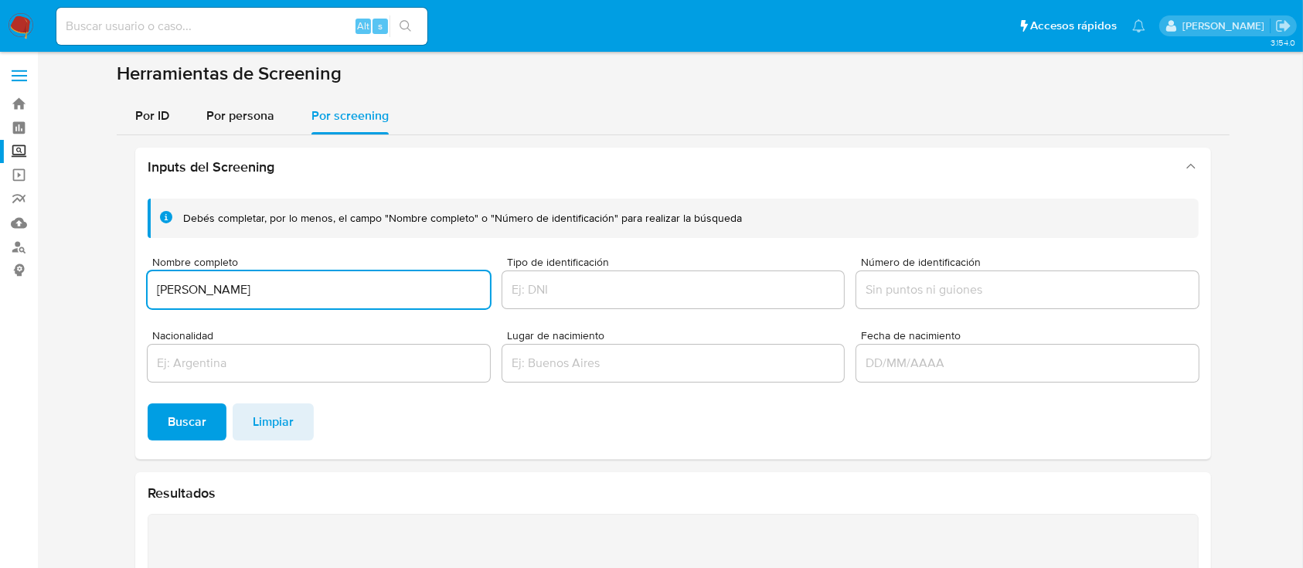
type input "MARCO ANTONIO GOMEZ PEREZ"
click at [927, 370] on input "Fecha de nacimiento" at bounding box center [1027, 363] width 342 height 20
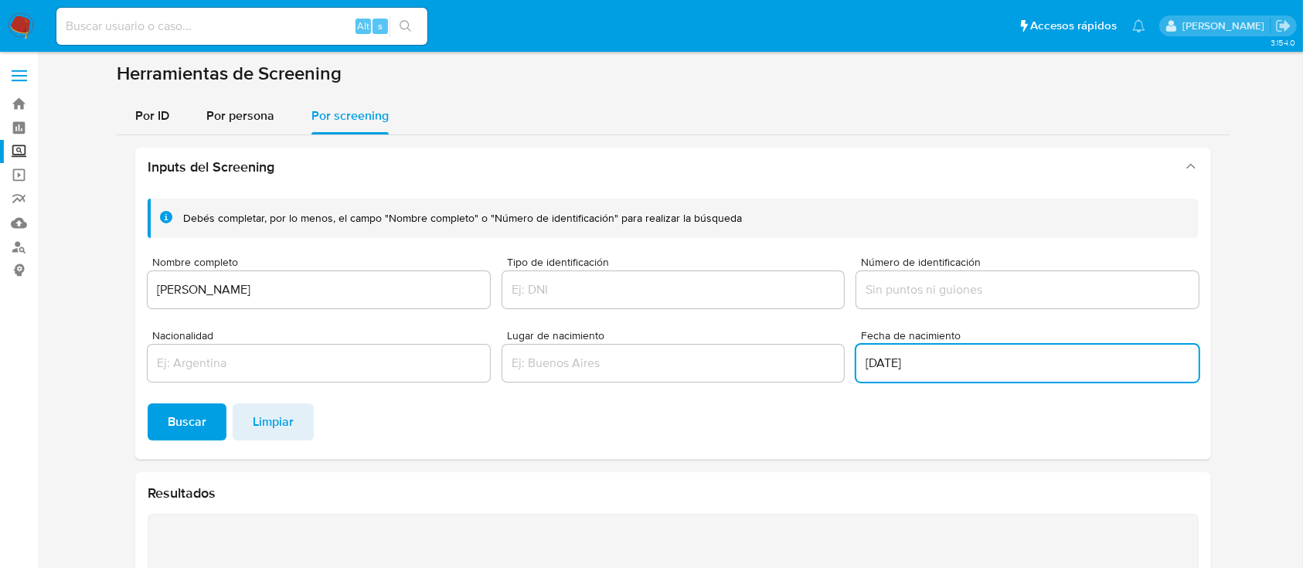
type input "26/04/1981"
click at [217, 366] on input "Nacionalidad" at bounding box center [319, 363] width 342 height 20
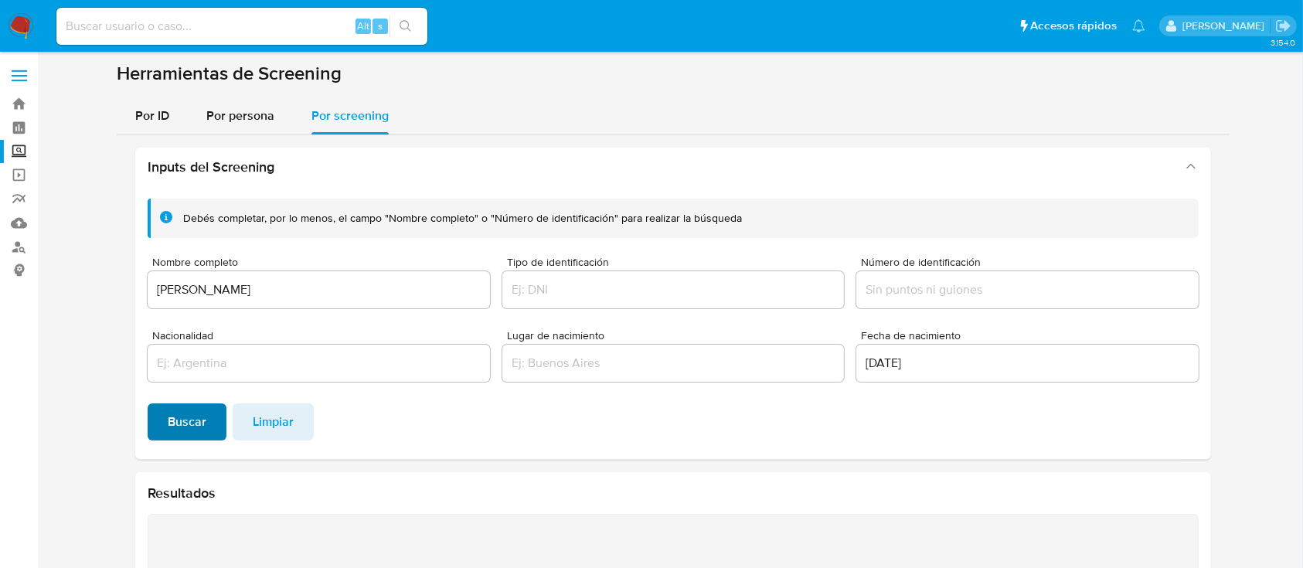
click at [189, 430] on span "Buscar" at bounding box center [187, 422] width 39 height 34
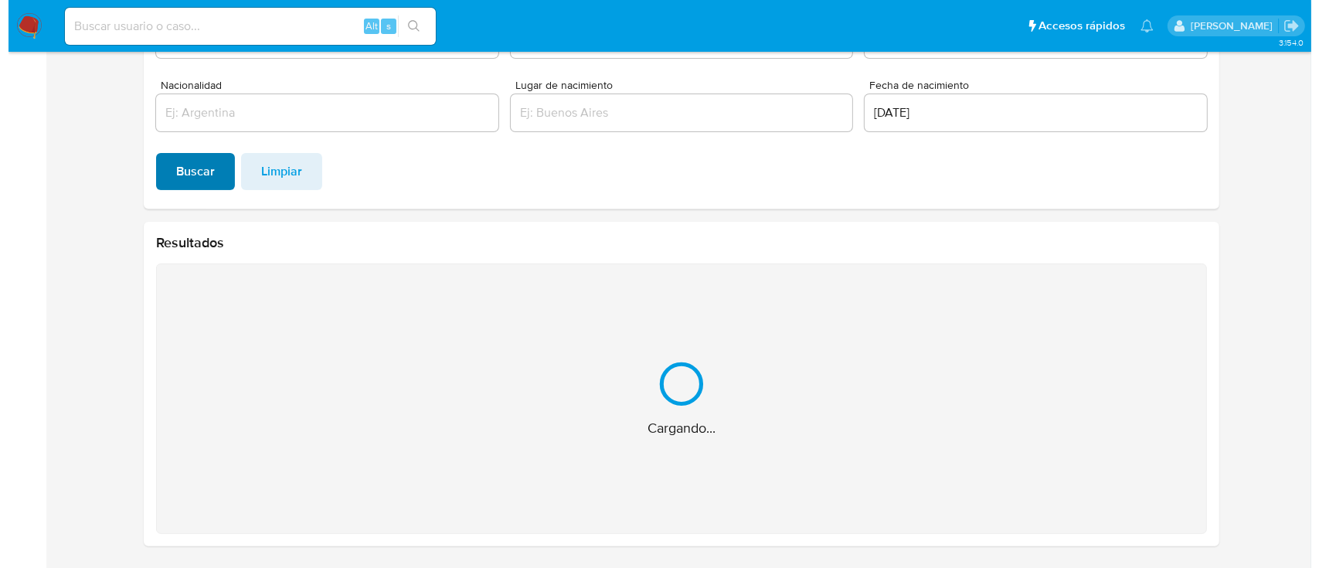
scroll to position [120, 0]
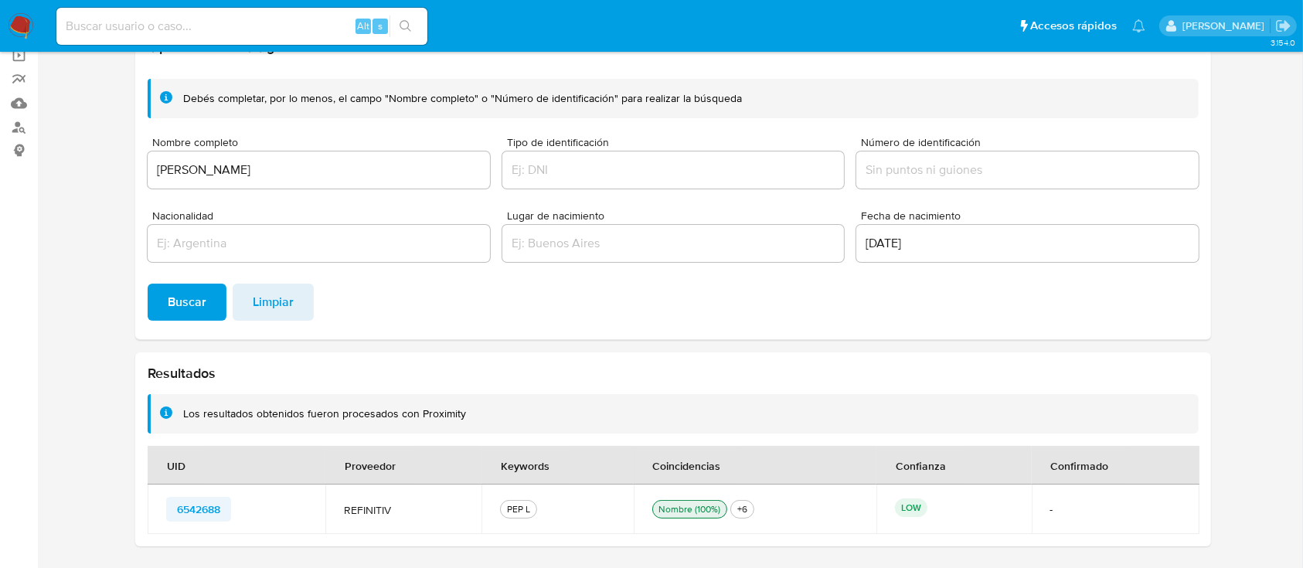
click at [223, 506] on button "6542688" at bounding box center [198, 509] width 65 height 25
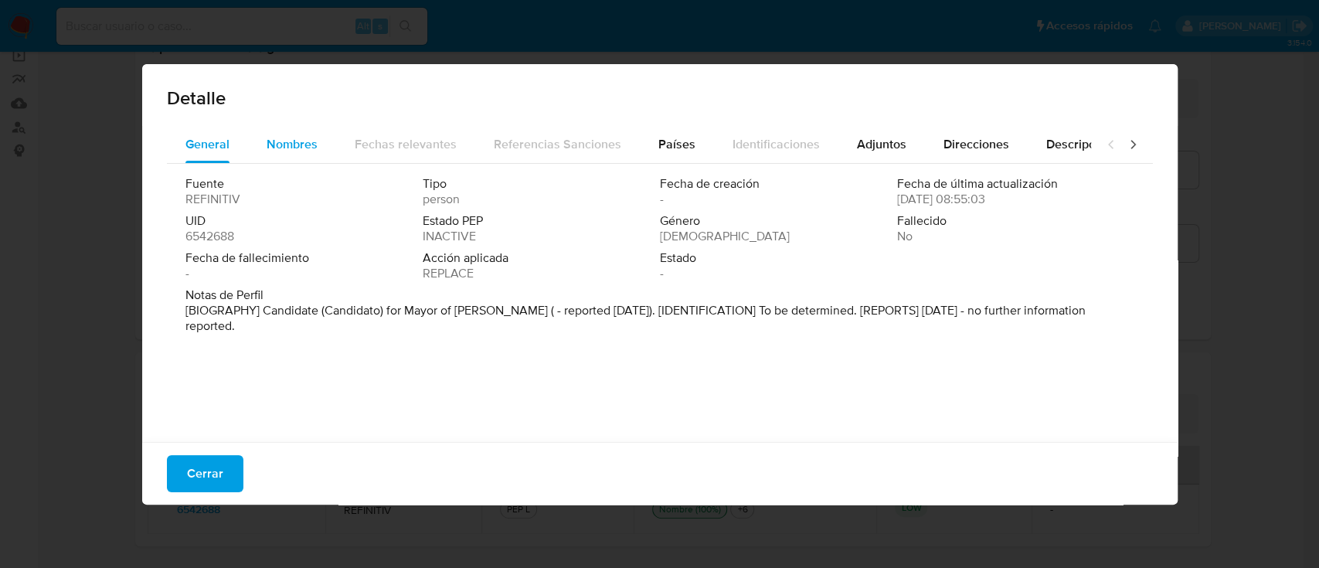
click at [305, 142] on span "Nombres" at bounding box center [292, 144] width 51 height 18
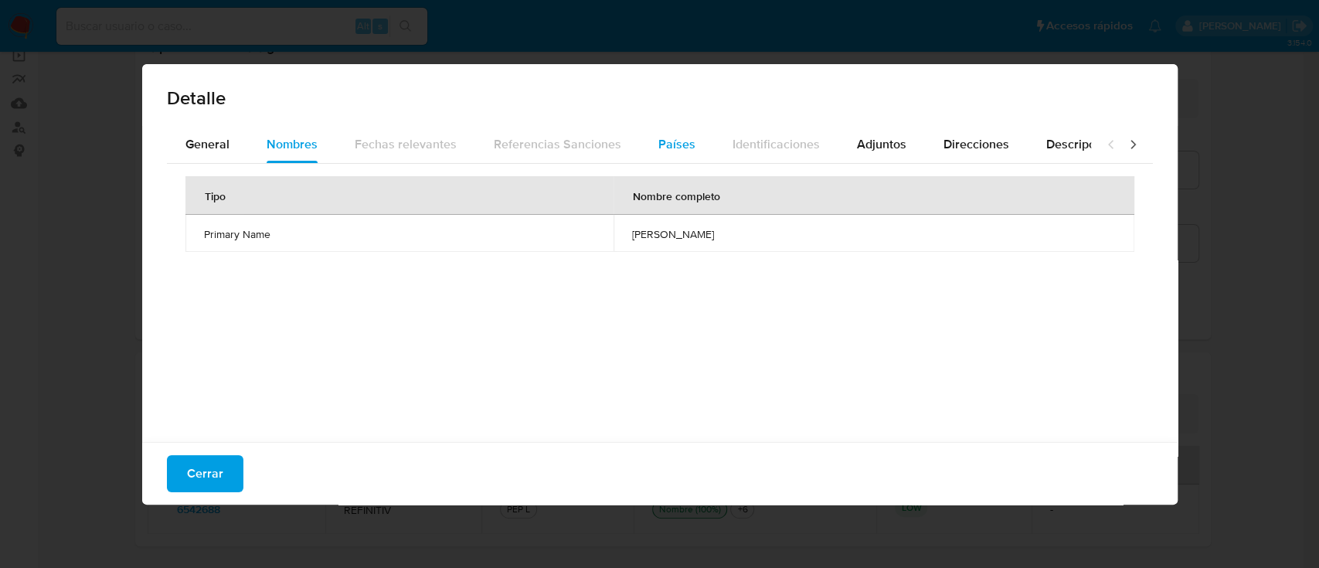
click at [671, 141] on span "Países" at bounding box center [676, 144] width 37 height 18
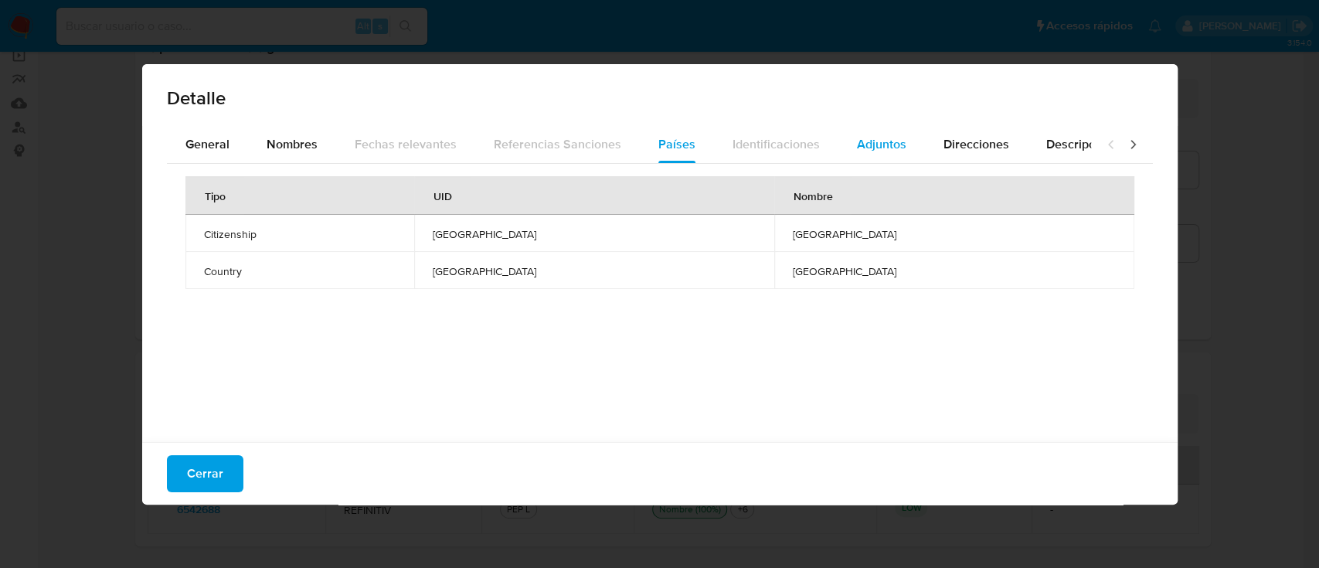
click at [857, 146] on span "Adjuntos" at bounding box center [881, 144] width 49 height 18
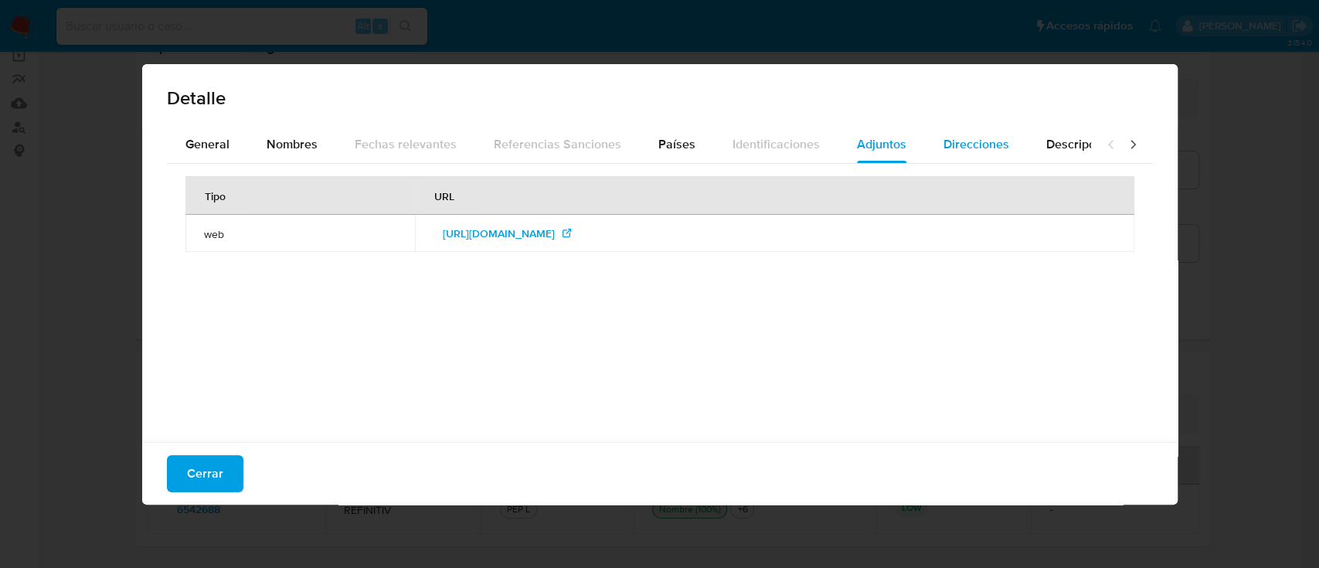
click at [948, 154] on div "Direcciones" at bounding box center [976, 144] width 66 height 37
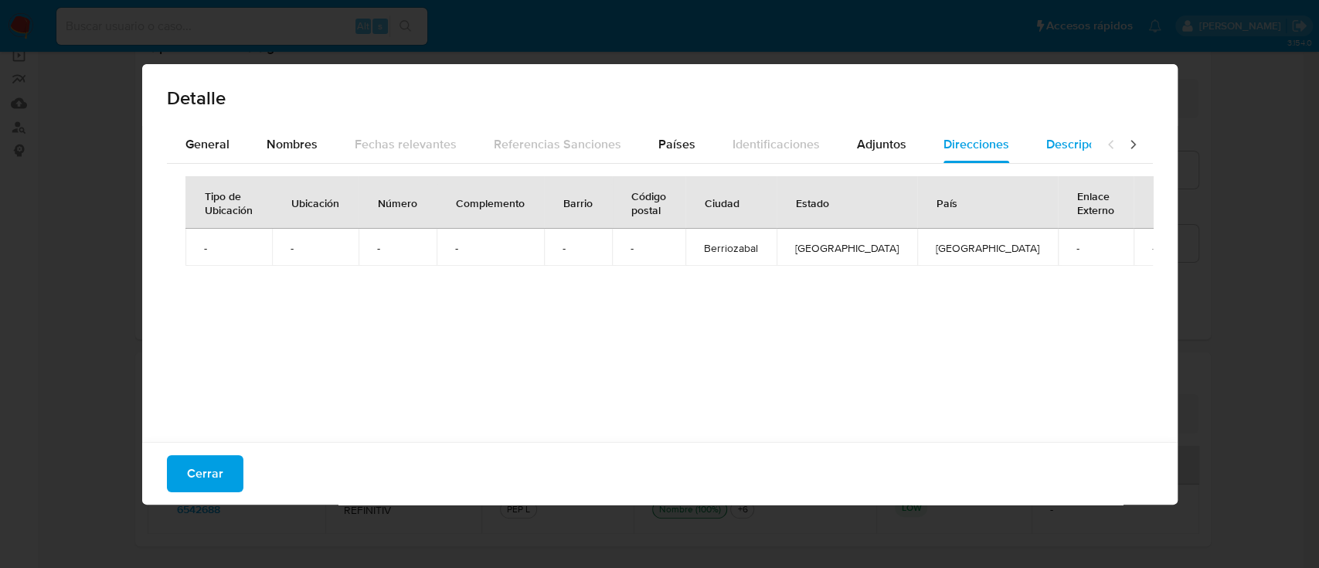
click at [1056, 152] on span "Descripciones" at bounding box center [1085, 144] width 79 height 18
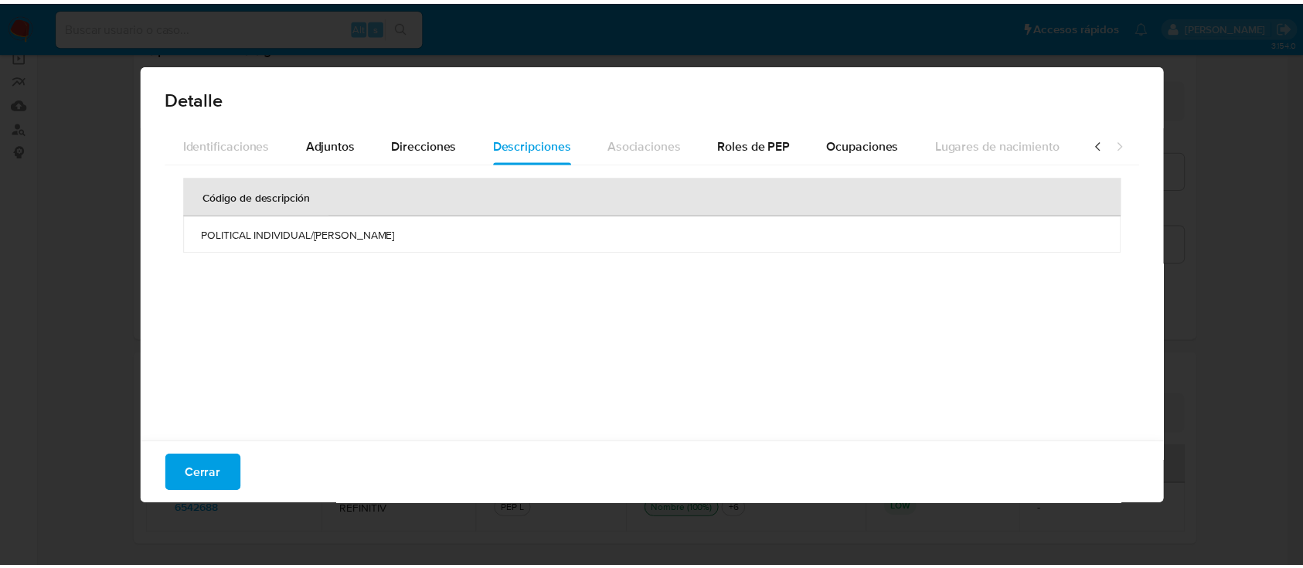
scroll to position [0, 550]
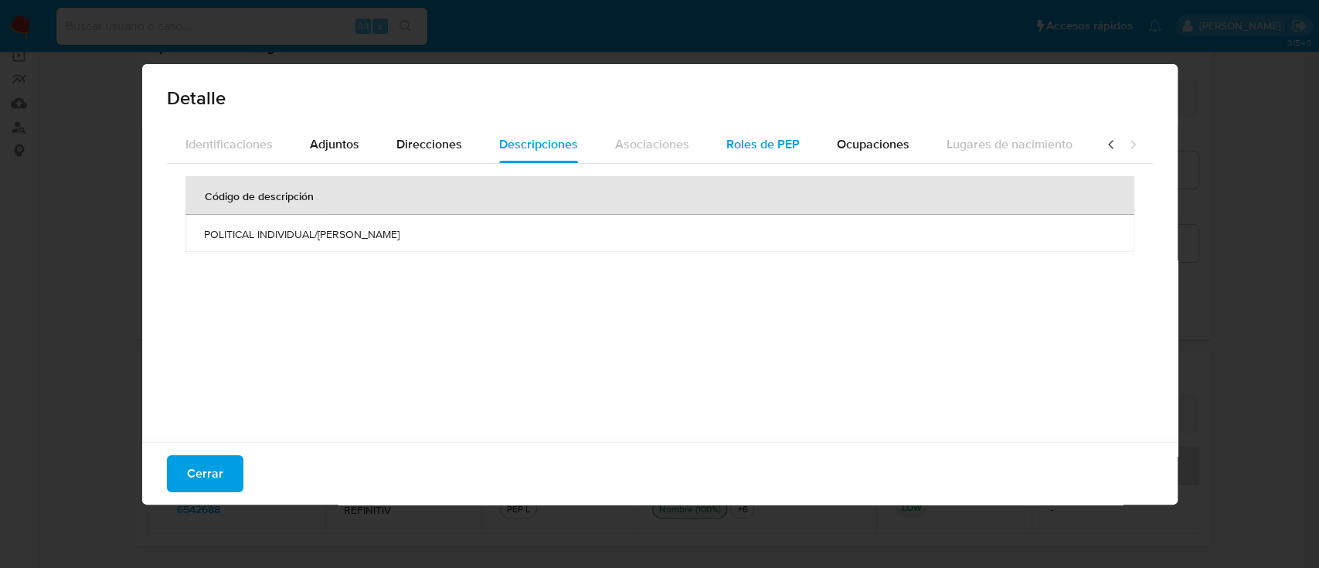
click at [766, 144] on span "Roles de PEP" at bounding box center [762, 144] width 73 height 18
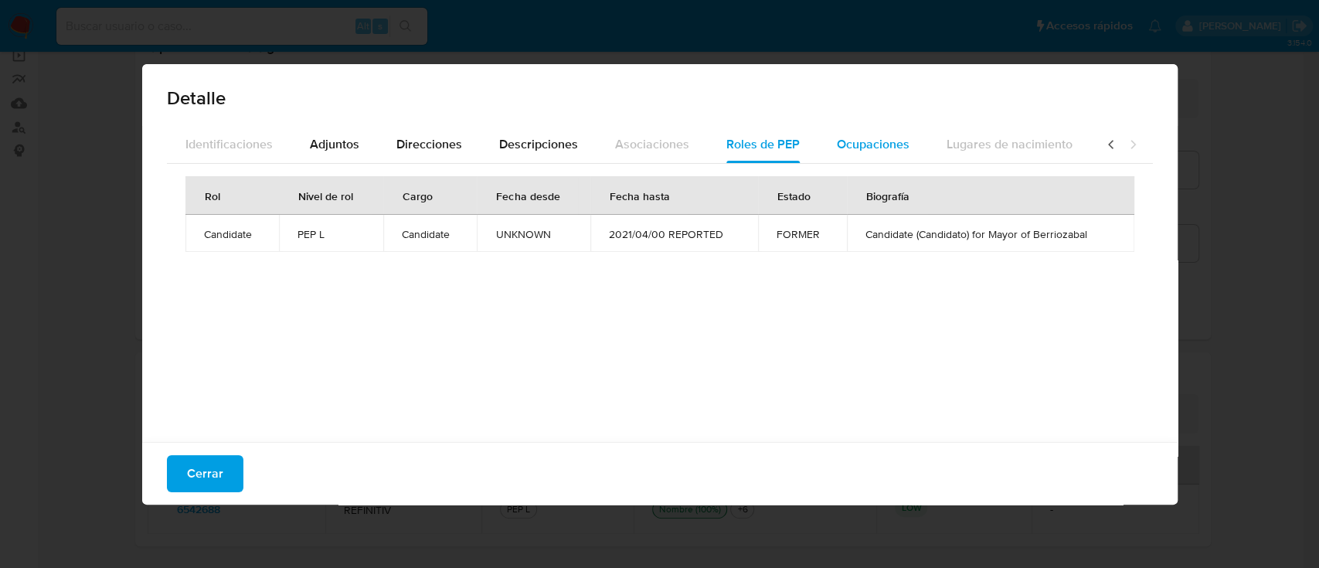
click at [837, 148] on span "Ocupaciones" at bounding box center [873, 144] width 73 height 18
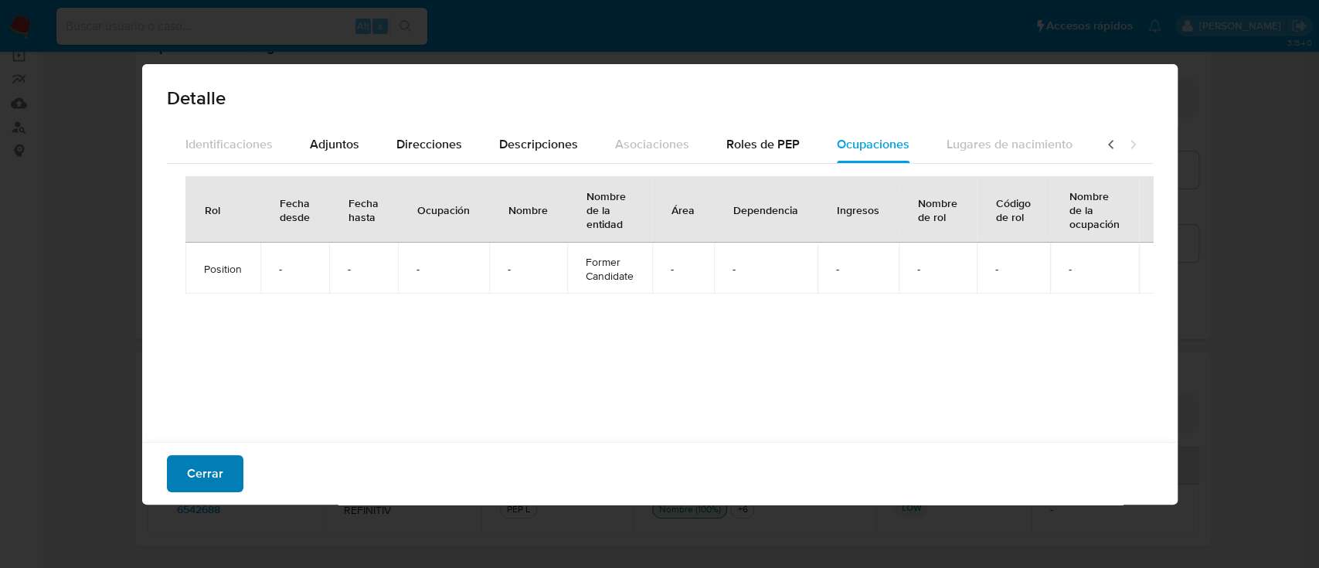
click at [181, 474] on button "Cerrar" at bounding box center [205, 473] width 76 height 37
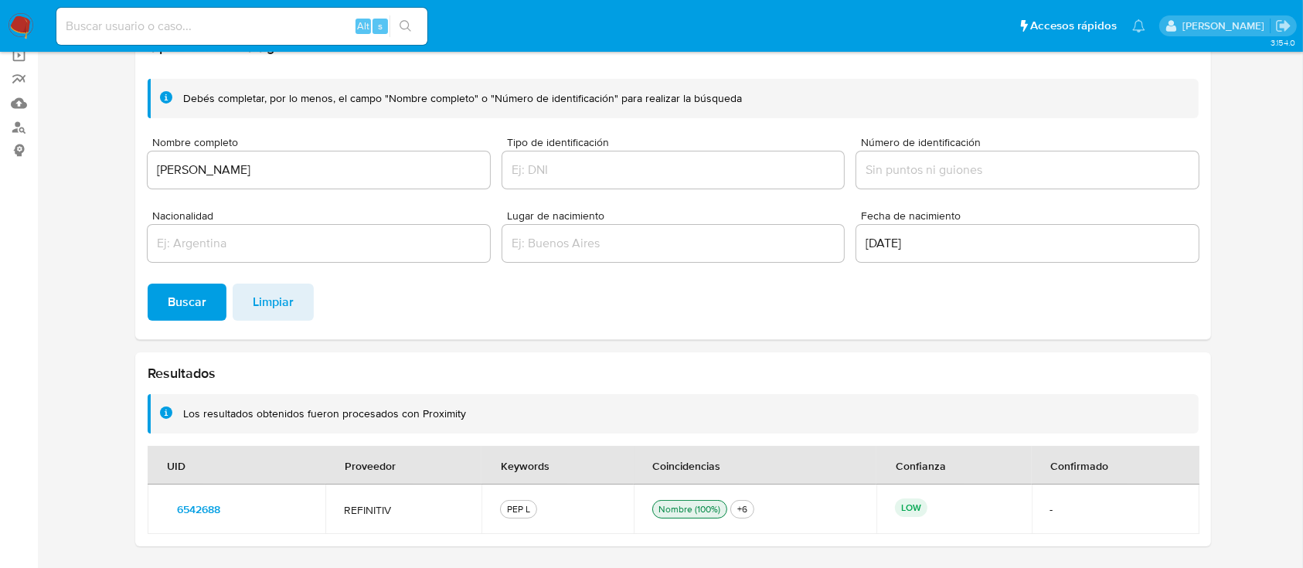
drag, startPoint x: 209, startPoint y: 508, endPoint x: 231, endPoint y: 545, distance: 43.3
click at [231, 545] on div "Resultados Los resultados obtenidos fueron procesados con Proximity UID Proveed…" at bounding box center [672, 449] width 1075 height 194
drag, startPoint x: 229, startPoint y: 508, endPoint x: 150, endPoint y: 509, distance: 79.6
click at [150, 509] on td "6542688" at bounding box center [237, 508] width 178 height 49
drag, startPoint x: 150, startPoint y: 509, endPoint x: 242, endPoint y: 510, distance: 91.9
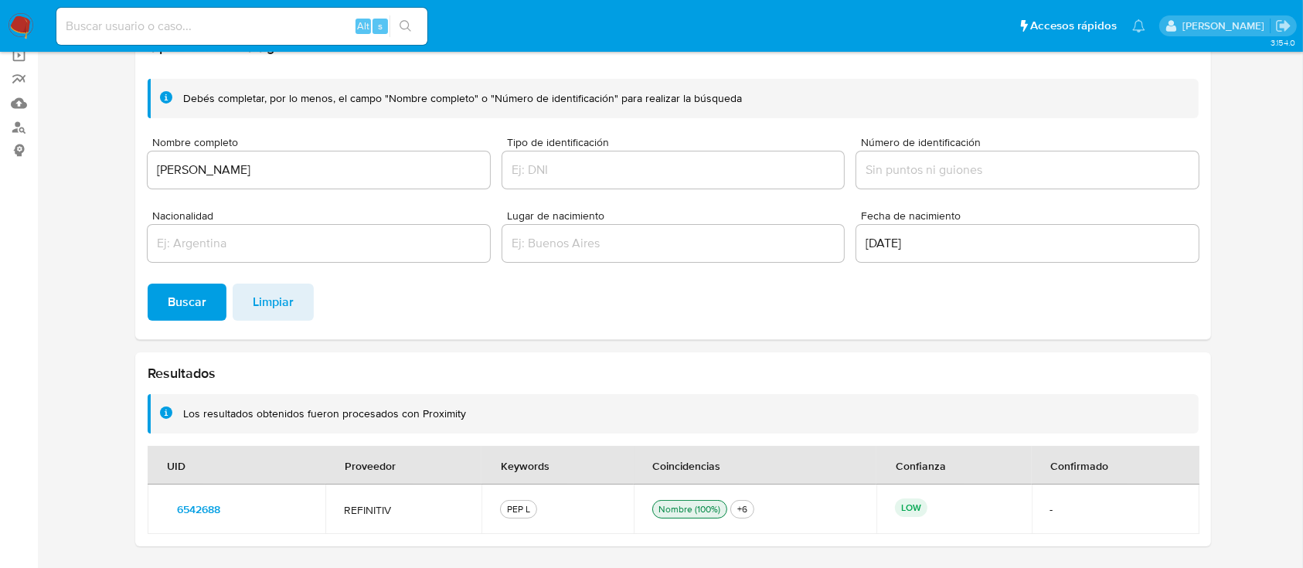
click at [242, 510] on td "6542688" at bounding box center [237, 508] width 178 height 49
click at [94, 22] on input at bounding box center [241, 26] width 371 height 20
paste input "6542688"
type input "6542688"
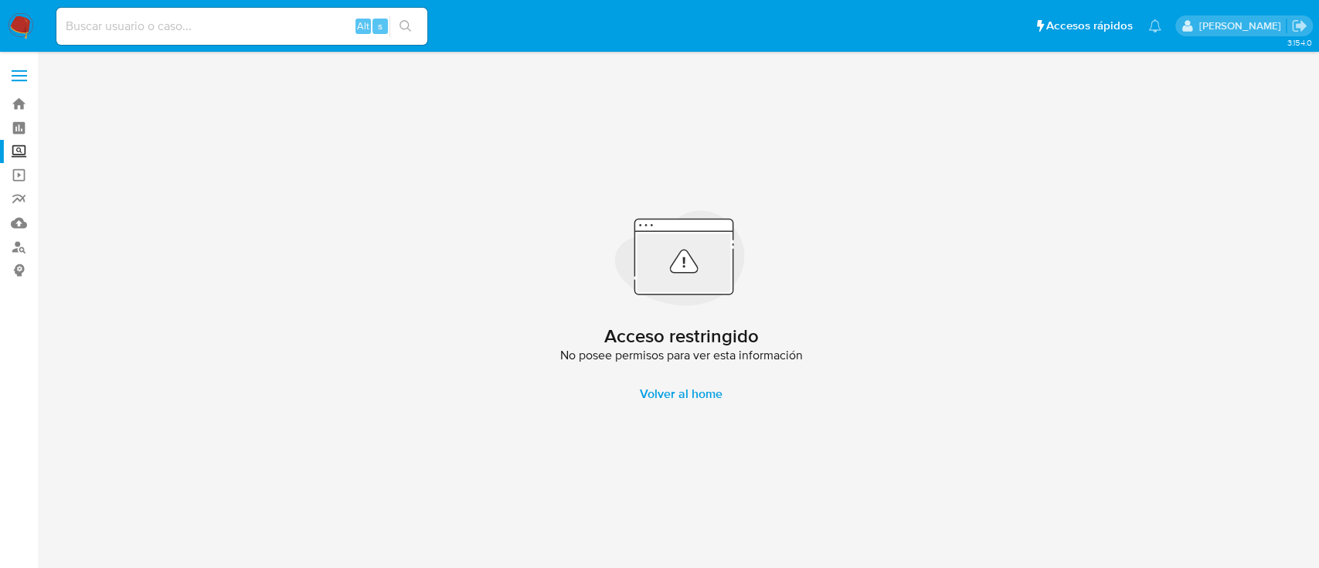
click at [29, 27] on img at bounding box center [21, 26] width 26 height 26
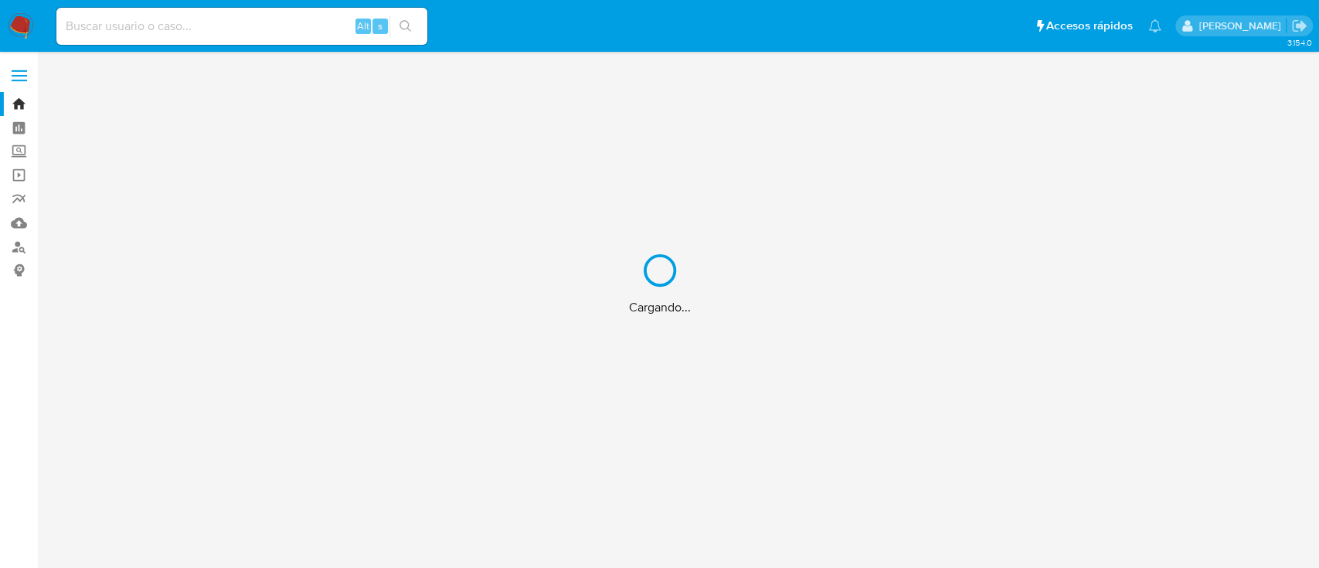
click at [110, 28] on div "Cargando..." at bounding box center [659, 284] width 1319 height 568
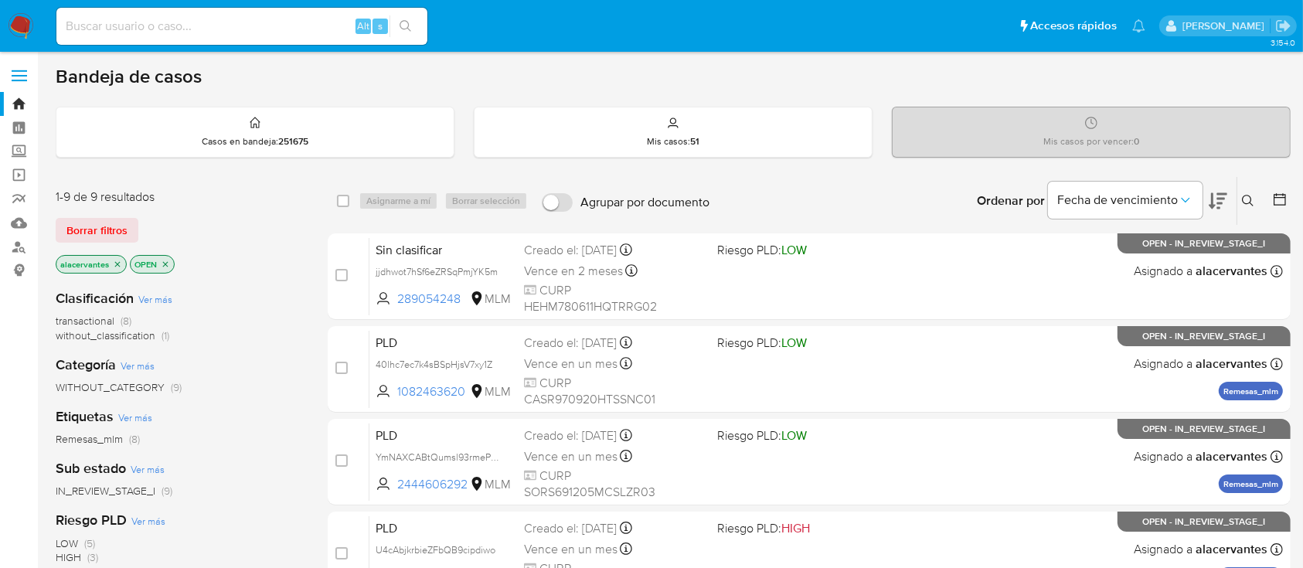
click at [102, 28] on input at bounding box center [241, 26] width 371 height 20
paste input "6542688"
type input "6542688"
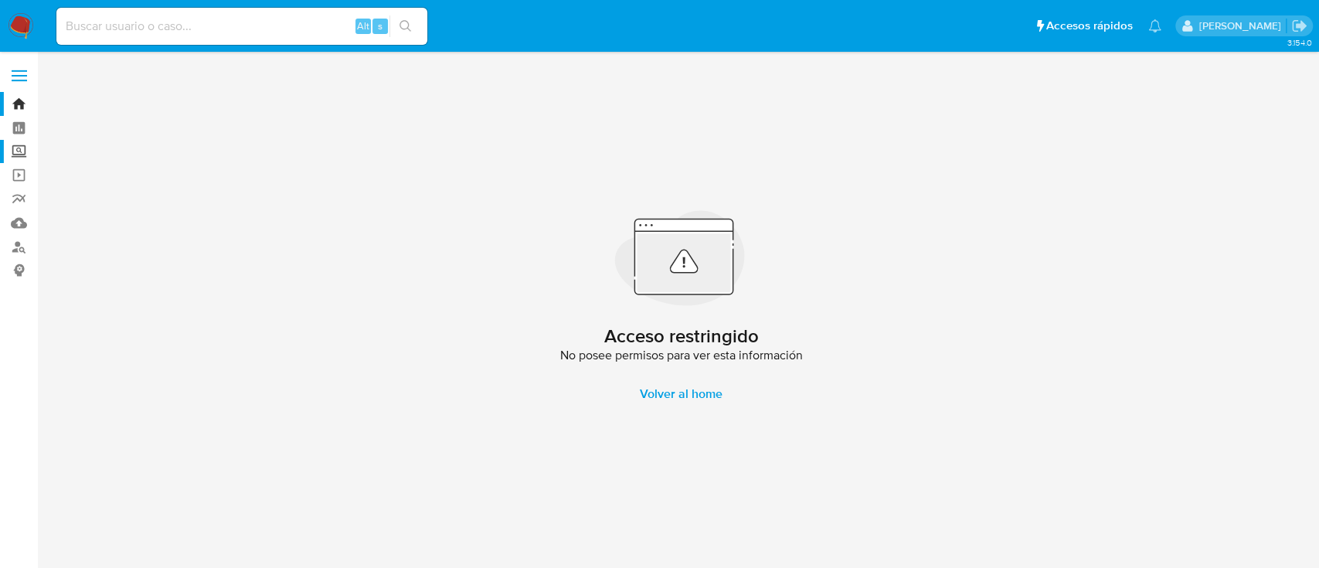
click at [19, 145] on label "Screening" at bounding box center [92, 152] width 184 height 24
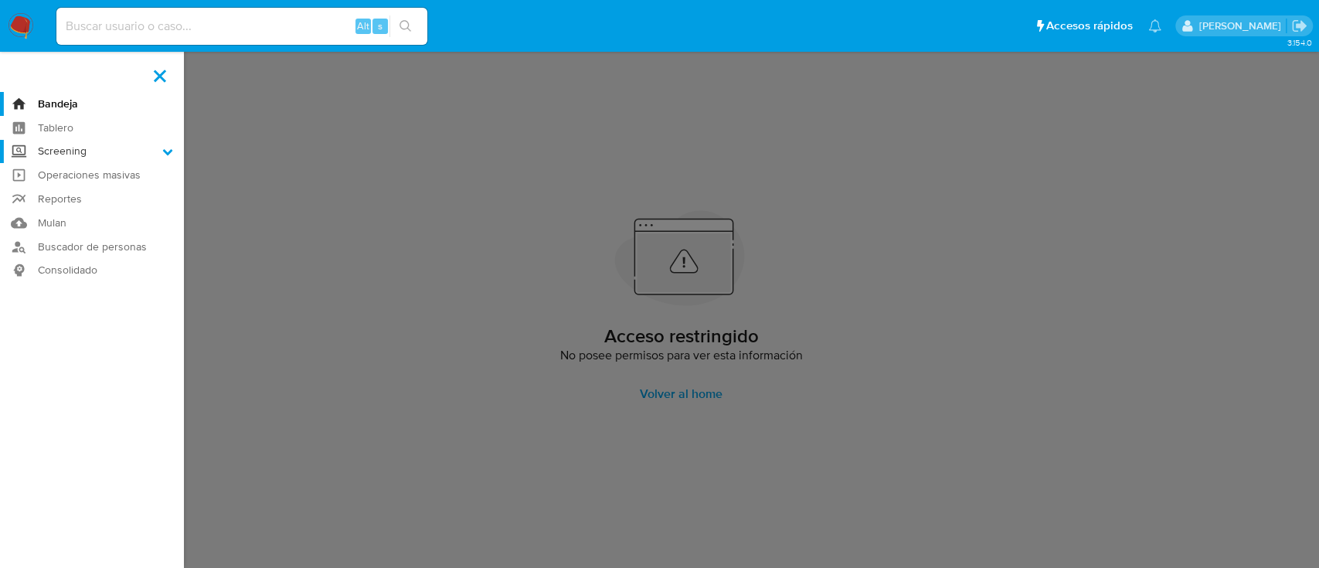
click at [0, 0] on input "Screening" at bounding box center [0, 0] width 0 height 0
click at [98, 211] on link "Herramientas" at bounding box center [92, 211] width 184 height 19
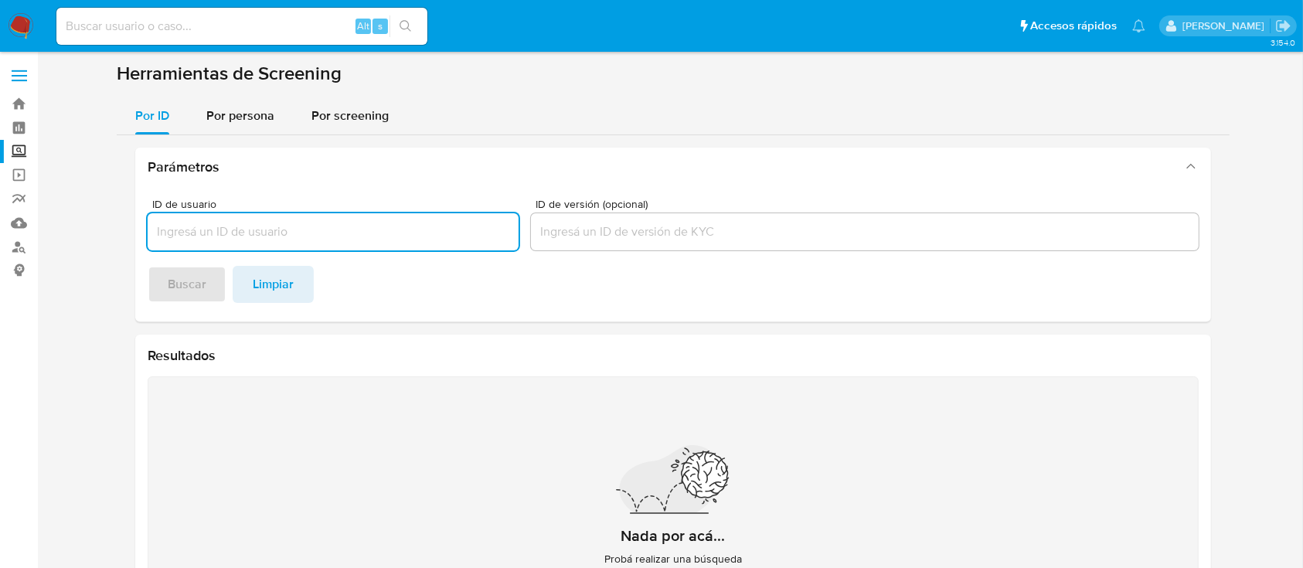
click at [382, 222] on input "ID de usuario" at bounding box center [333, 232] width 371 height 20
click at [260, 111] on span "Por persona" at bounding box center [240, 116] width 68 height 18
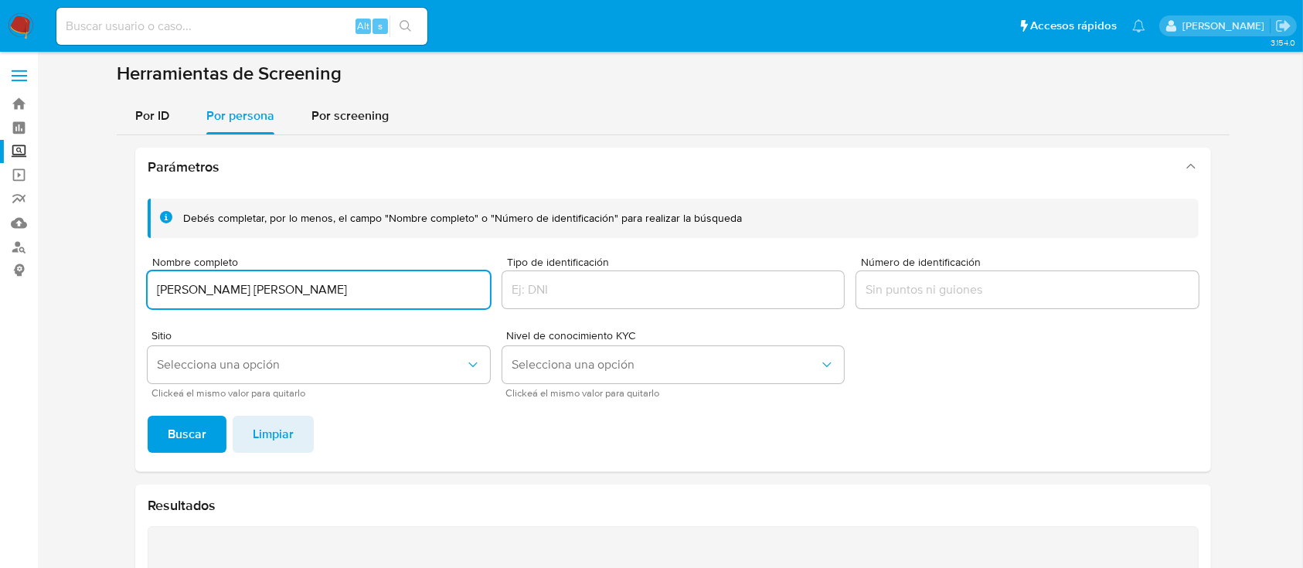
type input "[PERSON_NAME] [PERSON_NAME]"
click at [286, 383] on div "Sitio Selecciona una opción Clickeá el mismo valor para quitarlo" at bounding box center [319, 363] width 342 height 67
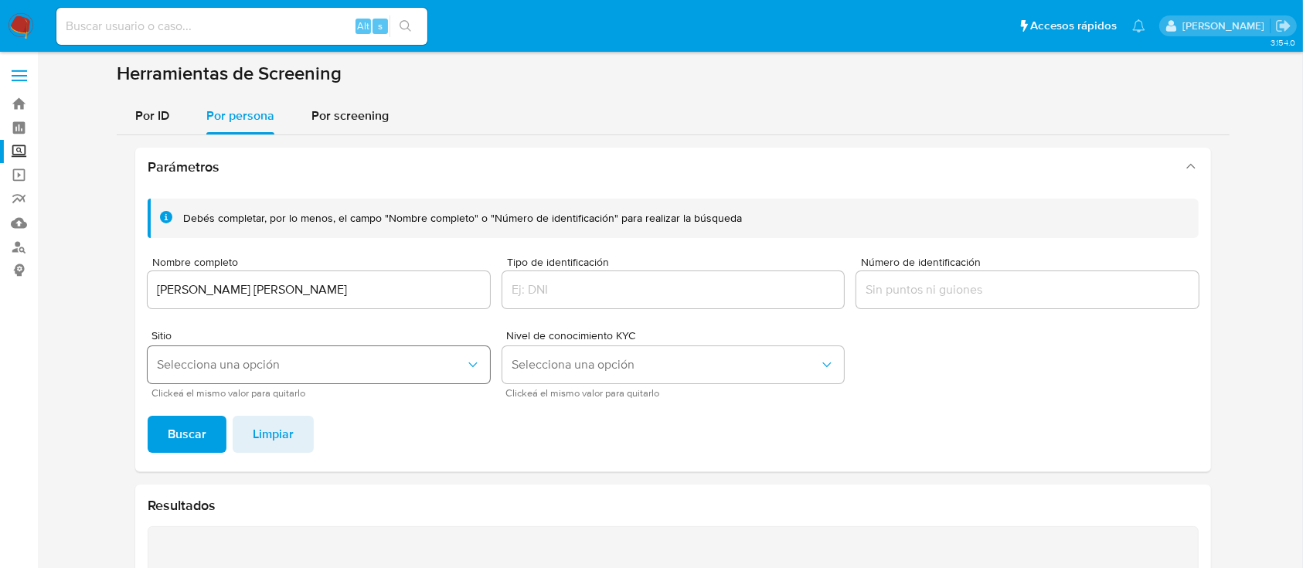
click at [304, 372] on button "Selecciona una opción" at bounding box center [319, 364] width 342 height 37
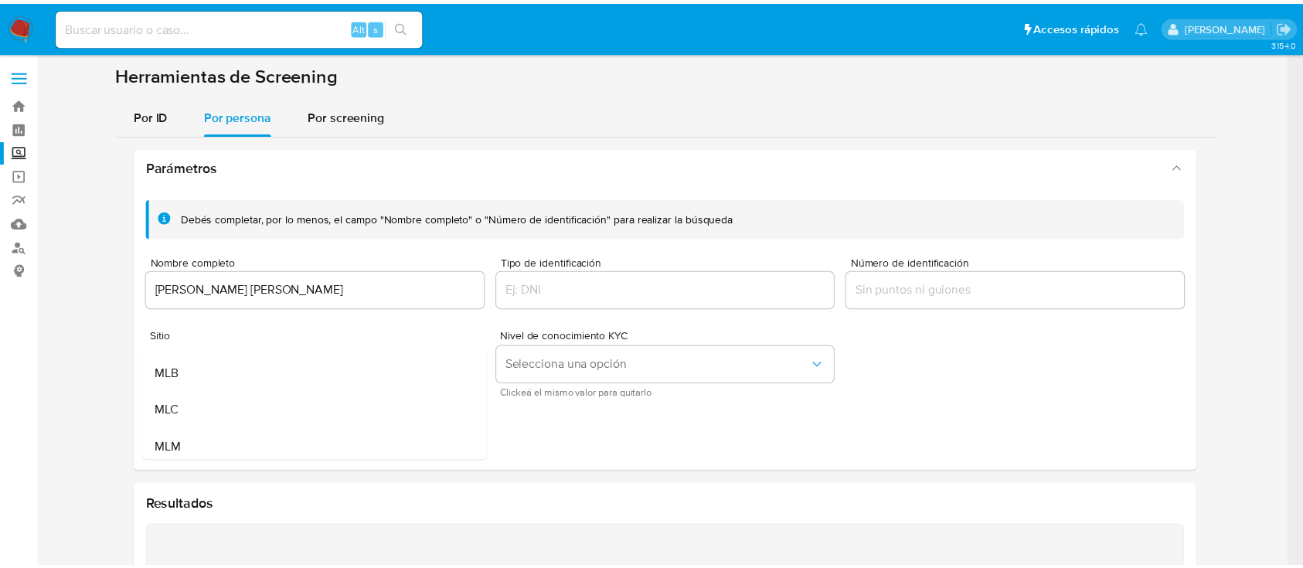
scroll to position [41, 0]
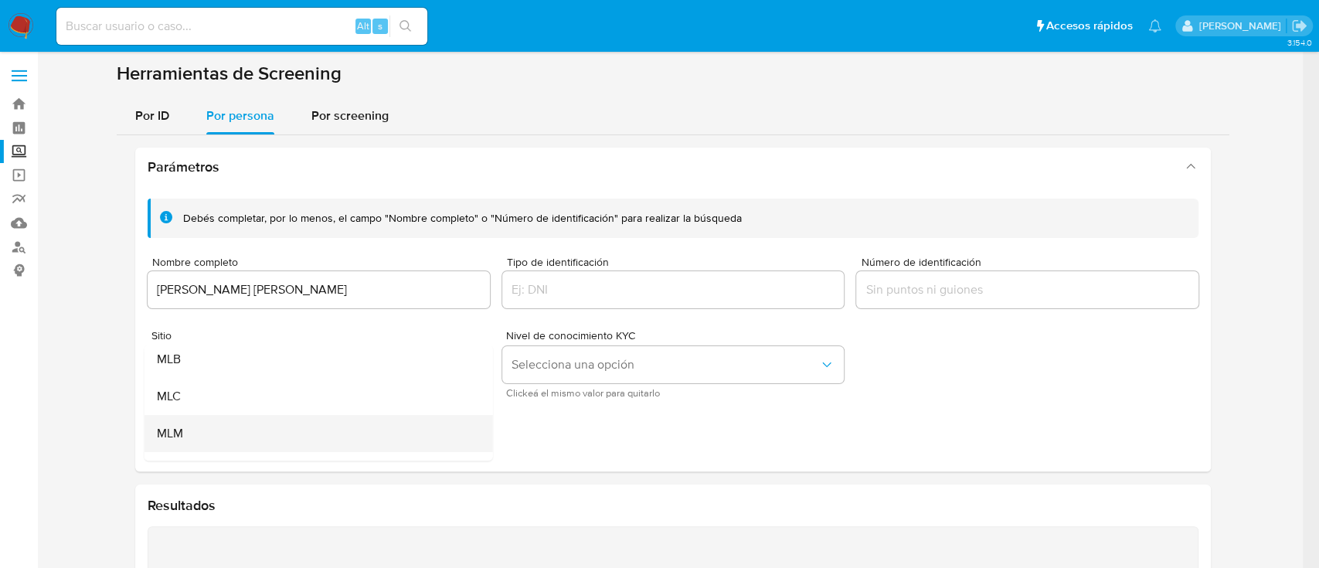
click at [251, 445] on div "MLM" at bounding box center [314, 433] width 314 height 37
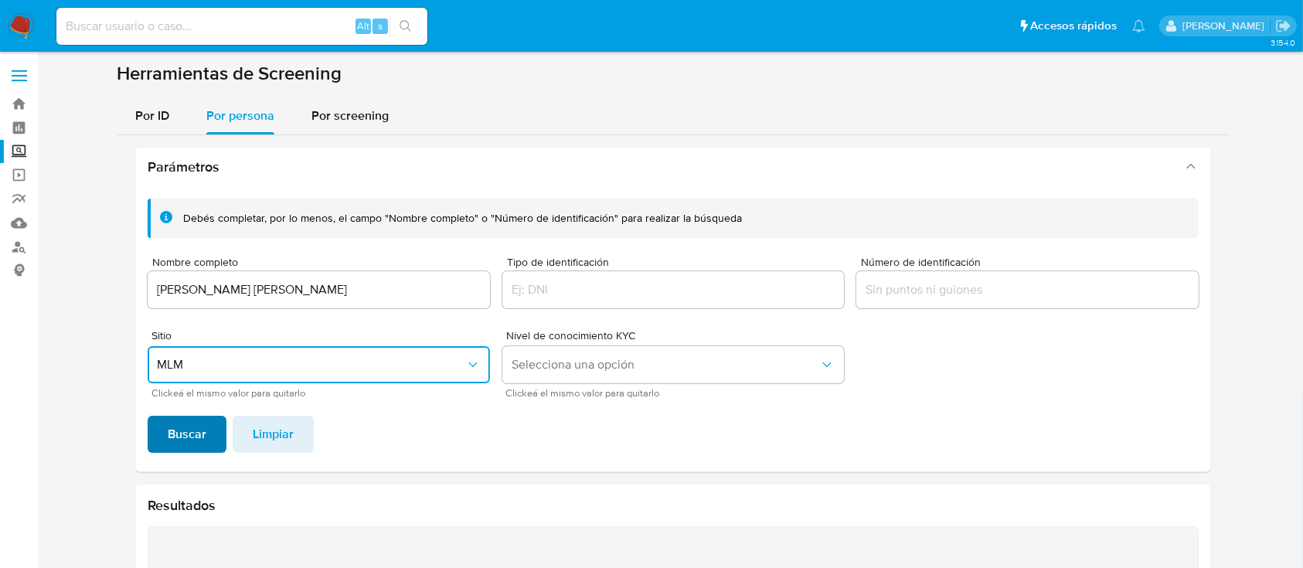
click at [168, 433] on span "Buscar" at bounding box center [187, 434] width 39 height 34
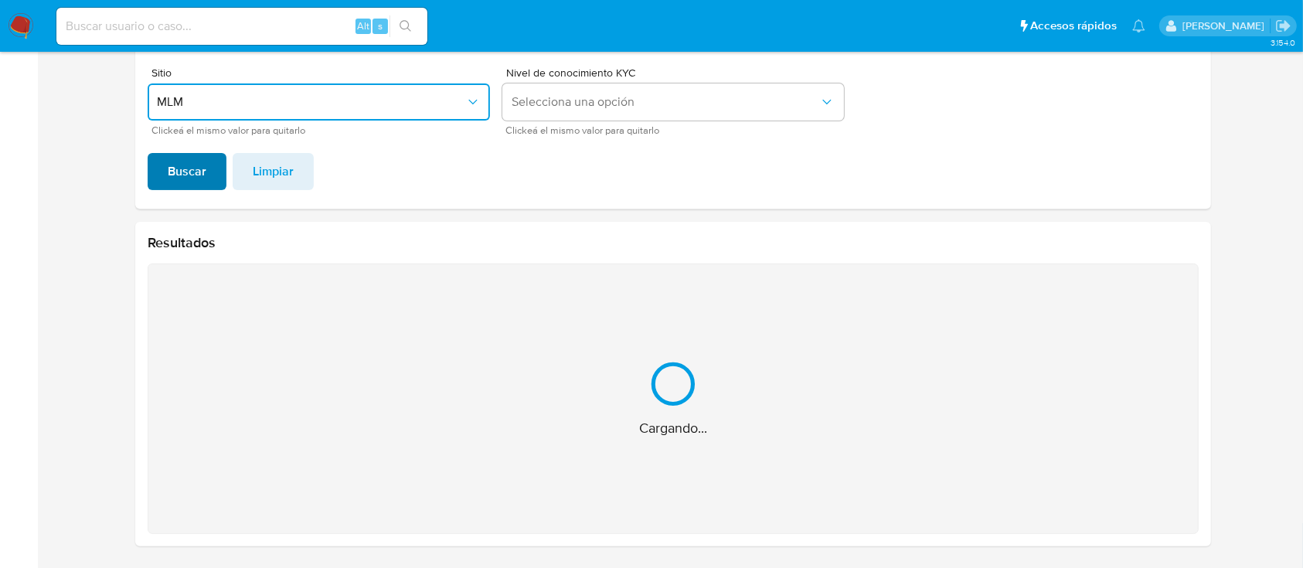
scroll to position [202, 0]
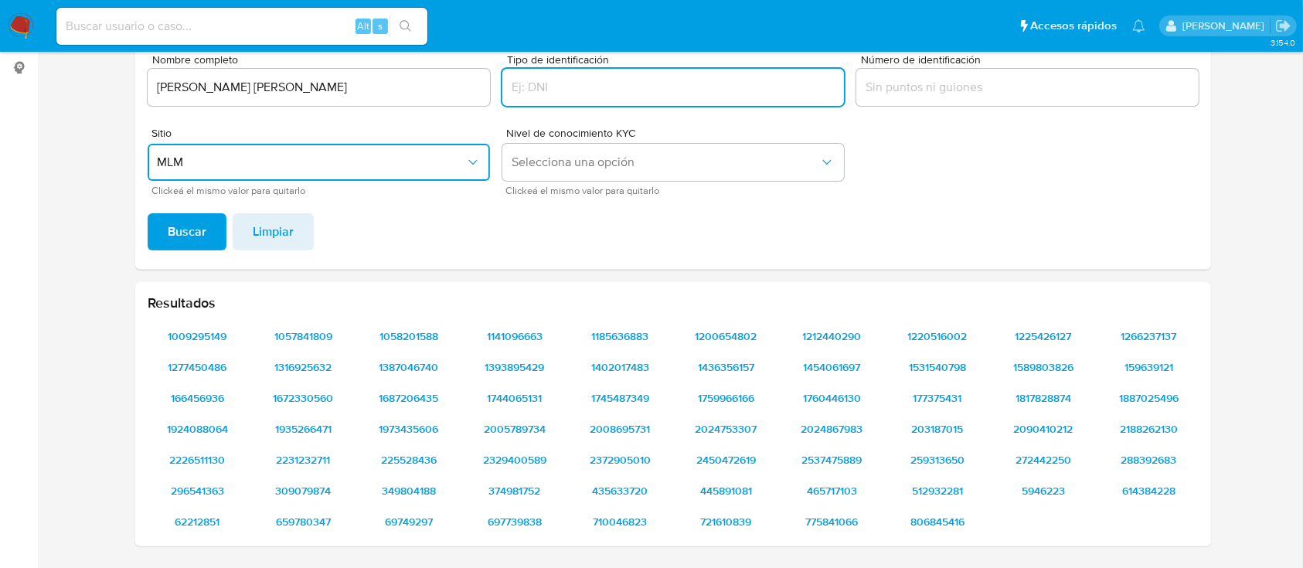
click at [637, 85] on input "Tipo de identificación" at bounding box center [673, 87] width 342 height 20
type input "6542688"
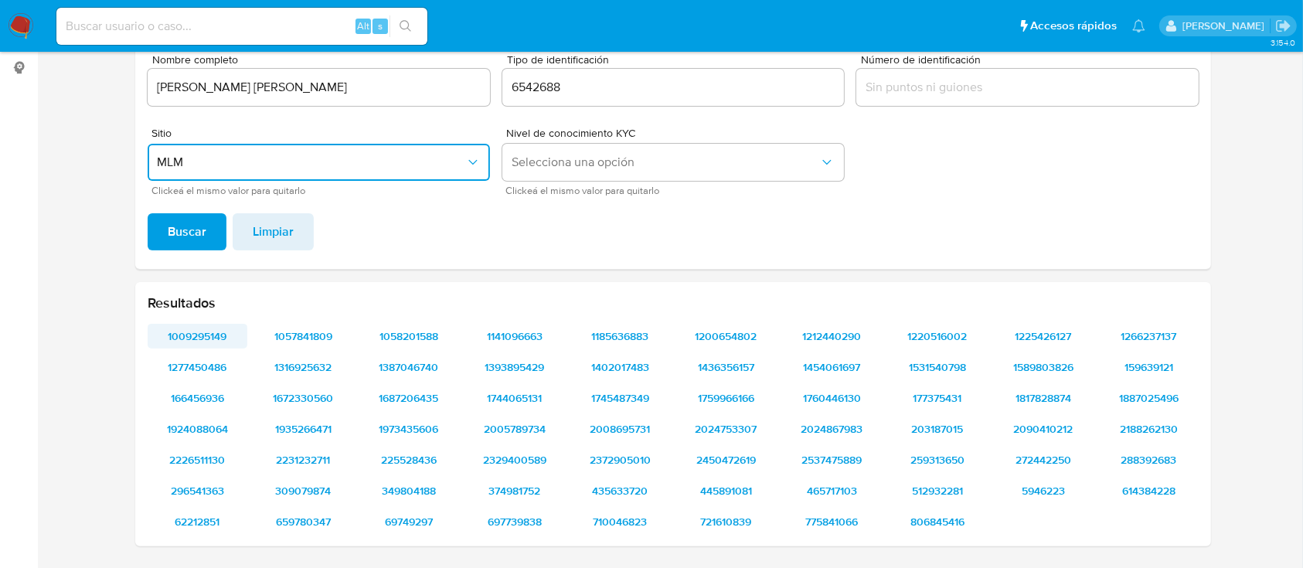
click at [204, 328] on span "1009295149" at bounding box center [197, 336] width 78 height 22
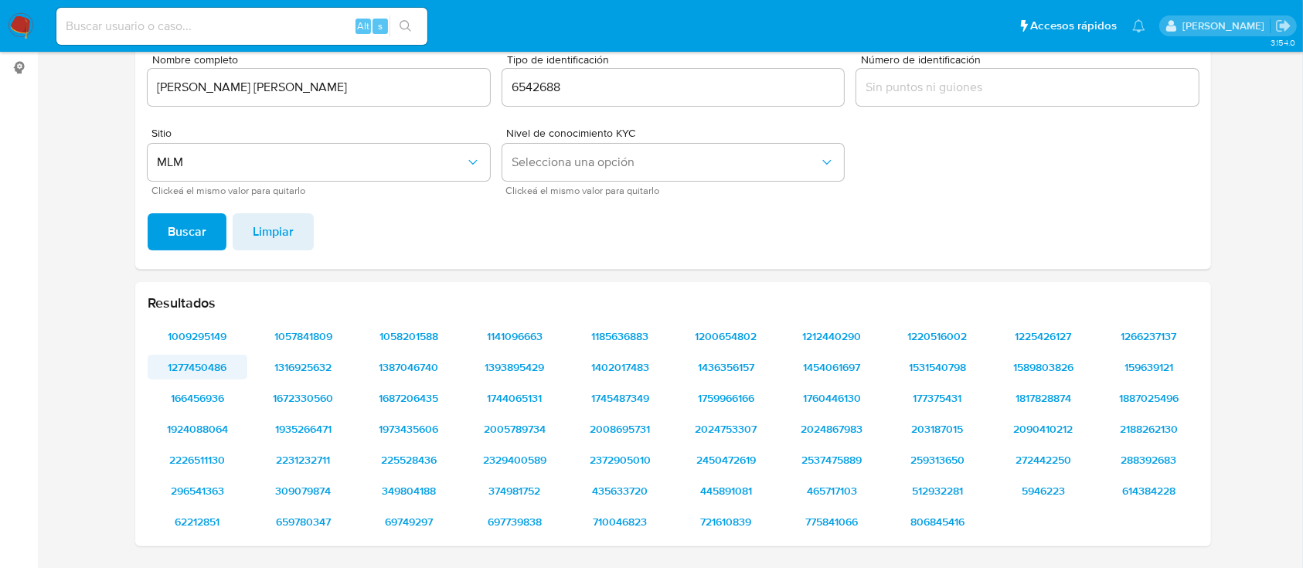
click at [186, 358] on span "1277450486" at bounding box center [197, 367] width 78 height 22
click at [220, 394] on span "166456936" at bounding box center [197, 398] width 78 height 22
click at [202, 430] on span "1924088064" at bounding box center [197, 429] width 78 height 22
click at [205, 452] on span "2226511130" at bounding box center [197, 460] width 78 height 22
click at [314, 97] on div "[PERSON_NAME] [PERSON_NAME]" at bounding box center [319, 87] width 342 height 37
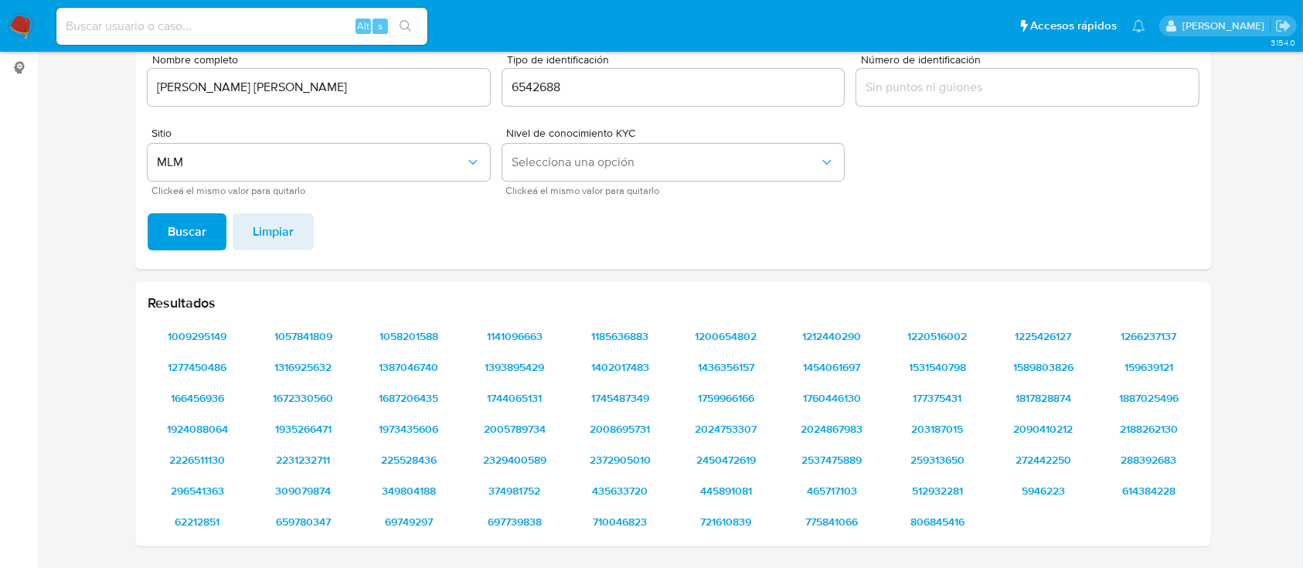
click at [318, 93] on input "[PERSON_NAME] [PERSON_NAME]" at bounding box center [319, 87] width 342 height 20
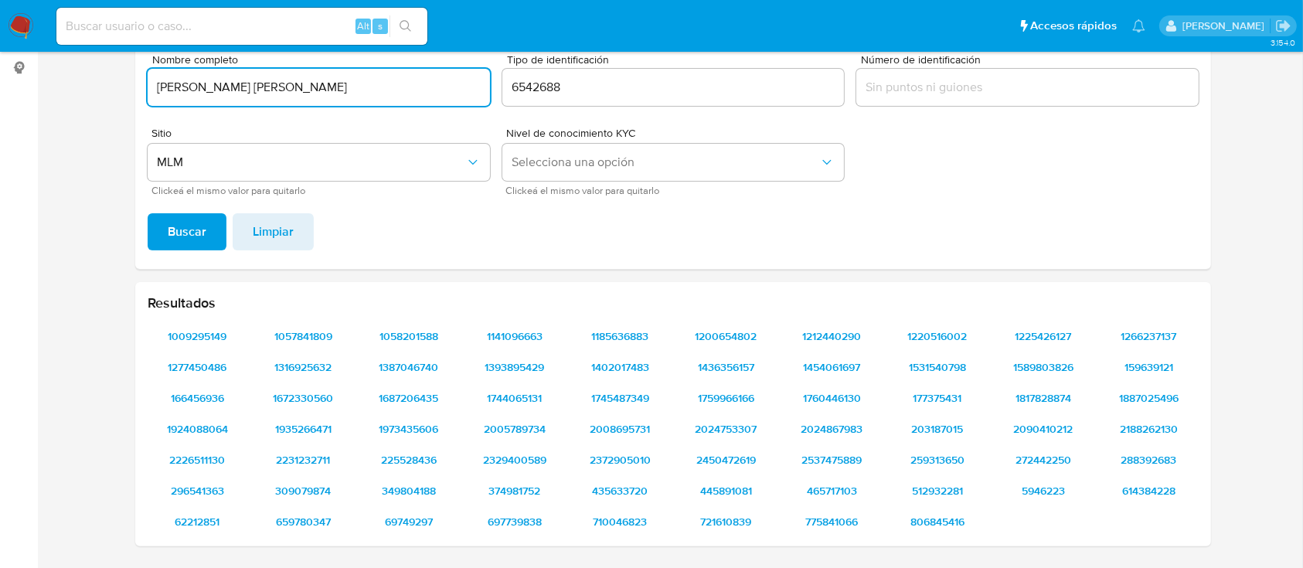
click at [318, 93] on input "[PERSON_NAME] [PERSON_NAME]" at bounding box center [319, 87] width 342 height 20
click at [207, 24] on input at bounding box center [241, 26] width 371 height 20
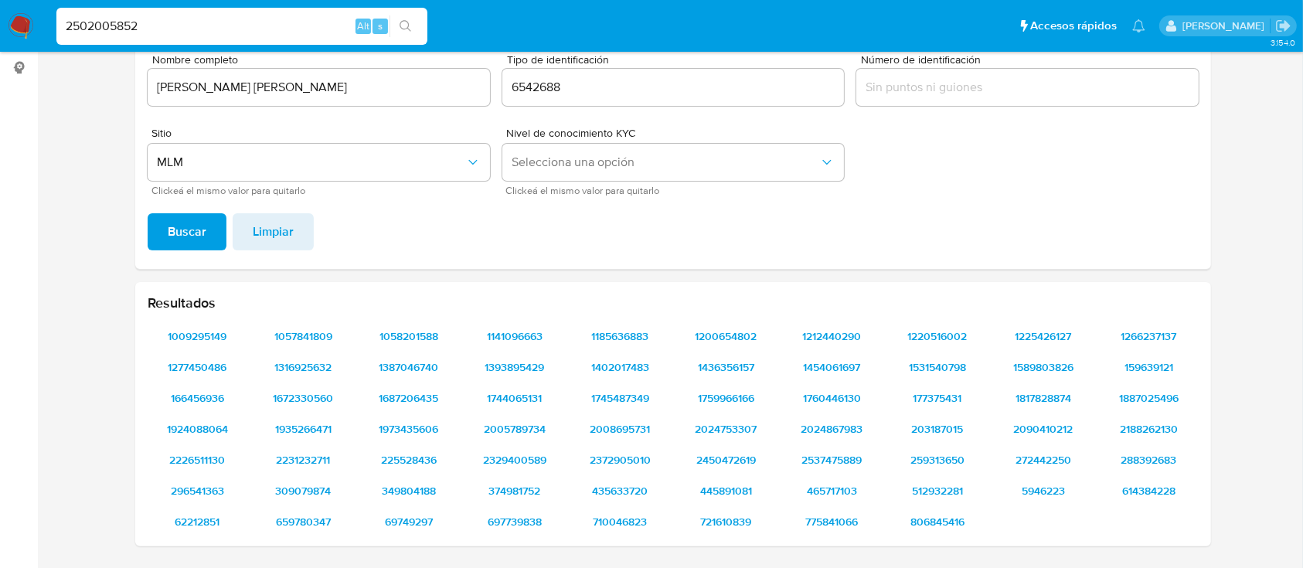
type input "2502005852"
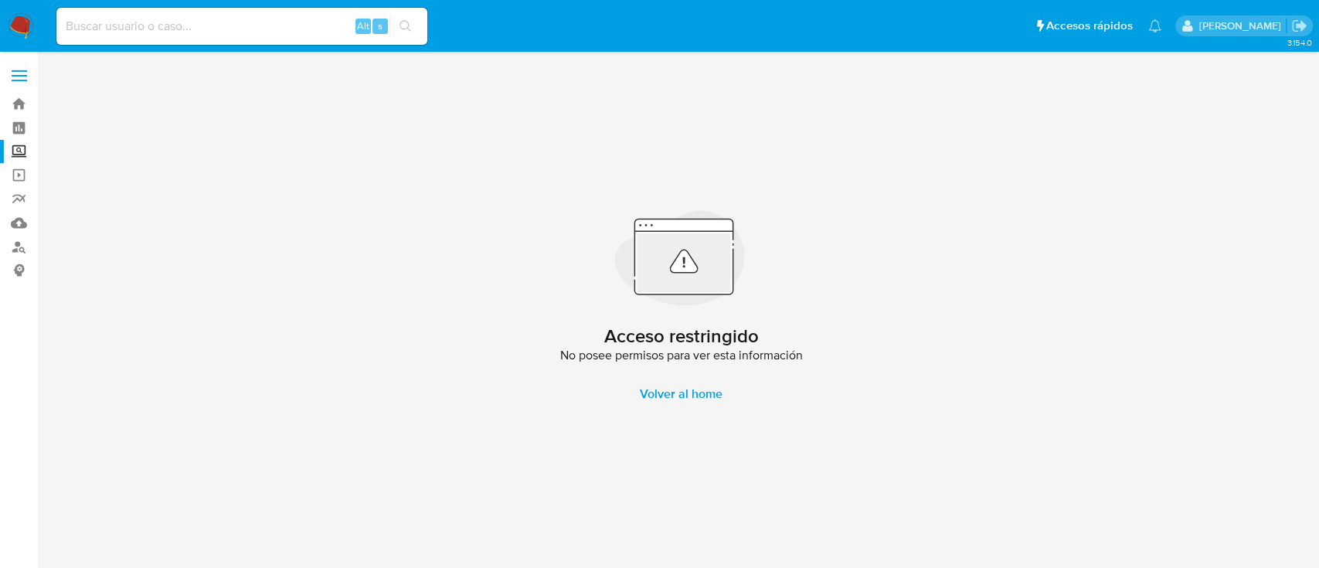
click at [14, 22] on img at bounding box center [21, 26] width 26 height 26
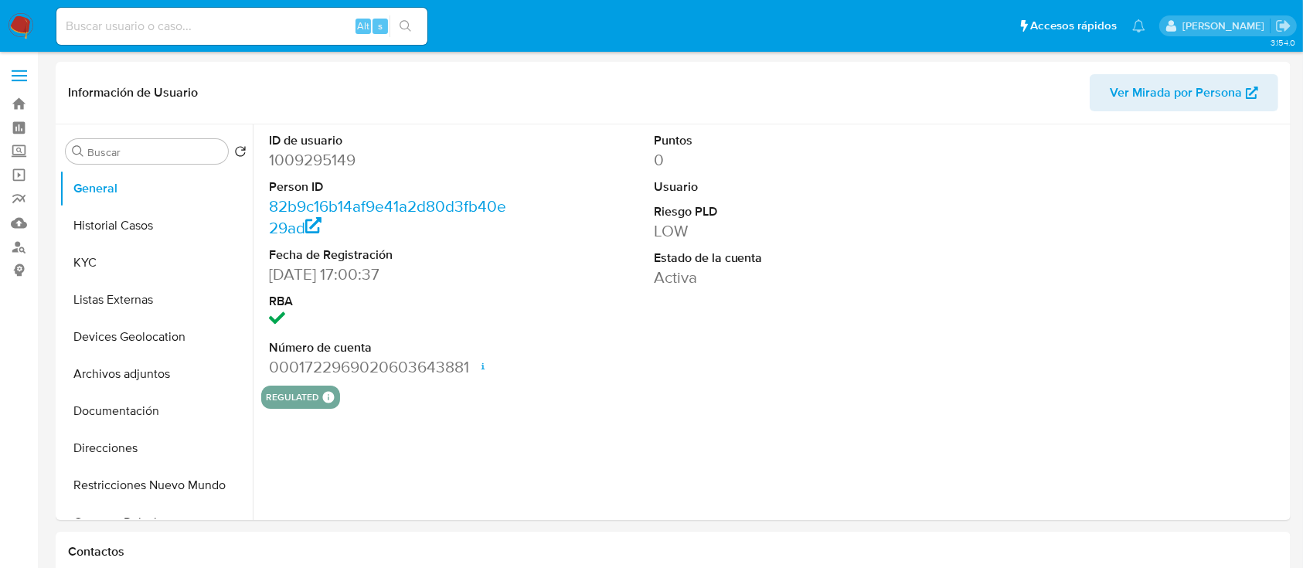
select select "10"
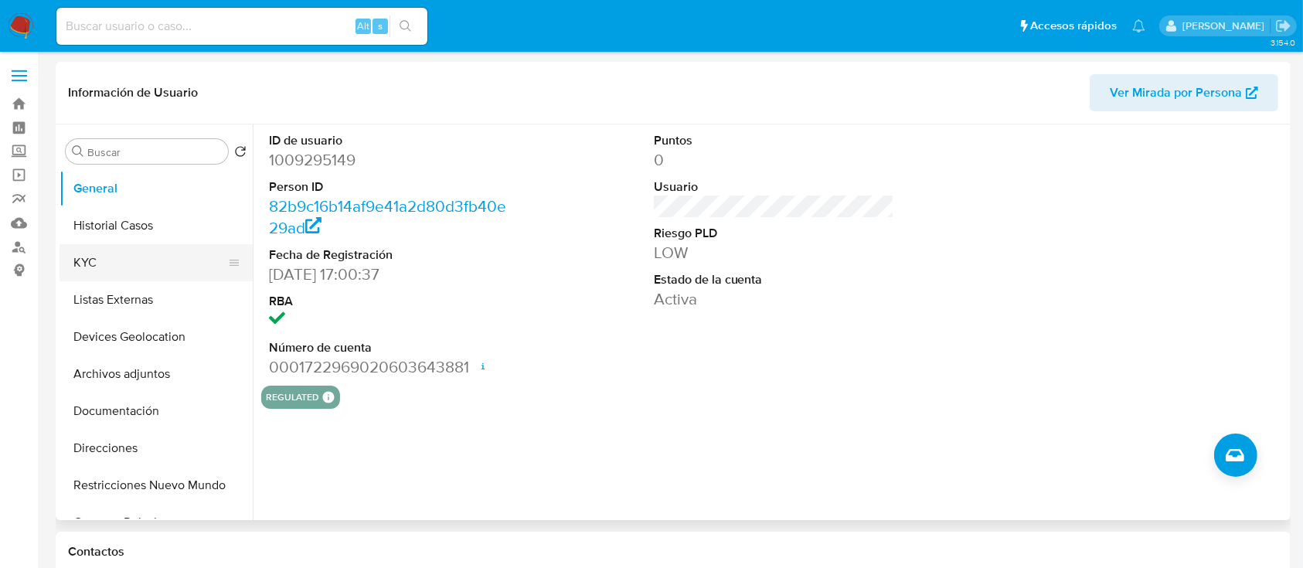
click at [109, 263] on button "KYC" at bounding box center [149, 262] width 181 height 37
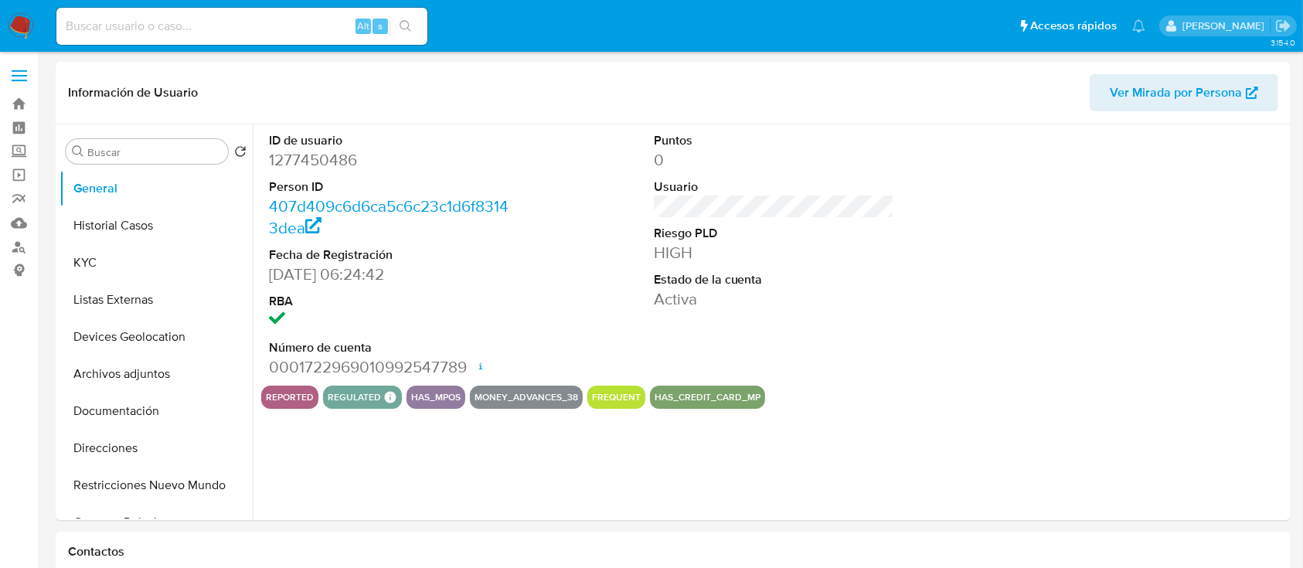
select select "10"
click at [117, 251] on button "KYC" at bounding box center [149, 262] width 181 height 37
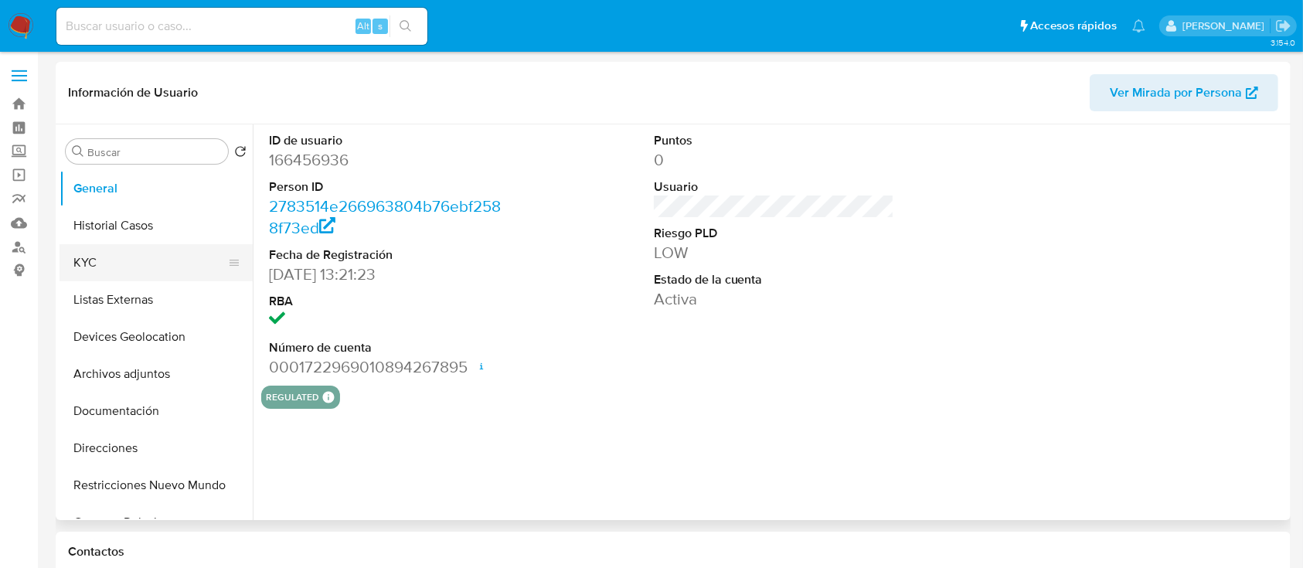
click at [133, 271] on button "KYC" at bounding box center [149, 262] width 181 height 37
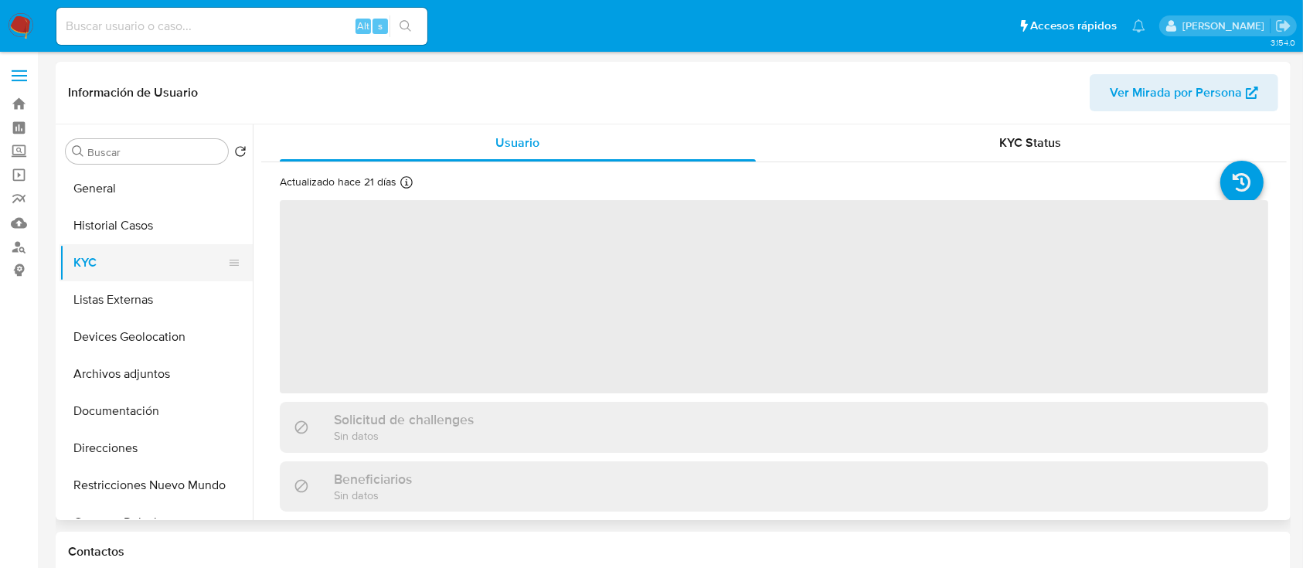
select select "10"
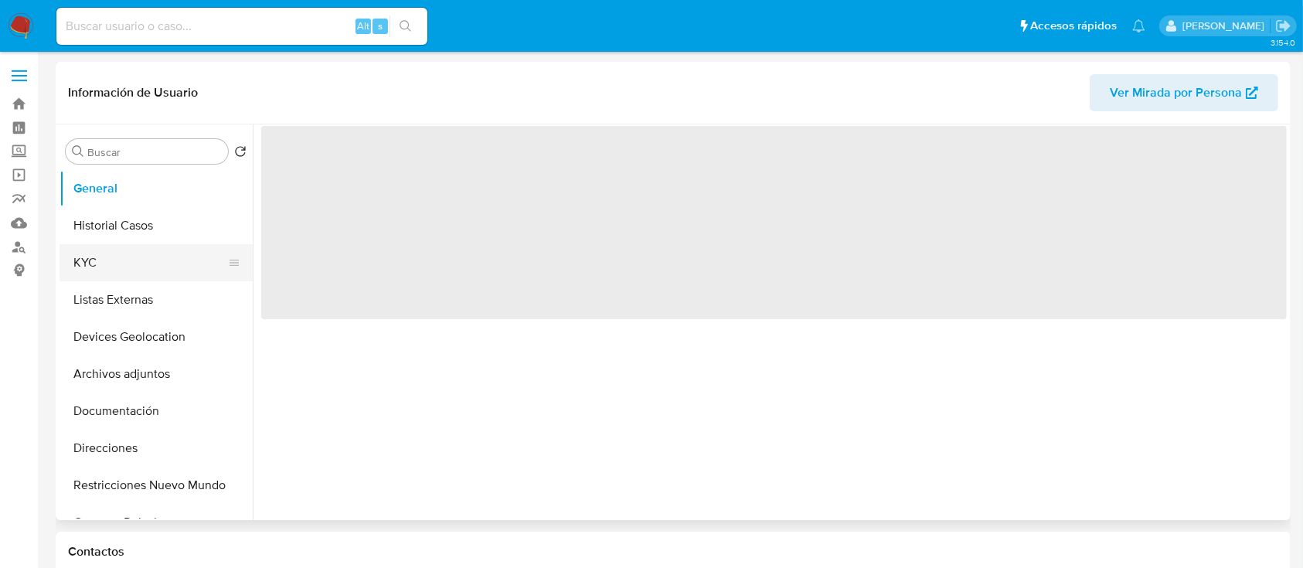
click at [141, 275] on button "KYC" at bounding box center [149, 262] width 181 height 37
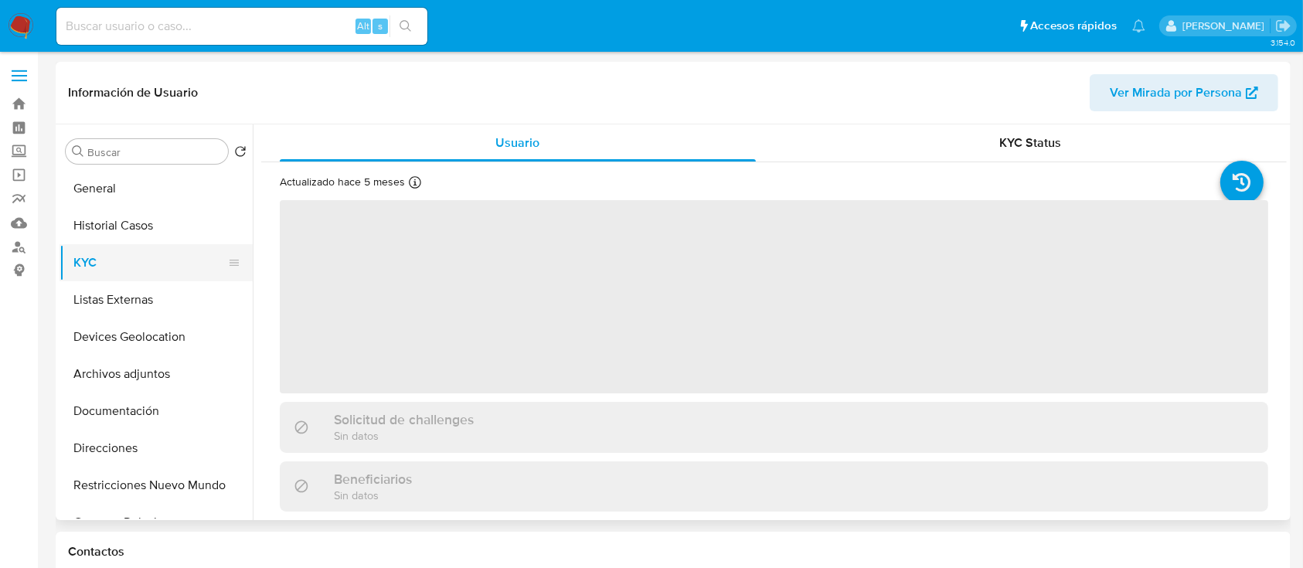
select select "10"
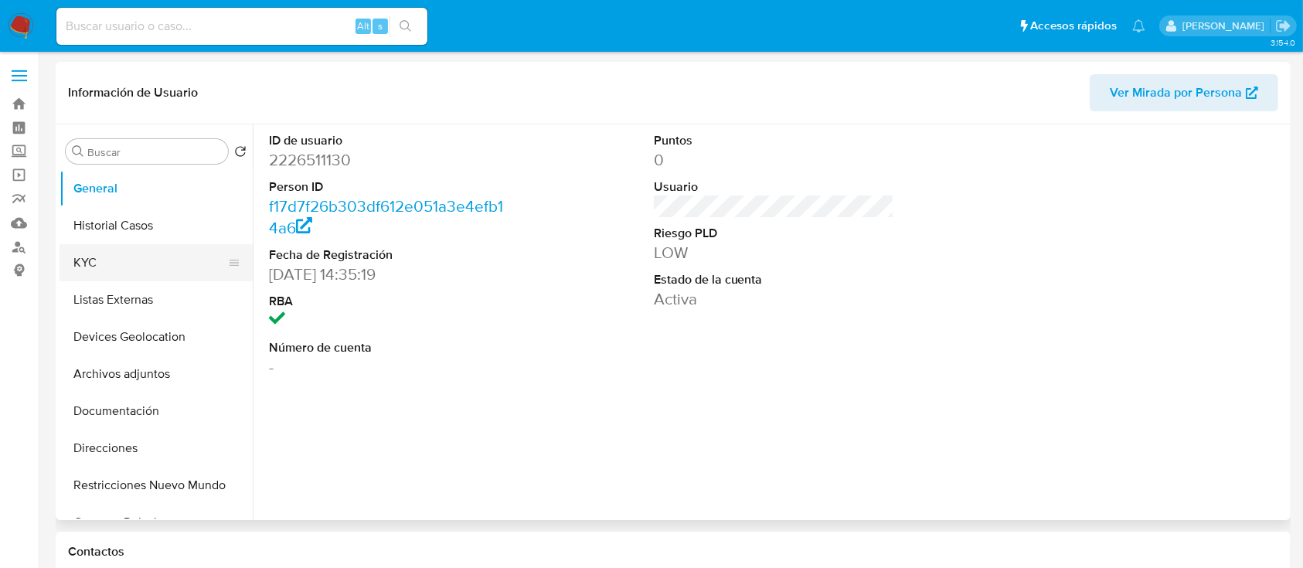
click at [166, 266] on button "KYC" at bounding box center [149, 262] width 181 height 37
select select "10"
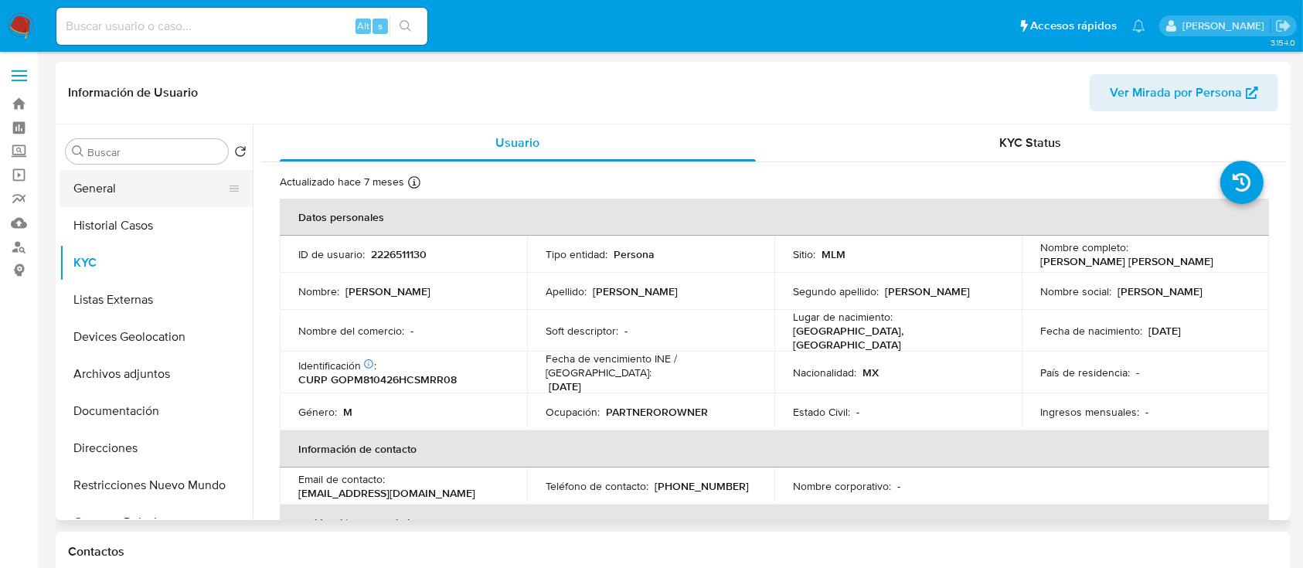
click at [127, 193] on button "General" at bounding box center [149, 188] width 181 height 37
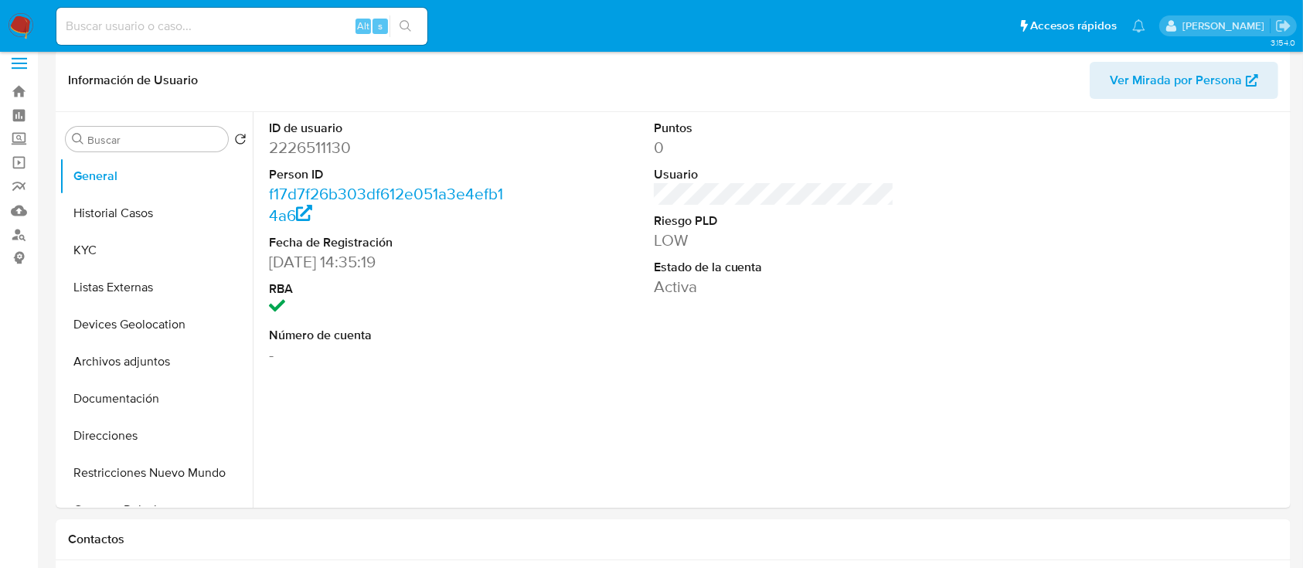
scroll to position [15, 0]
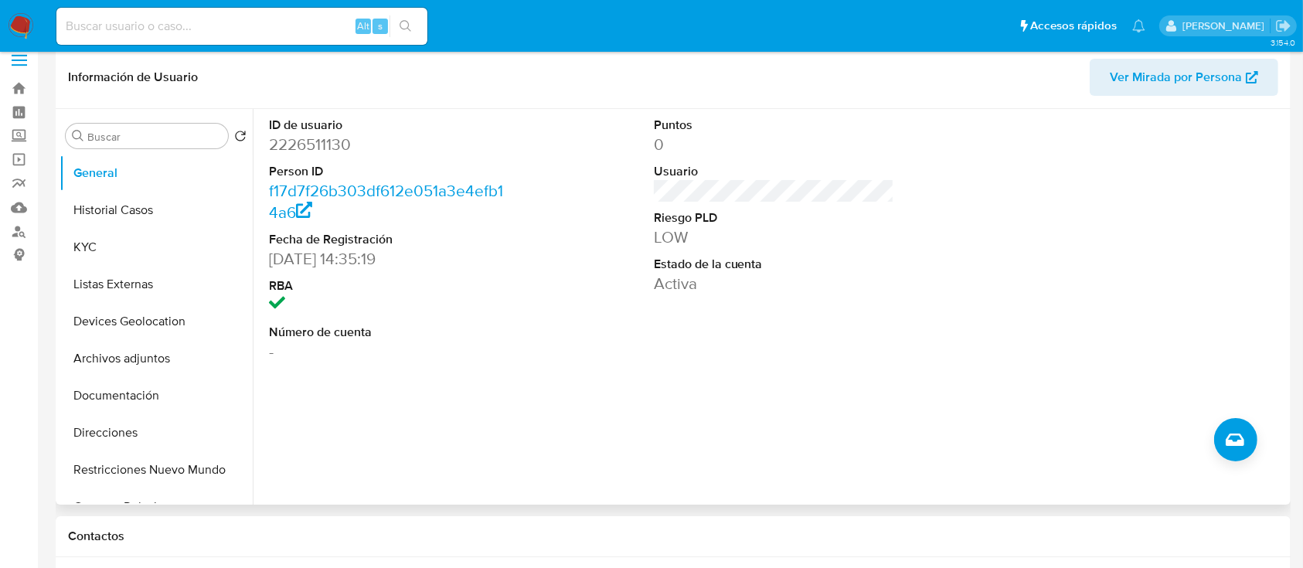
click at [325, 141] on dd "2226511130" at bounding box center [389, 145] width 241 height 22
copy dd "2226511130"
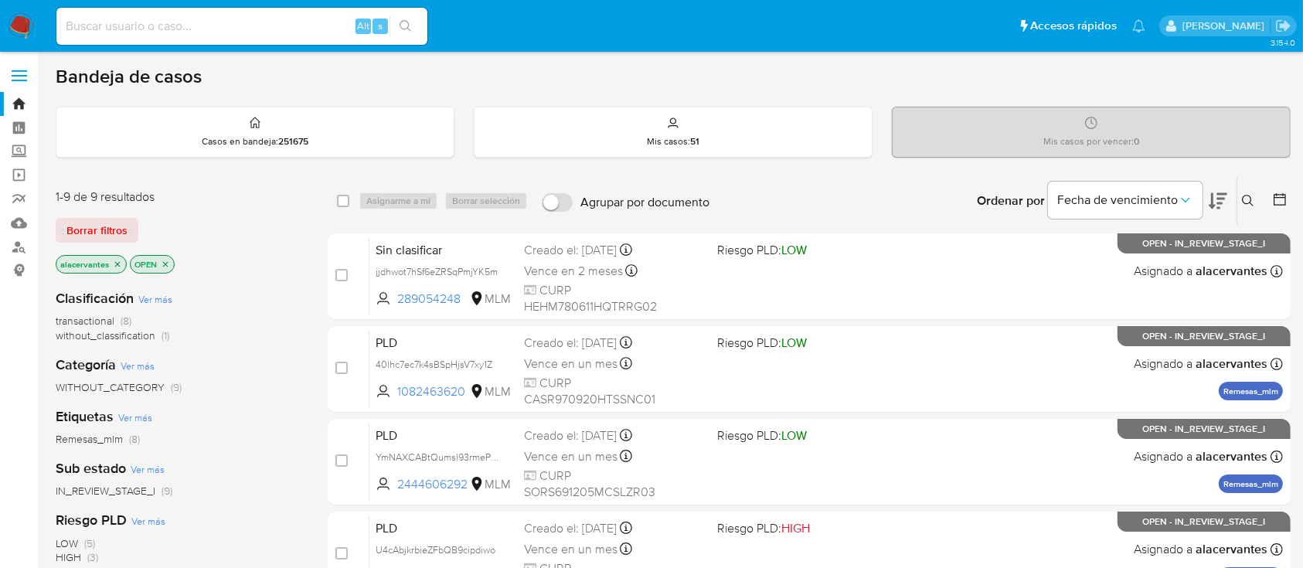
click at [131, 36] on div "Alt s" at bounding box center [241, 26] width 371 height 37
click at [133, 32] on input at bounding box center [241, 26] width 371 height 20
type input "2502005852"
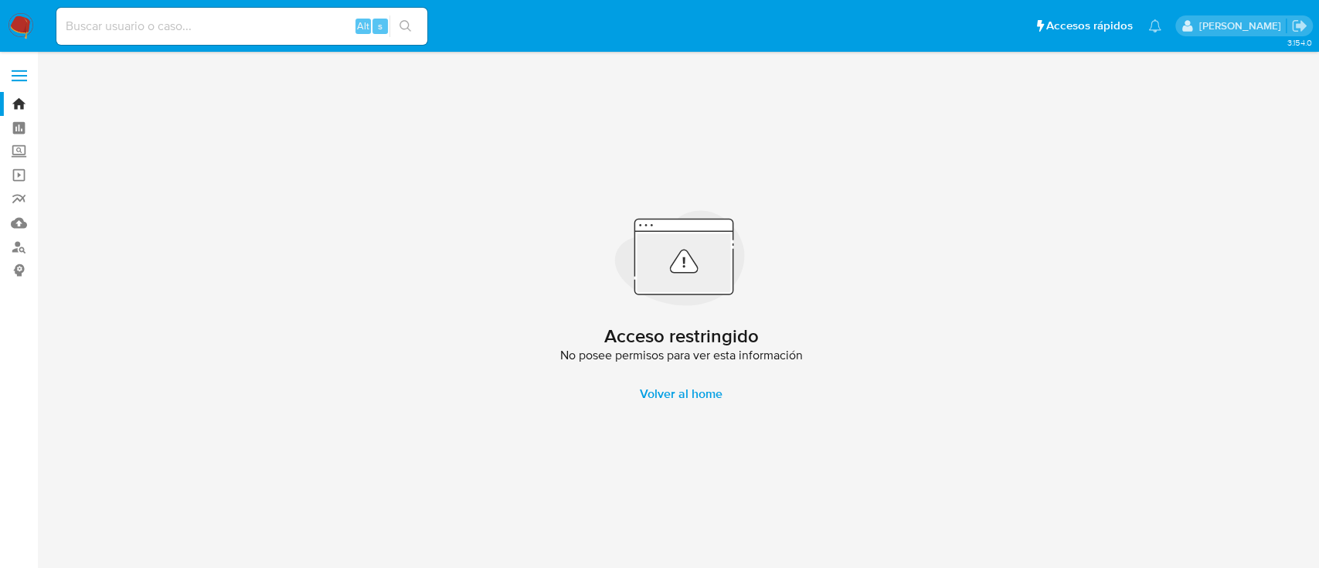
click at [192, 20] on input at bounding box center [241, 26] width 371 height 20
type input "2502005851"
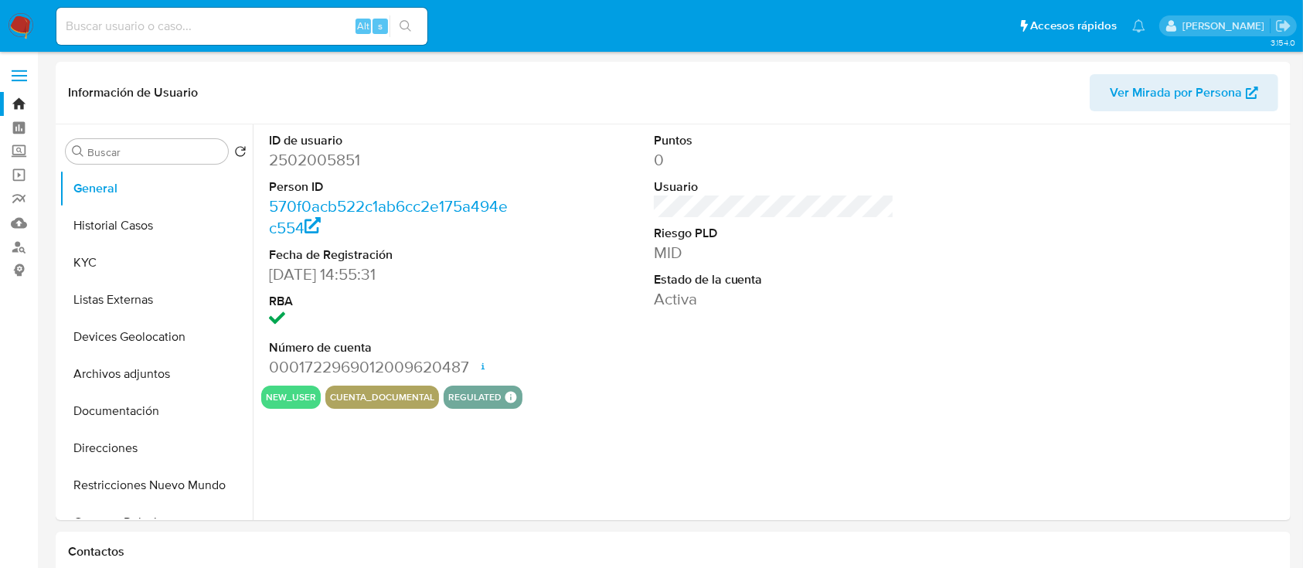
select select "10"
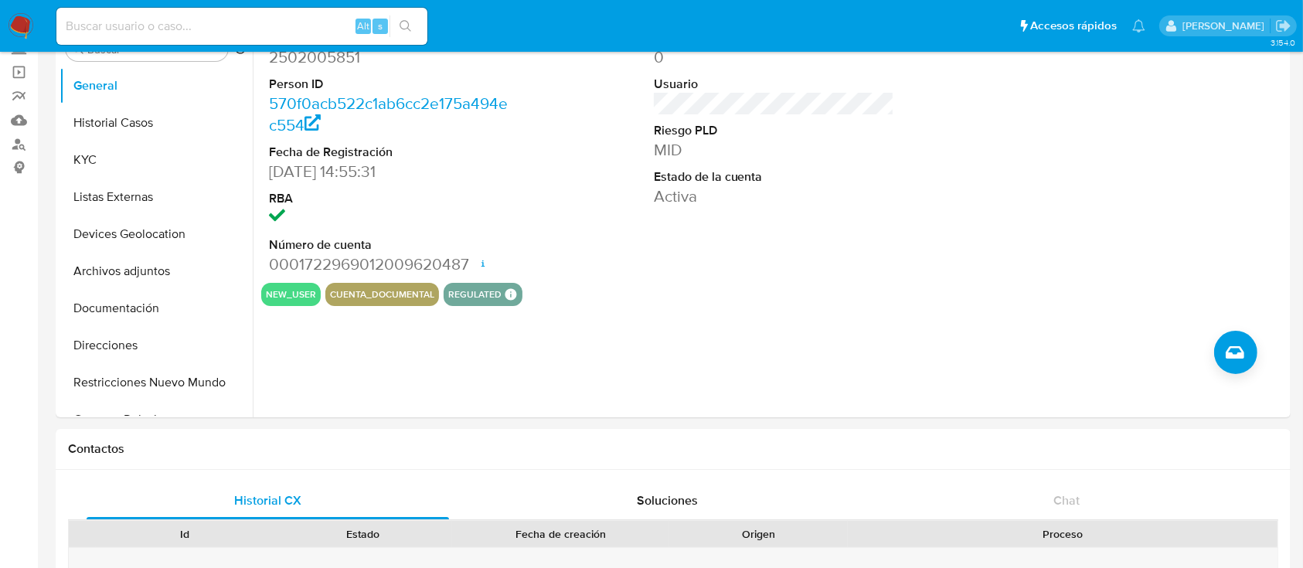
scroll to position [176, 0]
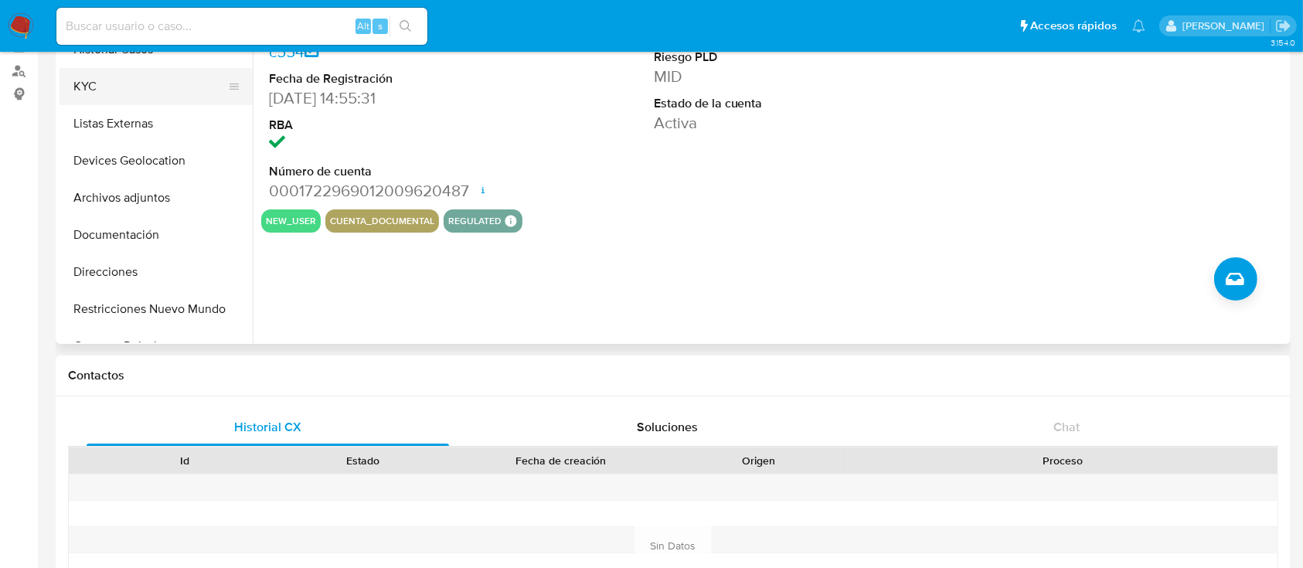
click at [173, 93] on button "KYC" at bounding box center [149, 86] width 181 height 37
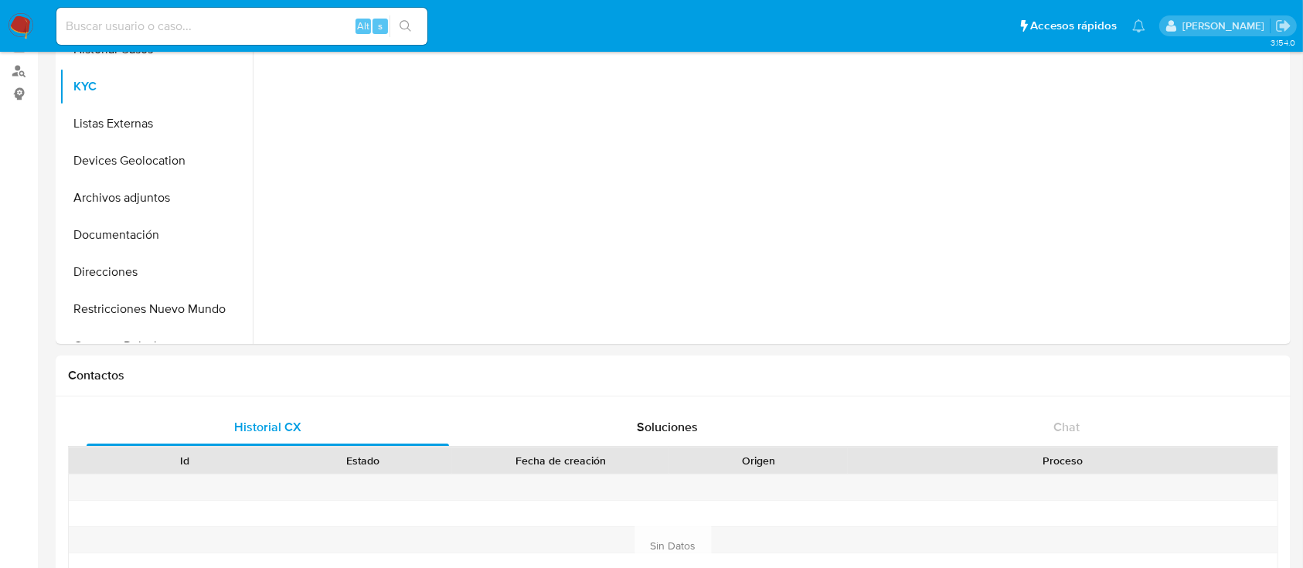
scroll to position [0, 0]
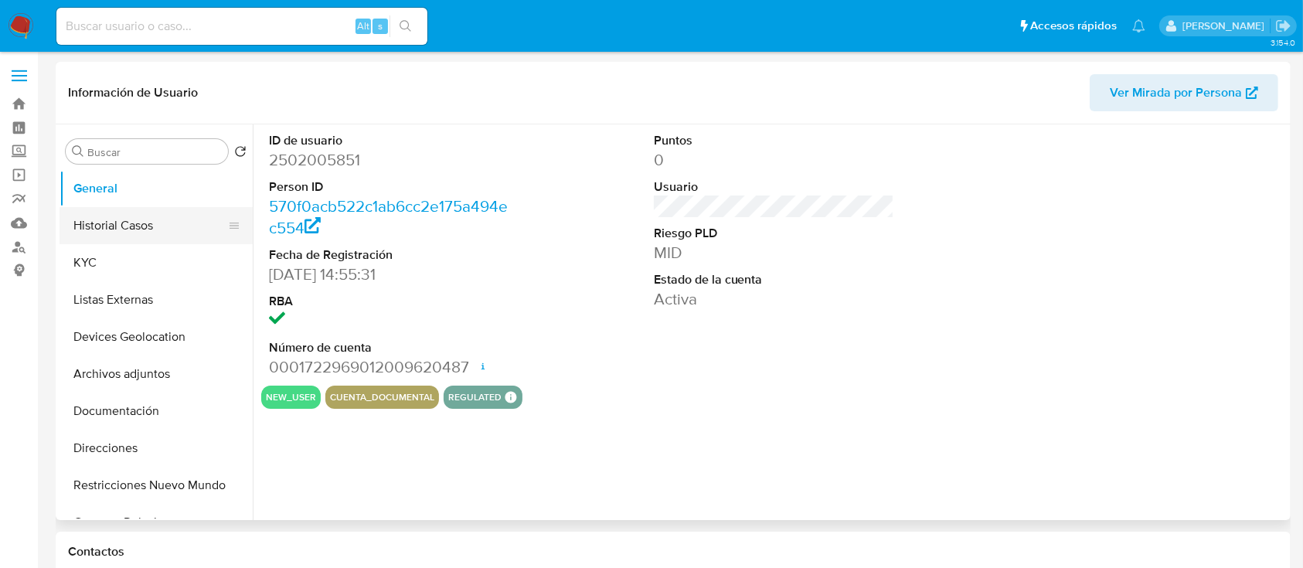
select select "10"
click at [111, 24] on input at bounding box center [241, 26] width 371 height 20
paste input "1727754552"
type input "1727754552"
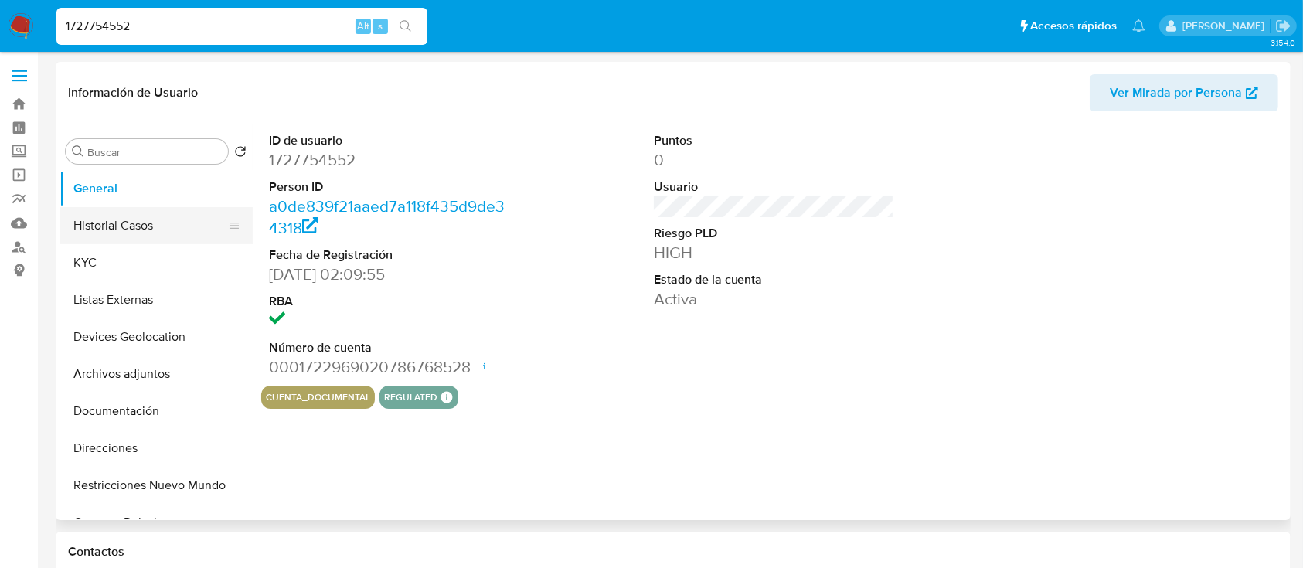
select select "10"
click at [105, 221] on button "Historial Casos" at bounding box center [149, 225] width 181 height 37
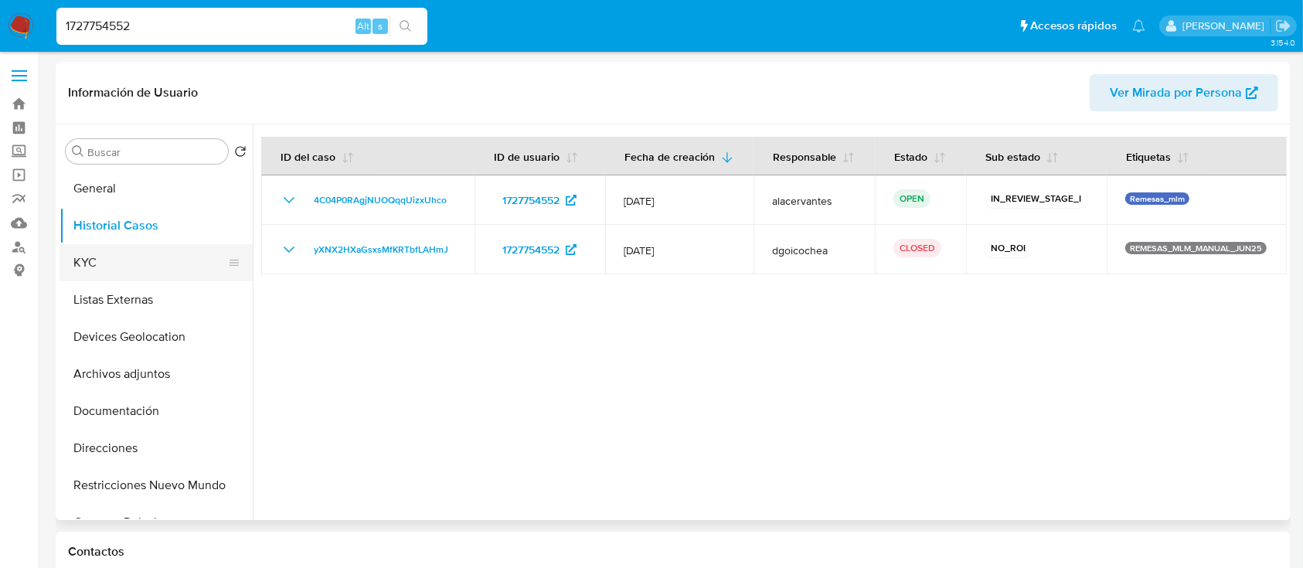
click at [100, 260] on button "KYC" at bounding box center [149, 262] width 181 height 37
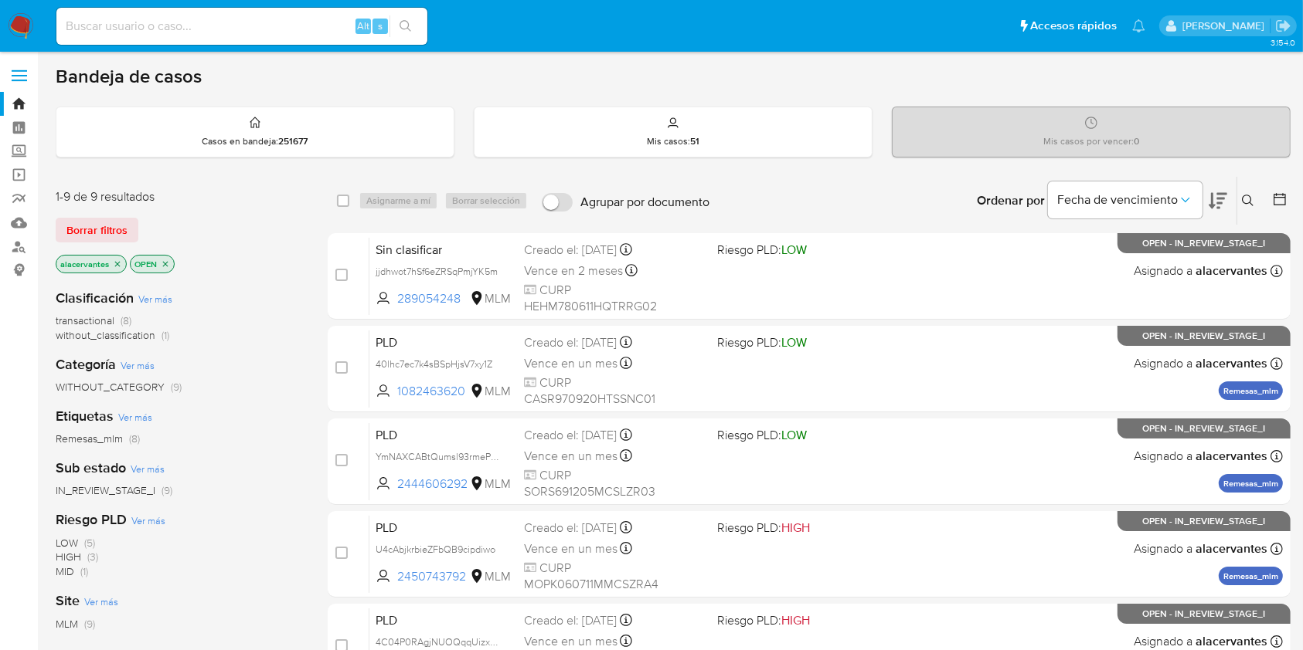
click at [110, 263] on p "alacervantes" at bounding box center [91, 264] width 70 height 17
click at [116, 263] on icon "close-filter" at bounding box center [117, 264] width 9 height 9
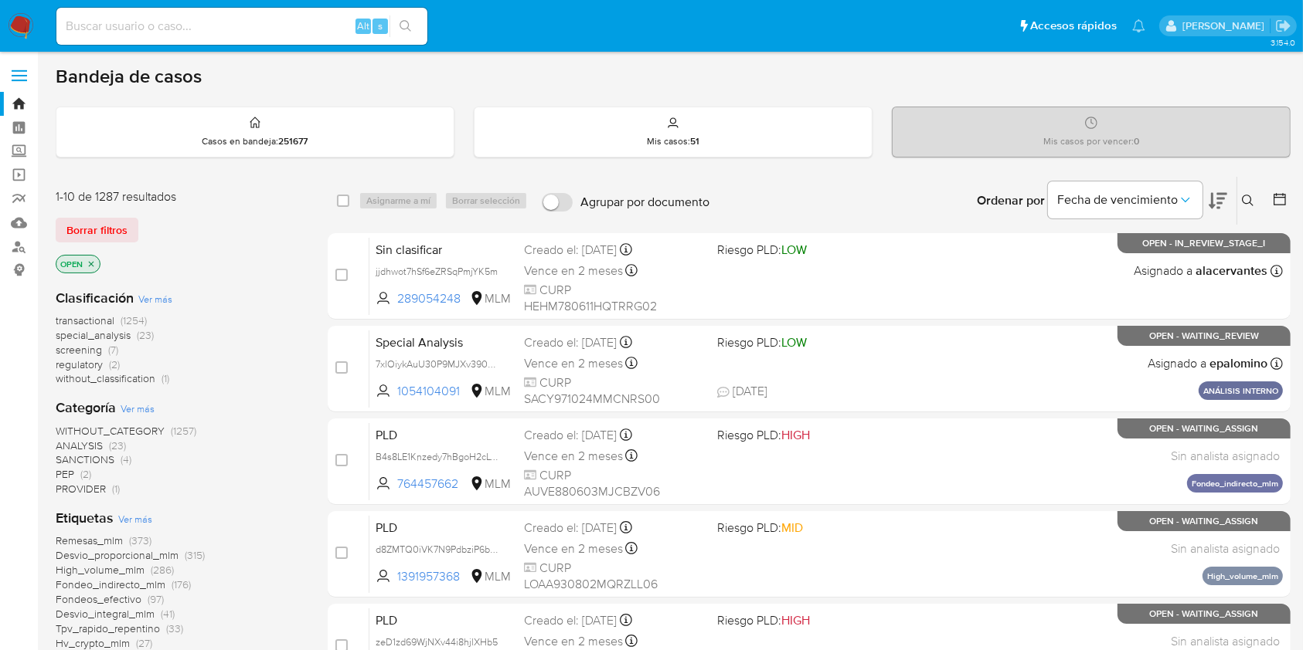
click at [1251, 195] on icon at bounding box center [1247, 201] width 12 height 12
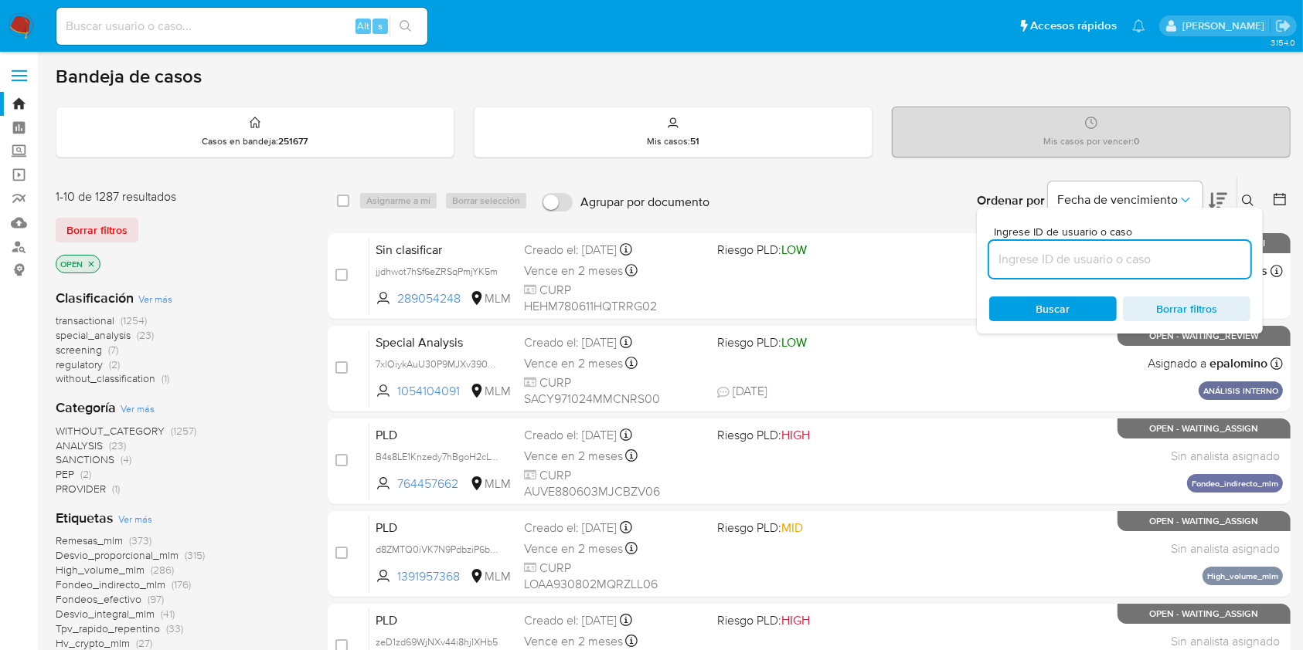
click at [1061, 250] on input at bounding box center [1119, 260] width 261 height 20
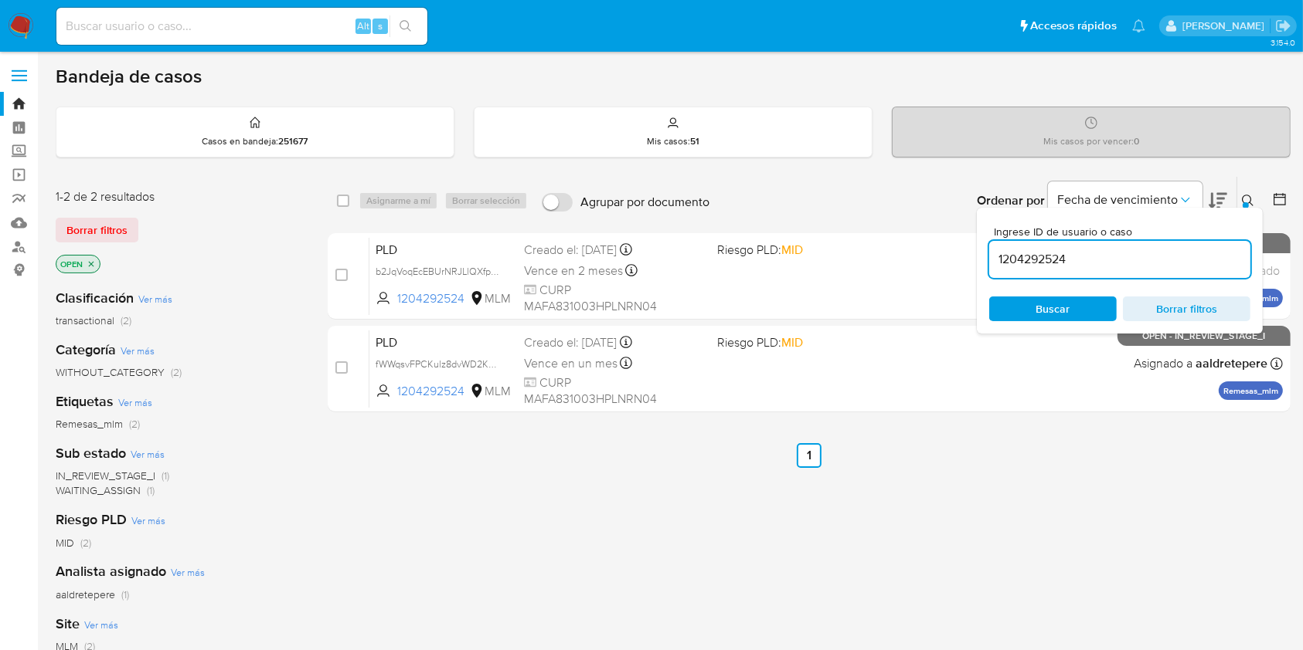
click at [1072, 265] on input "1204292524" at bounding box center [1119, 260] width 261 height 20
paste input "fWWqsvFPCKulz8dvWD2KtntR"
type input "fWWqsvFPCKulz8dvWD2KtntR"
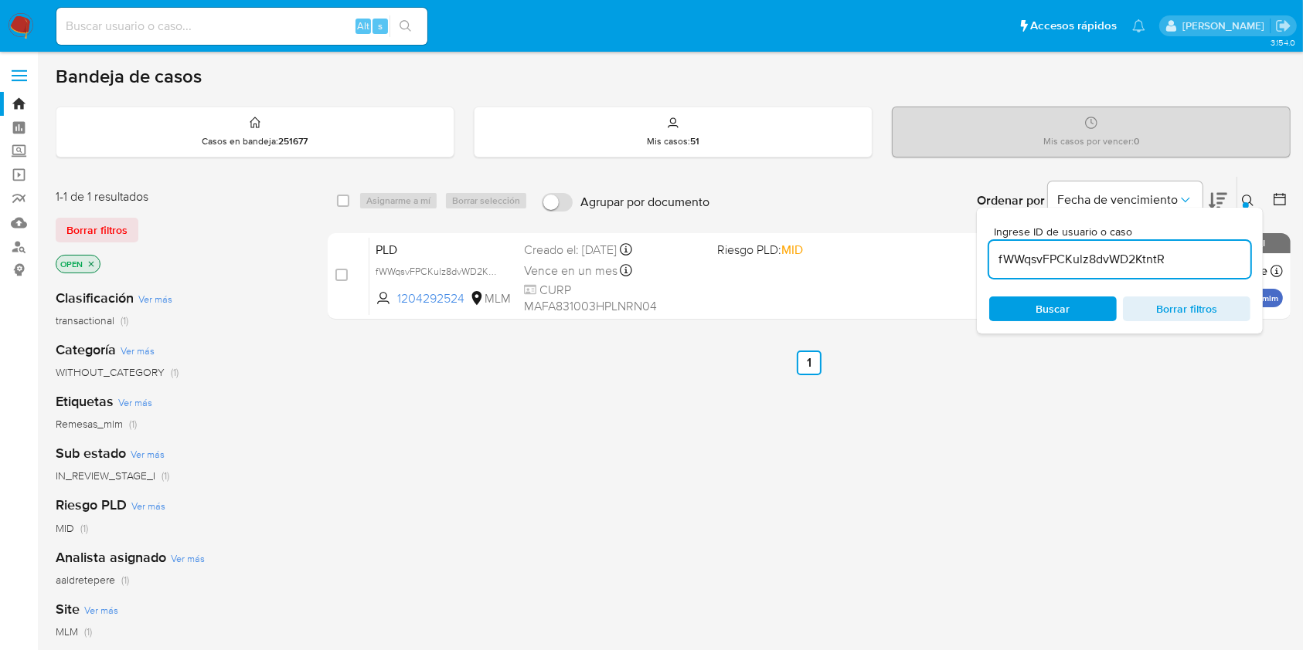
click at [1060, 406] on div "select-all-cases-checkbox Asignarme a mí Borrar selección Agrupar por documento…" at bounding box center [809, 526] width 963 height 700
click at [1248, 199] on icon at bounding box center [1247, 201] width 12 height 12
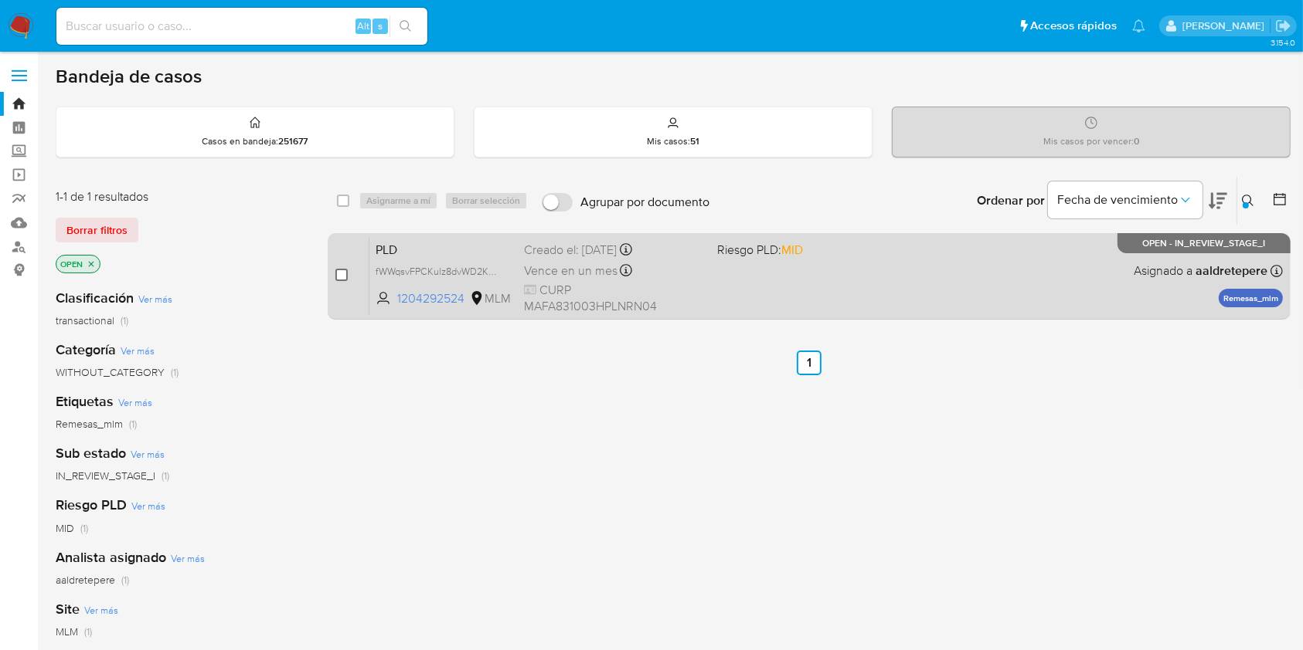
click at [342, 276] on input "checkbox" at bounding box center [341, 275] width 12 height 12
checkbox input "true"
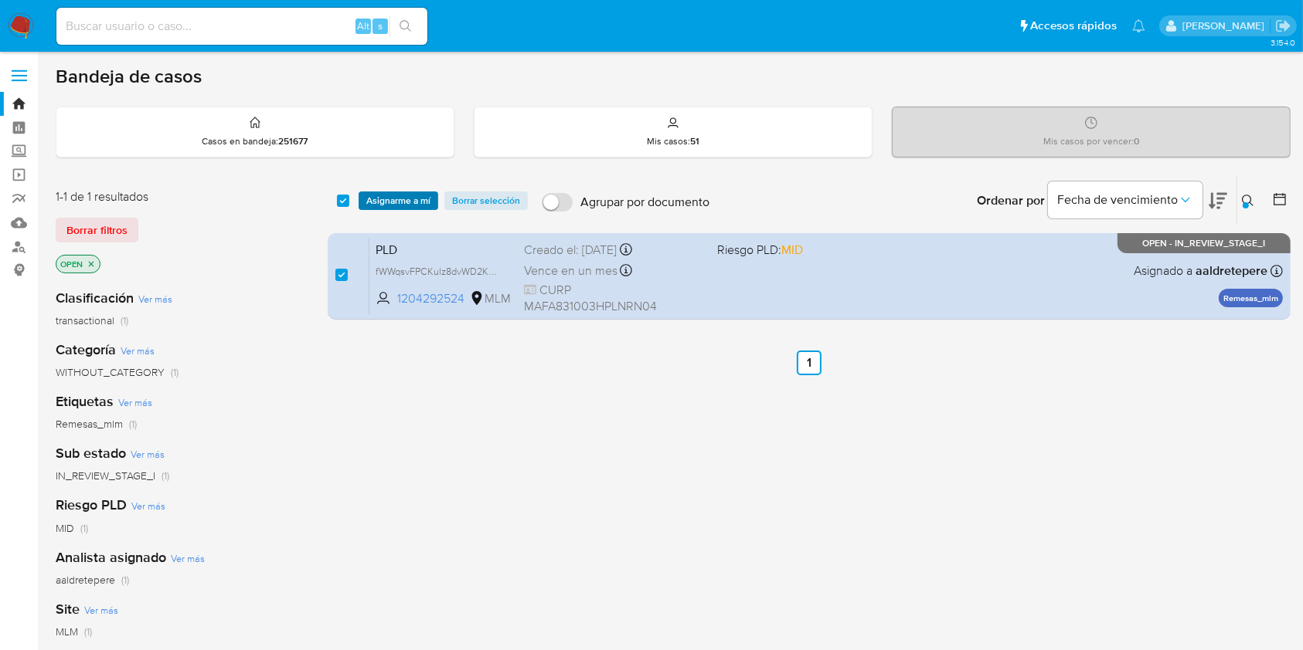
click at [379, 209] on span "Asignarme a mí" at bounding box center [398, 200] width 64 height 15
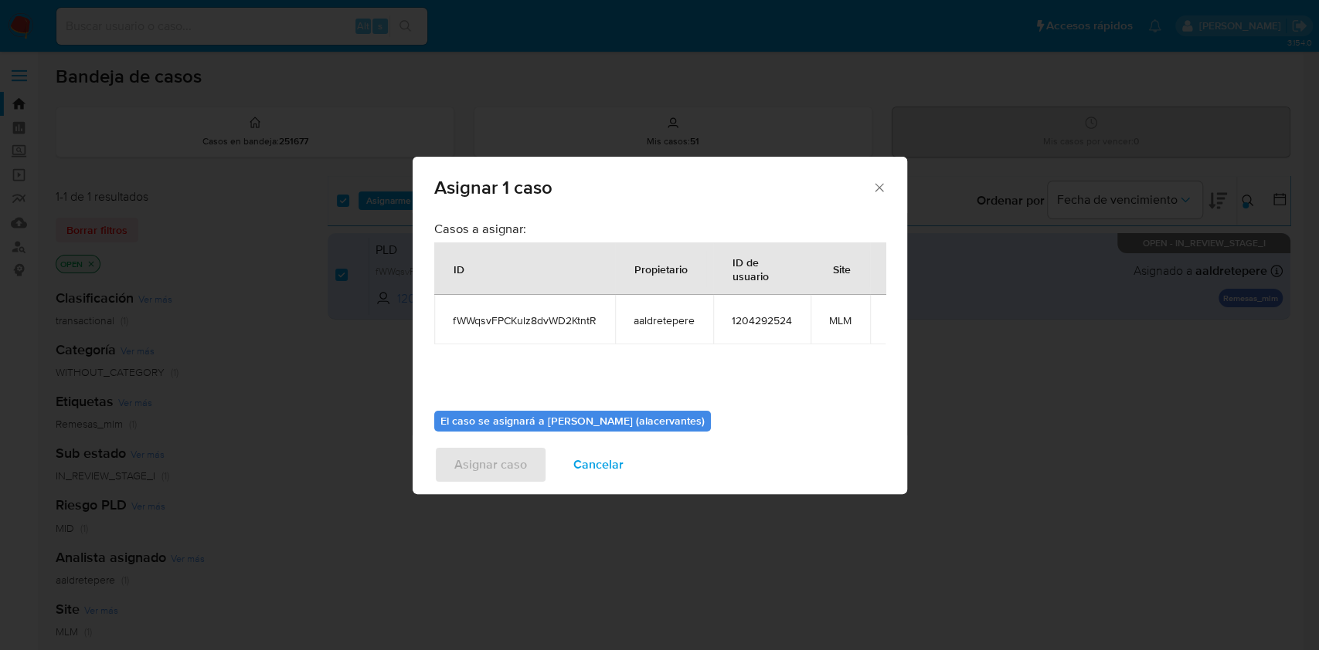
scroll to position [79, 0]
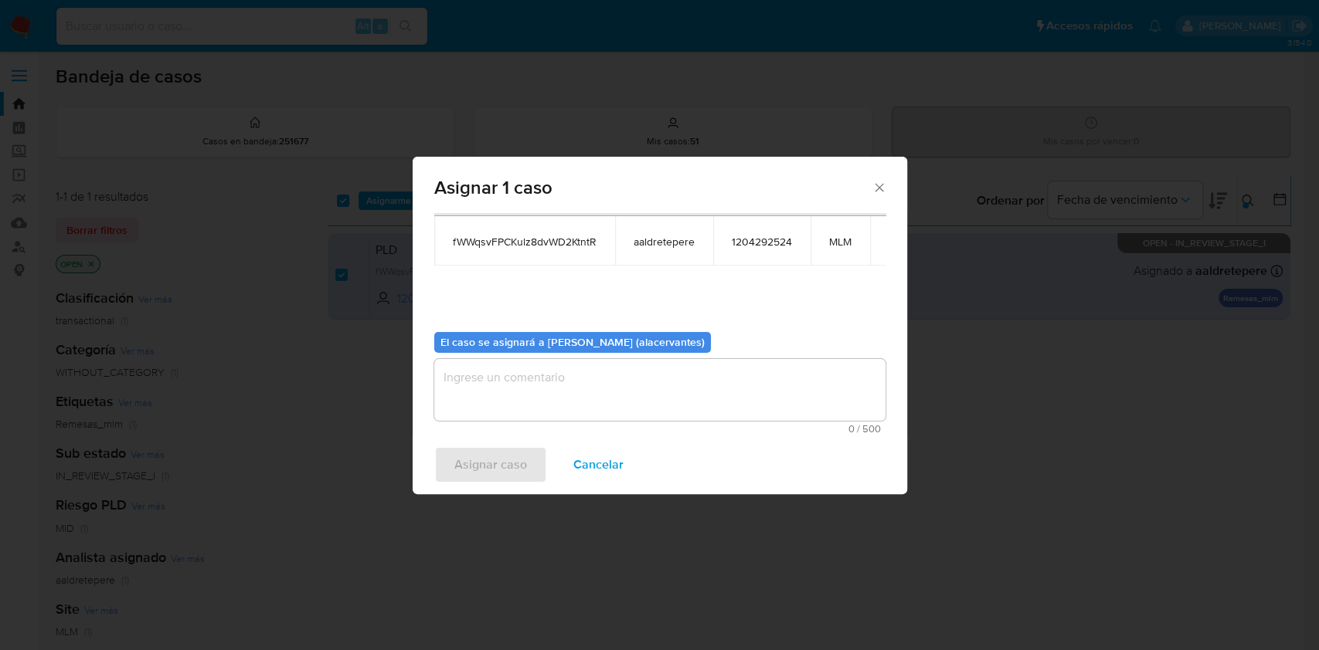
click at [741, 381] on textarea "assign-modal" at bounding box center [659, 390] width 451 height 62
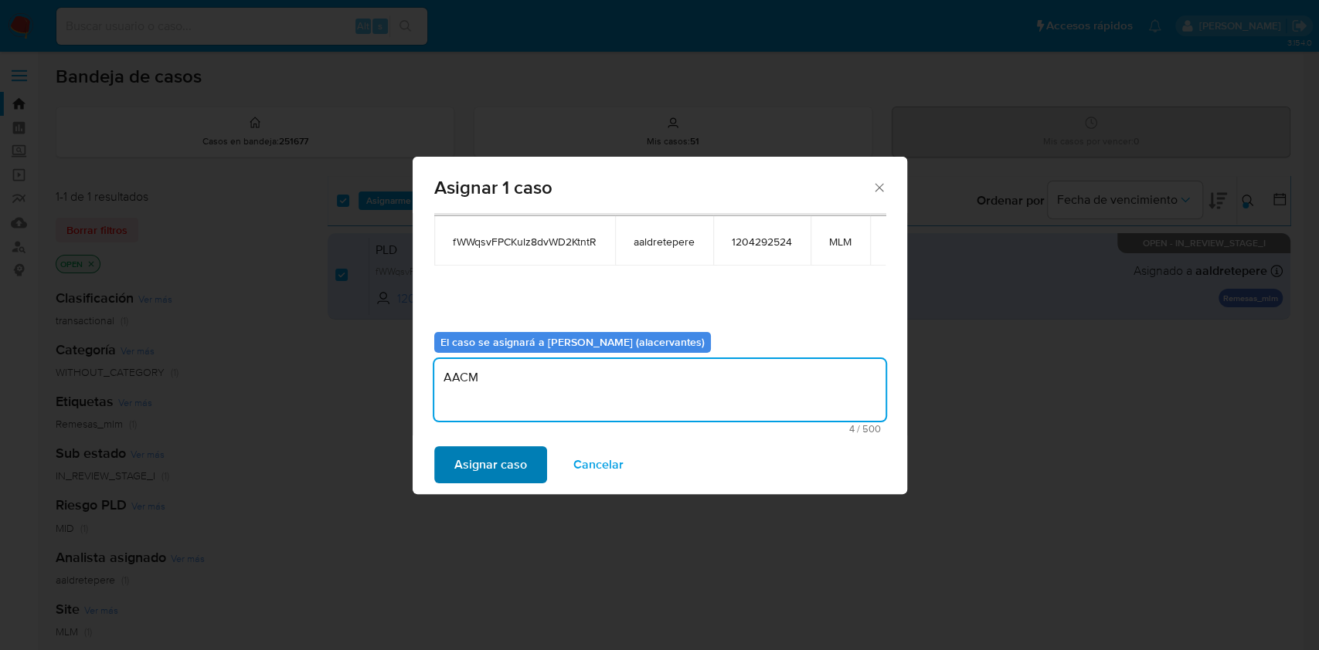
type textarea "AACM"
click at [494, 470] on span "Asignar caso" at bounding box center [490, 465] width 73 height 34
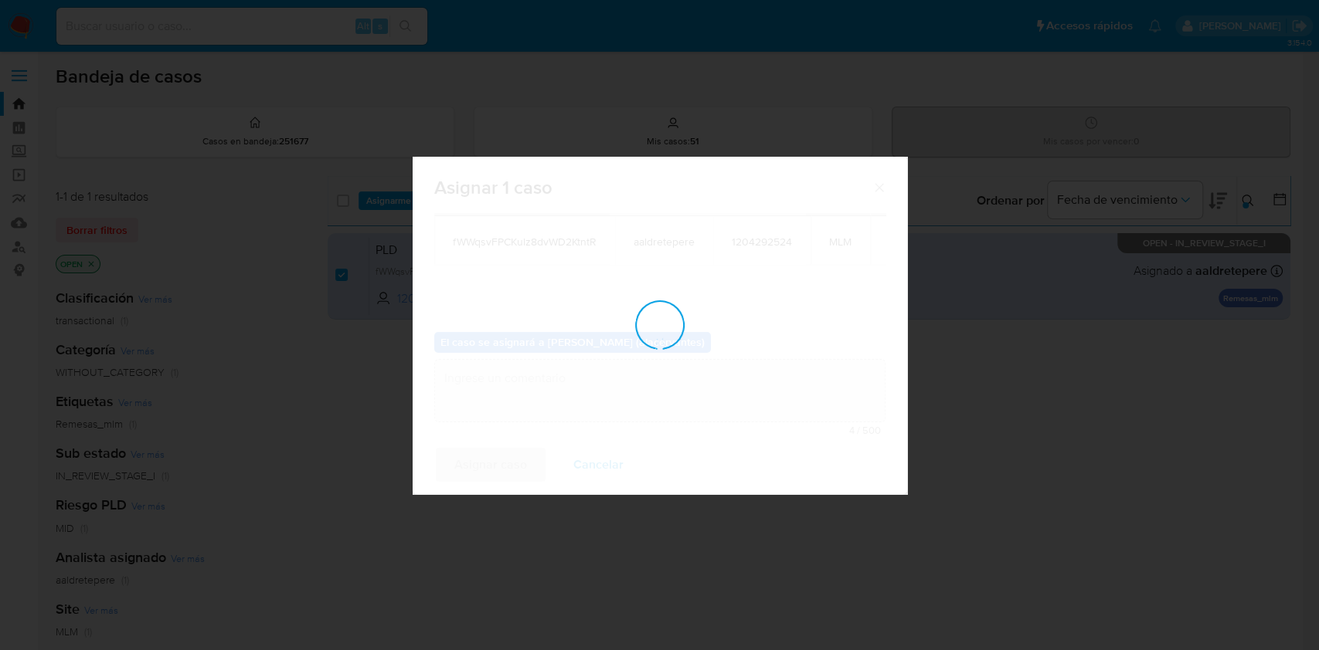
checkbox input "false"
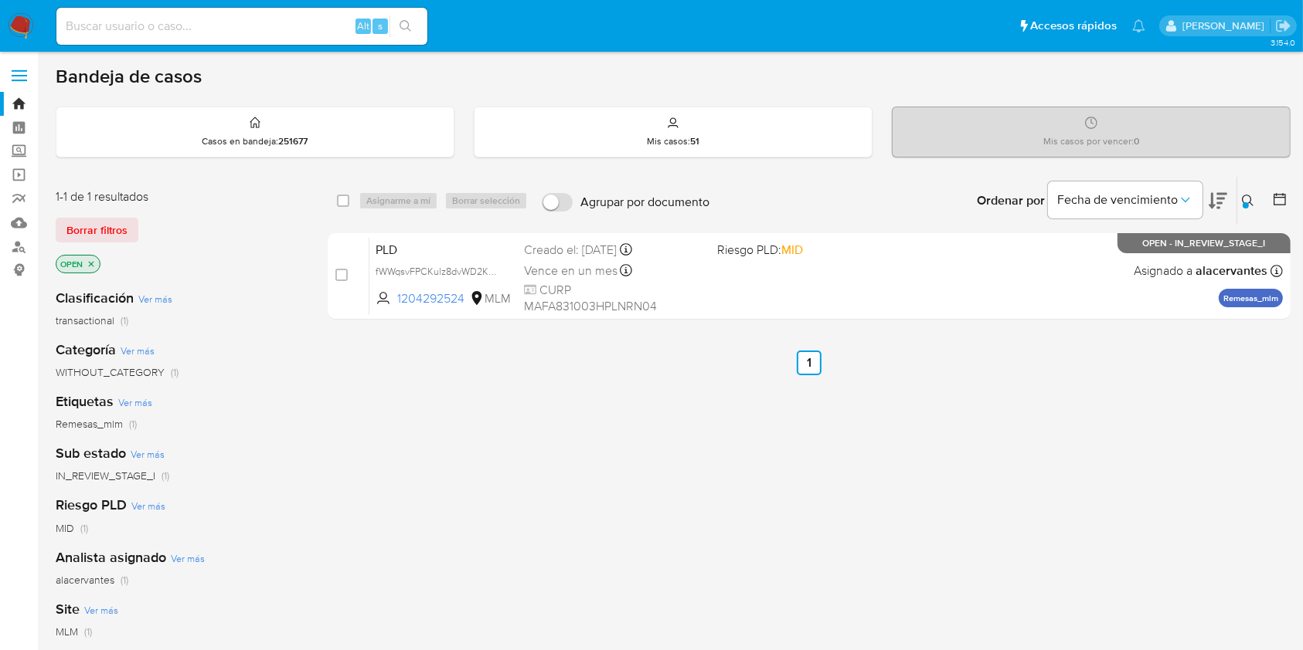
click at [1248, 202] on icon at bounding box center [1247, 201] width 12 height 12
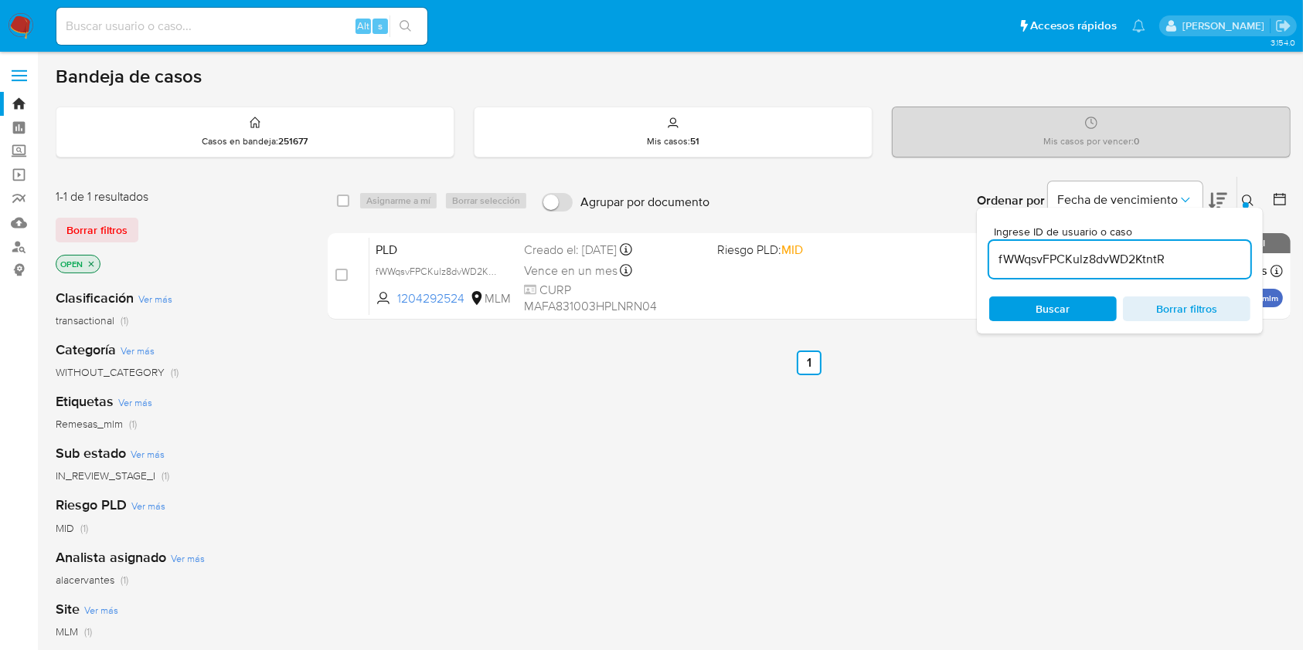
click at [1095, 255] on input "fWWqsvFPCKulz8dvWD2KtntR" at bounding box center [1119, 260] width 261 height 20
type input "sR5NsMpUkfmEVsaqXnTvtyTw"
click at [1123, 396] on div "select-all-cases-checkbox Asignarme a mí Borrar selección Agrupar por documento…" at bounding box center [809, 526] width 963 height 700
click at [1243, 195] on icon at bounding box center [1247, 201] width 12 height 12
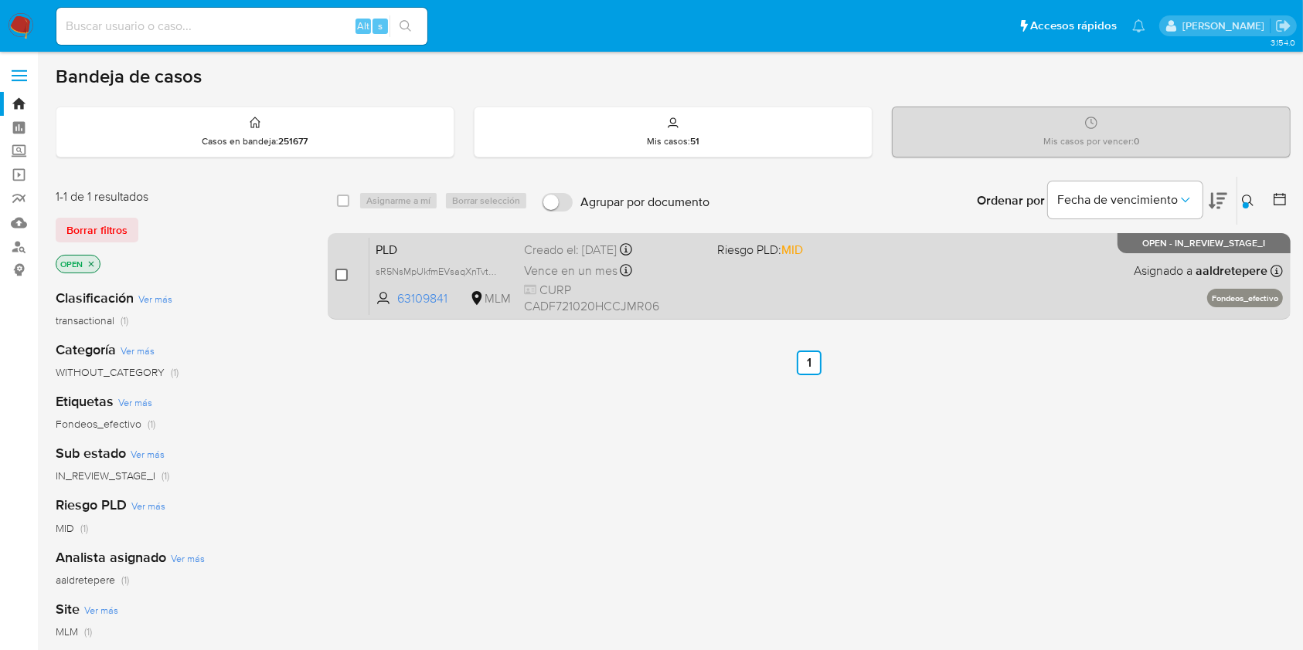
click at [340, 273] on input "checkbox" at bounding box center [341, 275] width 12 height 12
checkbox input "true"
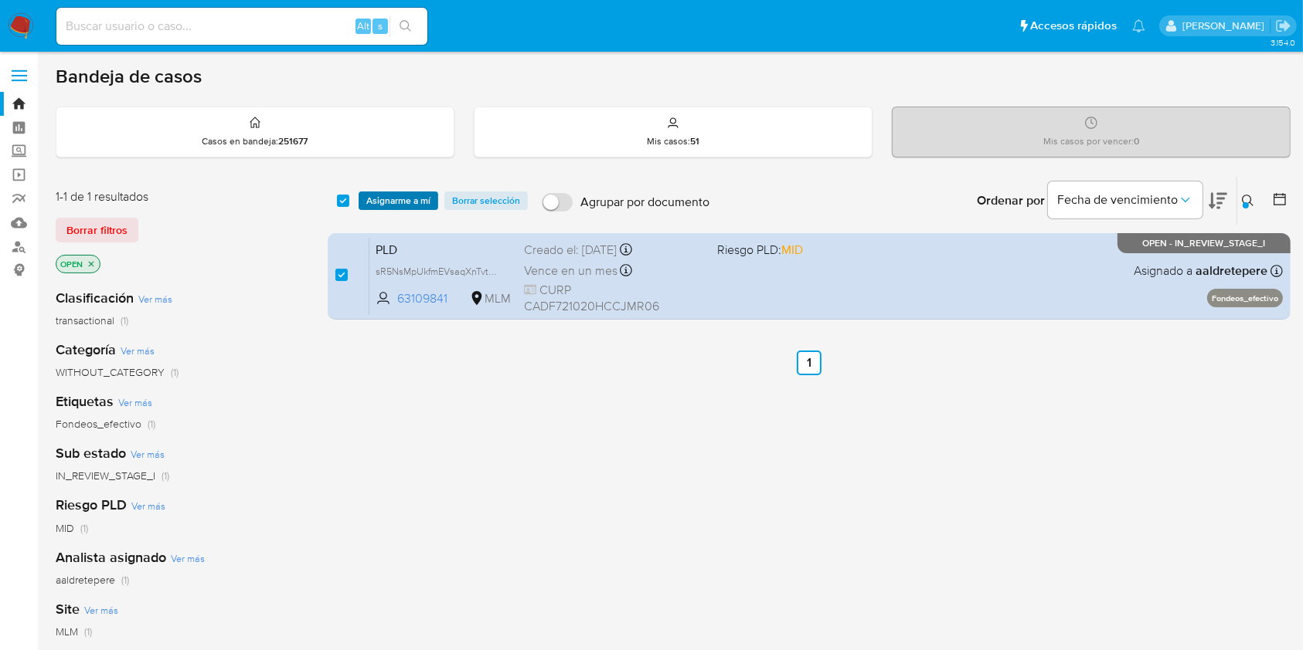
click at [391, 194] on span "Asignarme a mí" at bounding box center [398, 200] width 64 height 15
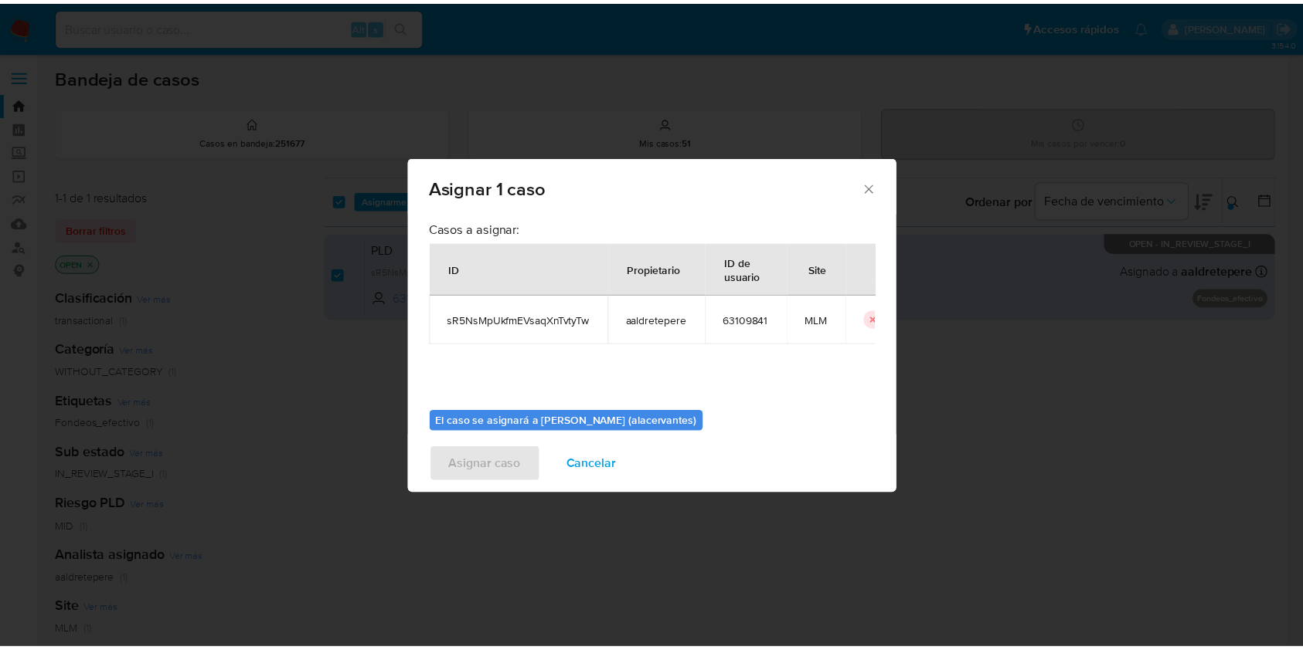
scroll to position [79, 0]
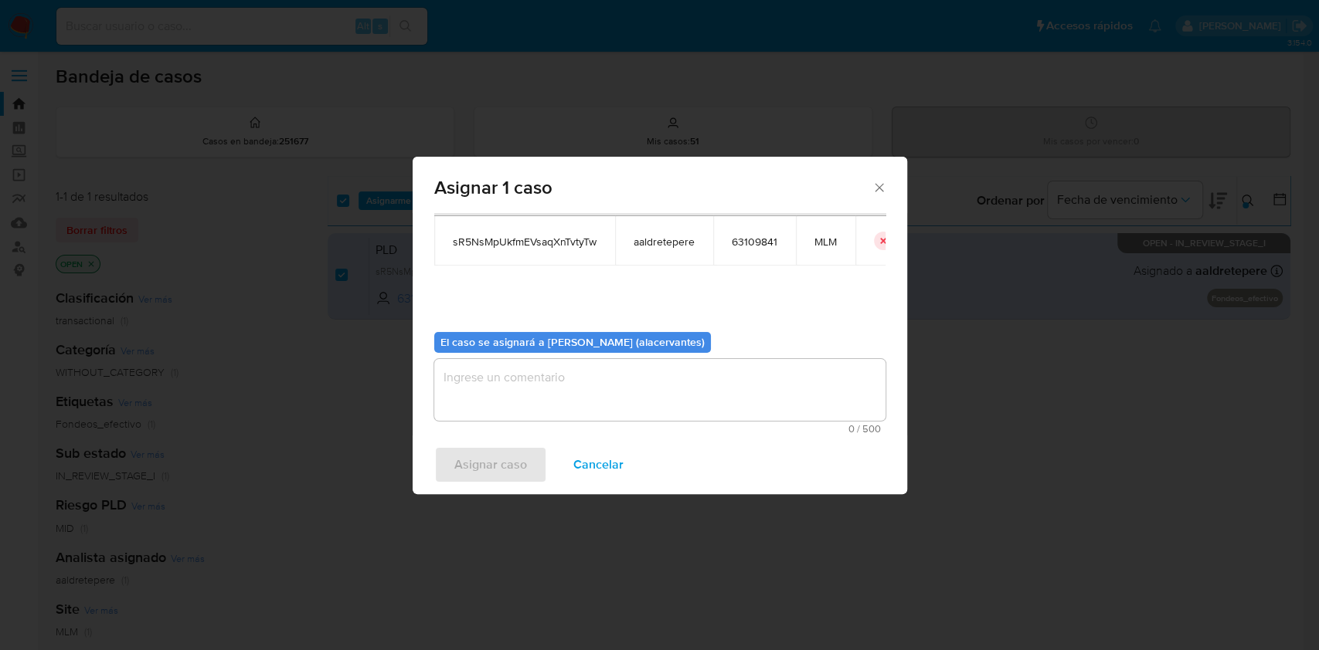
click at [747, 395] on textarea "assign-modal" at bounding box center [659, 390] width 451 height 62
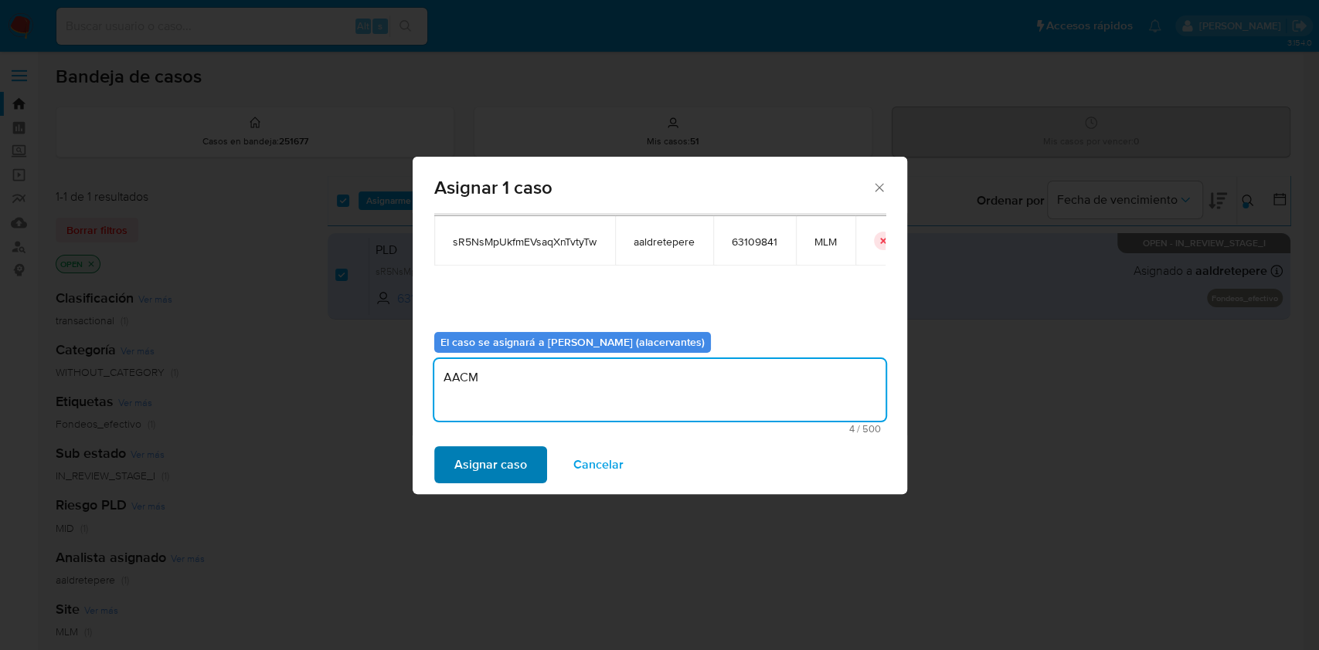
type textarea "AACM"
click at [469, 481] on span "Asignar caso" at bounding box center [490, 465] width 73 height 34
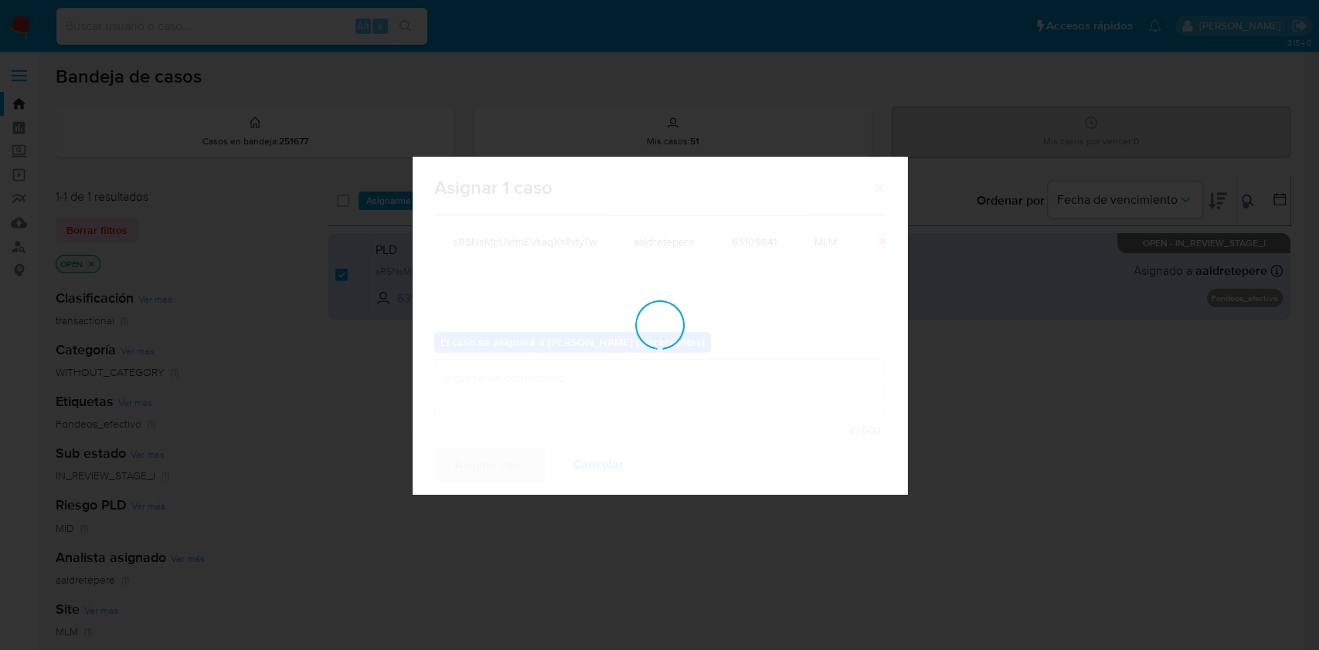
checkbox input "false"
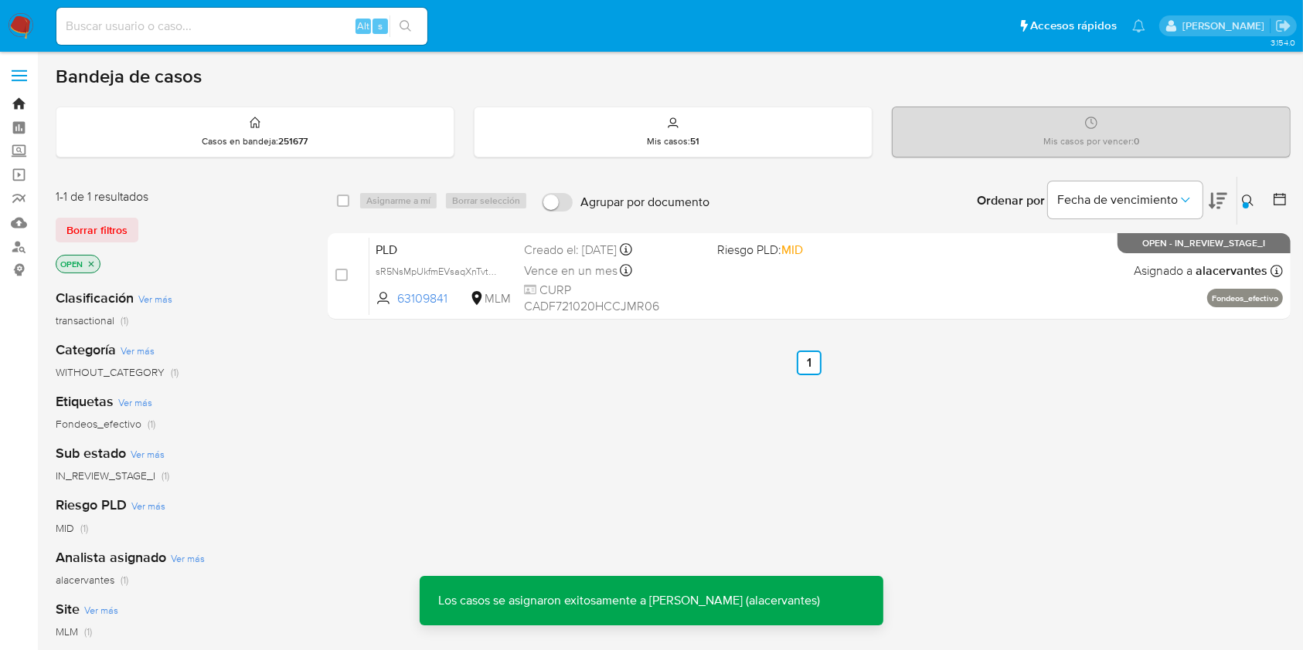
click at [19, 101] on link "Bandeja" at bounding box center [92, 104] width 184 height 24
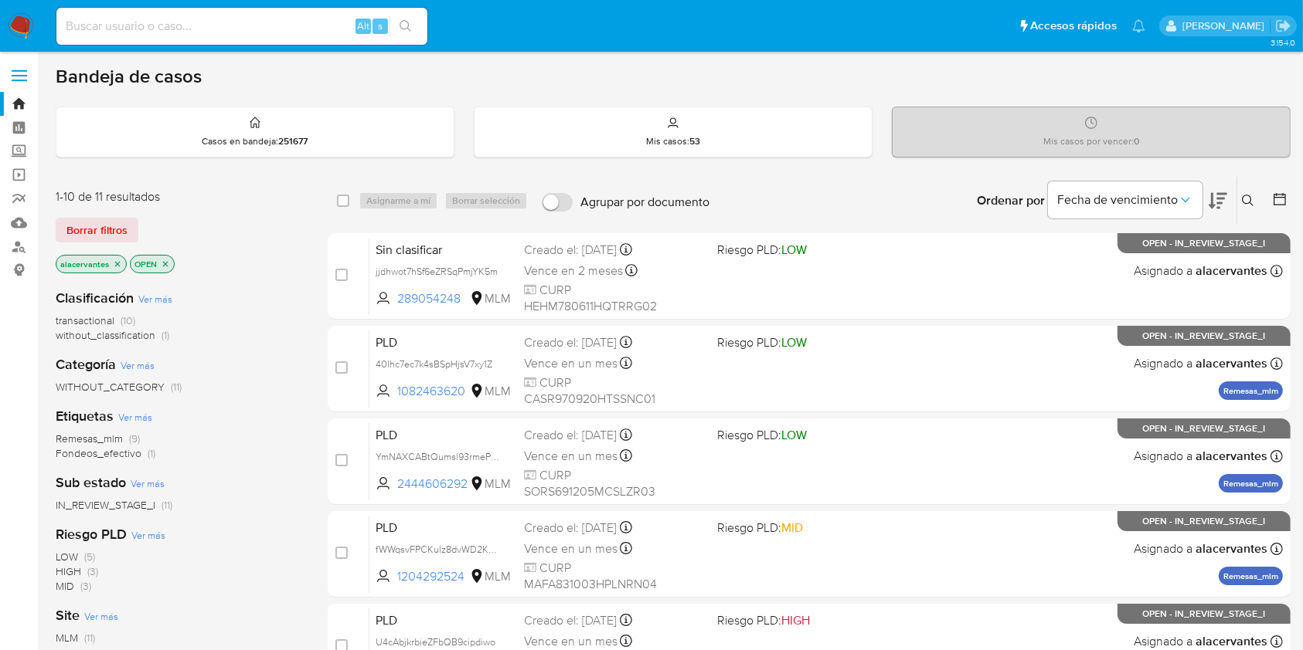
click at [1258, 205] on button at bounding box center [1249, 201] width 25 height 19
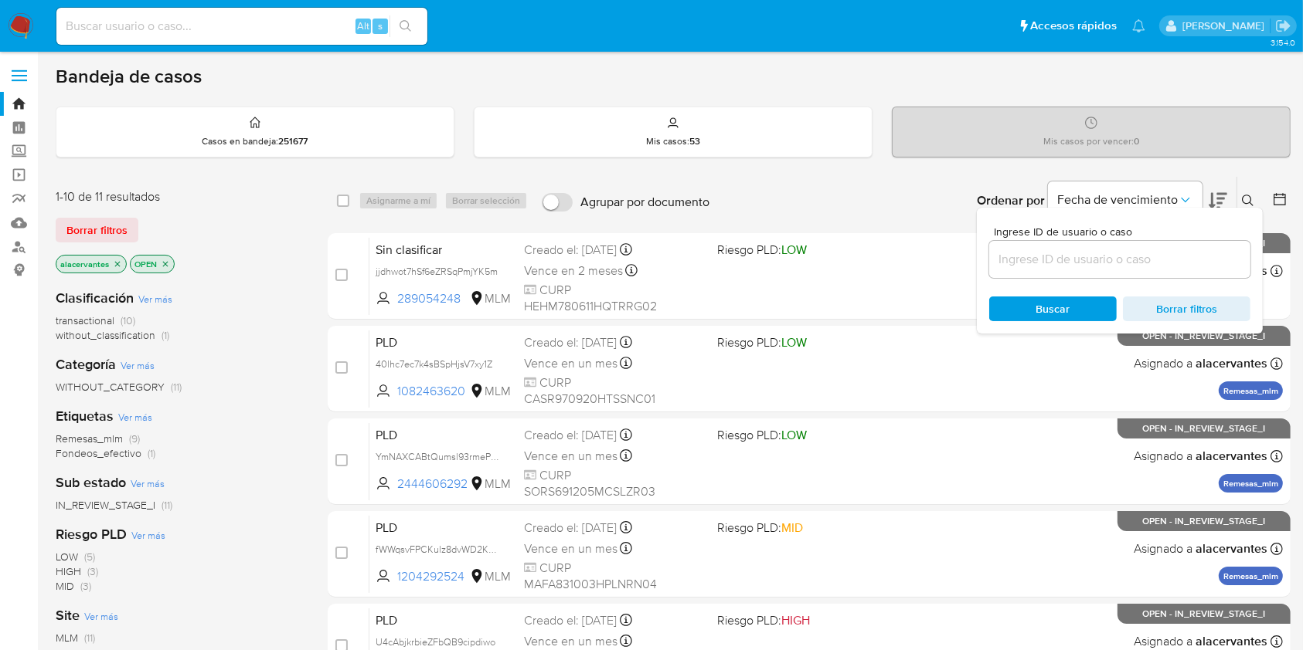
click at [1039, 241] on div at bounding box center [1119, 259] width 261 height 37
click at [1037, 259] on input at bounding box center [1119, 260] width 261 height 20
paste input "sR5NsMpUkfmEVsaqXnTvtyTw"
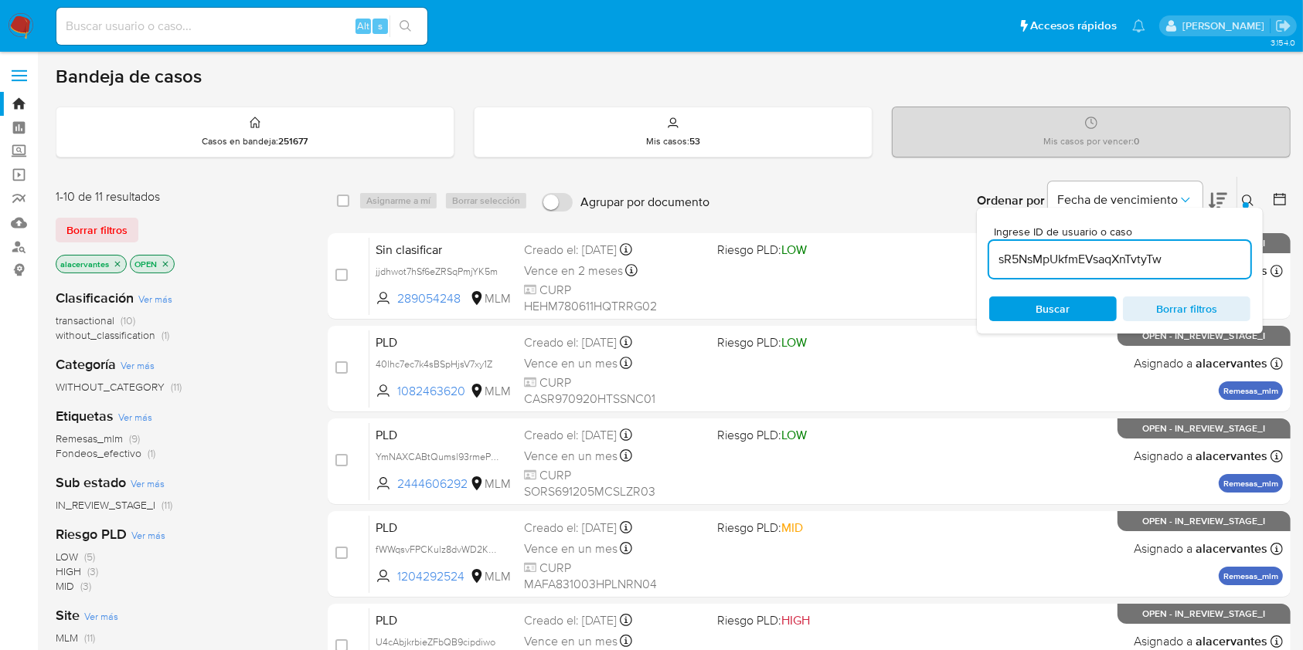
type input "sR5NsMpUkfmEVsaqXnTvtyTw"
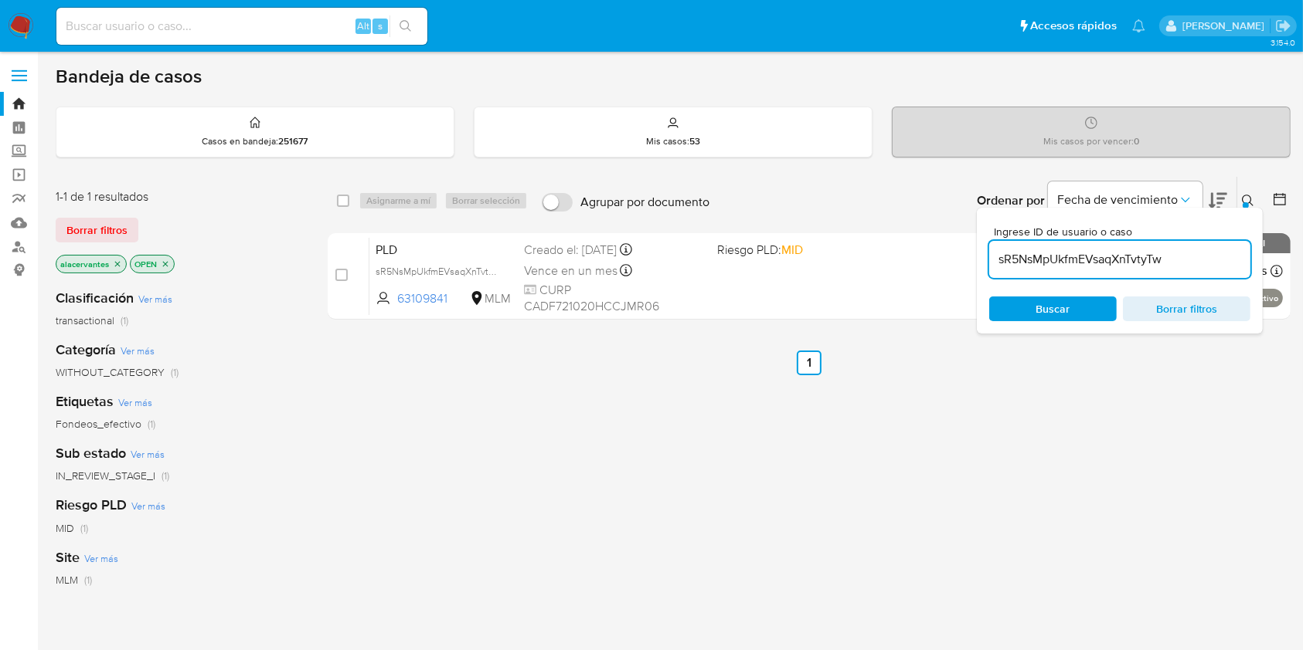
click at [1204, 313] on span "Borrar filtros" at bounding box center [1186, 309] width 106 height 22
click at [1248, 195] on icon at bounding box center [1247, 201] width 12 height 12
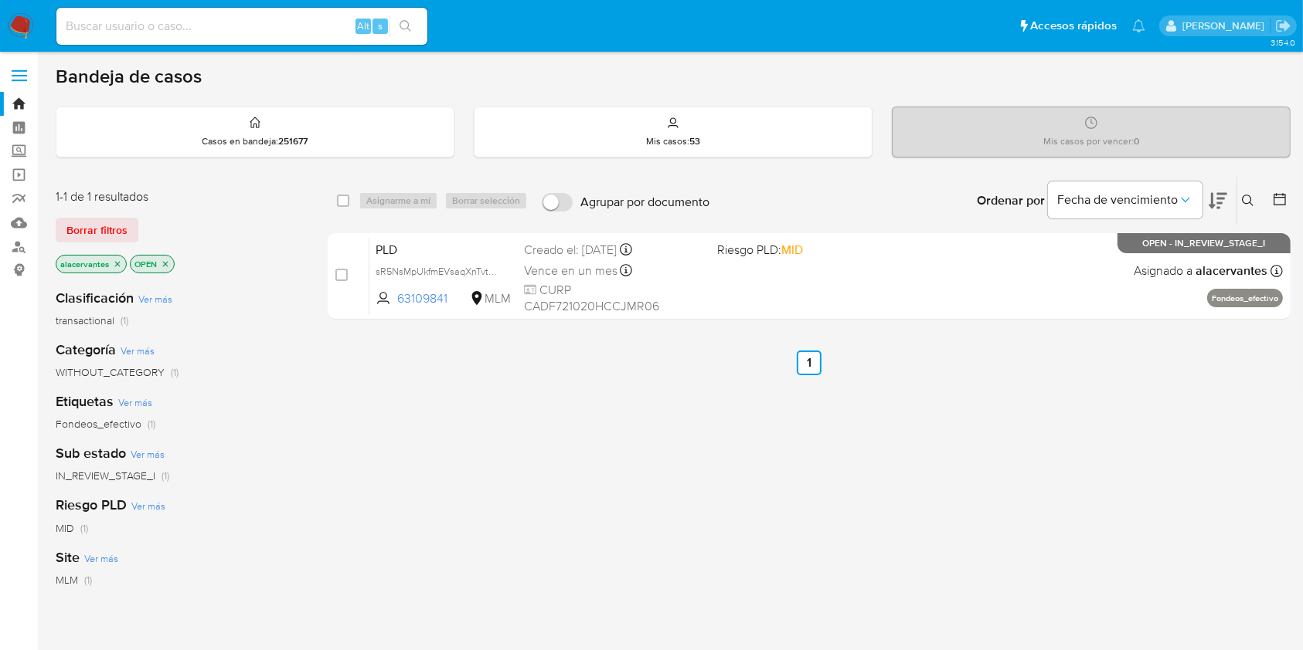
click at [19, 33] on img at bounding box center [21, 26] width 26 height 26
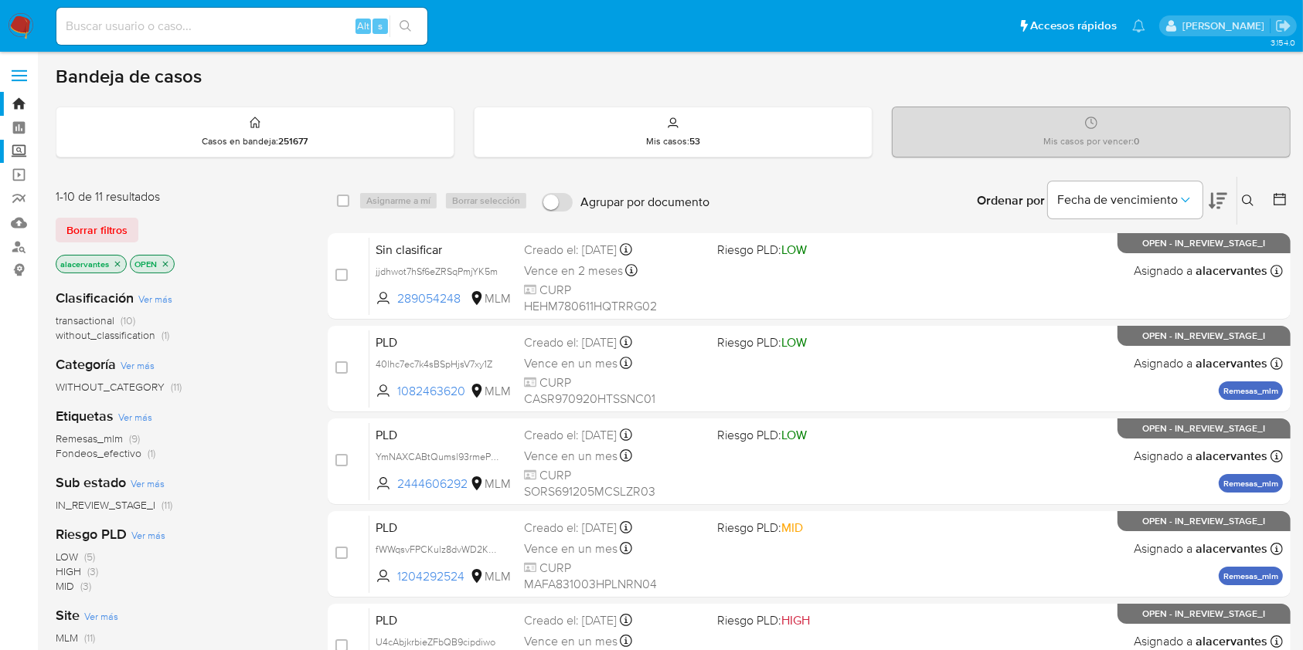
click at [19, 156] on label "Screening" at bounding box center [92, 152] width 184 height 24
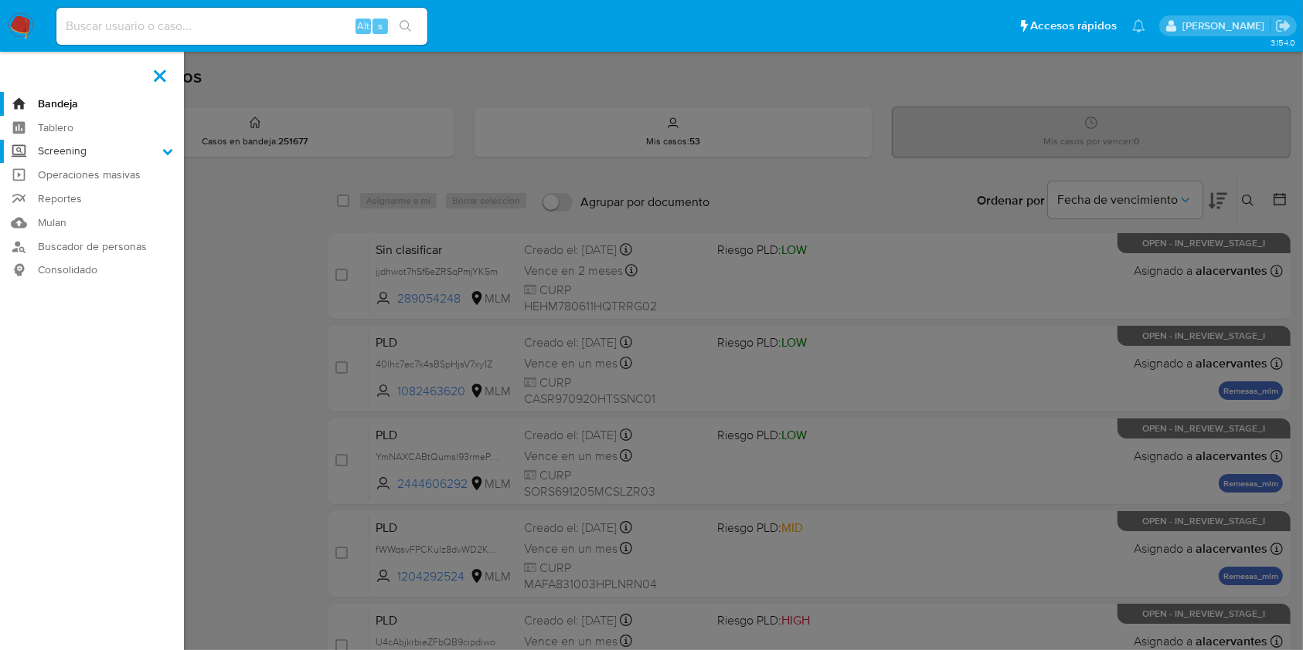
click at [0, 0] on input "Screening" at bounding box center [0, 0] width 0 height 0
click at [49, 279] on link "Mulan" at bounding box center [92, 282] width 184 height 24
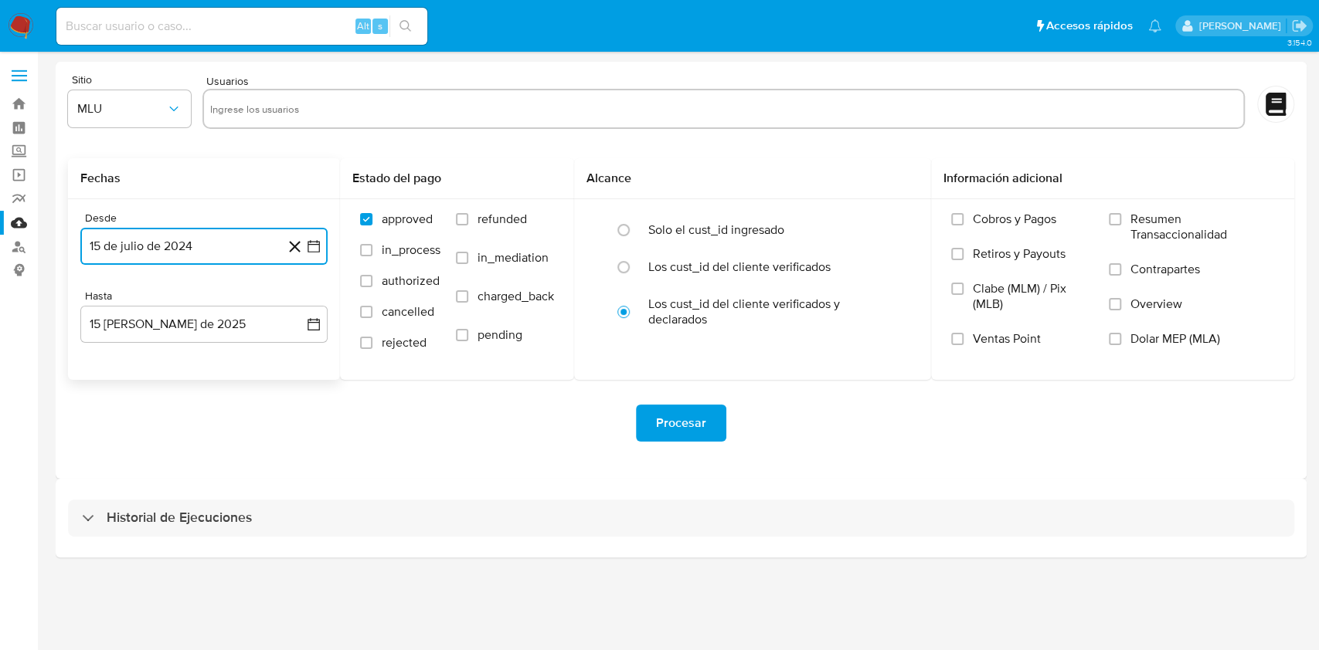
click at [319, 254] on button "15 de julio de 2024" at bounding box center [203, 246] width 247 height 37
click at [217, 304] on span "julio 2024" at bounding box center [197, 301] width 58 height 15
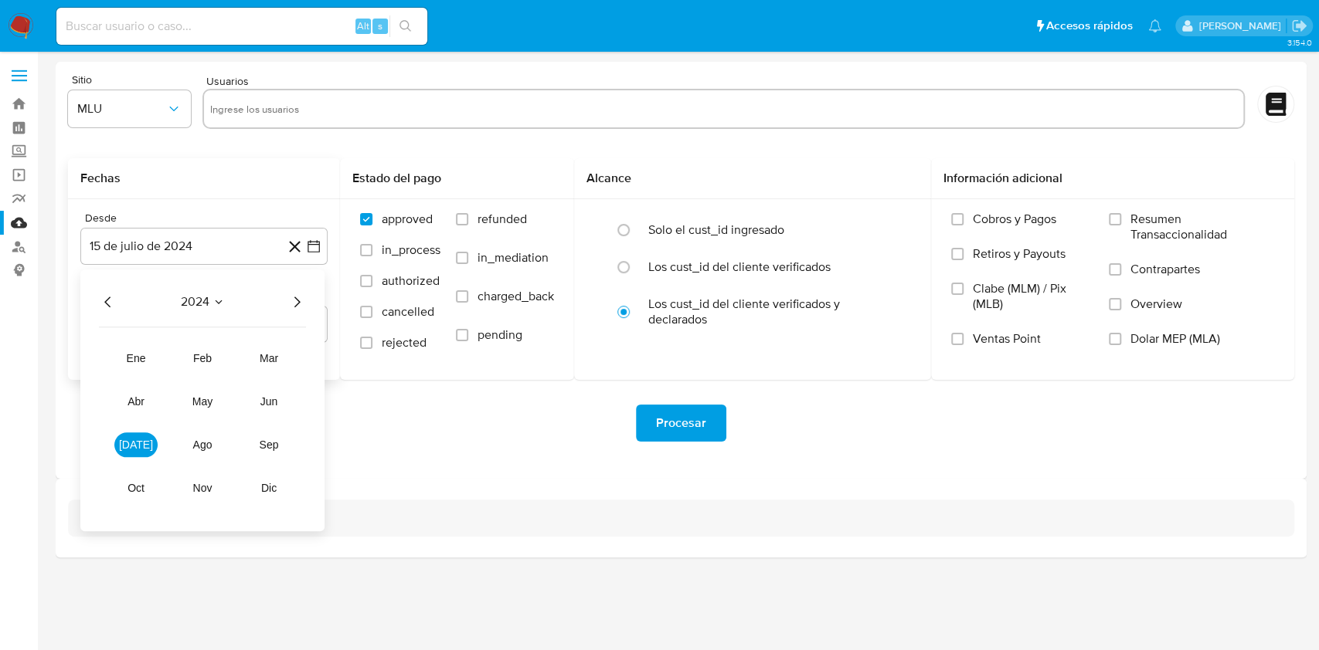
click at [297, 306] on icon "Año siguiente" at bounding box center [297, 302] width 6 height 11
click at [268, 369] on button "mar" at bounding box center [268, 358] width 43 height 25
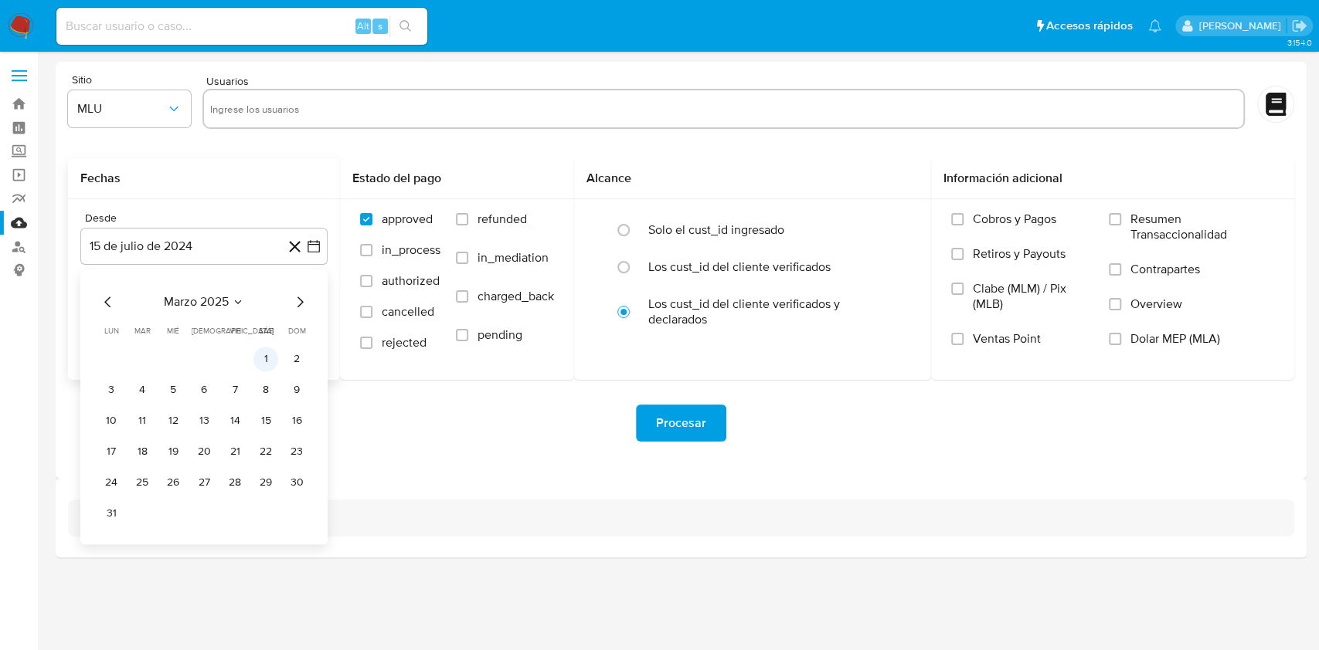
click at [264, 358] on button "1" at bounding box center [265, 359] width 25 height 25
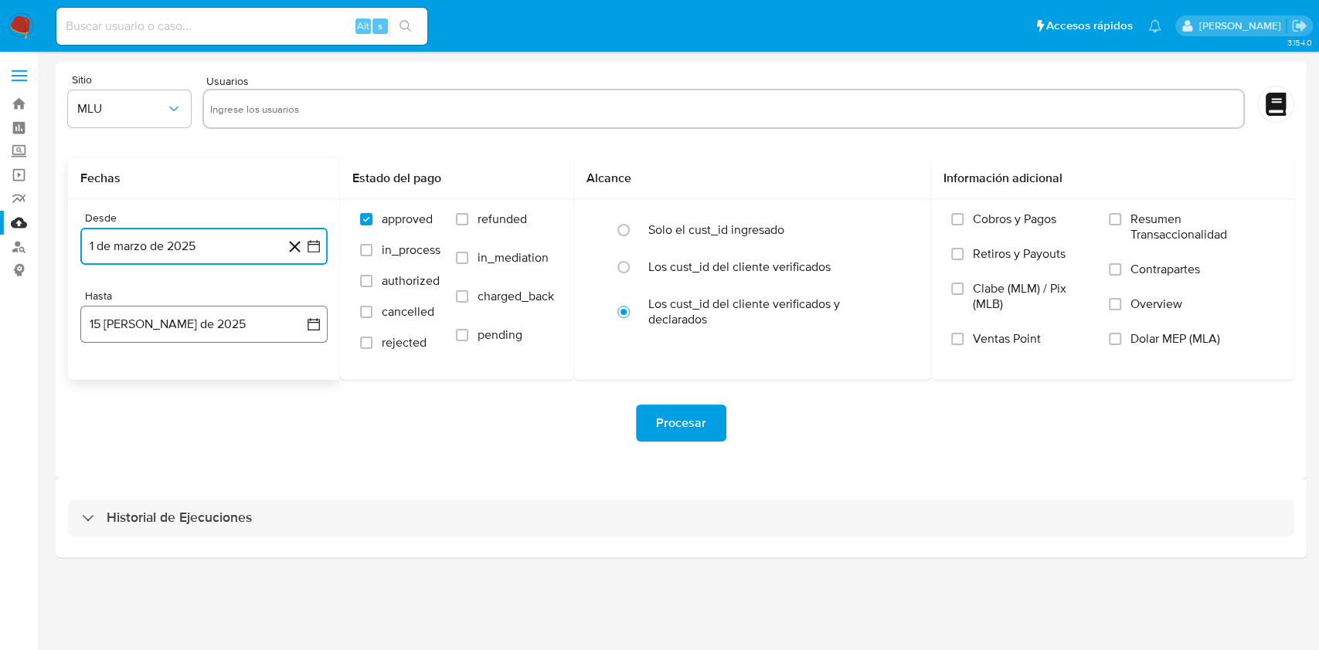
click at [301, 325] on button "15 de agosto de 2025" at bounding box center [203, 324] width 247 height 37
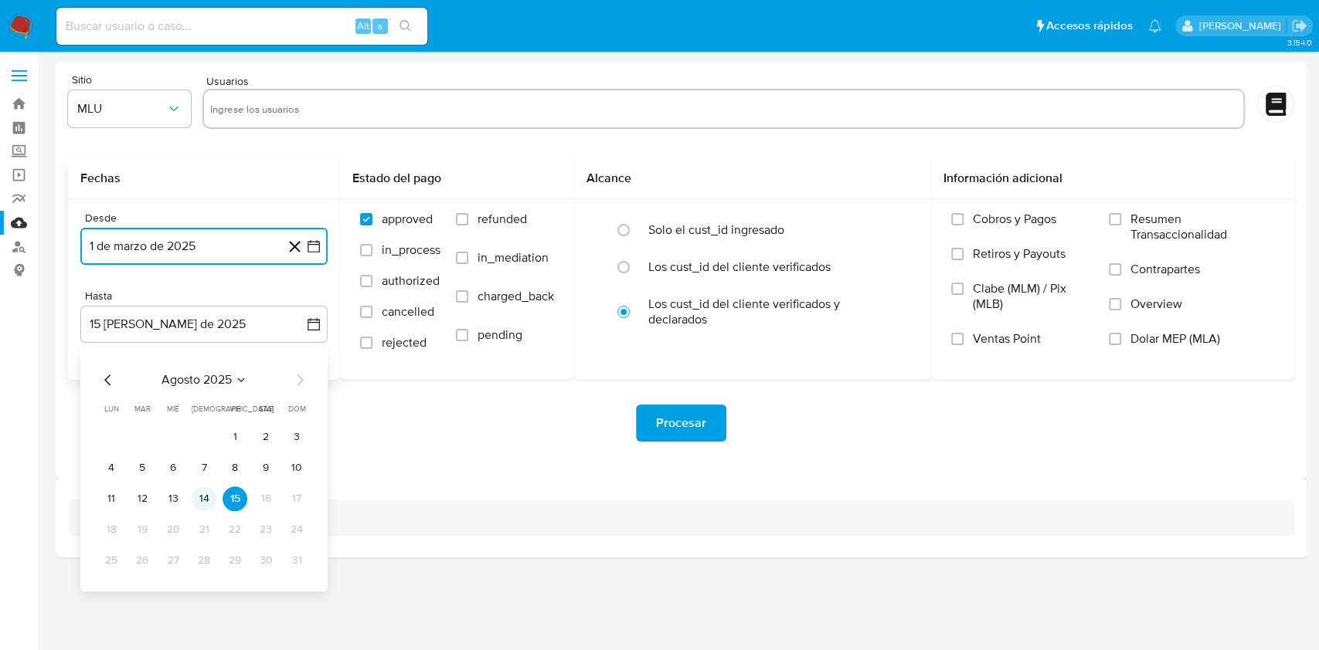
click at [200, 498] on button "14" at bounding box center [204, 499] width 25 height 25
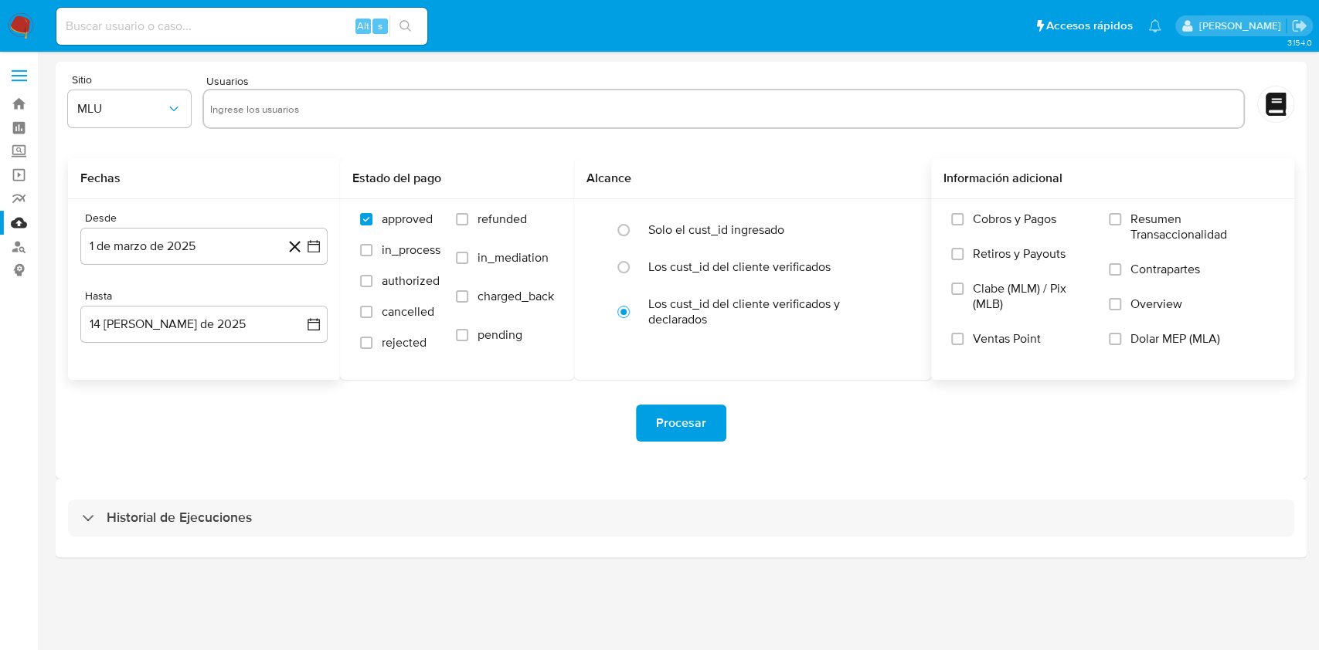
click at [1141, 315] on label "Overview" at bounding box center [1191, 314] width 165 height 35
click at [1121, 311] on input "Overview" at bounding box center [1115, 304] width 12 height 12
click at [907, 450] on div "Procesar" at bounding box center [681, 423] width 1226 height 87
click at [384, 115] on input "text" at bounding box center [723, 109] width 1027 height 25
paste input "1204292524"
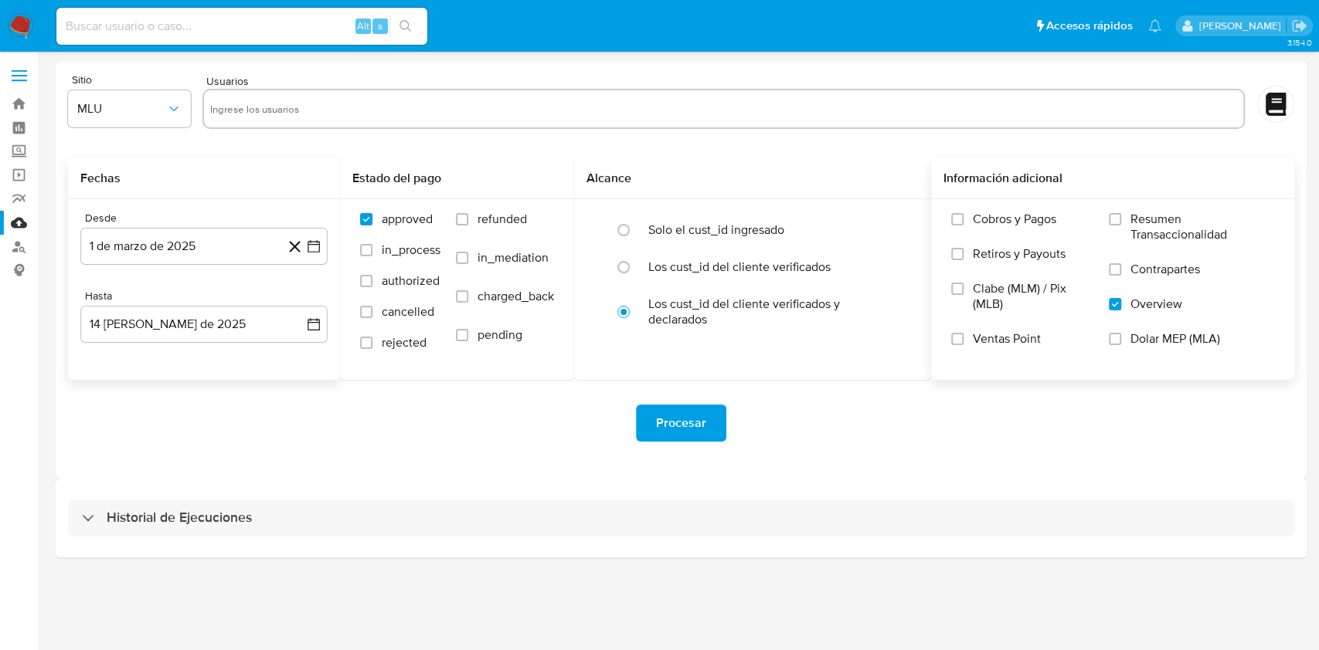
type input "1204292524"
click at [360, 112] on input "text" at bounding box center [774, 109] width 925 height 25
paste input "63109841"
type input "63109841"
click at [185, 102] on button "MLU" at bounding box center [129, 108] width 123 height 37
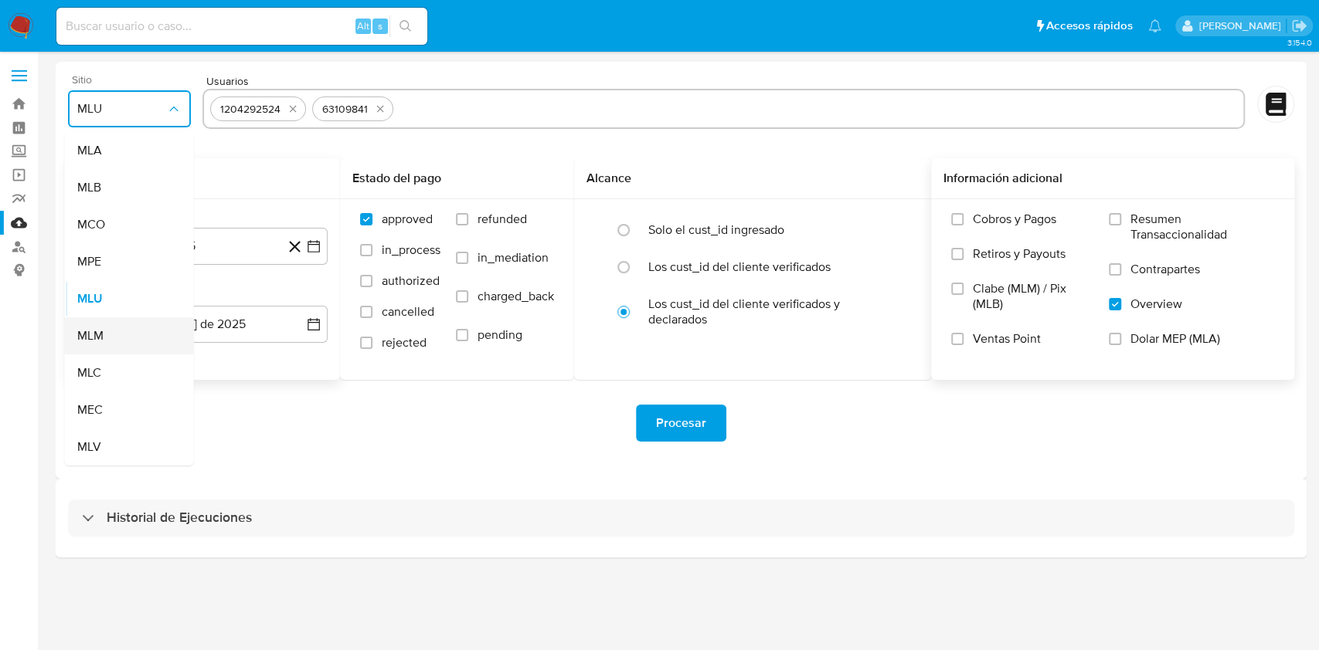
click at [122, 332] on div "MLM" at bounding box center [124, 336] width 95 height 37
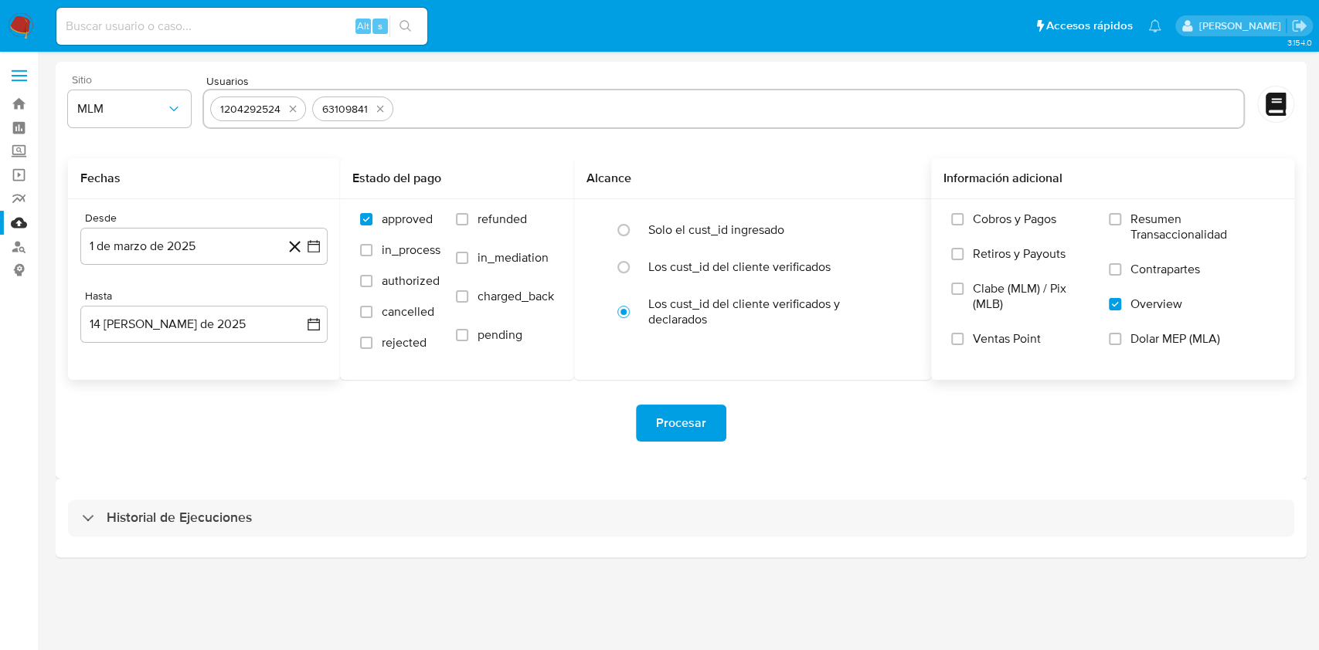
click at [265, 386] on div "Procesar" at bounding box center [681, 423] width 1226 height 87
click at [717, 416] on button "Procesar" at bounding box center [681, 423] width 90 height 37
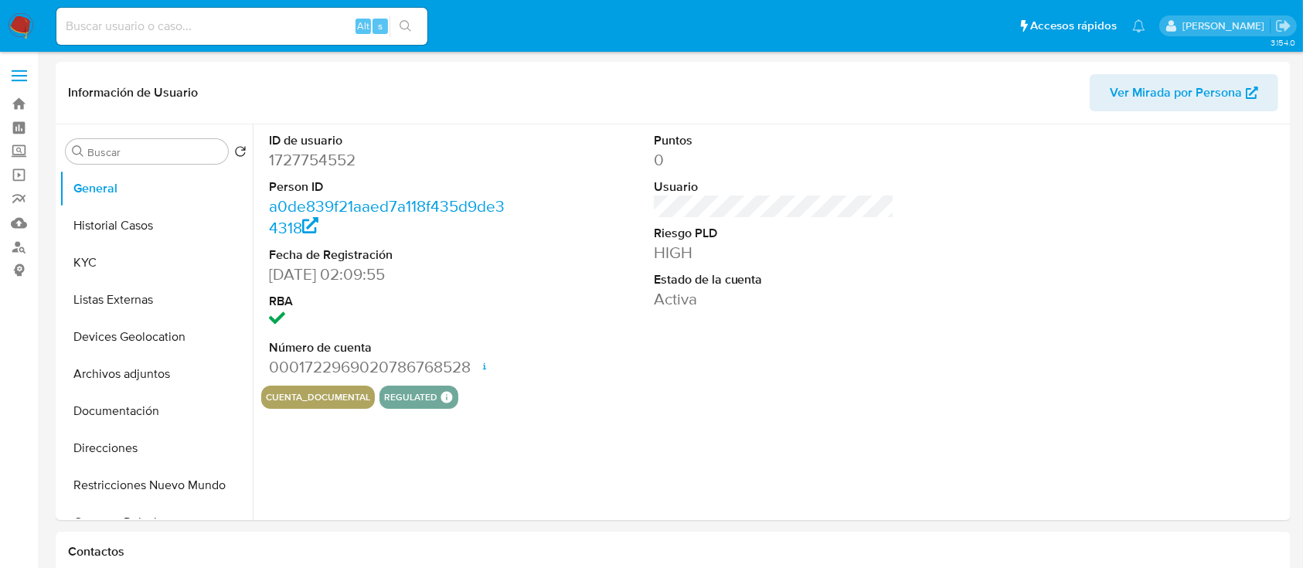
select select "10"
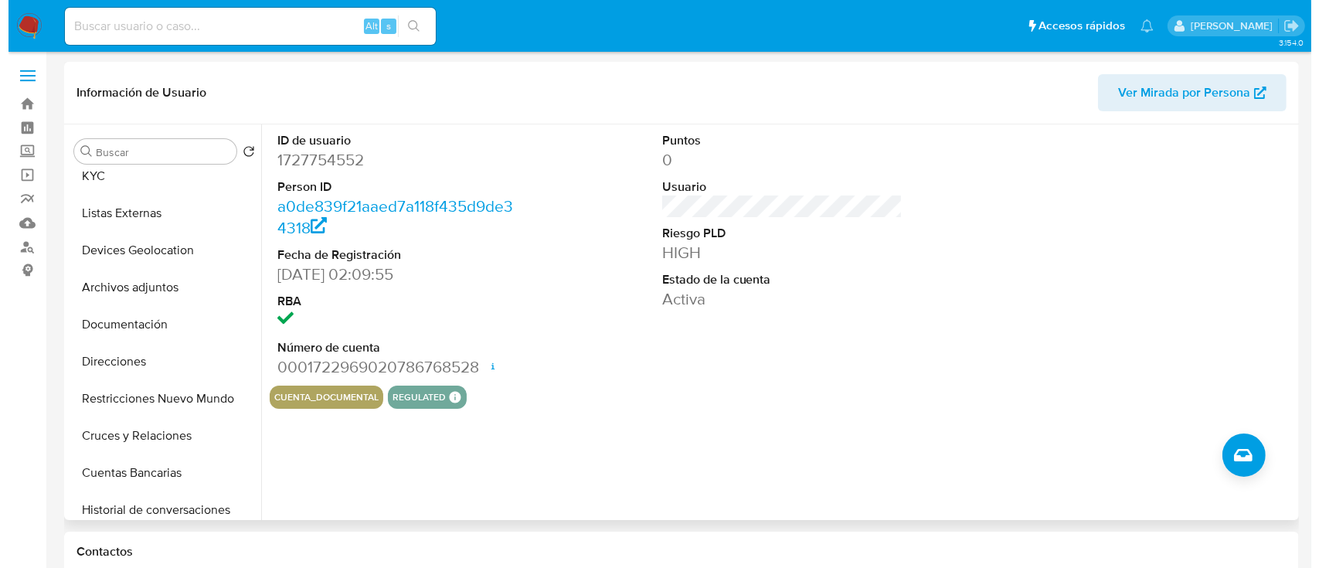
scroll to position [97, 0]
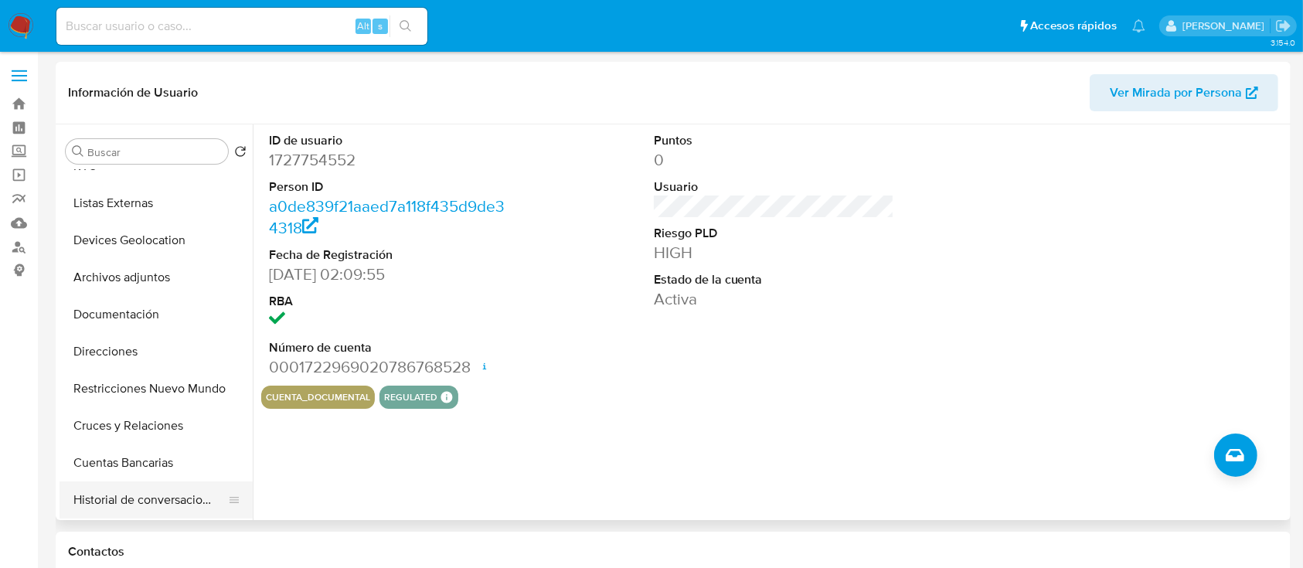
click at [174, 494] on button "Historial de conversaciones" at bounding box center [149, 499] width 181 height 37
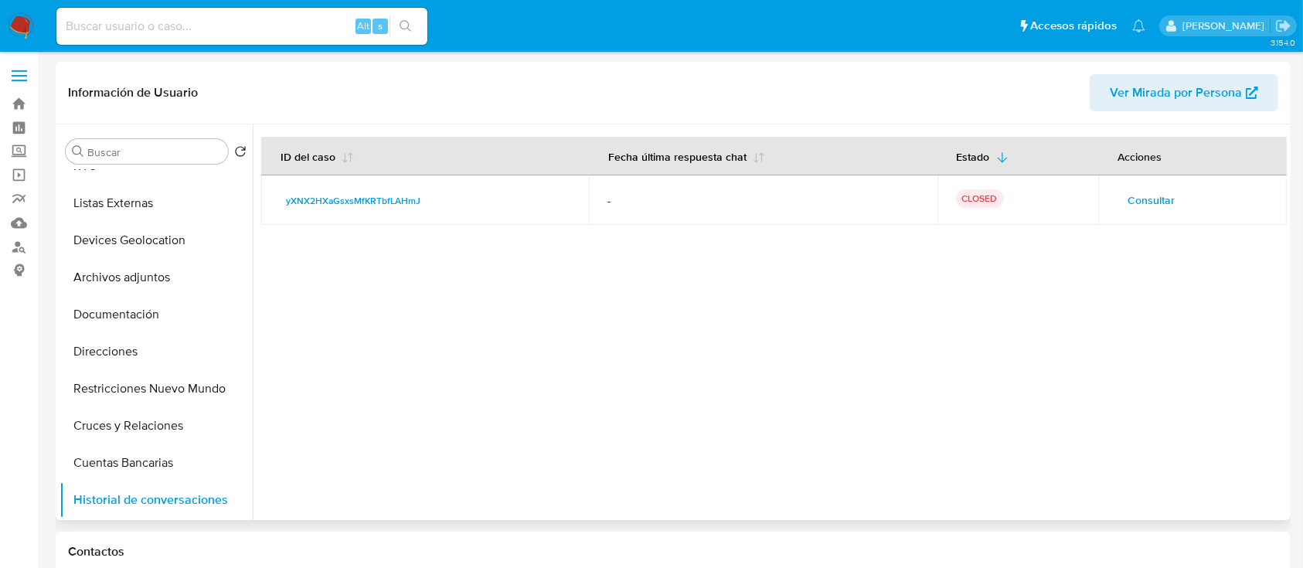
click at [1143, 206] on span "Consultar" at bounding box center [1150, 200] width 47 height 22
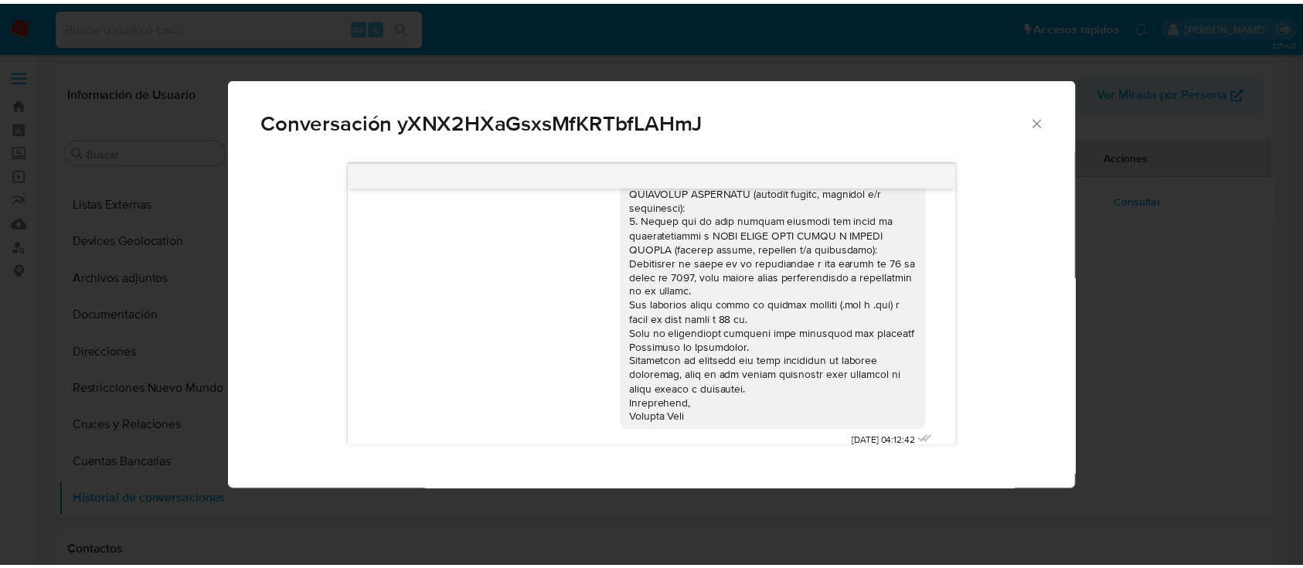
scroll to position [155, 0]
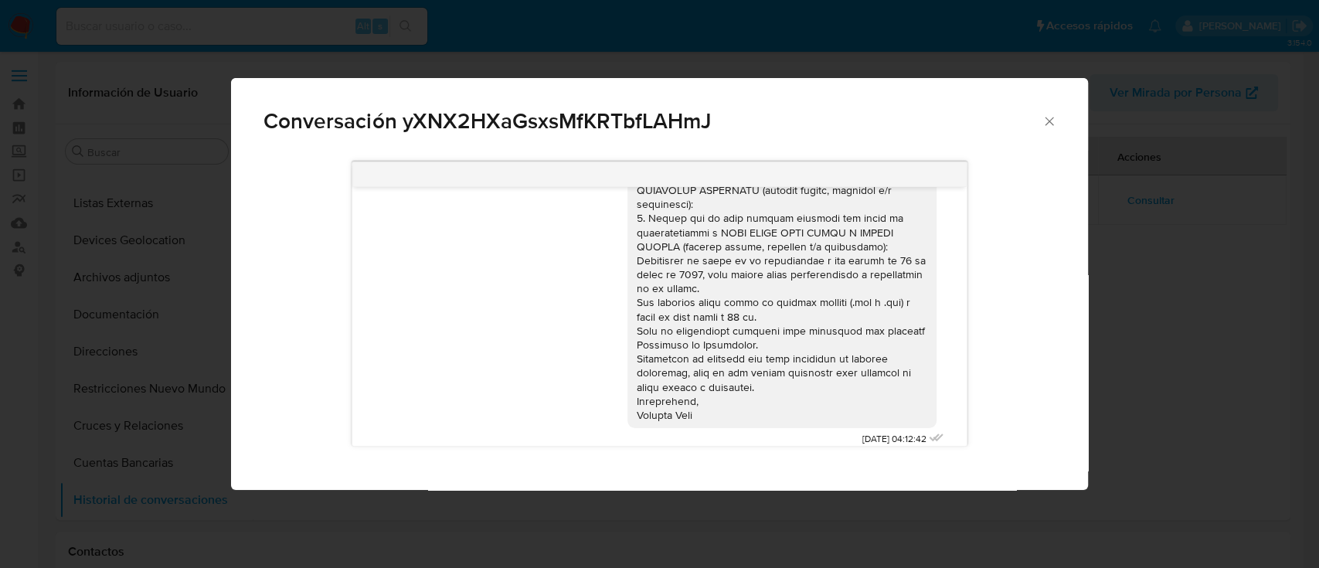
click at [1044, 121] on icon "Cerrar" at bounding box center [1048, 121] width 15 height 15
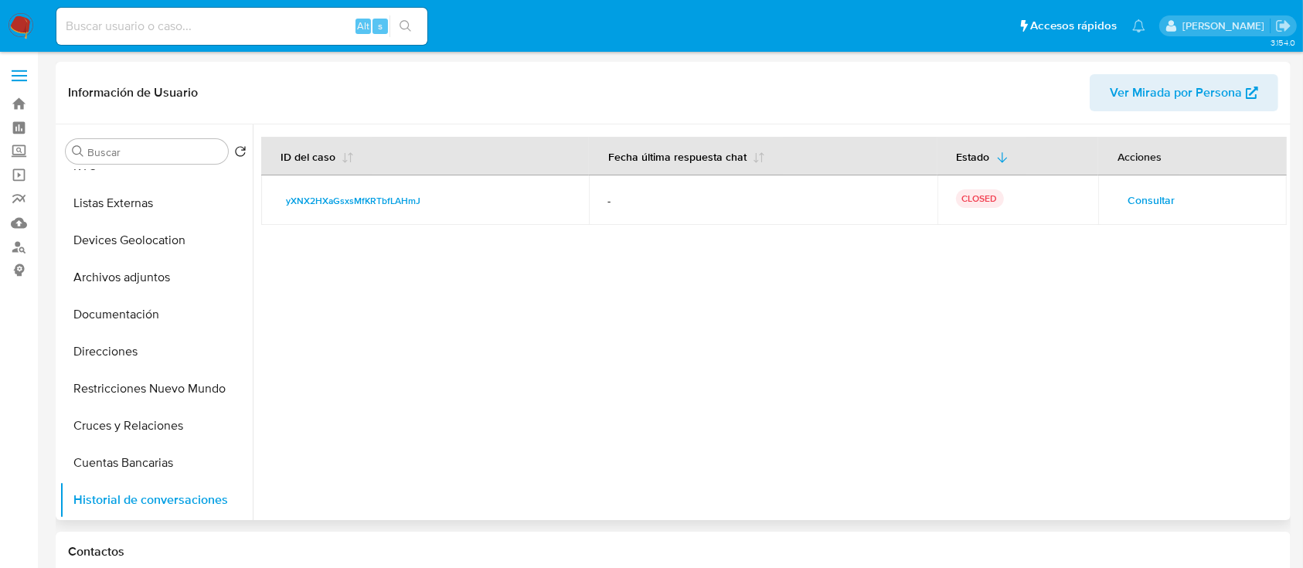
scroll to position [0, 0]
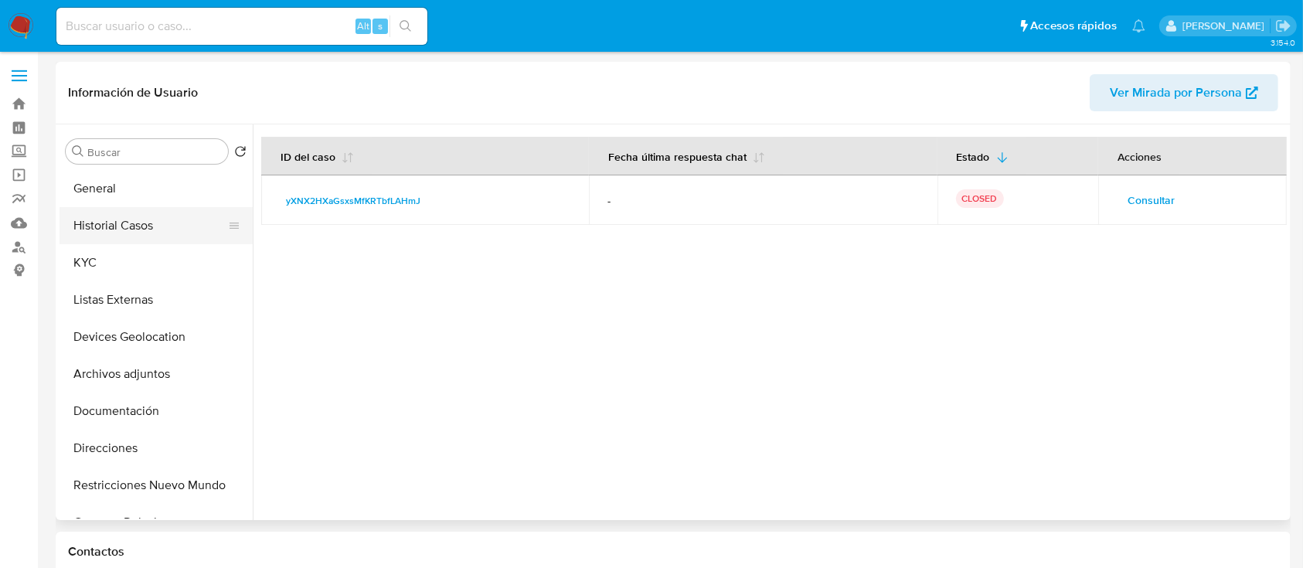
click at [131, 217] on button "Historial Casos" at bounding box center [149, 225] width 181 height 37
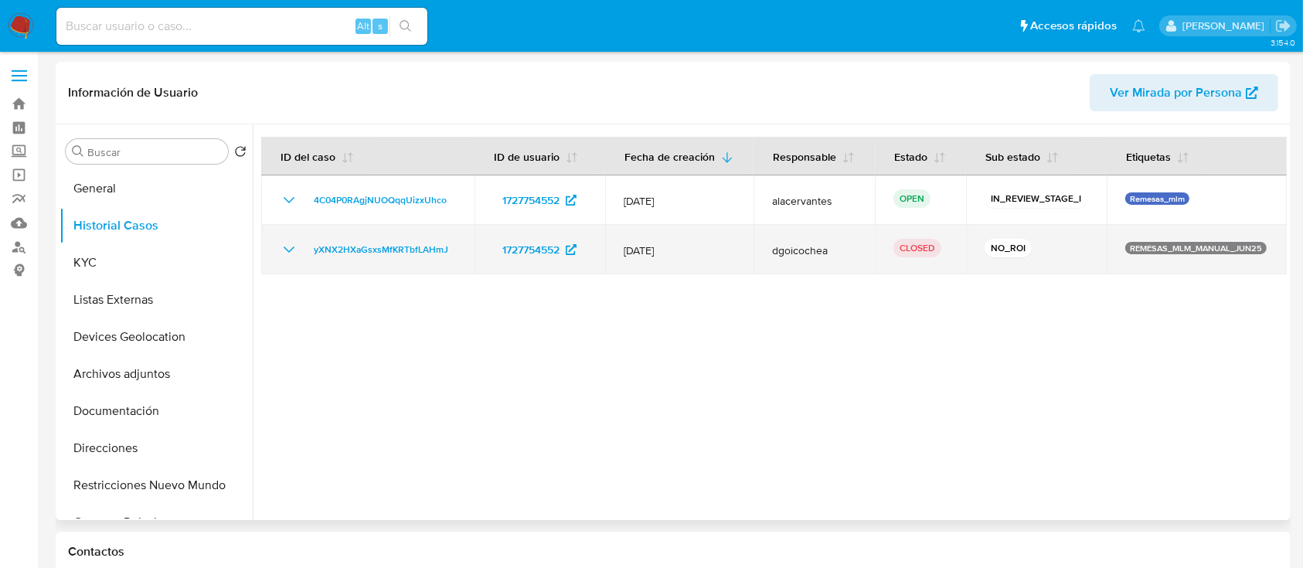
click at [277, 244] on td "yXNX2HXaGsxsMfKRTbfLAHmJ" at bounding box center [367, 249] width 213 height 49
click at [285, 251] on icon "Mostrar/Ocultar" at bounding box center [289, 249] width 19 height 19
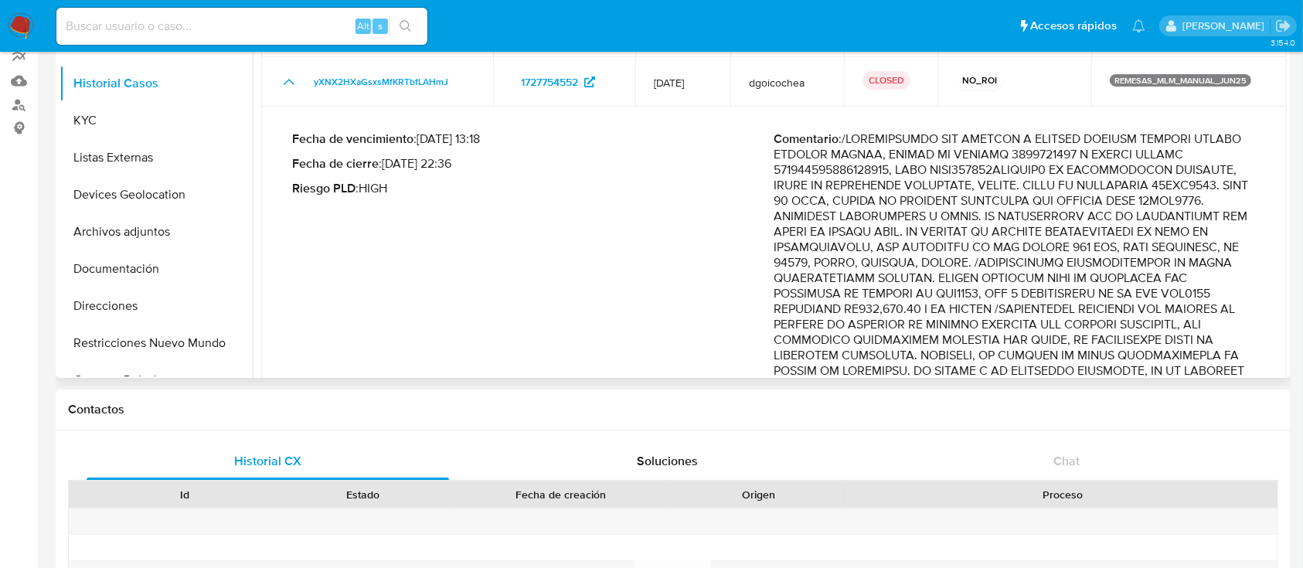
scroll to position [41, 0]
